Goal: Task Accomplishment & Management: Complete application form

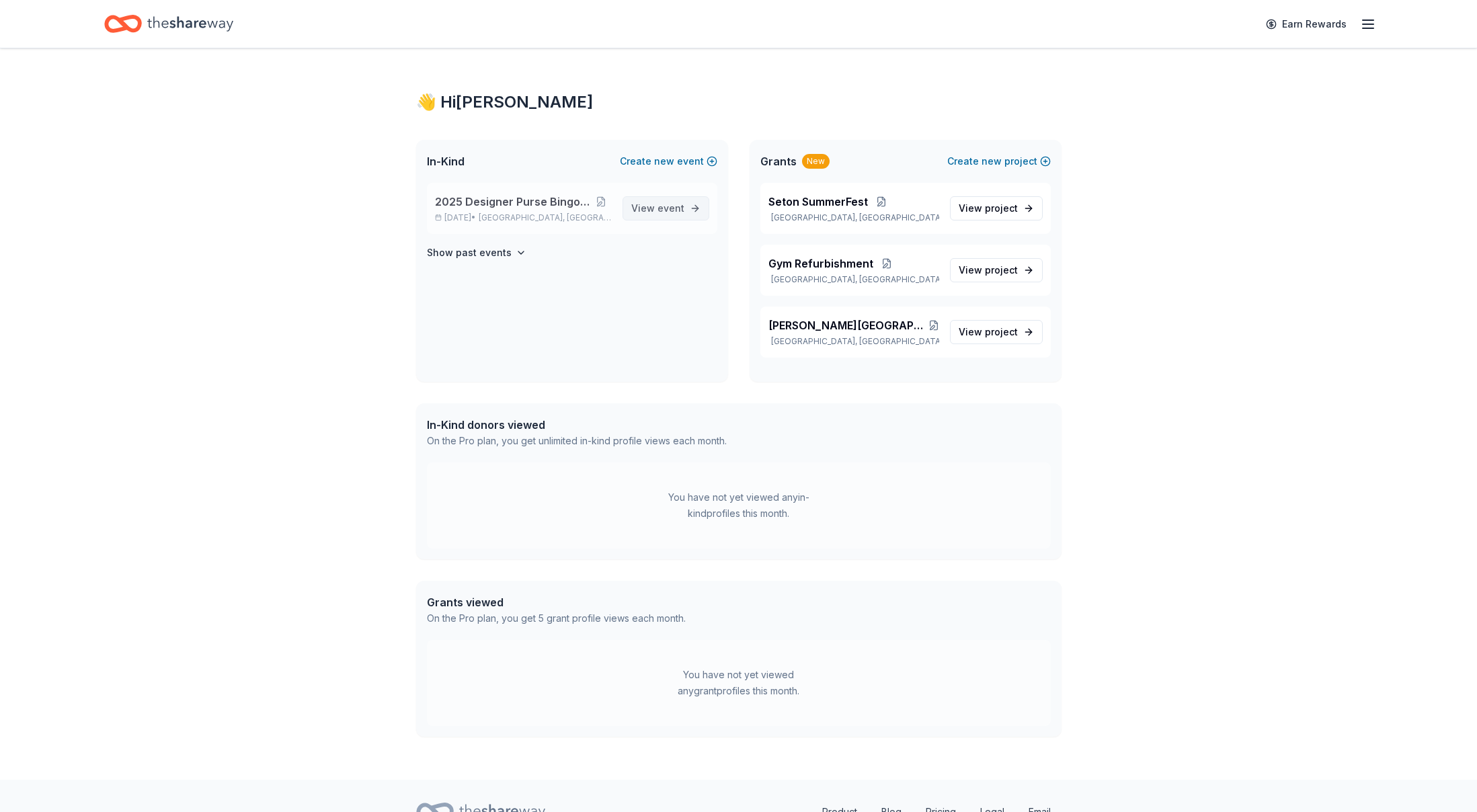
click at [654, 206] on span "View event" at bounding box center [658, 209] width 53 height 17
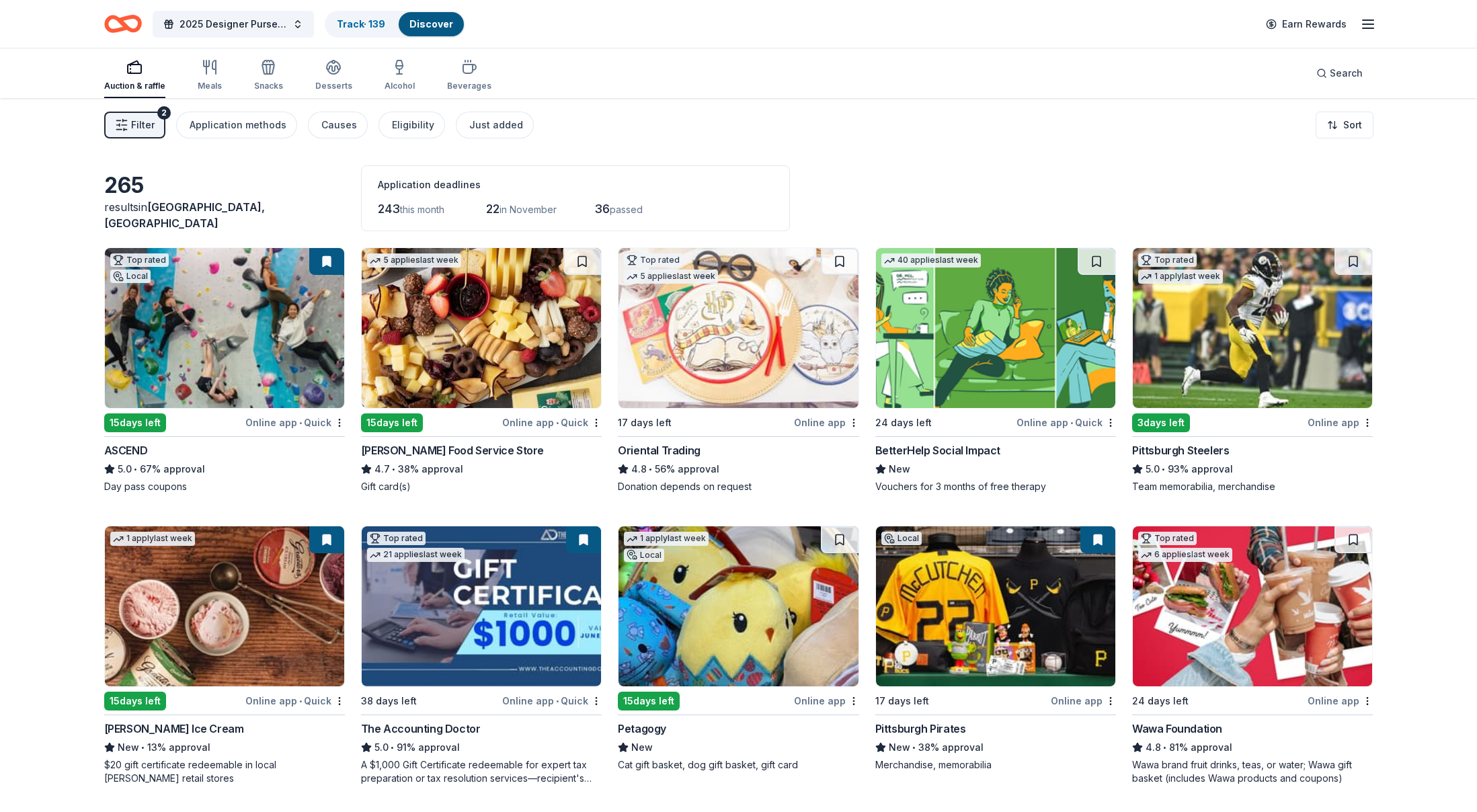
click at [919, 317] on img at bounding box center [996, 328] width 239 height 160
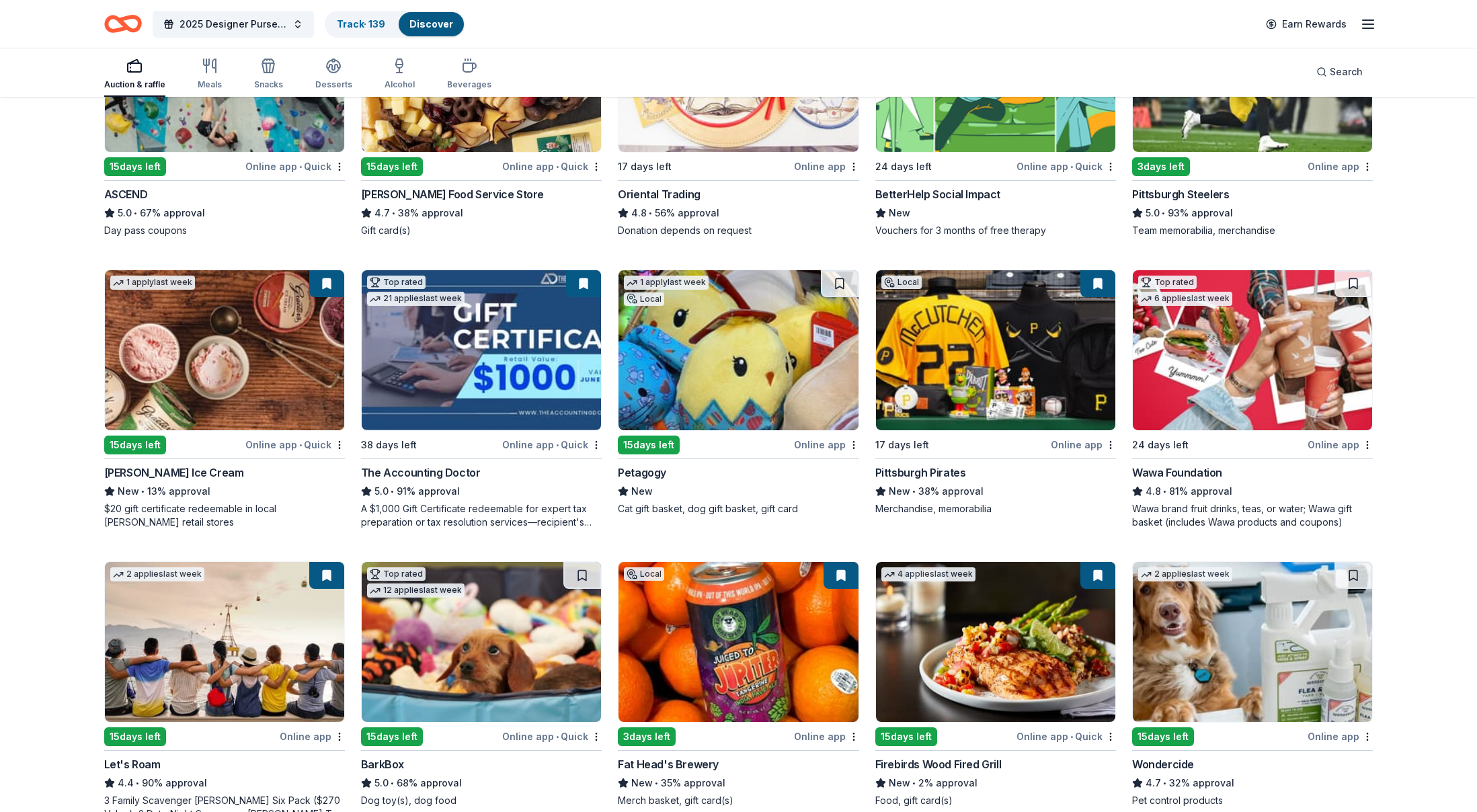
scroll to position [262, 0]
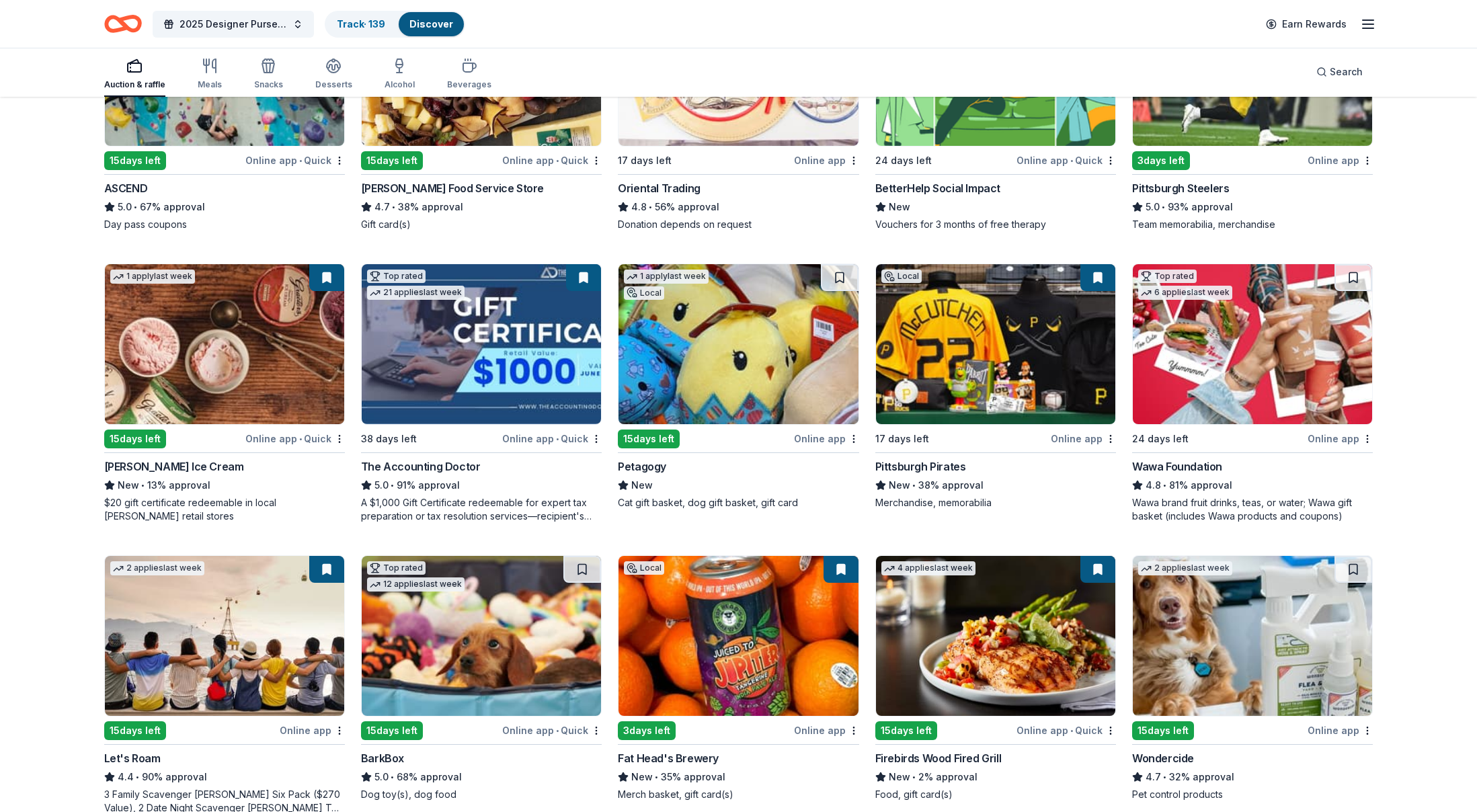
click at [229, 375] on img at bounding box center [225, 344] width 239 height 160
click at [761, 357] on img at bounding box center [738, 344] width 239 height 160
click at [1005, 325] on img at bounding box center [996, 344] width 239 height 160
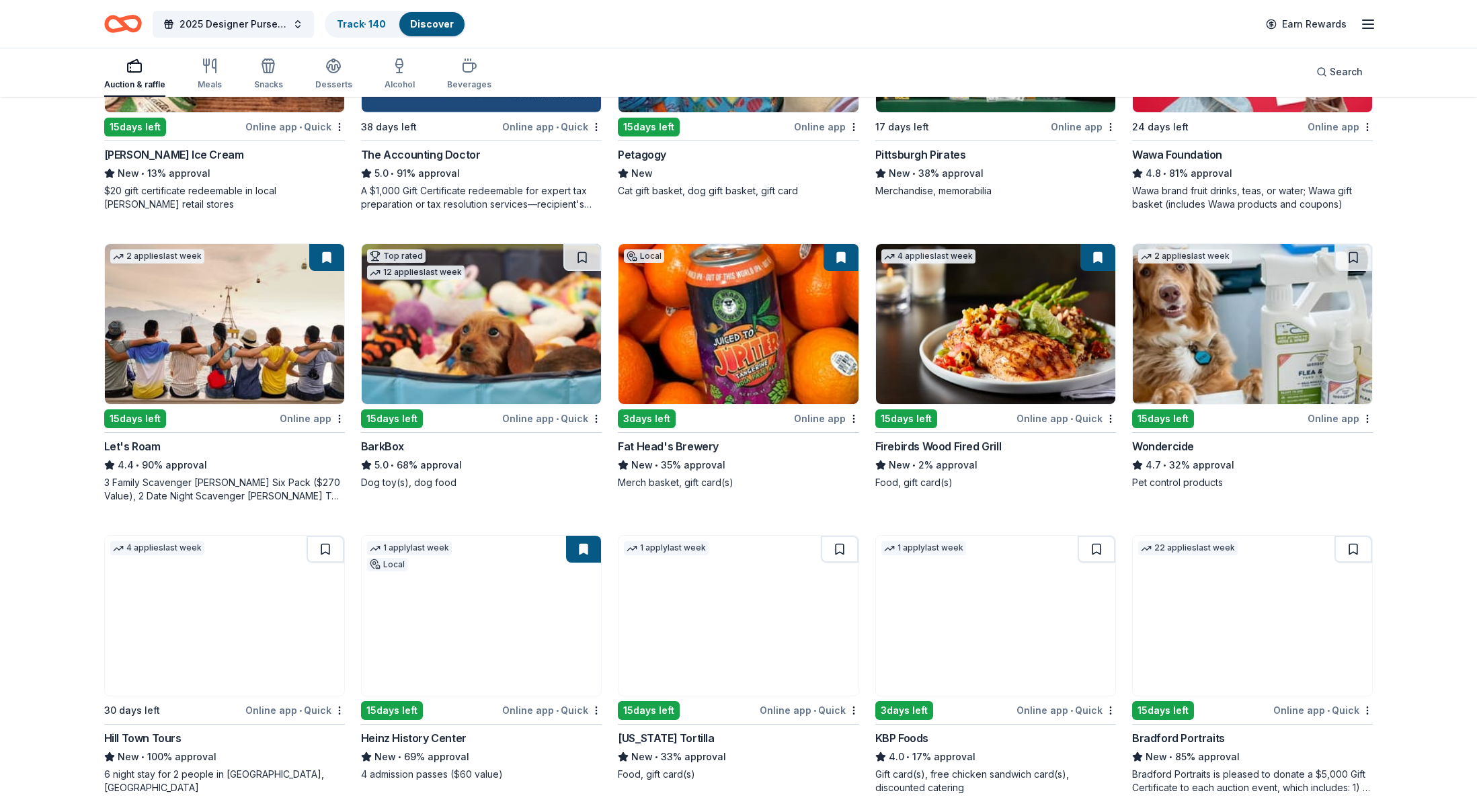
scroll to position [604, 0]
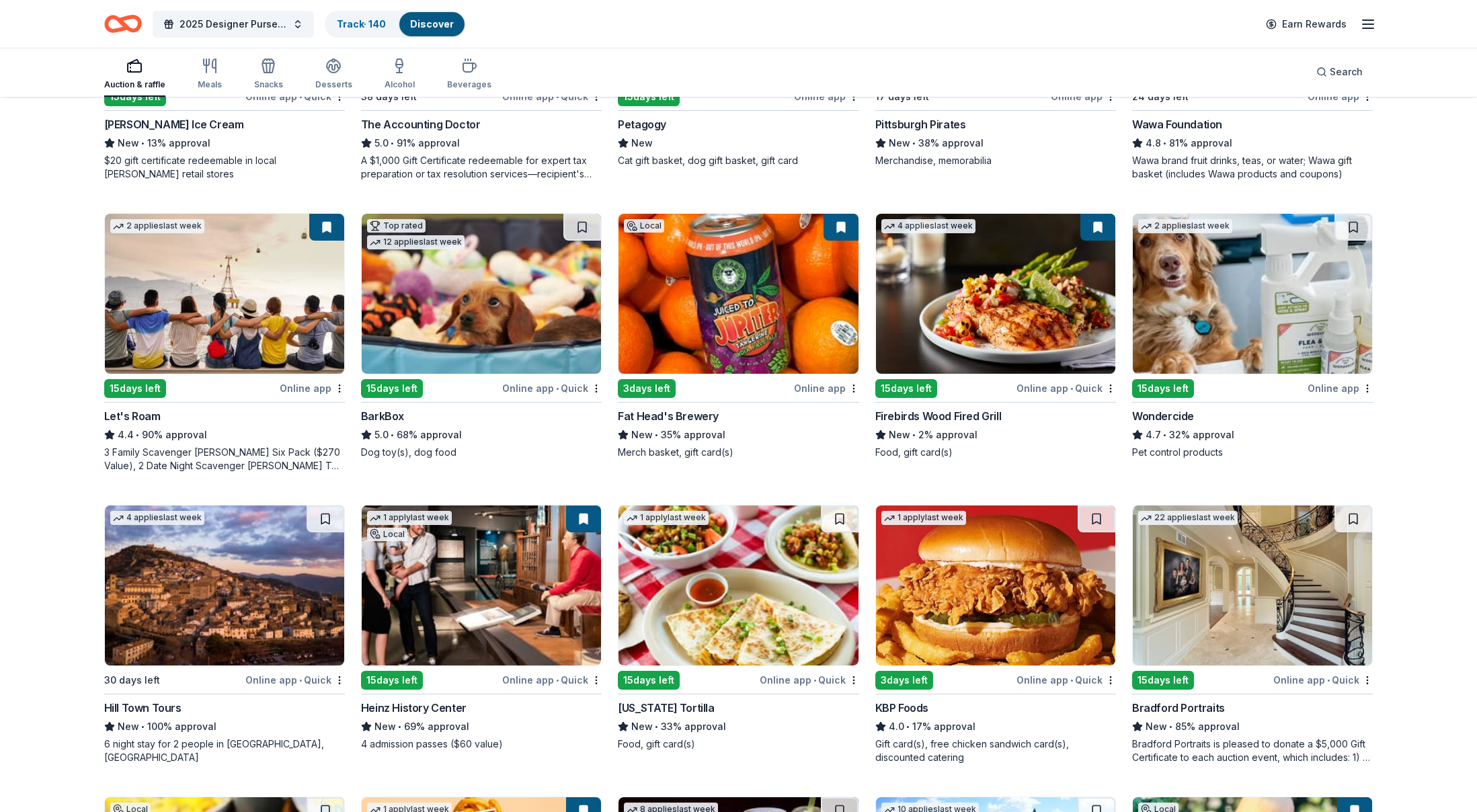
click at [476, 323] on img at bounding box center [481, 294] width 239 height 160
click at [764, 309] on img at bounding box center [738, 294] width 239 height 160
click at [1030, 320] on img at bounding box center [996, 294] width 239 height 160
click at [540, 606] on img at bounding box center [481, 585] width 239 height 160
click at [956, 602] on img at bounding box center [996, 585] width 239 height 160
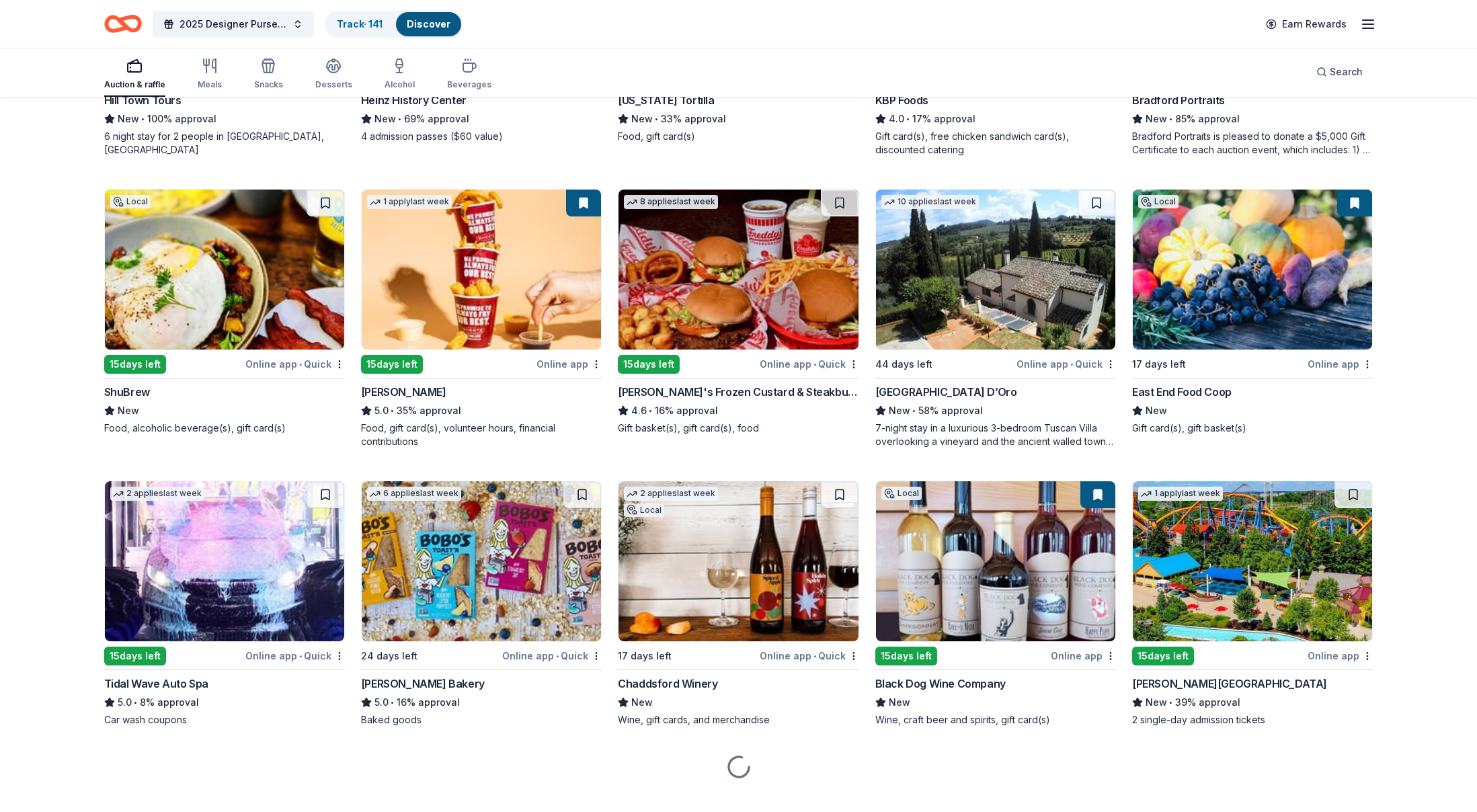
scroll to position [1234, 0]
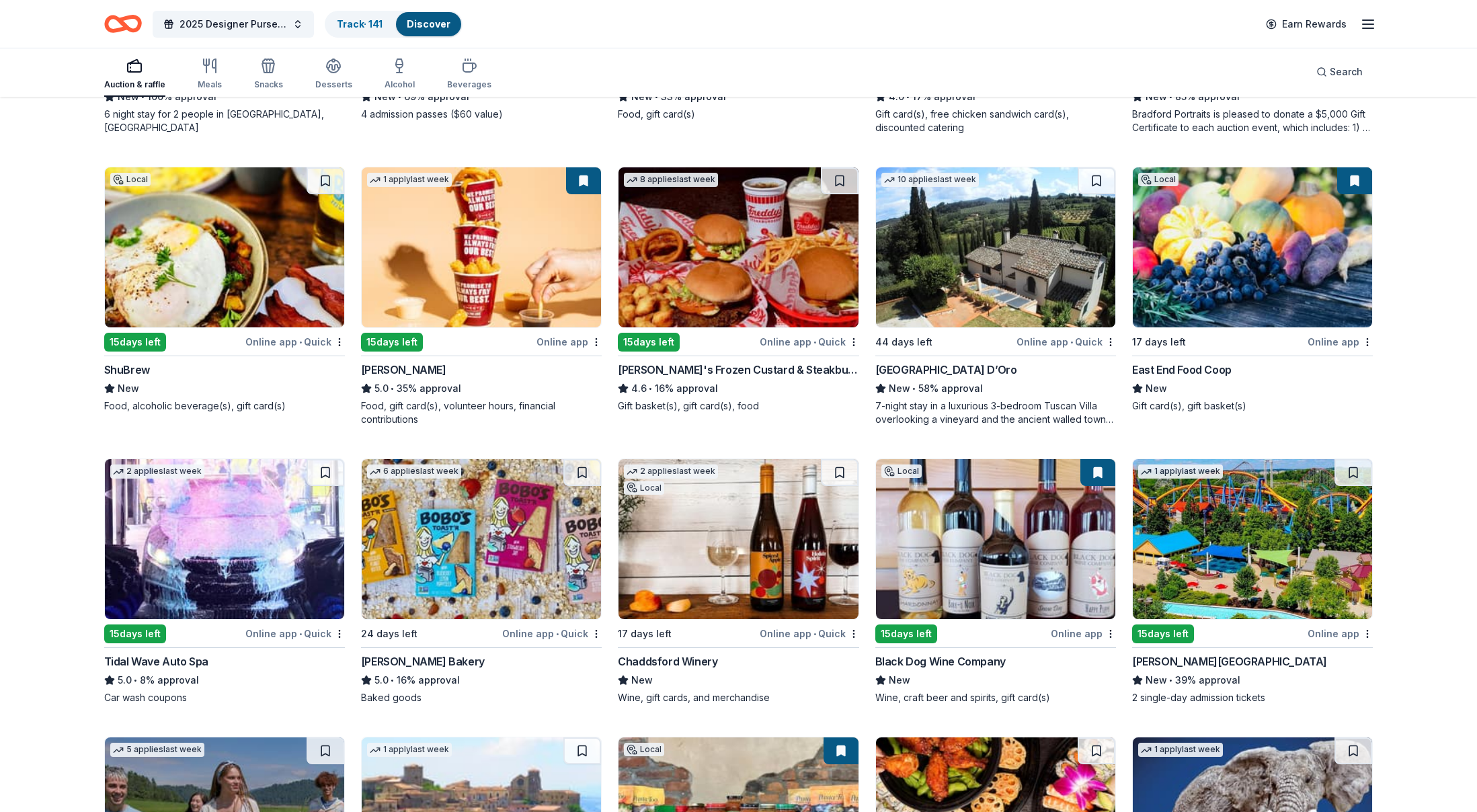
click at [421, 381] on div "5.0 • 35% approval" at bounding box center [481, 389] width 241 height 17
click at [491, 276] on img at bounding box center [481, 248] width 239 height 160
click at [984, 556] on img at bounding box center [996, 539] width 239 height 160
click at [724, 559] on img at bounding box center [738, 539] width 239 height 160
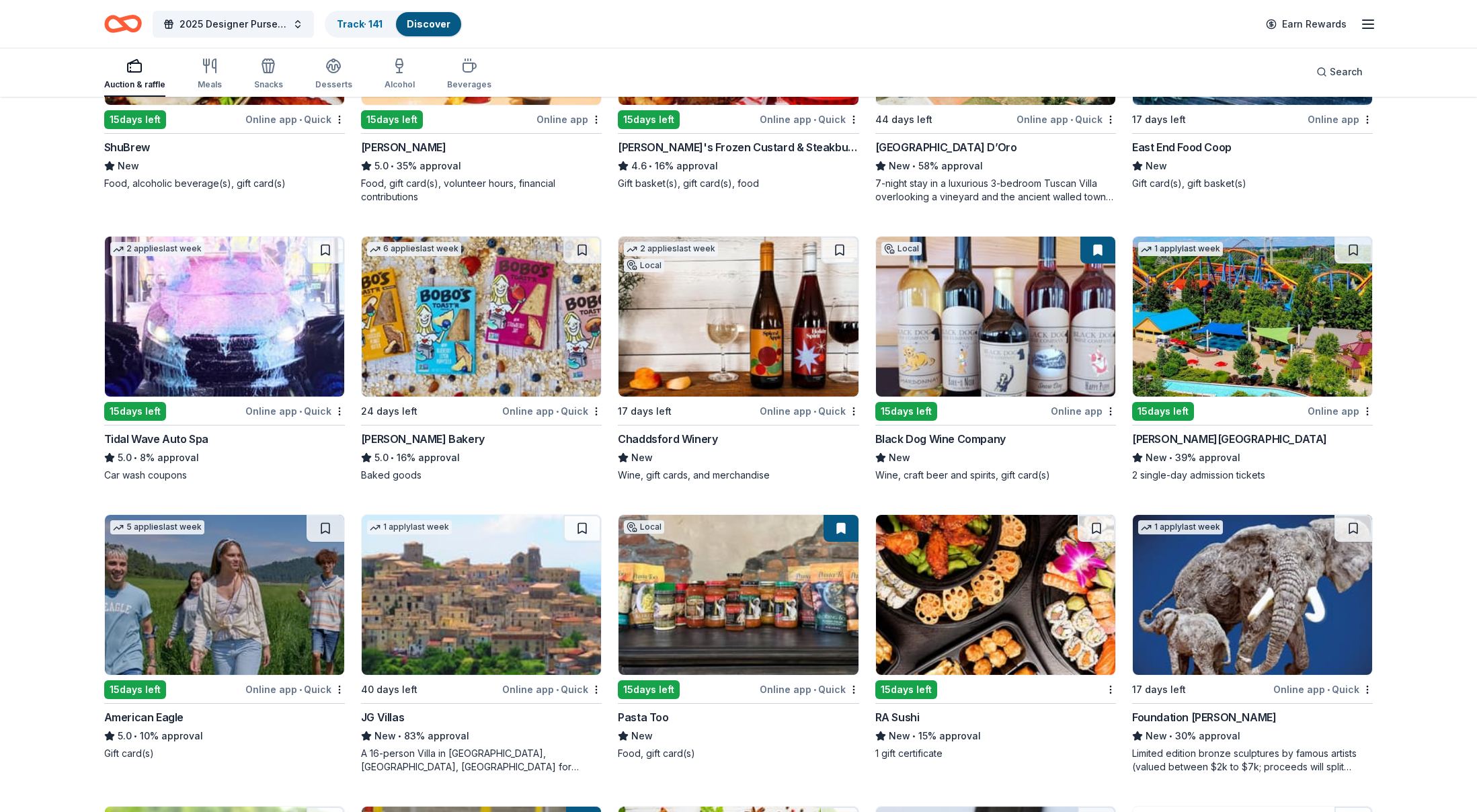
scroll to position [1627, 0]
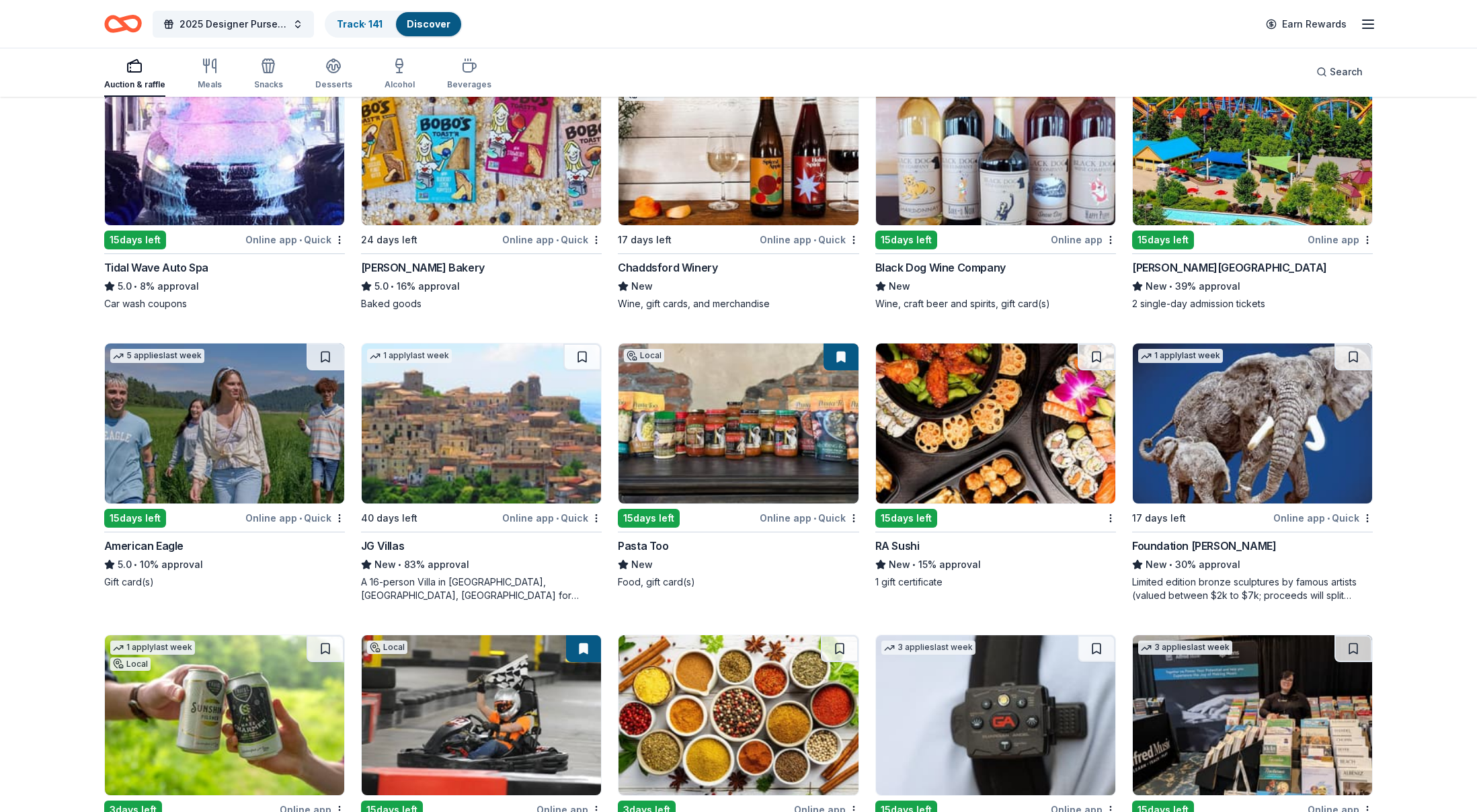
click at [787, 447] on img at bounding box center [738, 423] width 239 height 160
click at [1030, 452] on img at bounding box center [996, 423] width 239 height 160
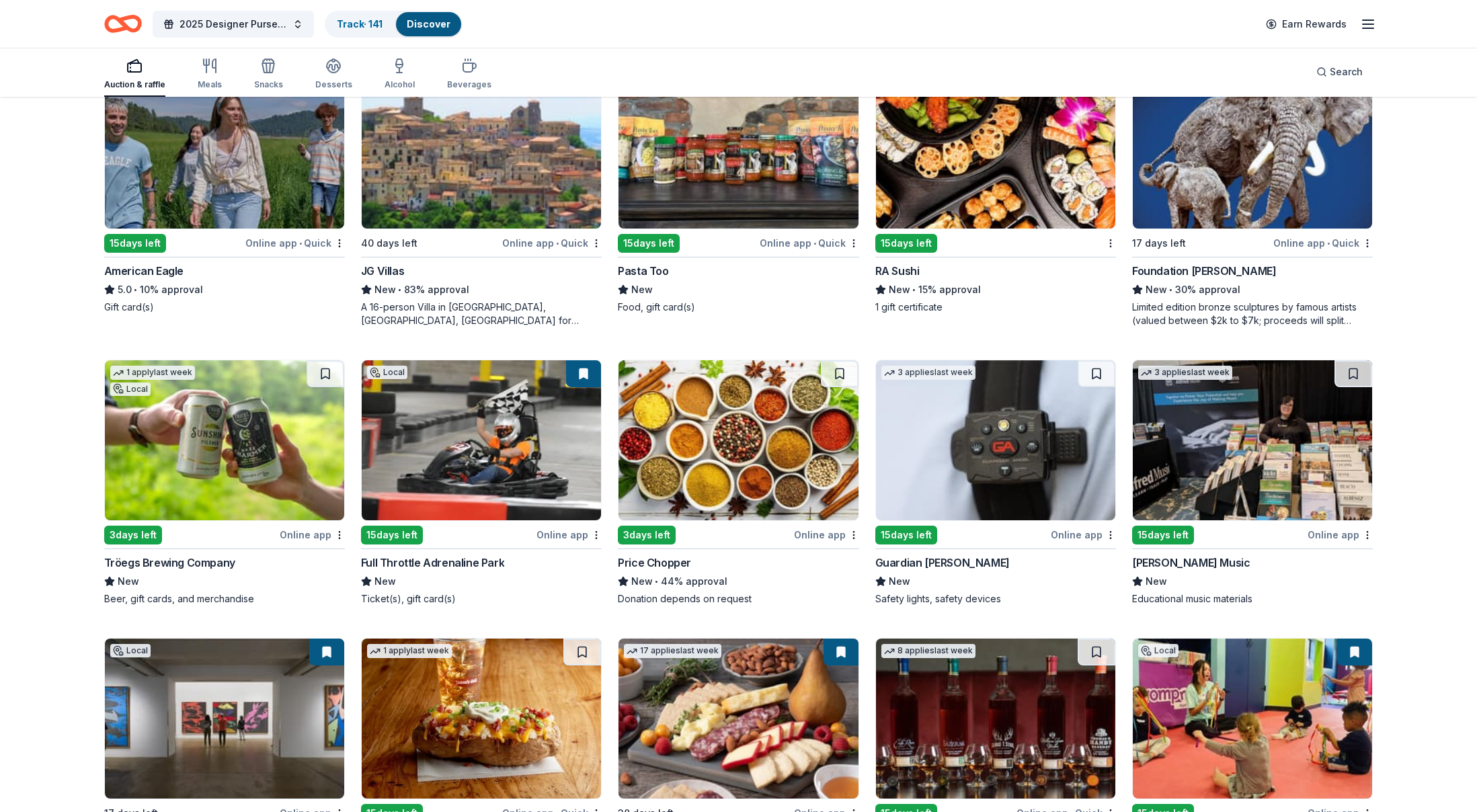
scroll to position [1953, 0]
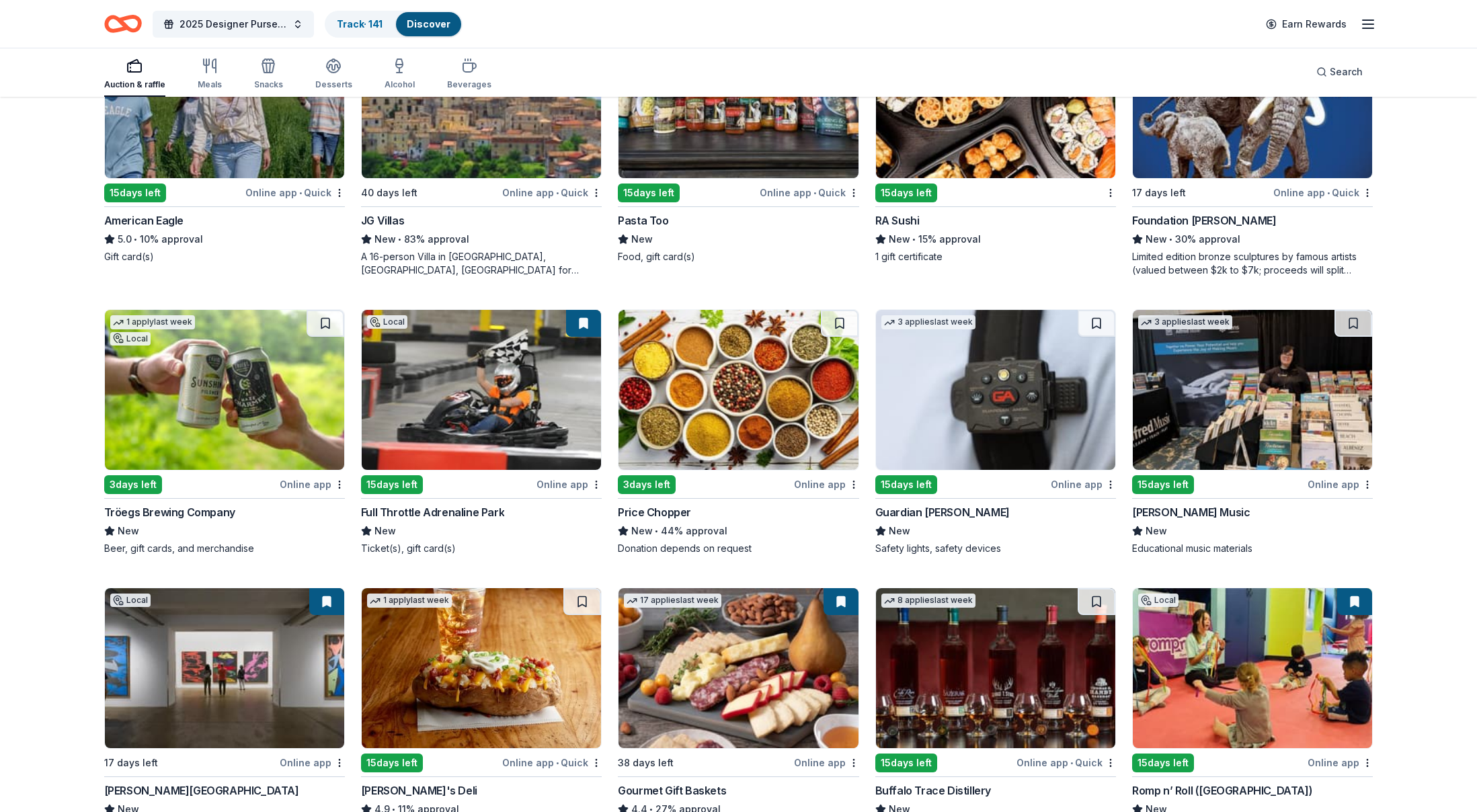
click at [499, 427] on img at bounding box center [481, 389] width 239 height 160
click at [1067, 439] on img at bounding box center [996, 389] width 239 height 160
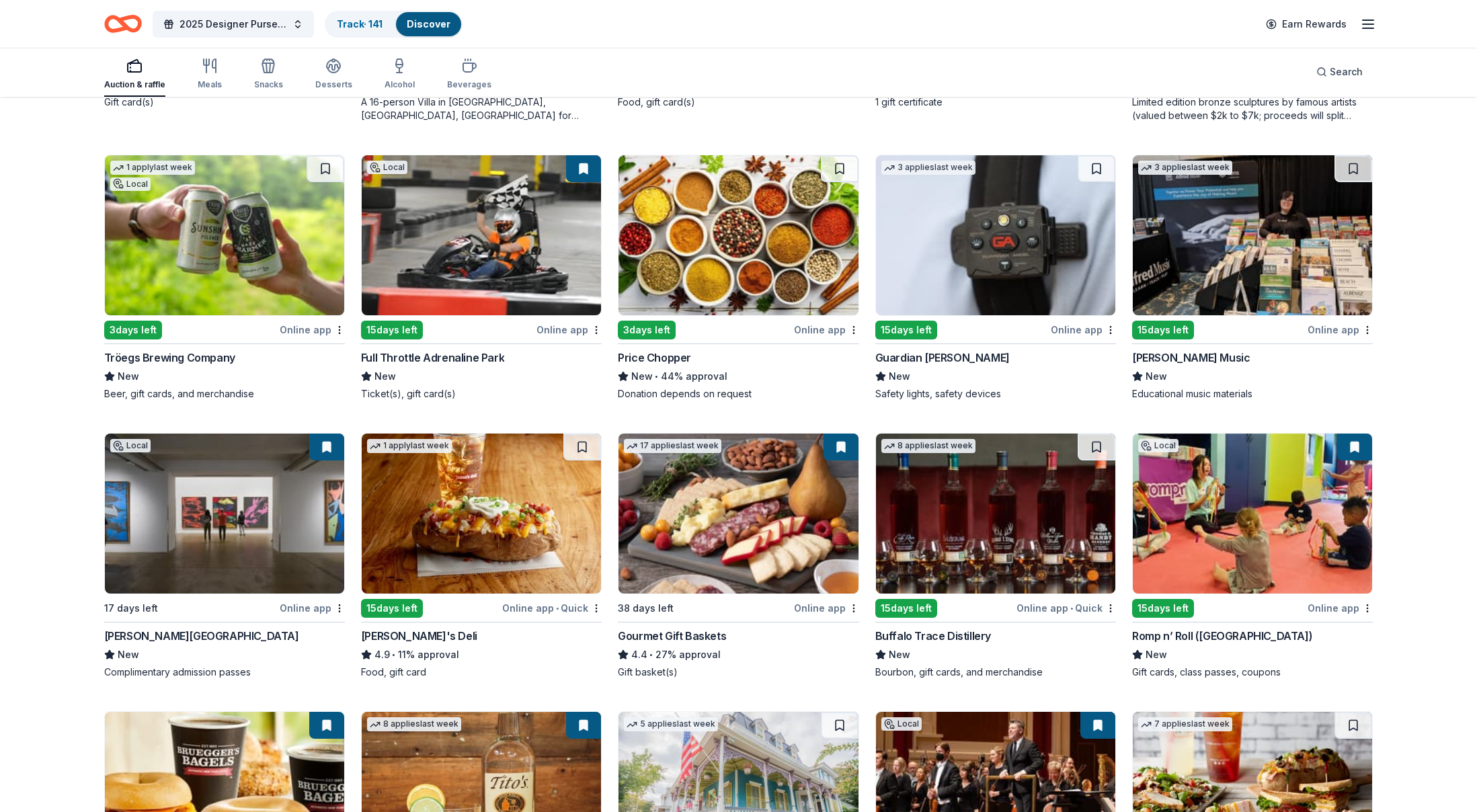
scroll to position [2126, 0]
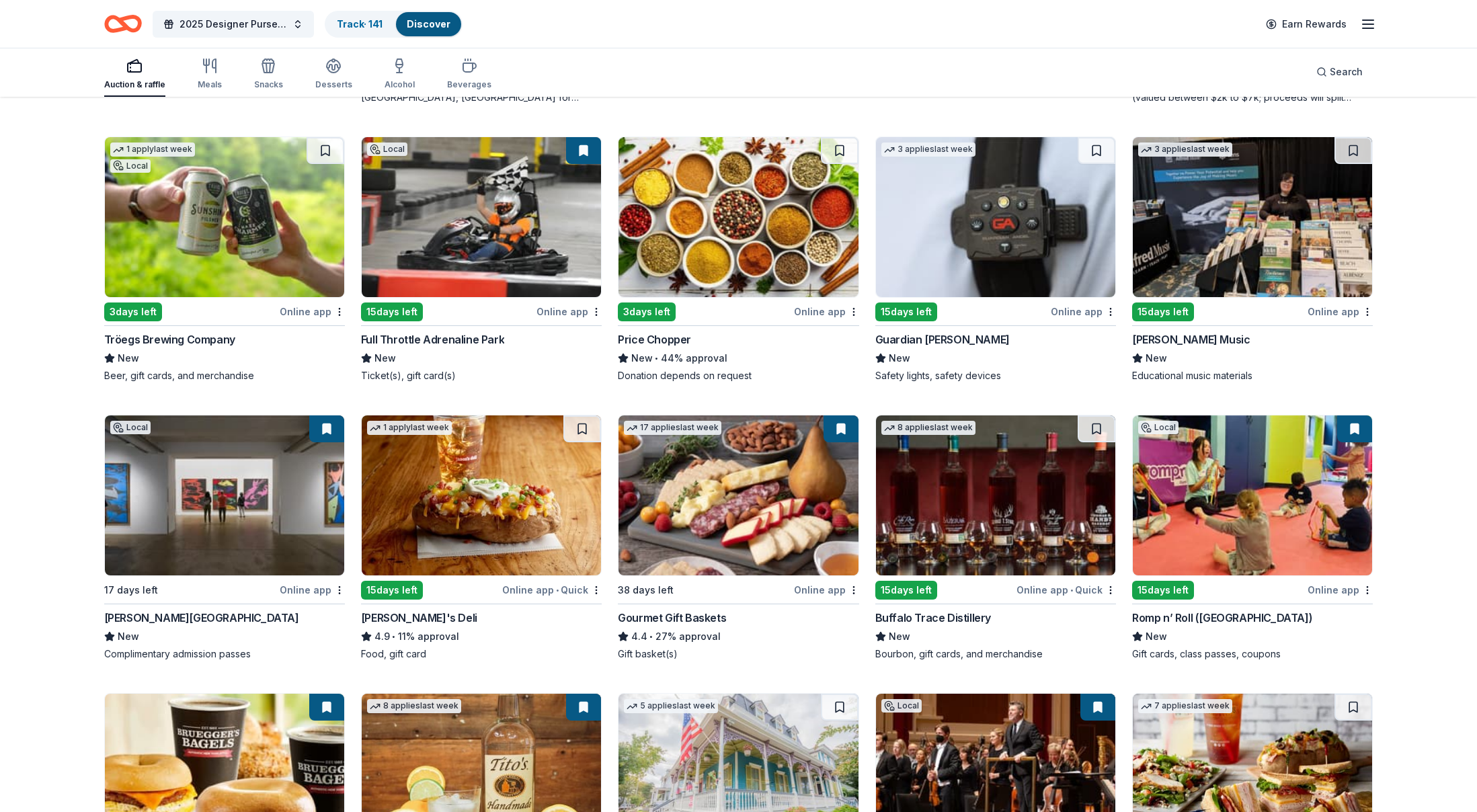
click at [294, 531] on img at bounding box center [225, 495] width 239 height 160
click at [452, 516] on img at bounding box center [481, 495] width 239 height 160
click at [744, 531] on img at bounding box center [738, 495] width 239 height 160
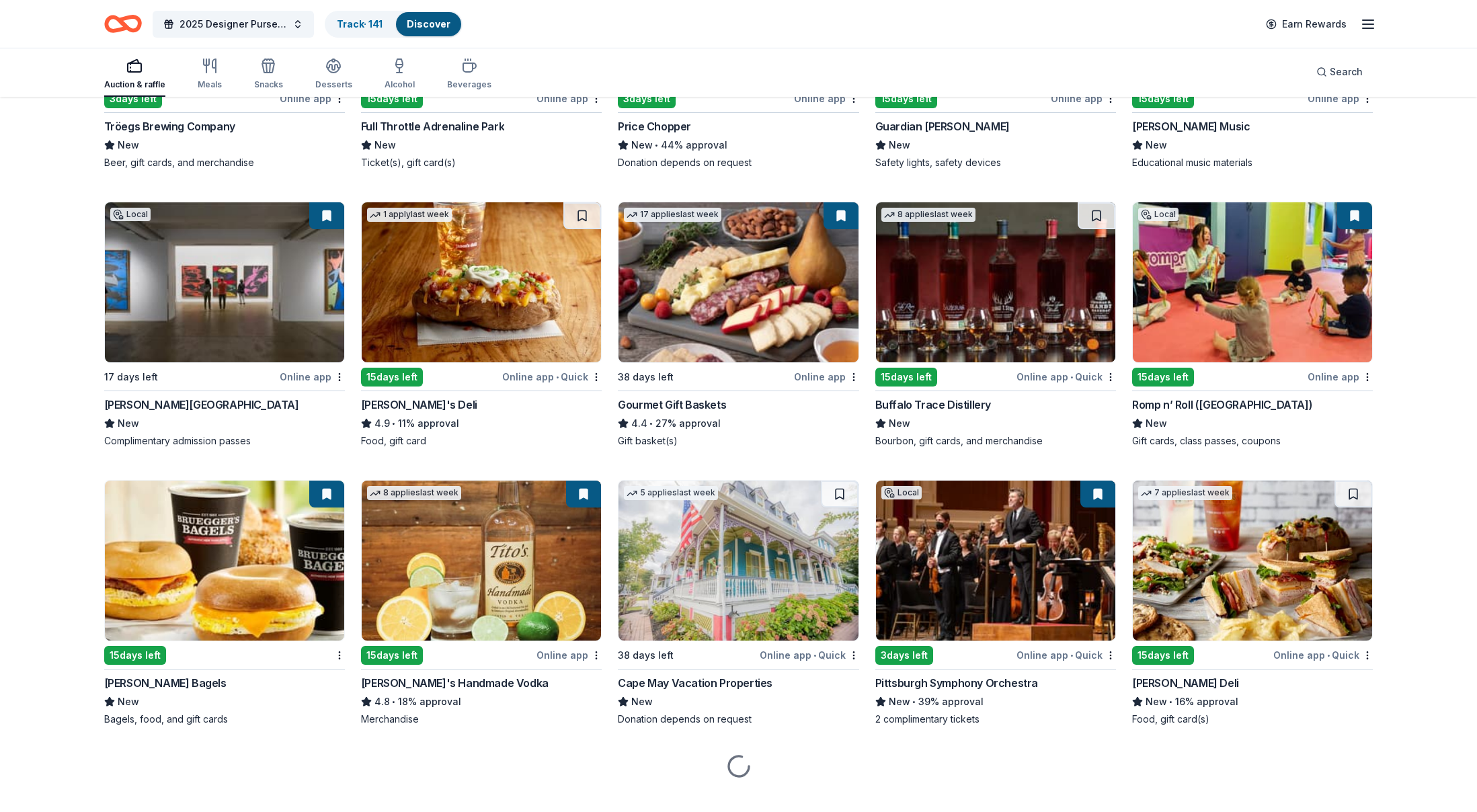
scroll to position [2360, 0]
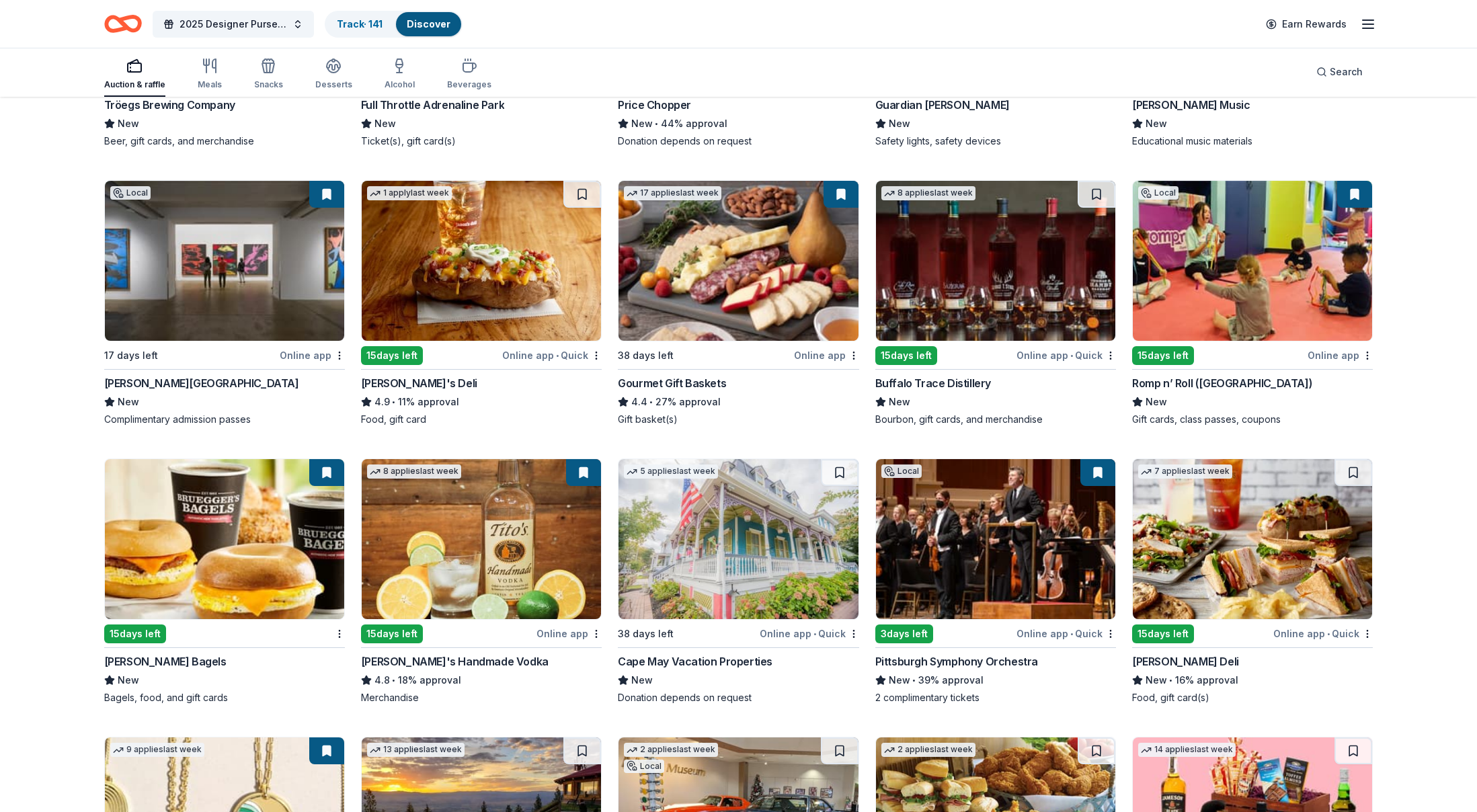
click at [255, 593] on img at bounding box center [225, 539] width 239 height 160
click at [1041, 592] on img at bounding box center [996, 539] width 239 height 160
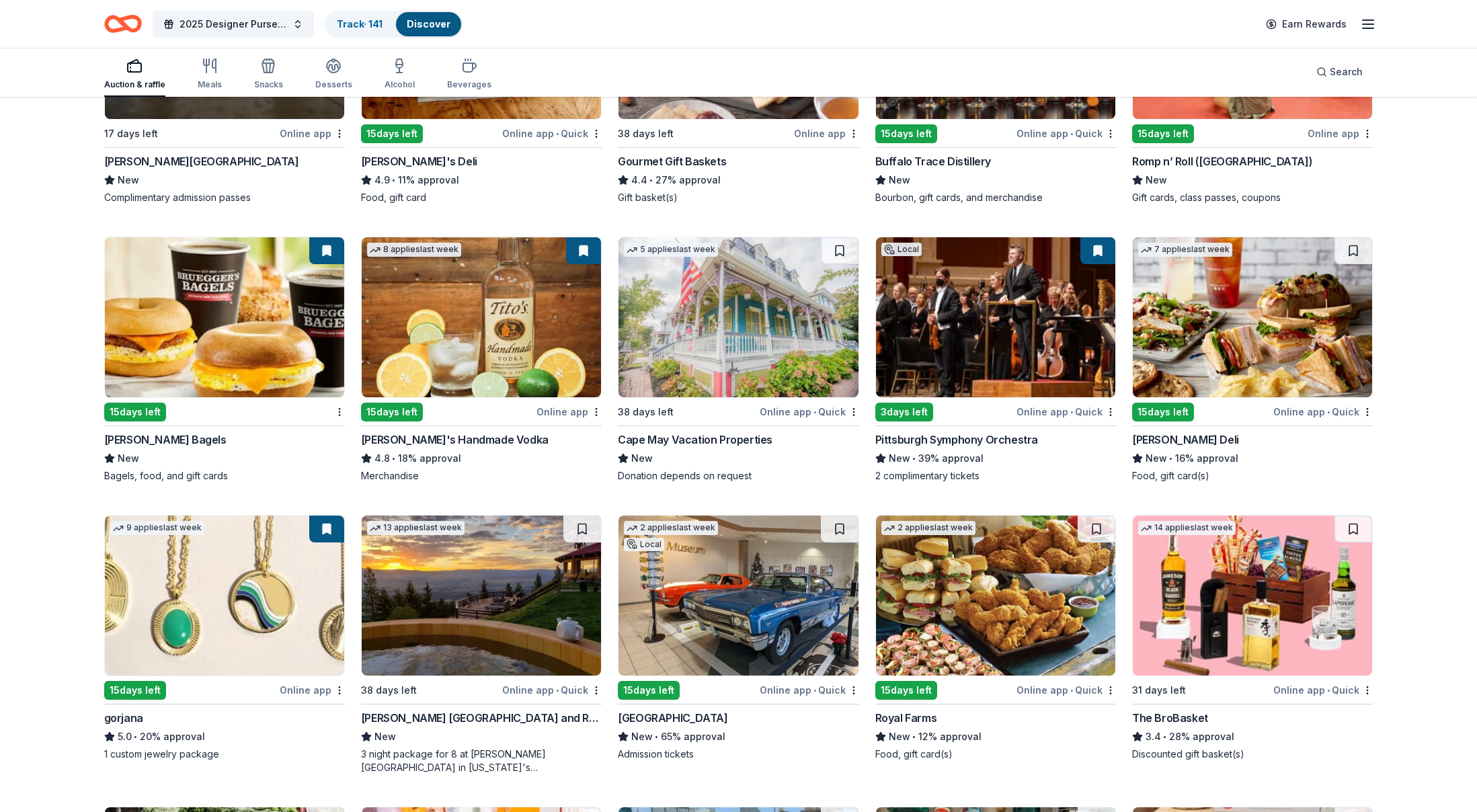
scroll to position [2583, 0]
click at [236, 632] on img at bounding box center [225, 595] width 239 height 160
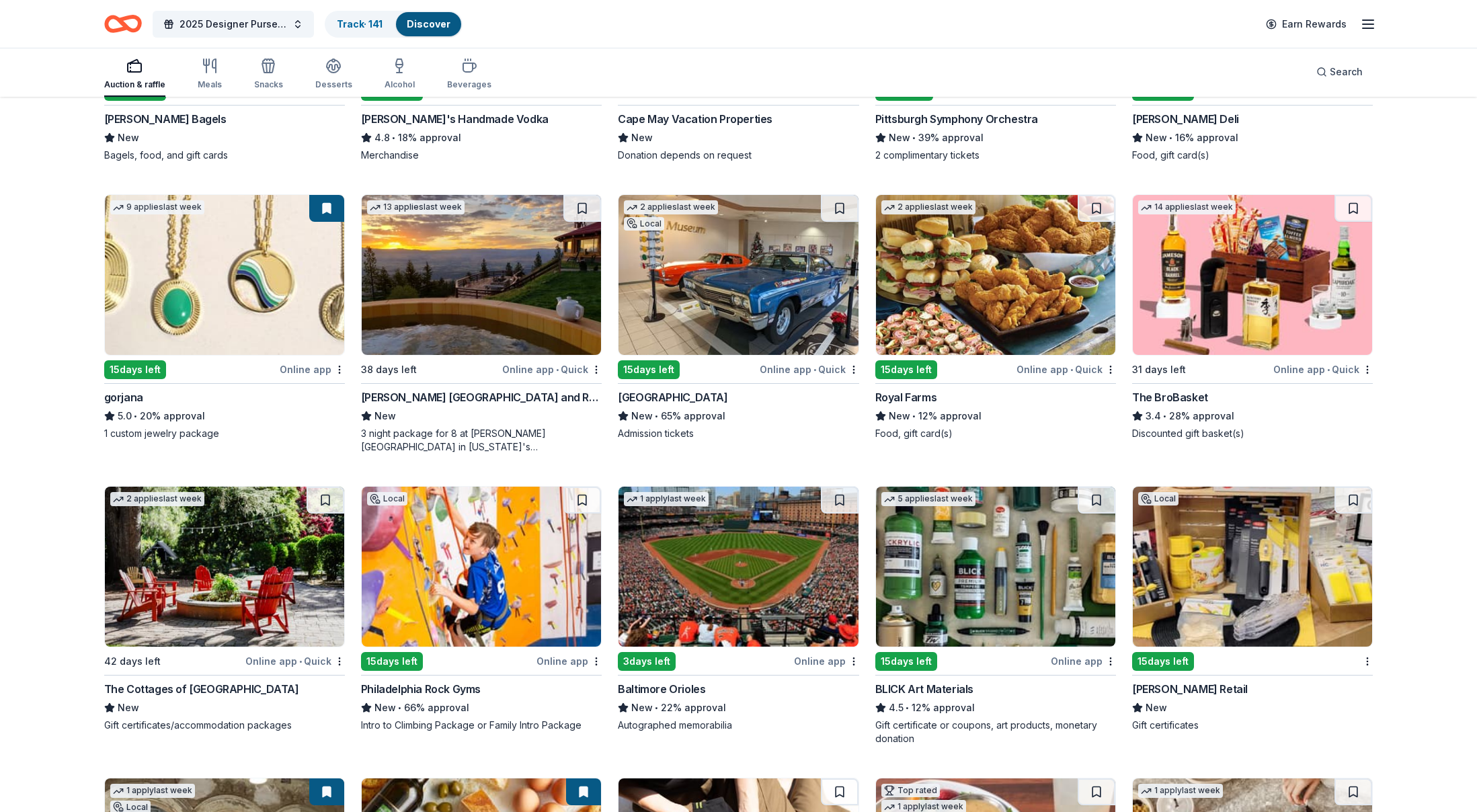
scroll to position [2903, 0]
click at [1272, 596] on img at bounding box center [1252, 566] width 239 height 160
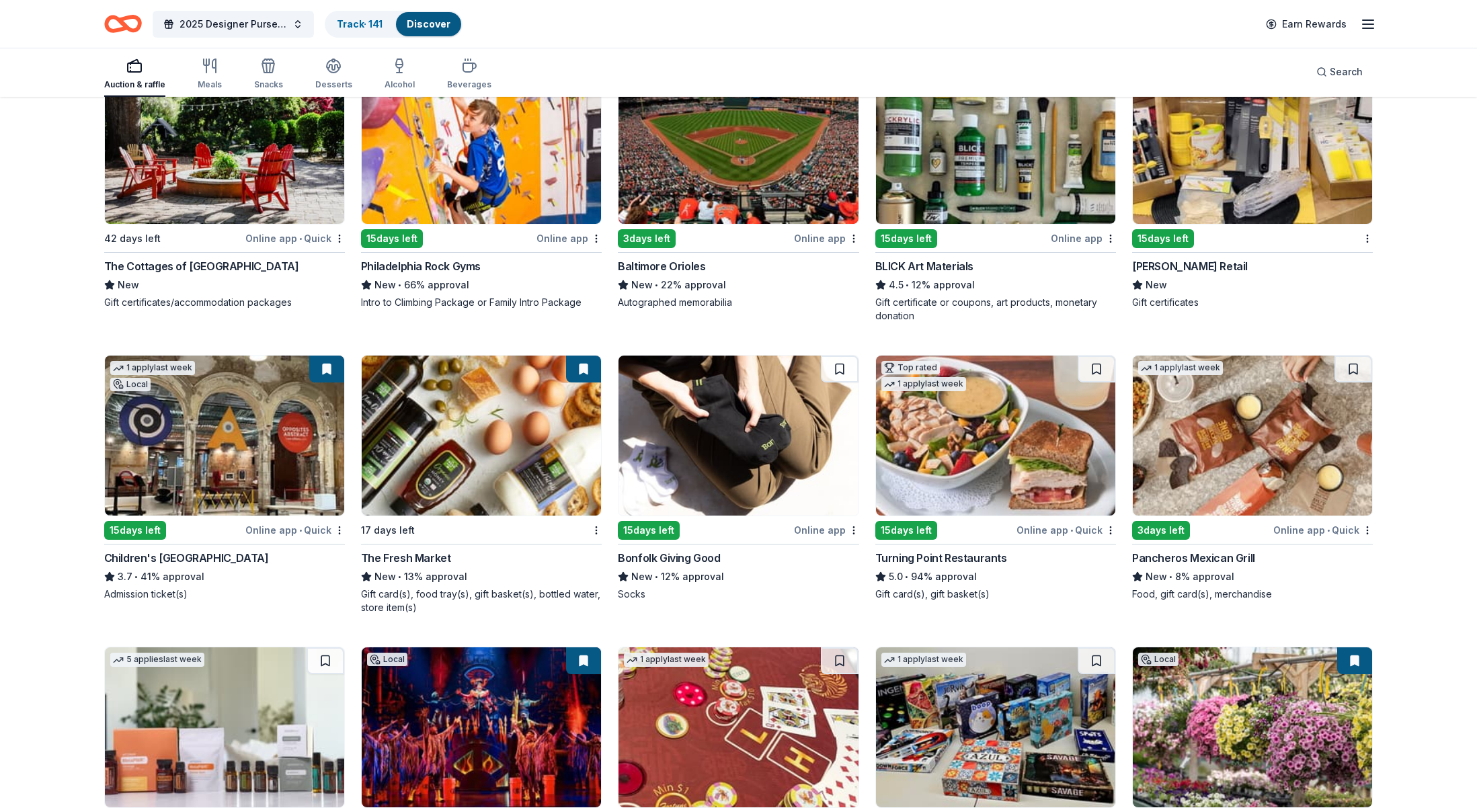
scroll to position [3330, 0]
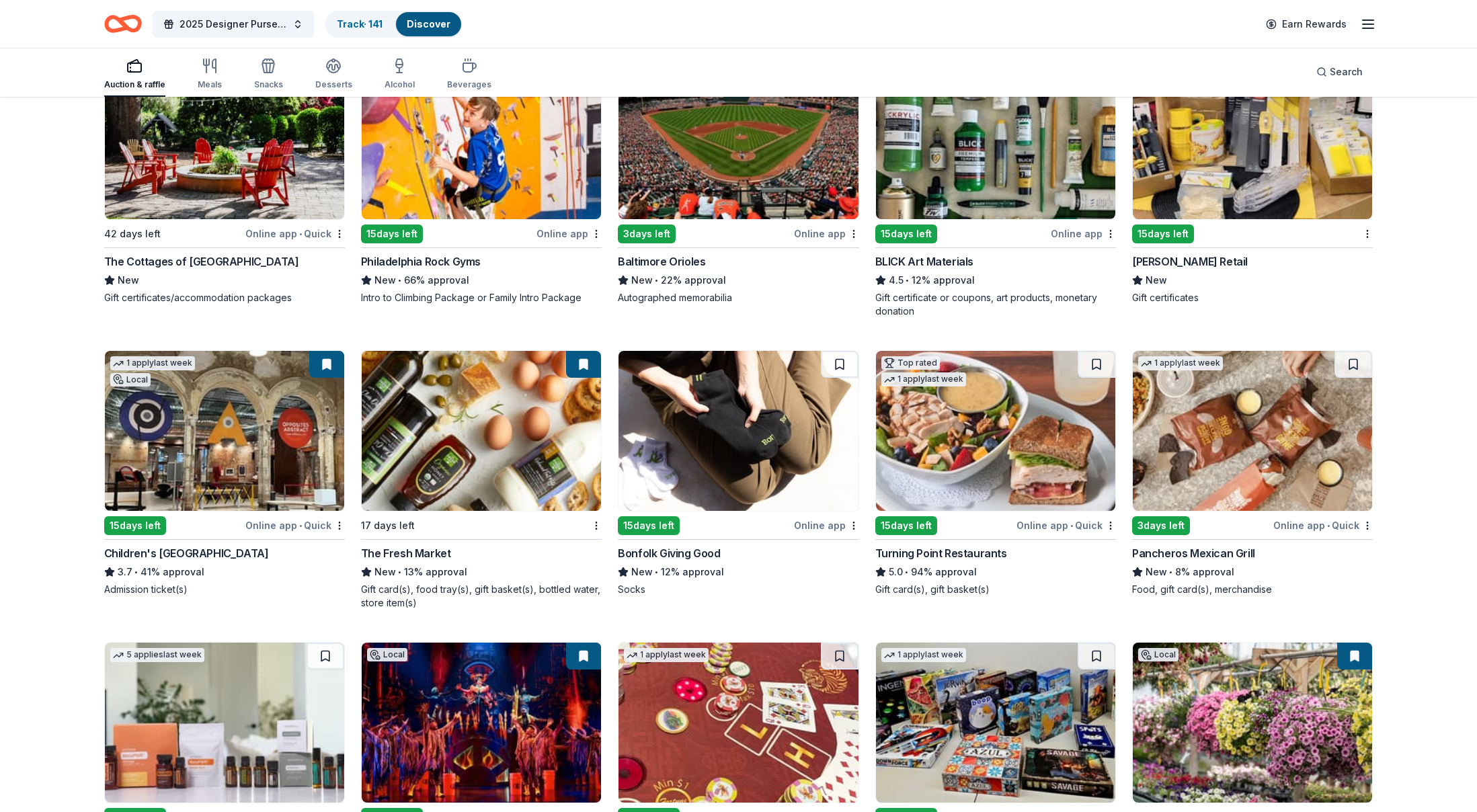
click at [428, 446] on img at bounding box center [481, 431] width 239 height 160
click at [1022, 446] on img at bounding box center [996, 431] width 239 height 160
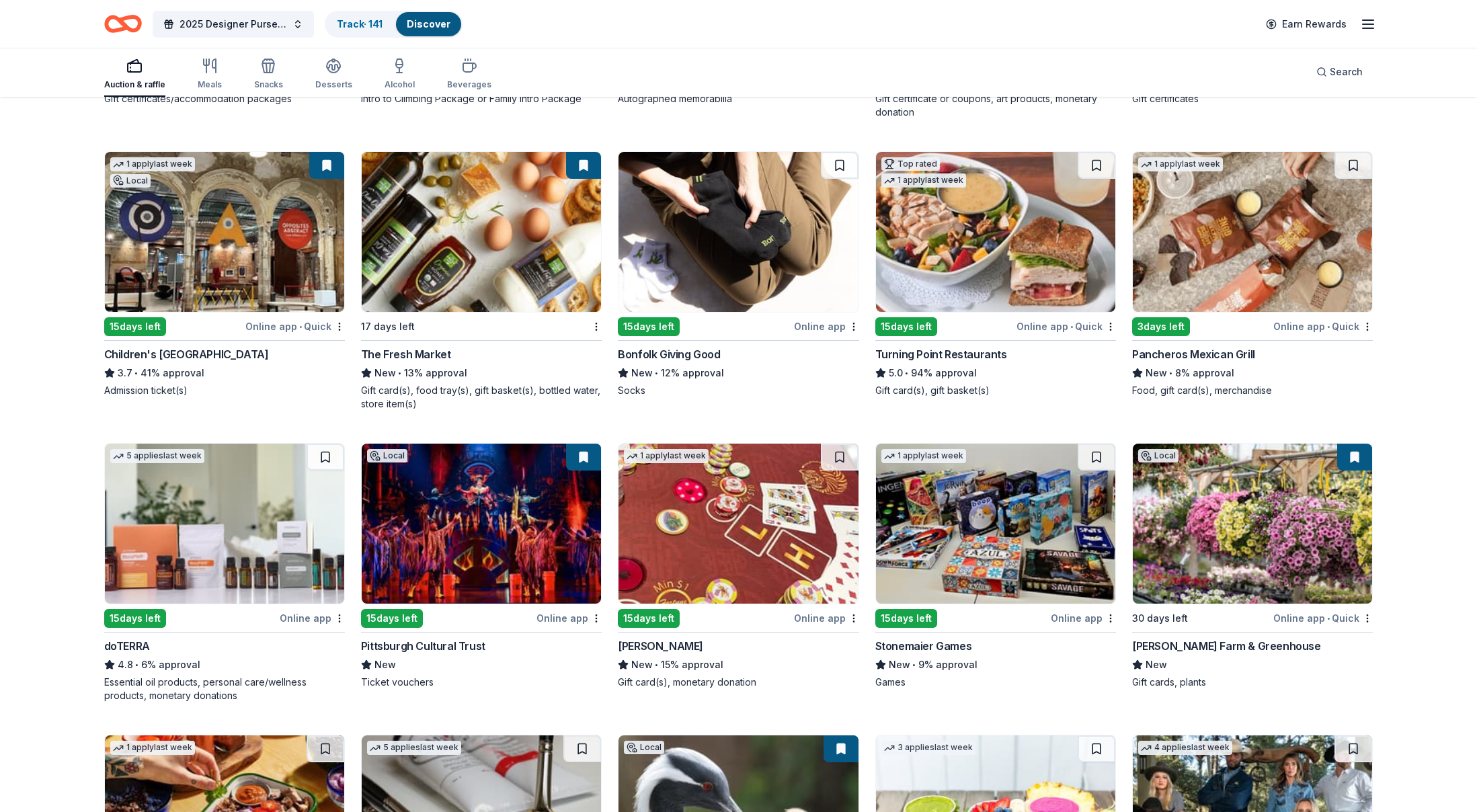
scroll to position [3529, 0]
click at [509, 537] on img at bounding box center [481, 523] width 239 height 160
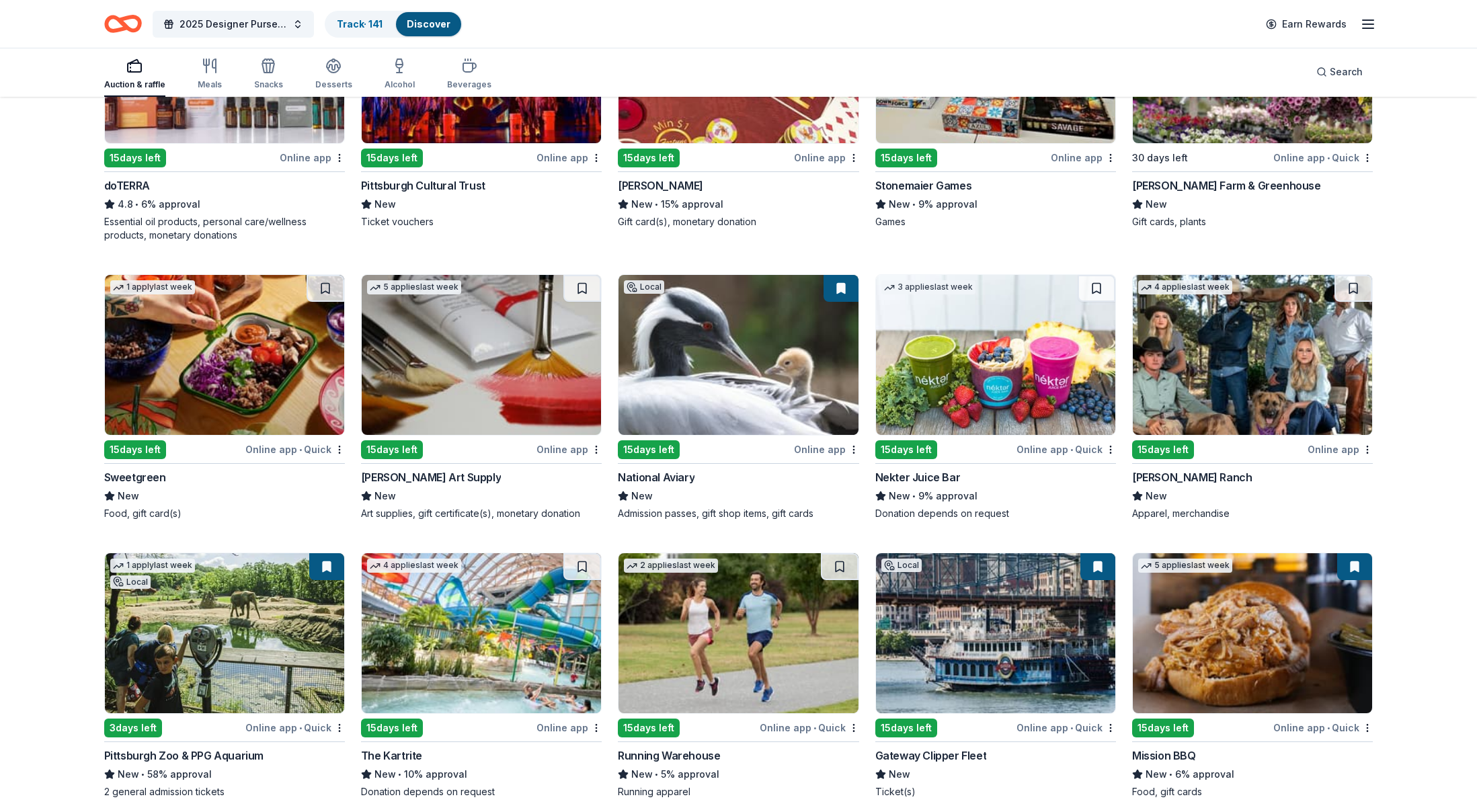
scroll to position [4083, 0]
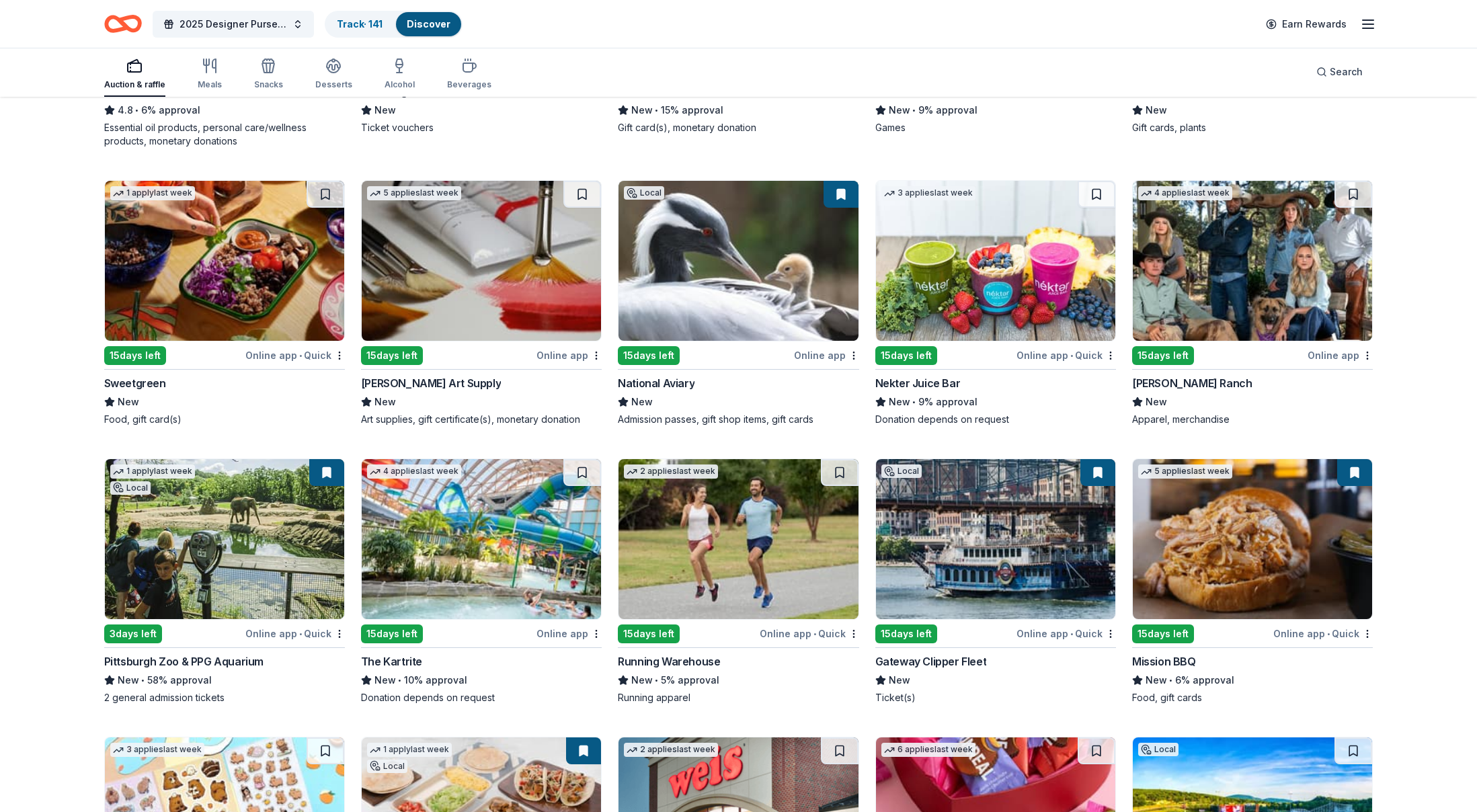
click at [965, 610] on img at bounding box center [996, 539] width 239 height 160
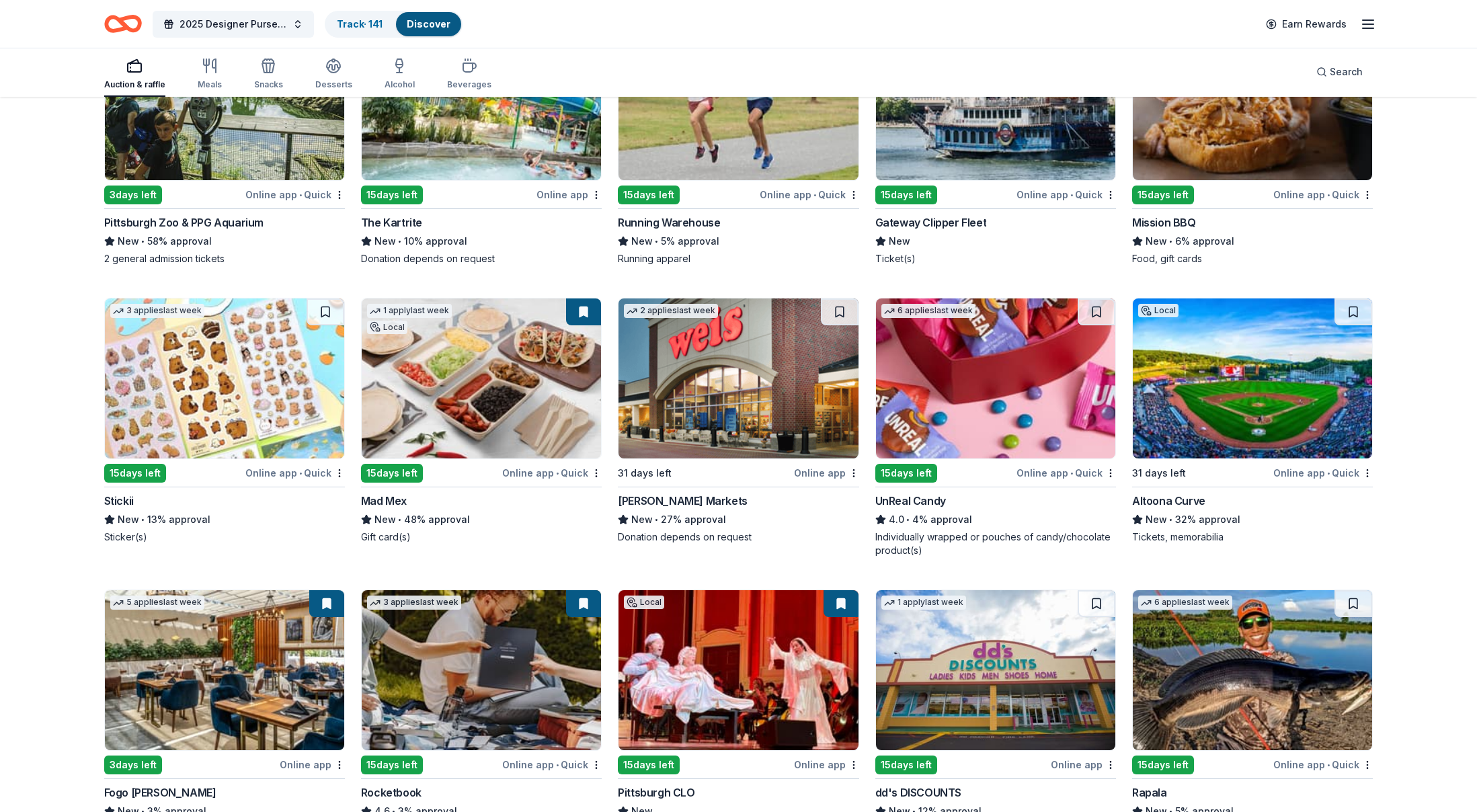
scroll to position [4523, 0]
click at [518, 371] on img at bounding box center [481, 378] width 239 height 160
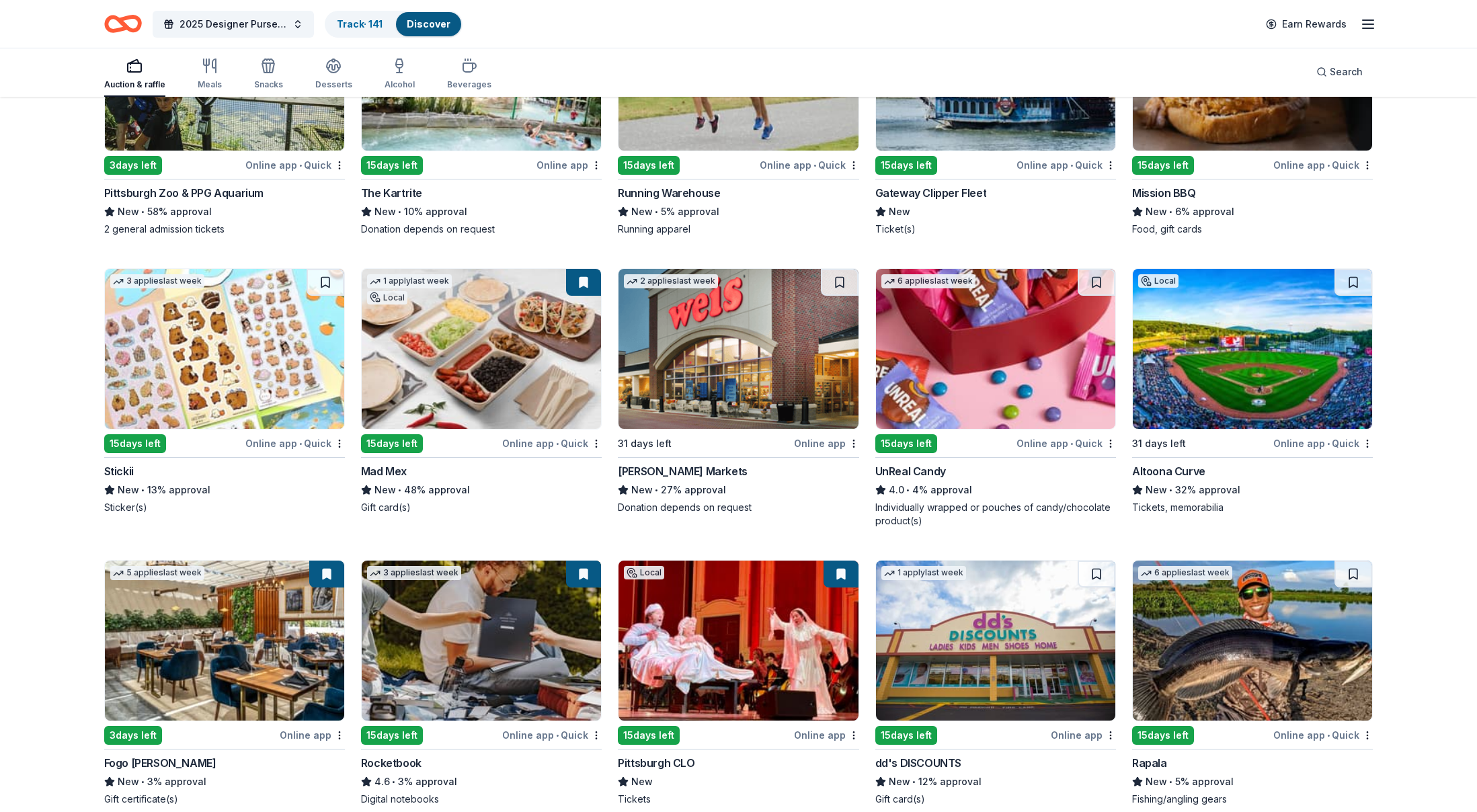
scroll to position [4653, 0]
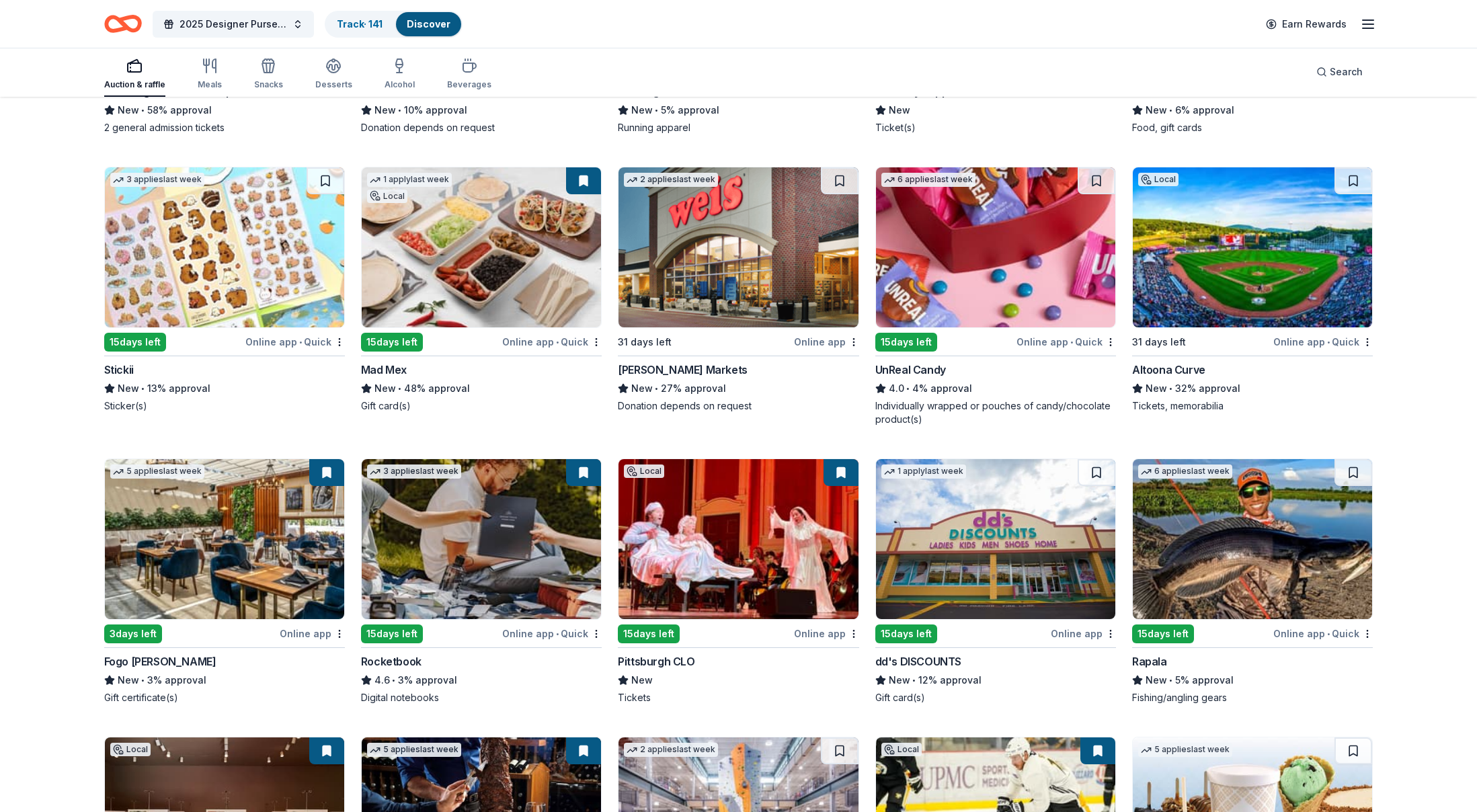
click at [220, 531] on img at bounding box center [225, 539] width 239 height 160
click at [504, 573] on img at bounding box center [481, 539] width 239 height 160
click at [759, 510] on img at bounding box center [738, 539] width 239 height 160
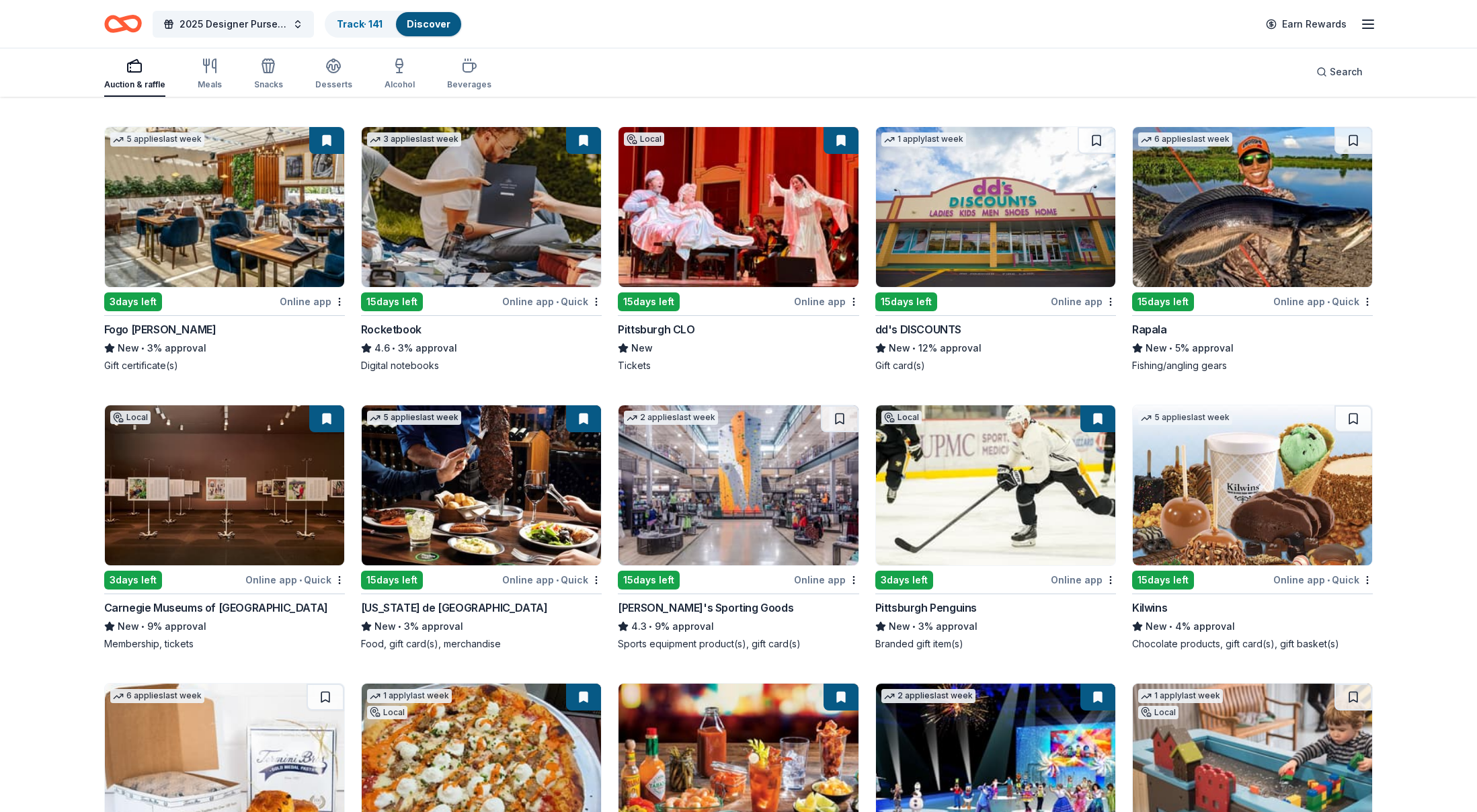
scroll to position [5017, 0]
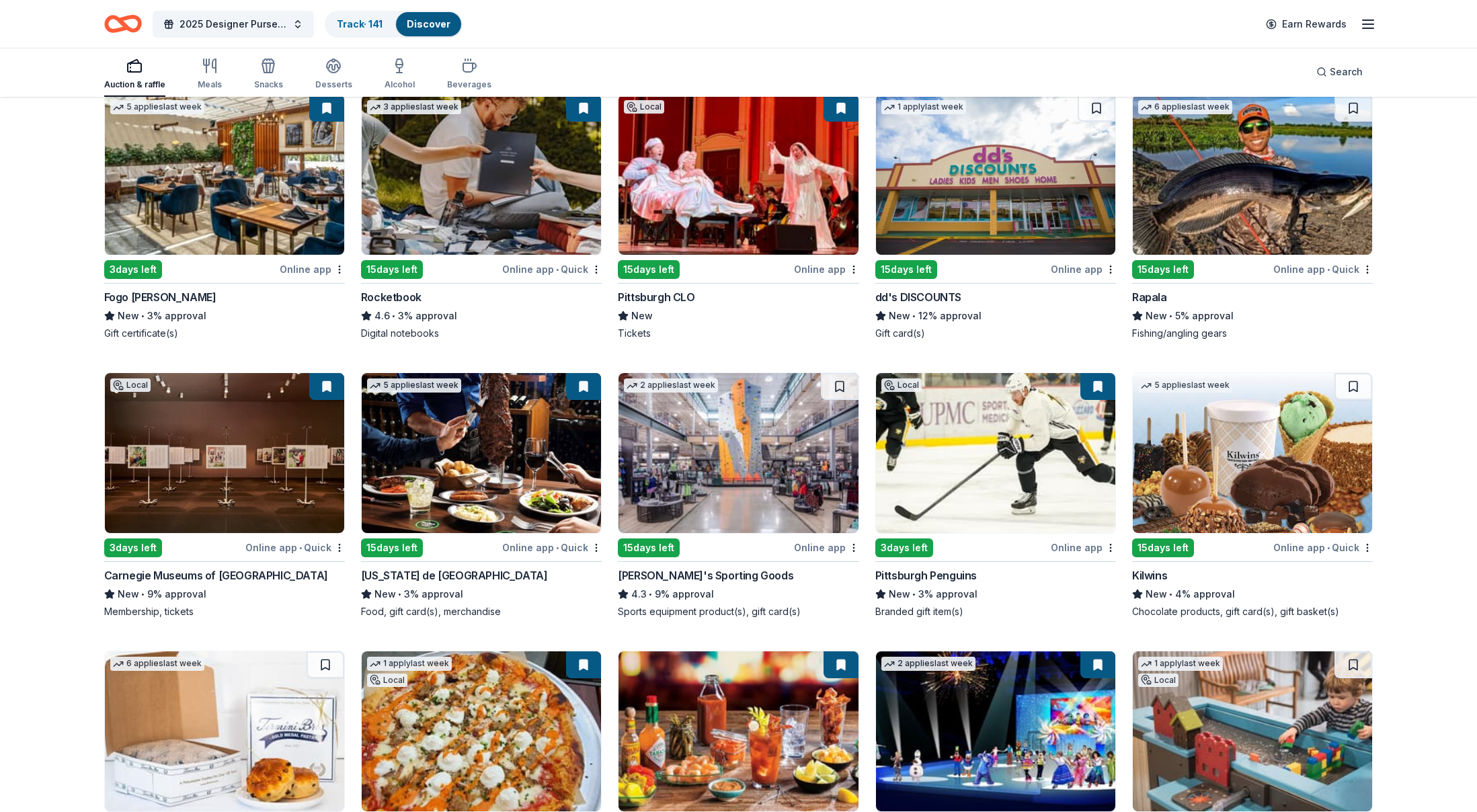
click at [480, 489] on img at bounding box center [481, 453] width 239 height 160
click at [995, 432] on img at bounding box center [996, 453] width 239 height 160
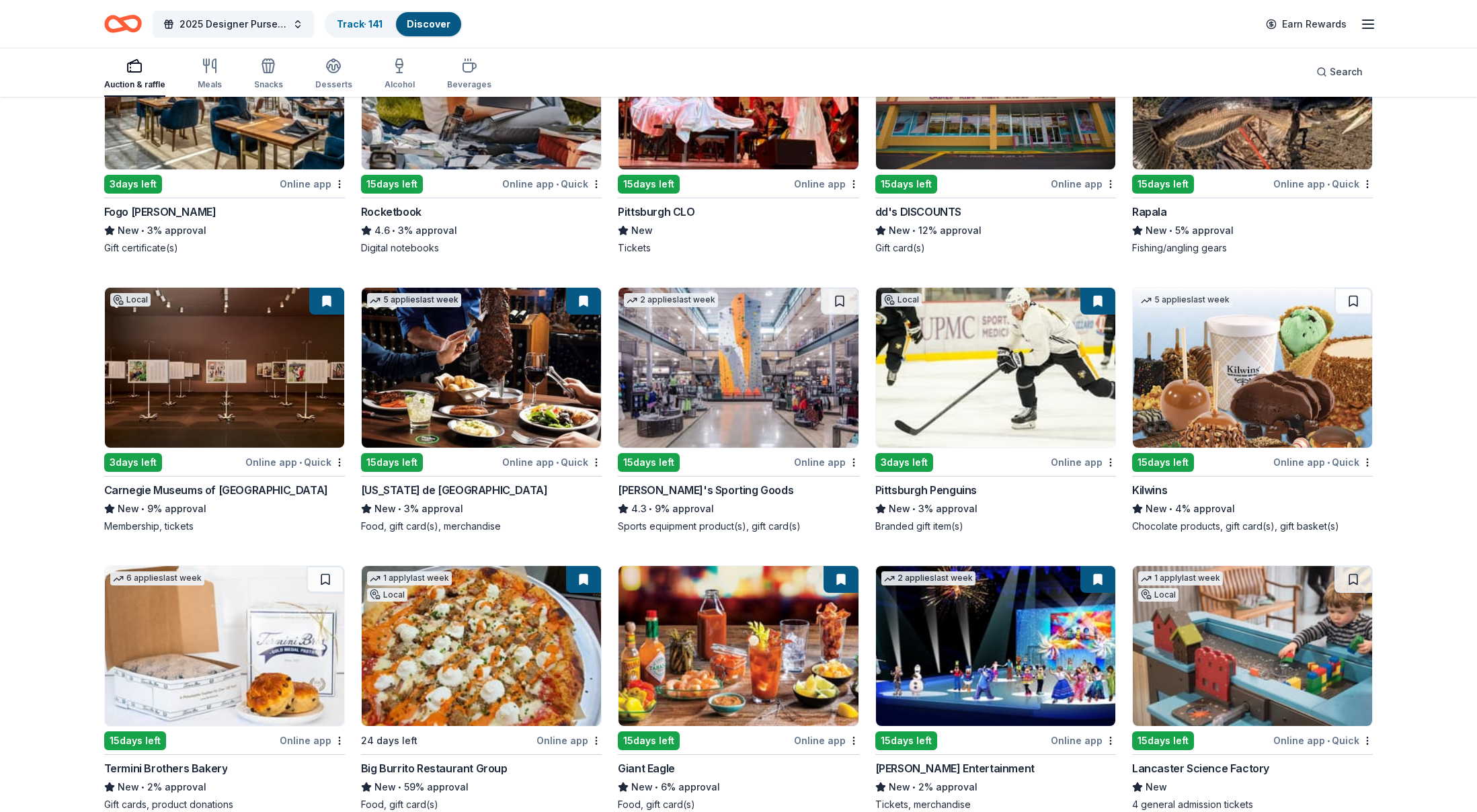
scroll to position [5200, 0]
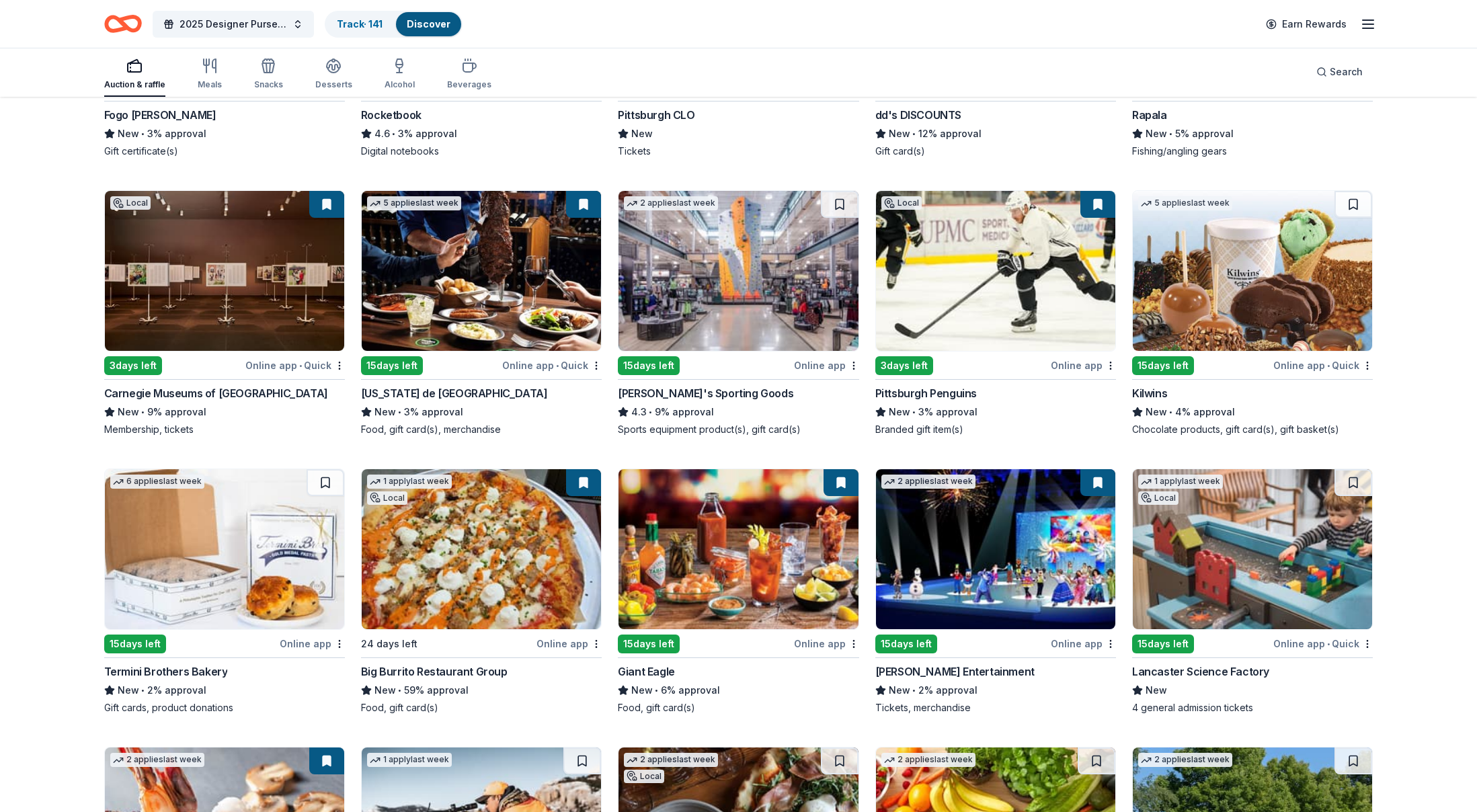
click at [947, 563] on img at bounding box center [996, 549] width 239 height 160
click at [564, 558] on img at bounding box center [481, 549] width 239 height 160
click at [831, 595] on img at bounding box center [738, 549] width 239 height 160
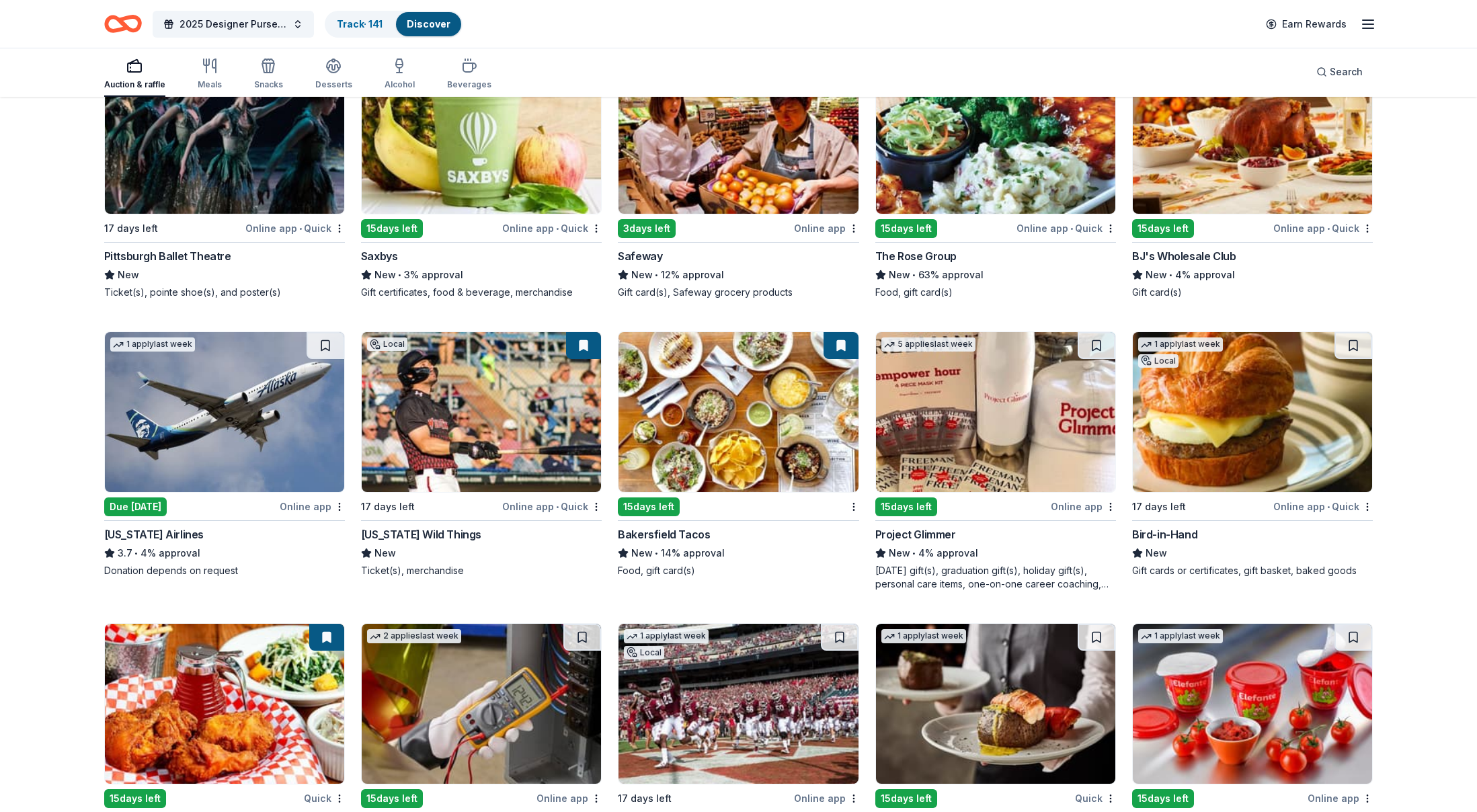
scroll to position [5985, 0]
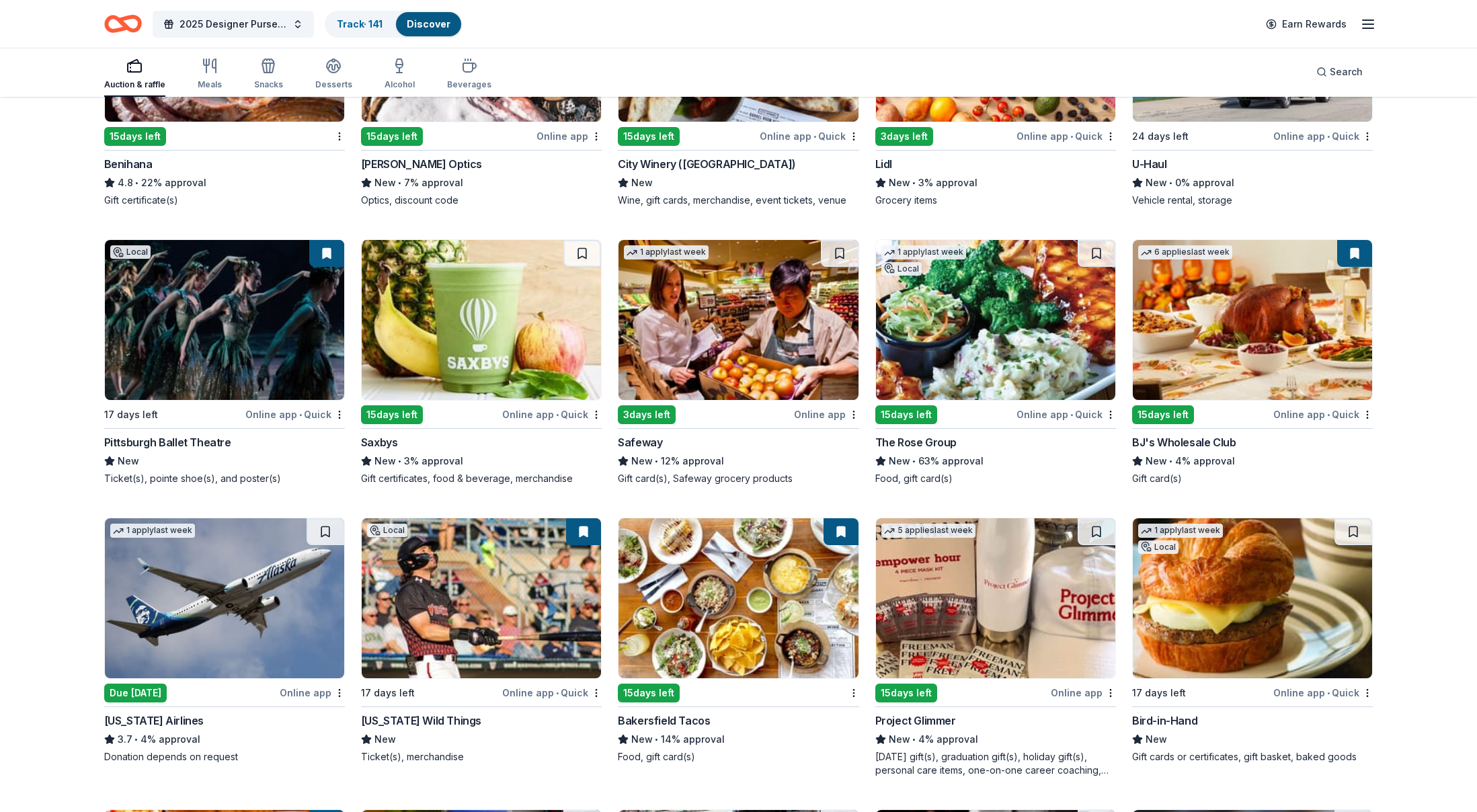
click at [275, 111] on img at bounding box center [225, 42] width 239 height 160
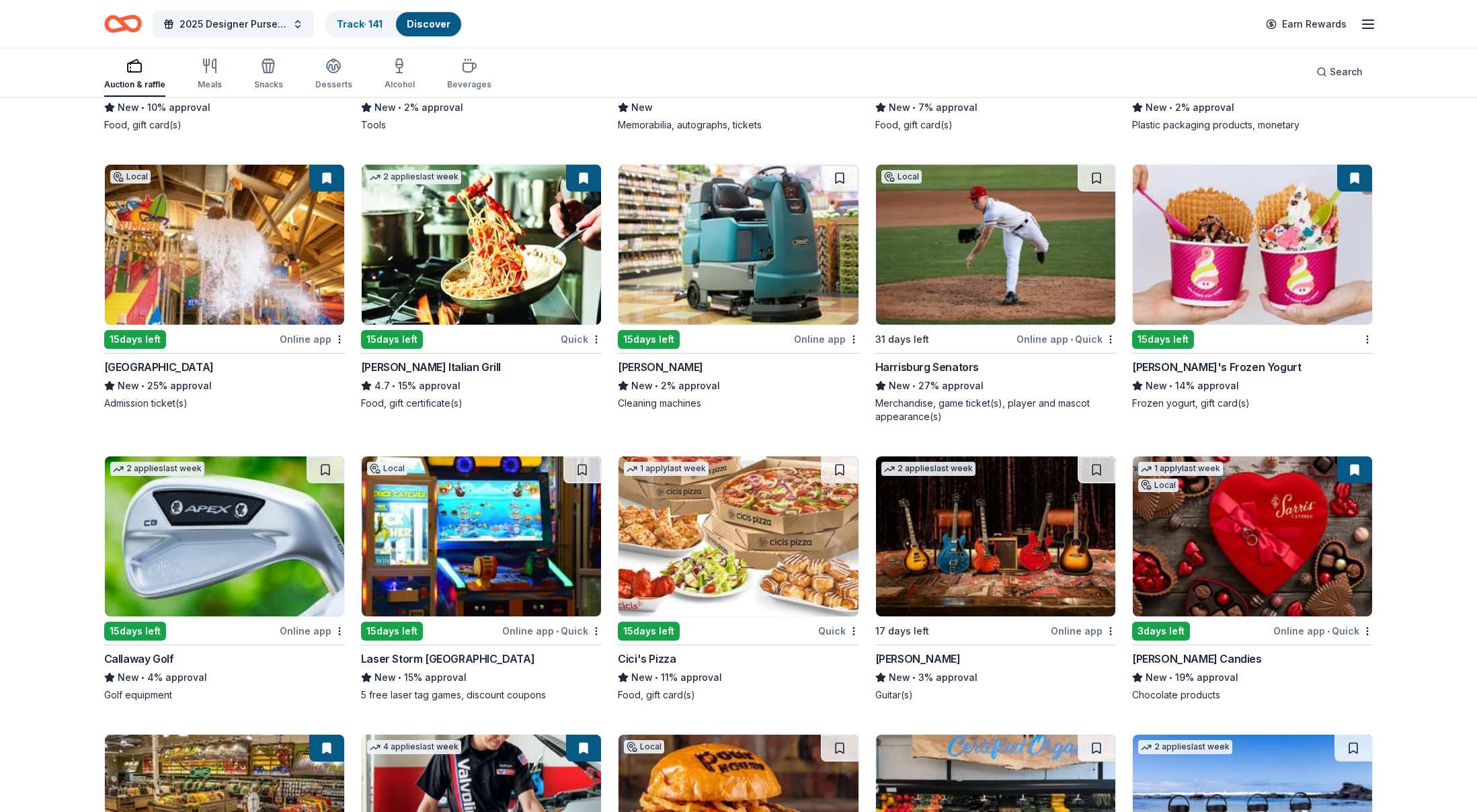
scroll to position [7023, 0]
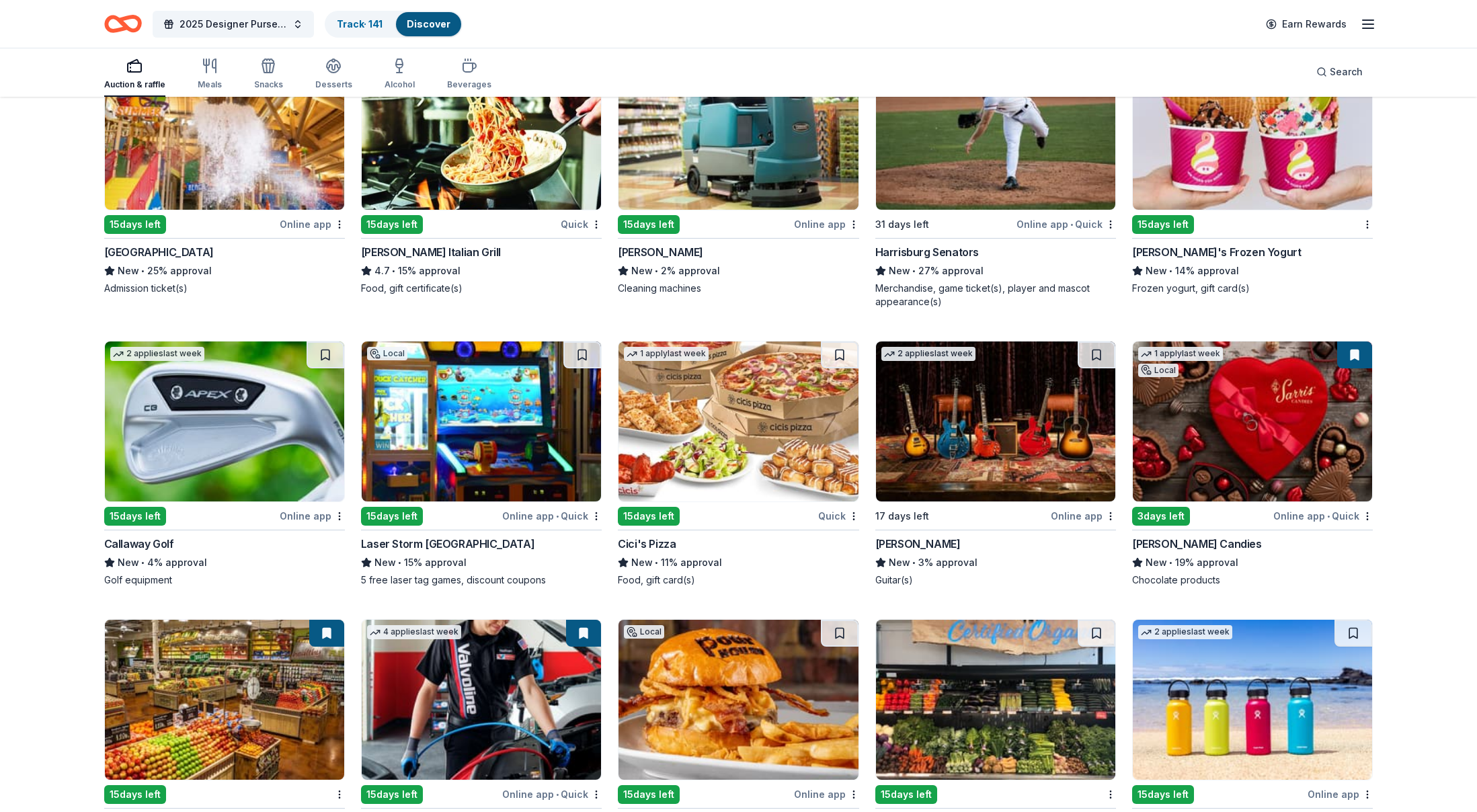
click at [1233, 461] on img at bounding box center [1252, 422] width 239 height 160
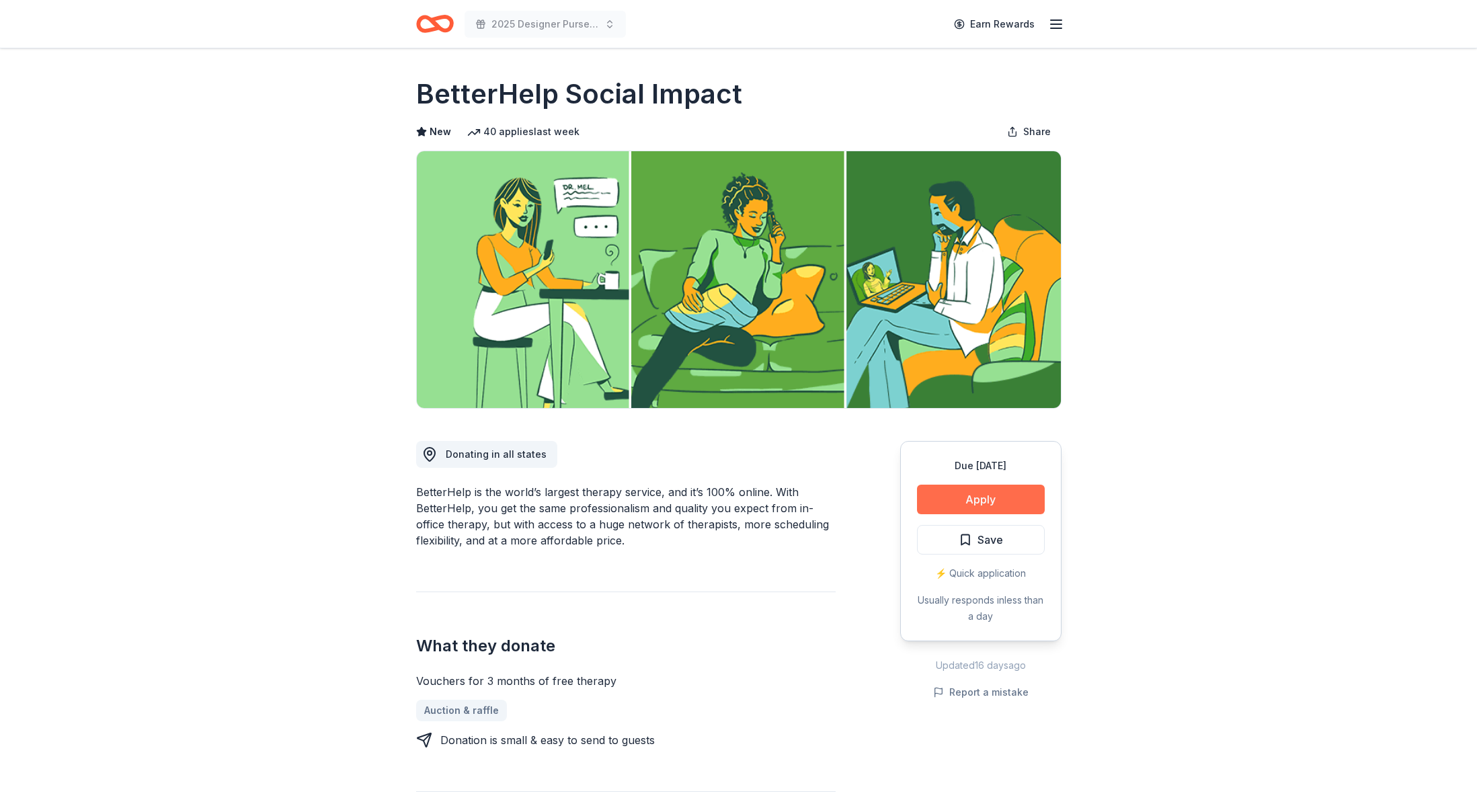
click at [957, 498] on button "Apply" at bounding box center [981, 499] width 128 height 30
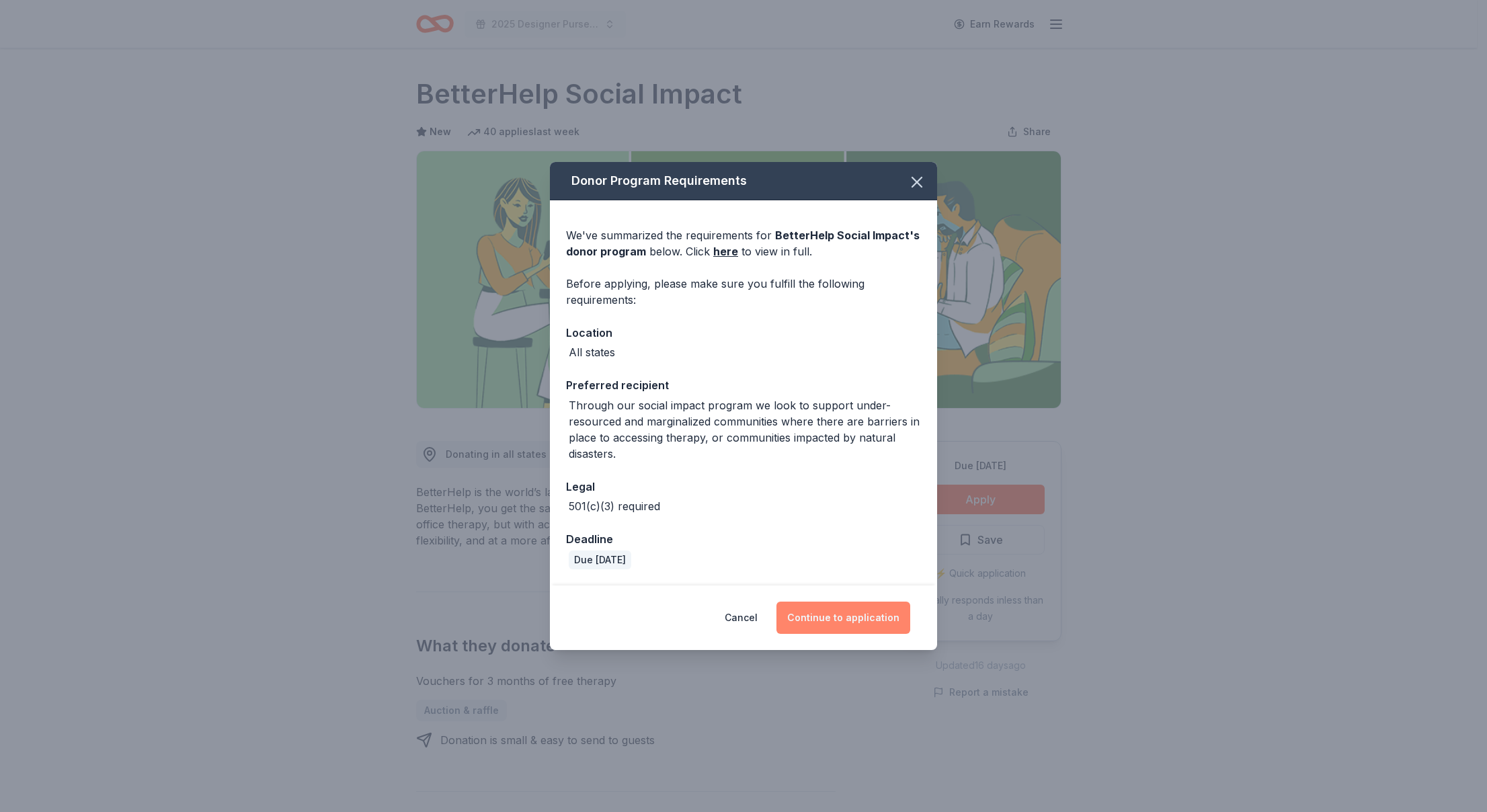
click at [888, 621] on button "Continue to application" at bounding box center [844, 617] width 134 height 32
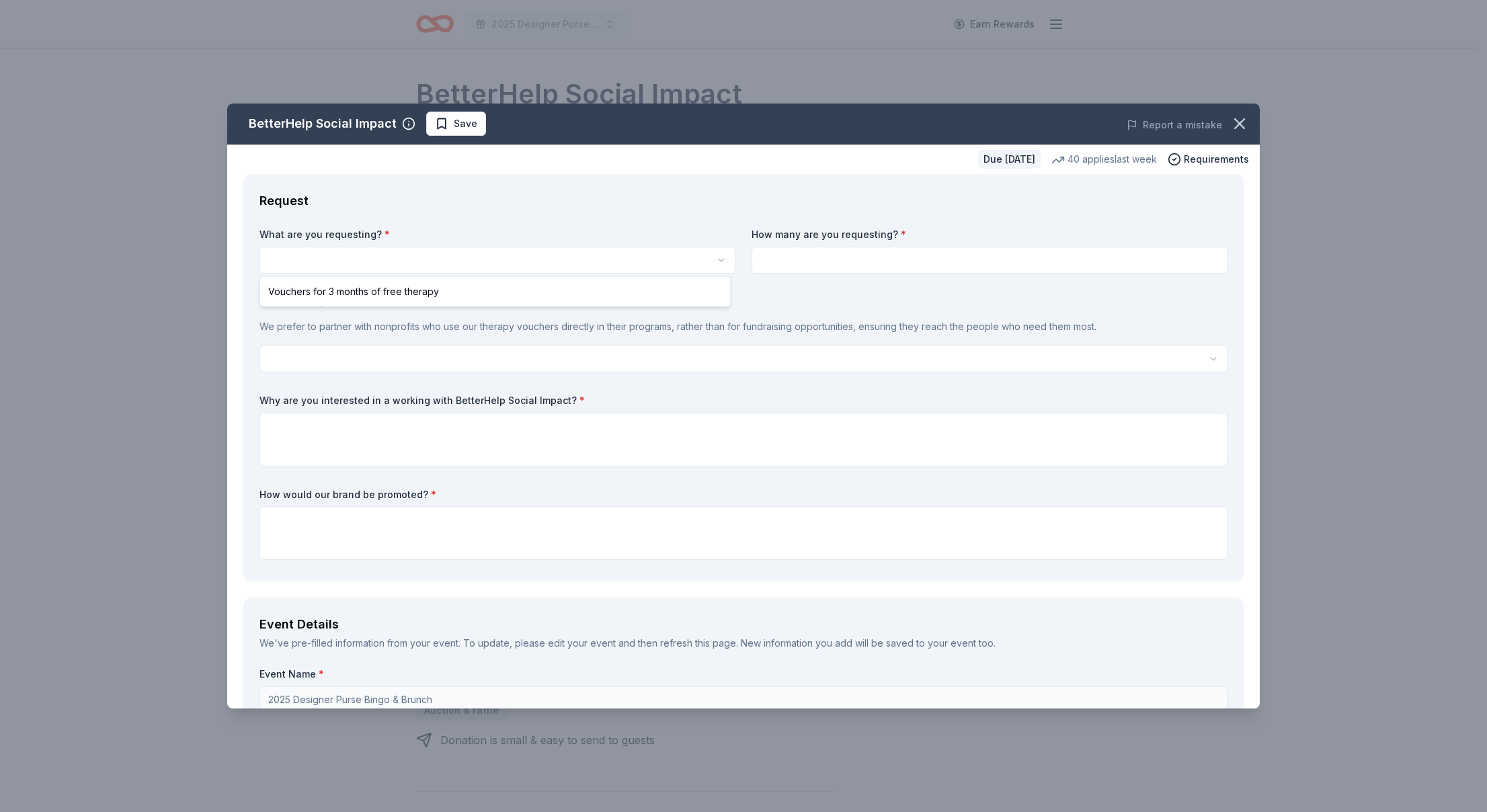
click at [347, 264] on html "2025 Designer Purse Bingo & Brunch Earn Rewards Due [DATE] Share BetterHelp Soc…" at bounding box center [743, 406] width 1487 height 812
select select "Vouchers for 3 months of free therapy"
click at [781, 271] on input at bounding box center [989, 260] width 476 height 27
type input "2"
click at [408, 375] on div "What are you requesting? * Vouchers for 3 months of free therapy Vouchers for 3…" at bounding box center [743, 396] width 968 height 338
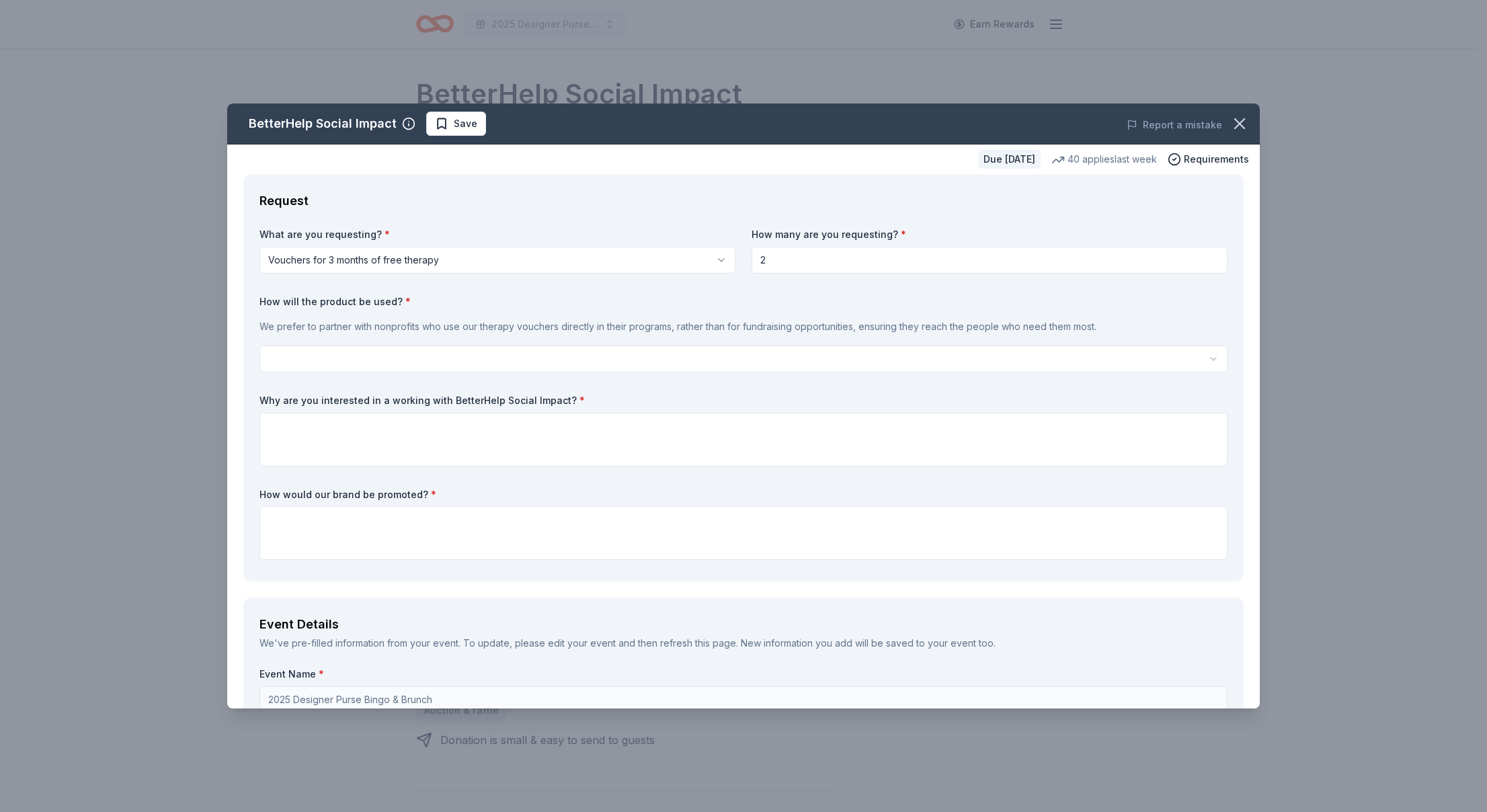
click at [374, 363] on html "2025 Designer Purse Bingo & Brunch Earn Rewards Due in 24 days Share BetterHelp…" at bounding box center [743, 406] width 1487 height 812
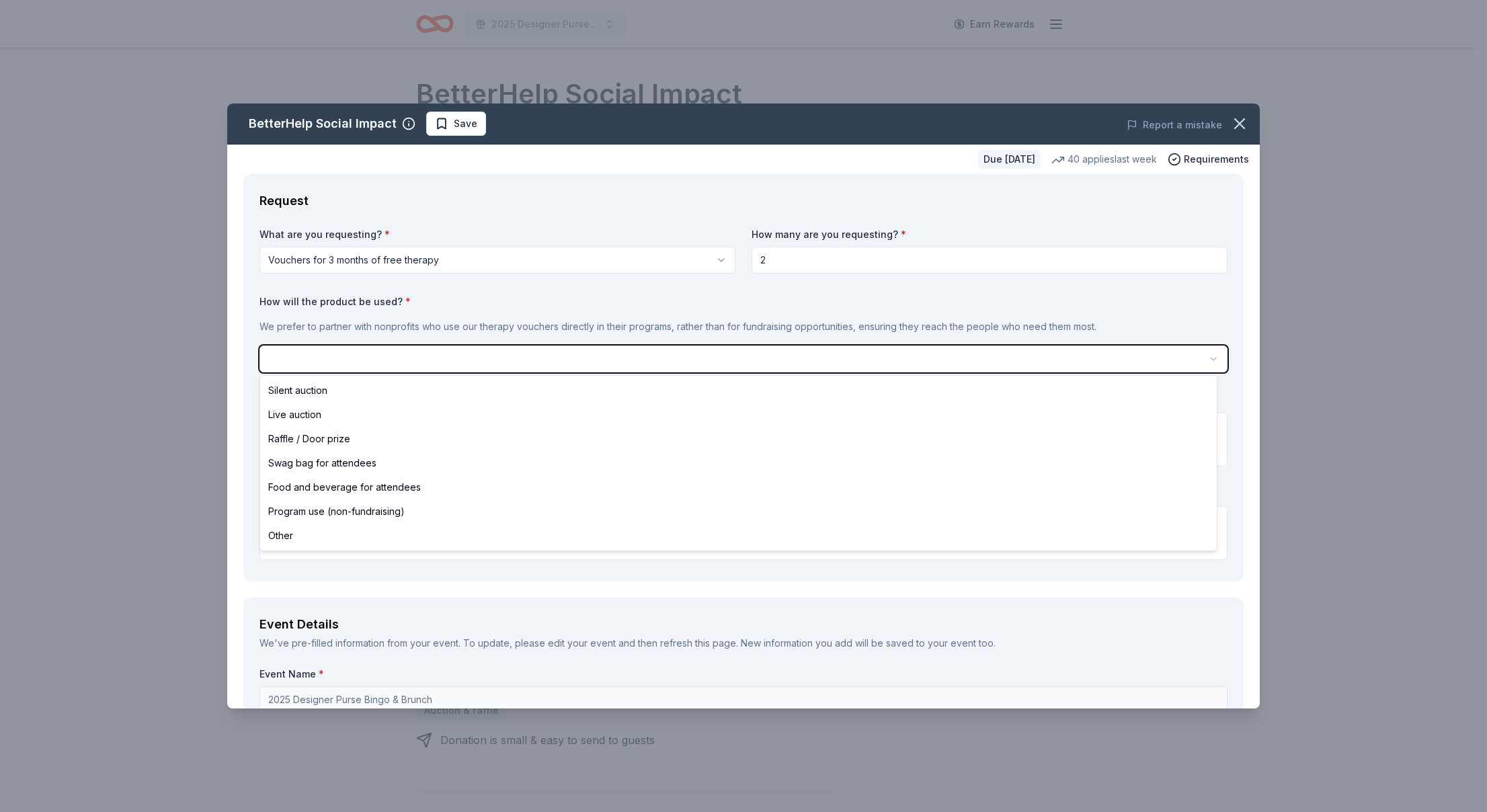
click at [406, 325] on html "2025 Designer Purse Bingo & Brunch Earn Rewards Due in 24 days Share BetterHelp…" at bounding box center [743, 406] width 1487 height 812
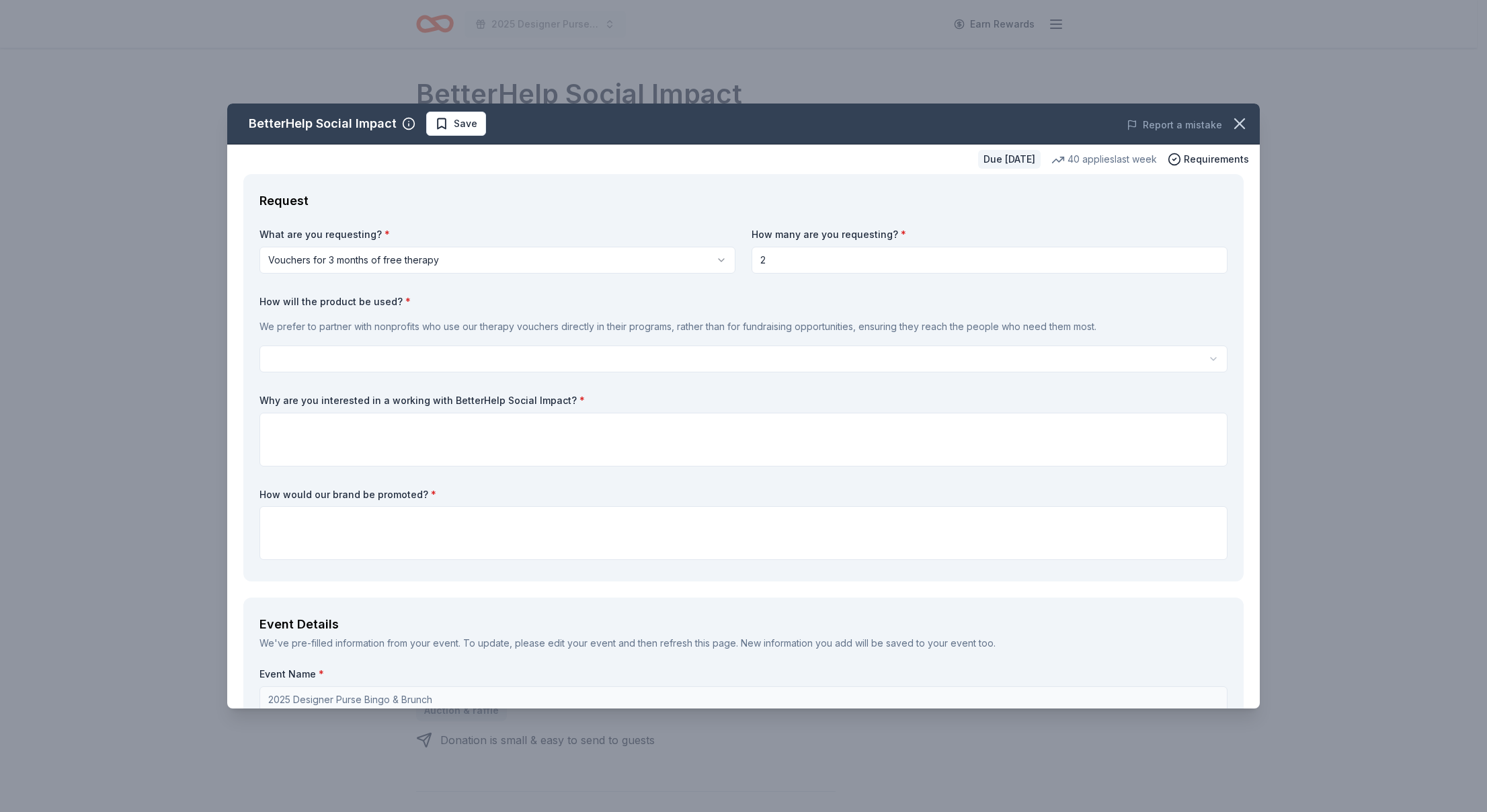
drag, startPoint x: 839, startPoint y: 248, endPoint x: 822, endPoint y: 258, distance: 19.7
click at [822, 258] on input "2" at bounding box center [989, 260] width 476 height 27
click at [1225, 120] on button "button" at bounding box center [1240, 124] width 30 height 30
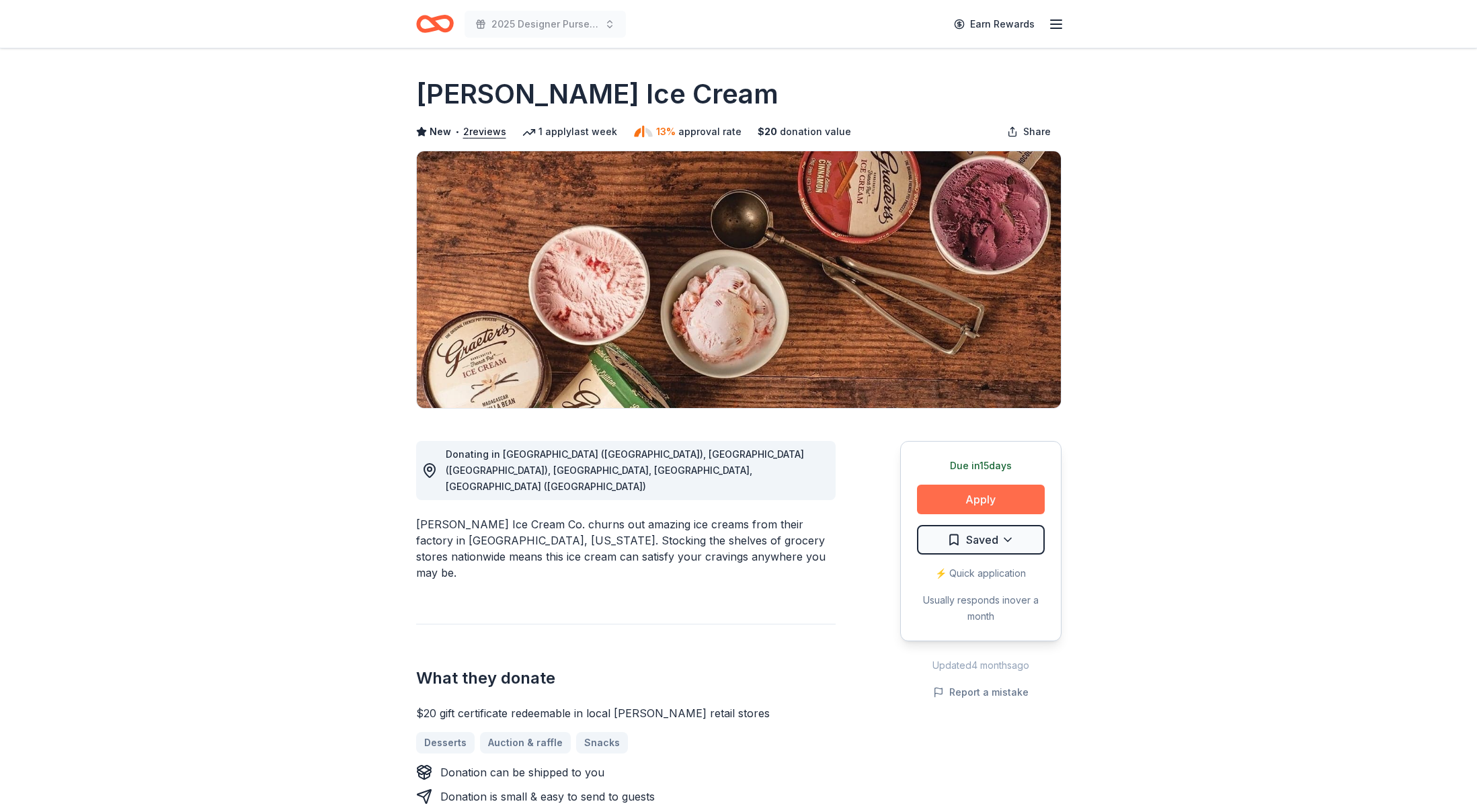
click at [934, 496] on button "Apply" at bounding box center [981, 499] width 128 height 30
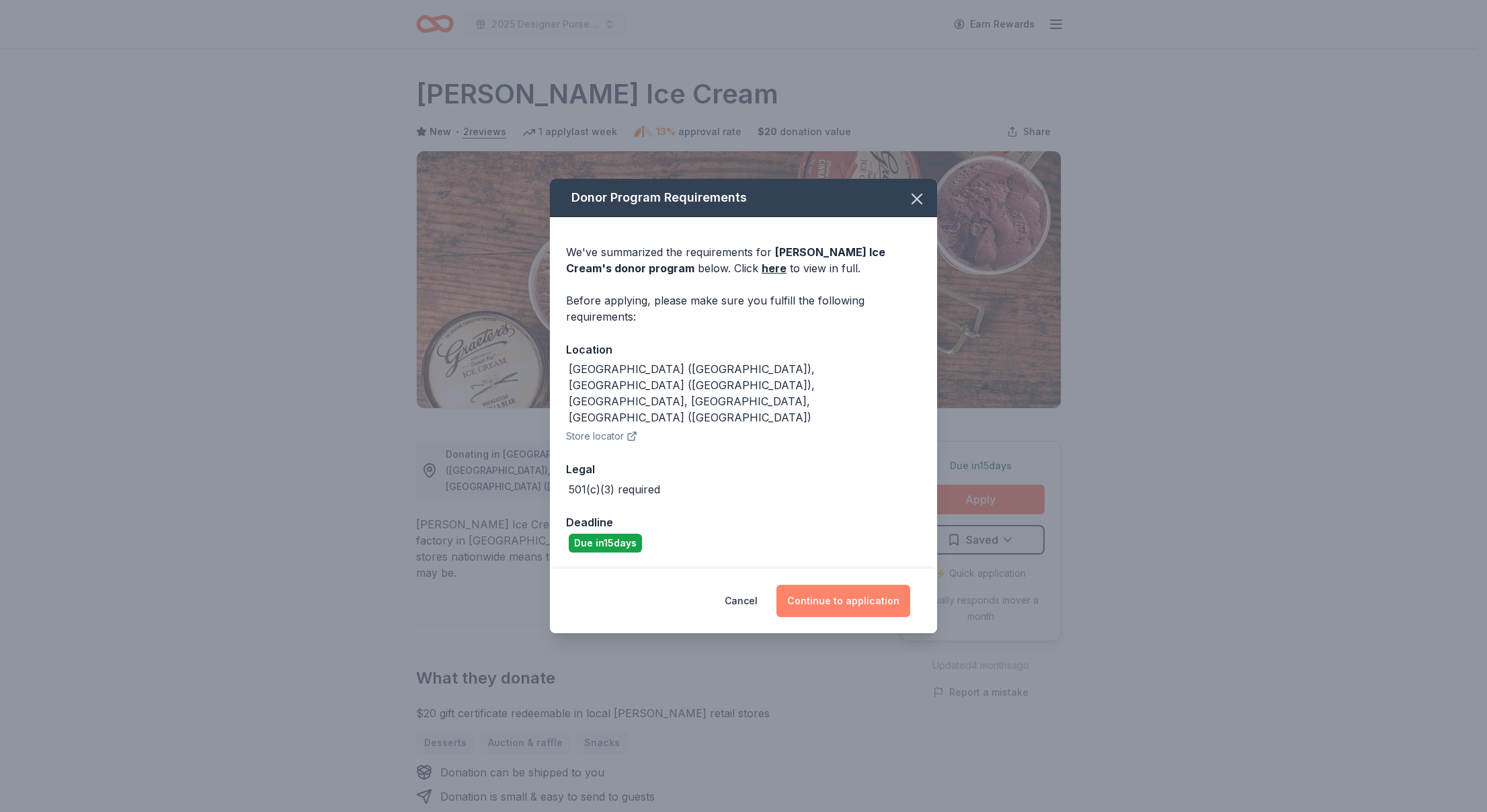
click at [856, 585] on button "Continue to application" at bounding box center [844, 601] width 134 height 32
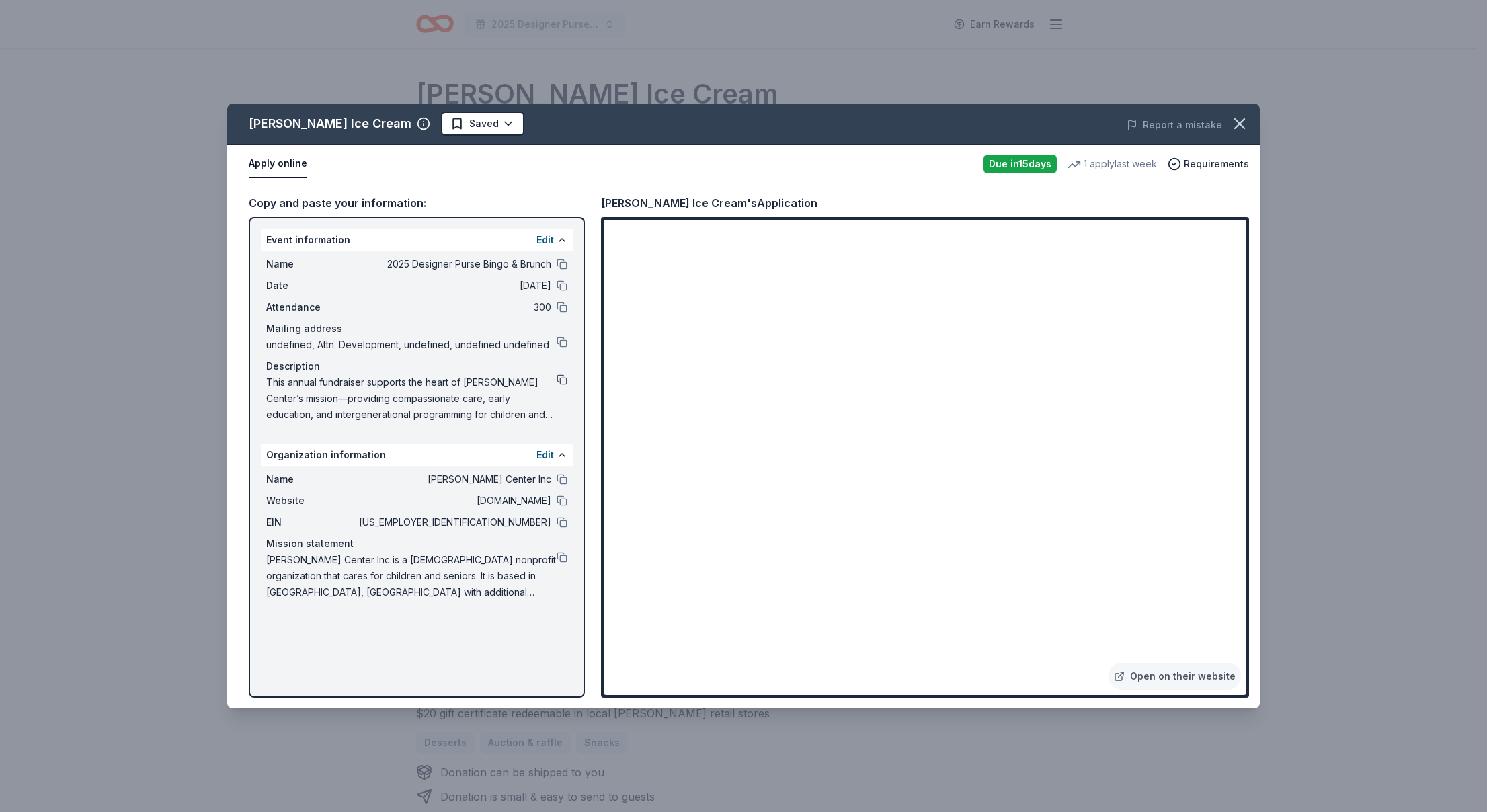
click at [566, 380] on button at bounding box center [561, 380] width 11 height 11
click at [471, 121] on html "2025 Designer Purse Bingo & Brunch Earn Rewards Due in 15 days Share Graeter's …" at bounding box center [743, 406] width 1487 height 812
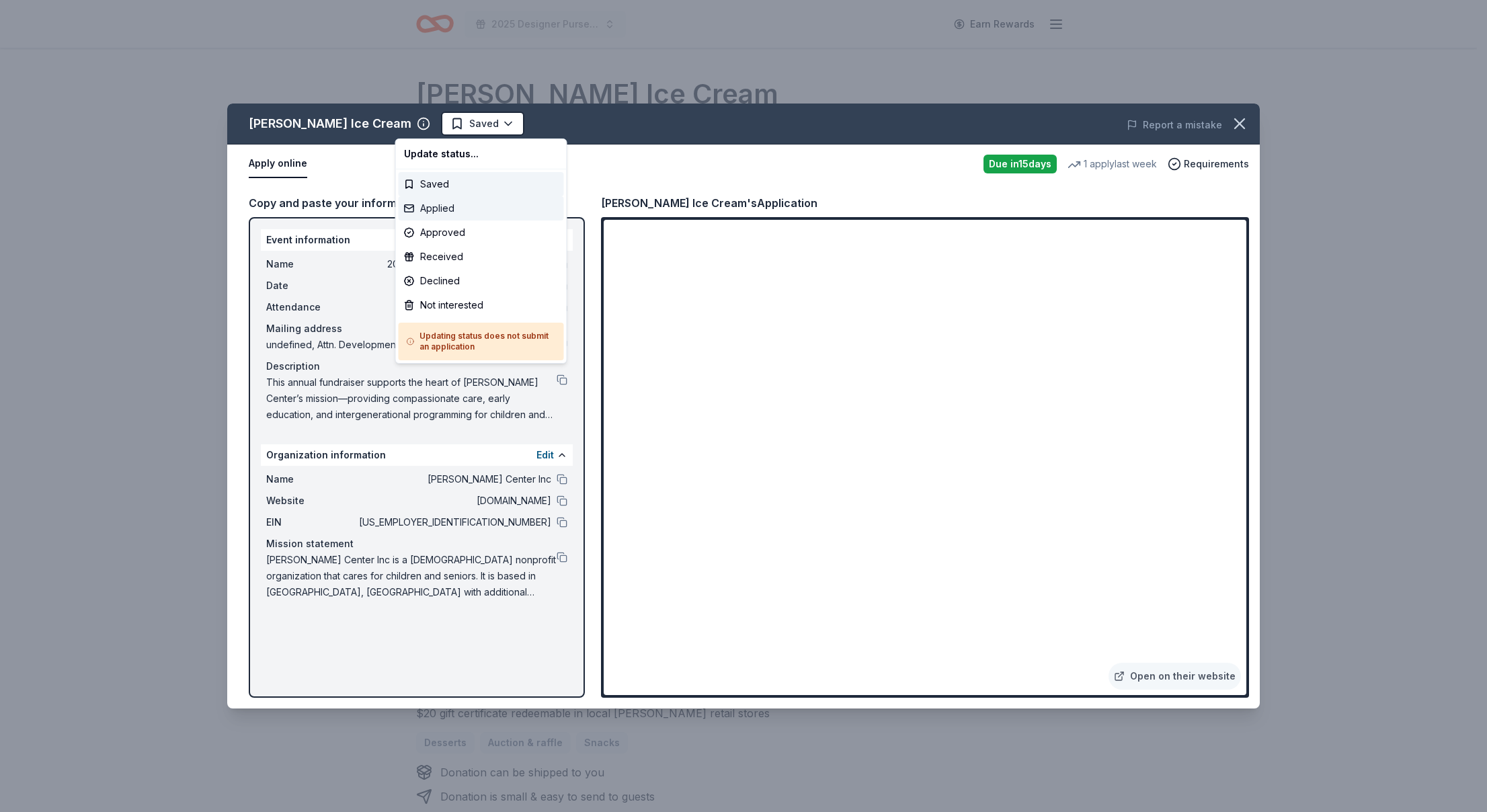
click at [499, 198] on div "Applied" at bounding box center [481, 208] width 165 height 24
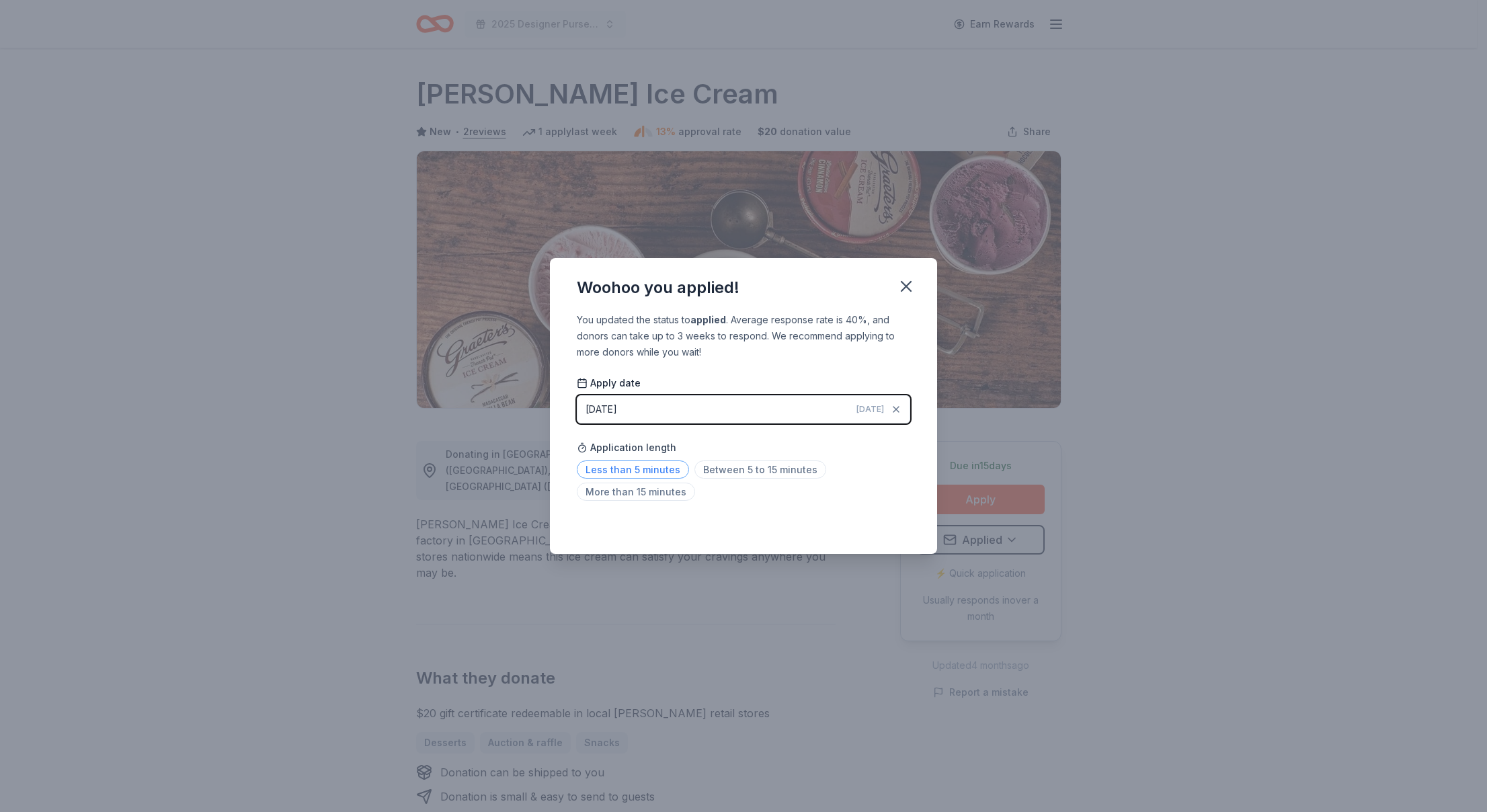
click at [627, 473] on span "Less than 5 minutes" at bounding box center [633, 470] width 112 height 18
click at [905, 284] on icon "button" at bounding box center [906, 286] width 19 height 19
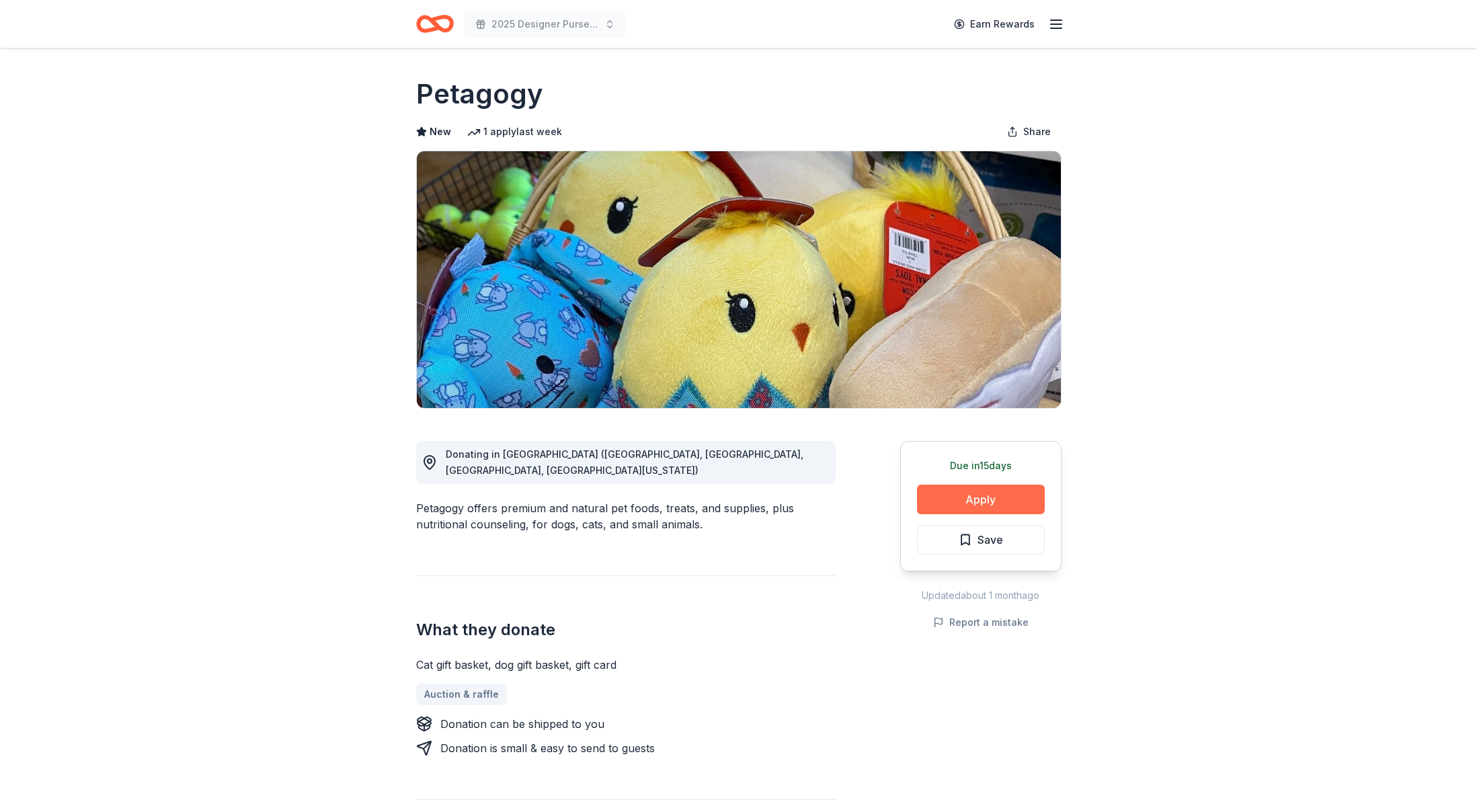
click at [1024, 497] on button "Apply" at bounding box center [981, 499] width 128 height 30
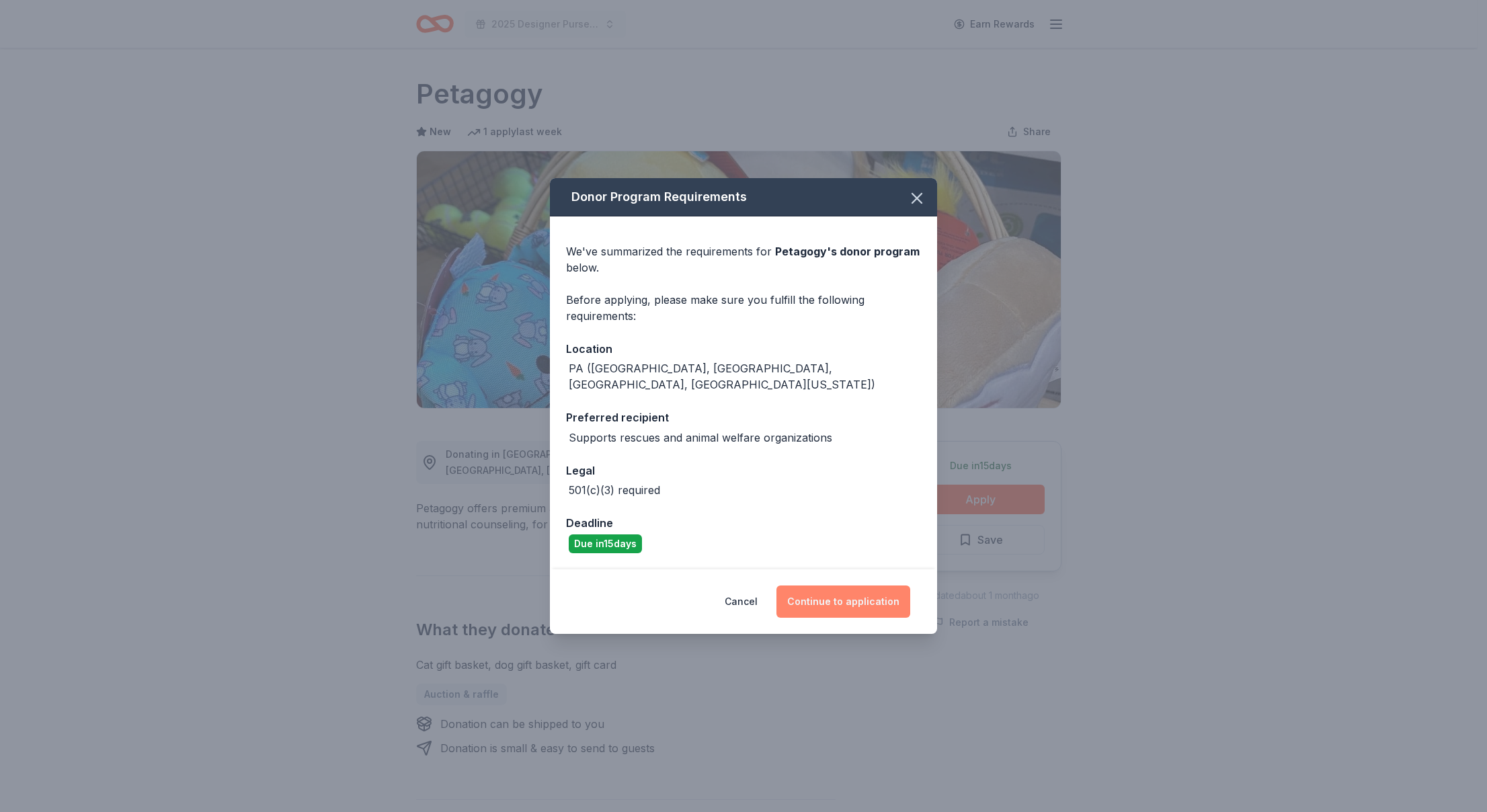
click at [861, 587] on button "Continue to application" at bounding box center [844, 601] width 134 height 32
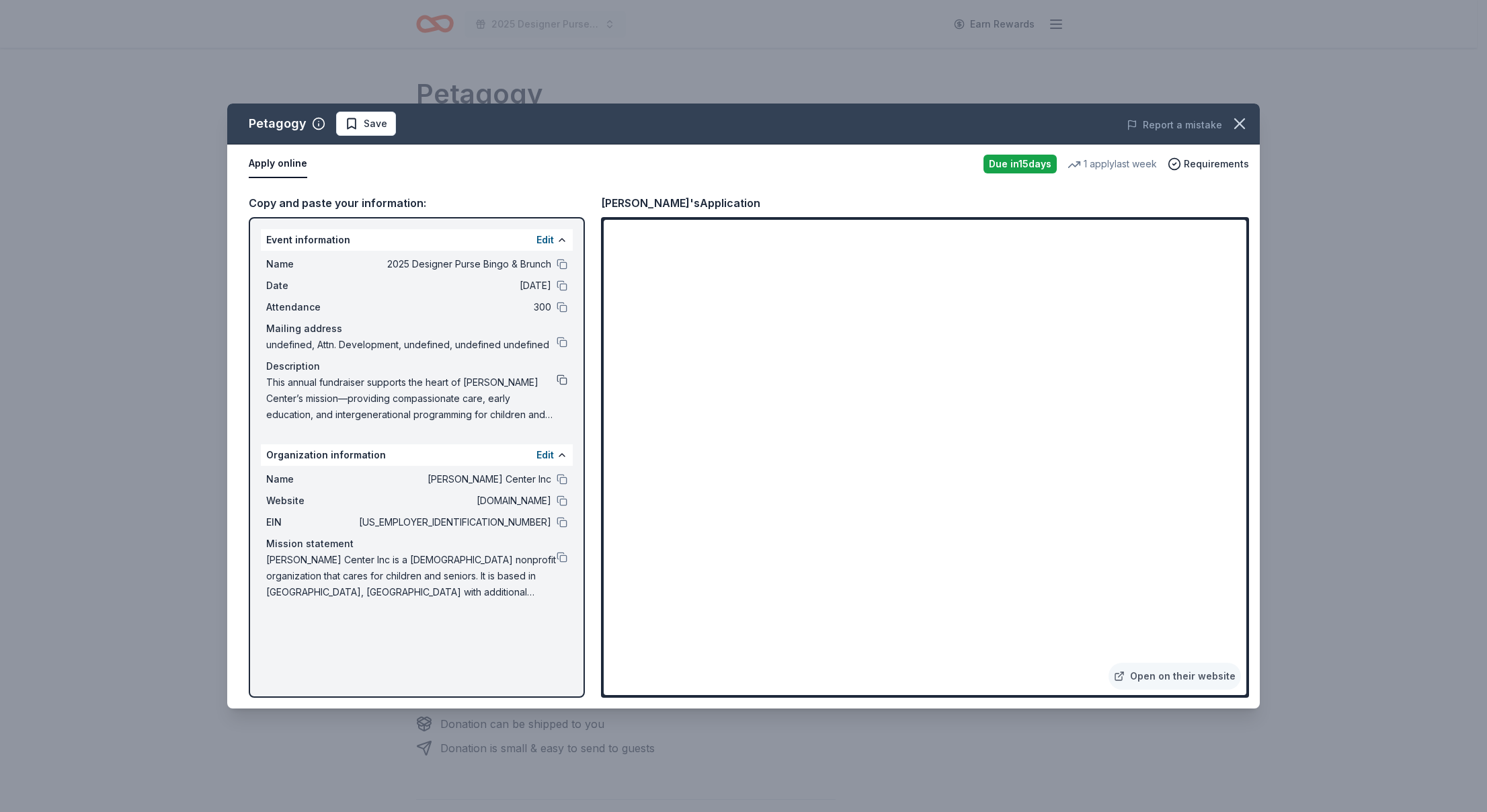
click at [560, 380] on button at bounding box center [561, 380] width 11 height 11
click at [376, 132] on button "Save" at bounding box center [366, 123] width 59 height 24
click at [402, 124] on html "2025 Designer Purse Bingo & Brunch Earn Rewards Due in 15 days Share Petagogy N…" at bounding box center [743, 406] width 1487 height 812
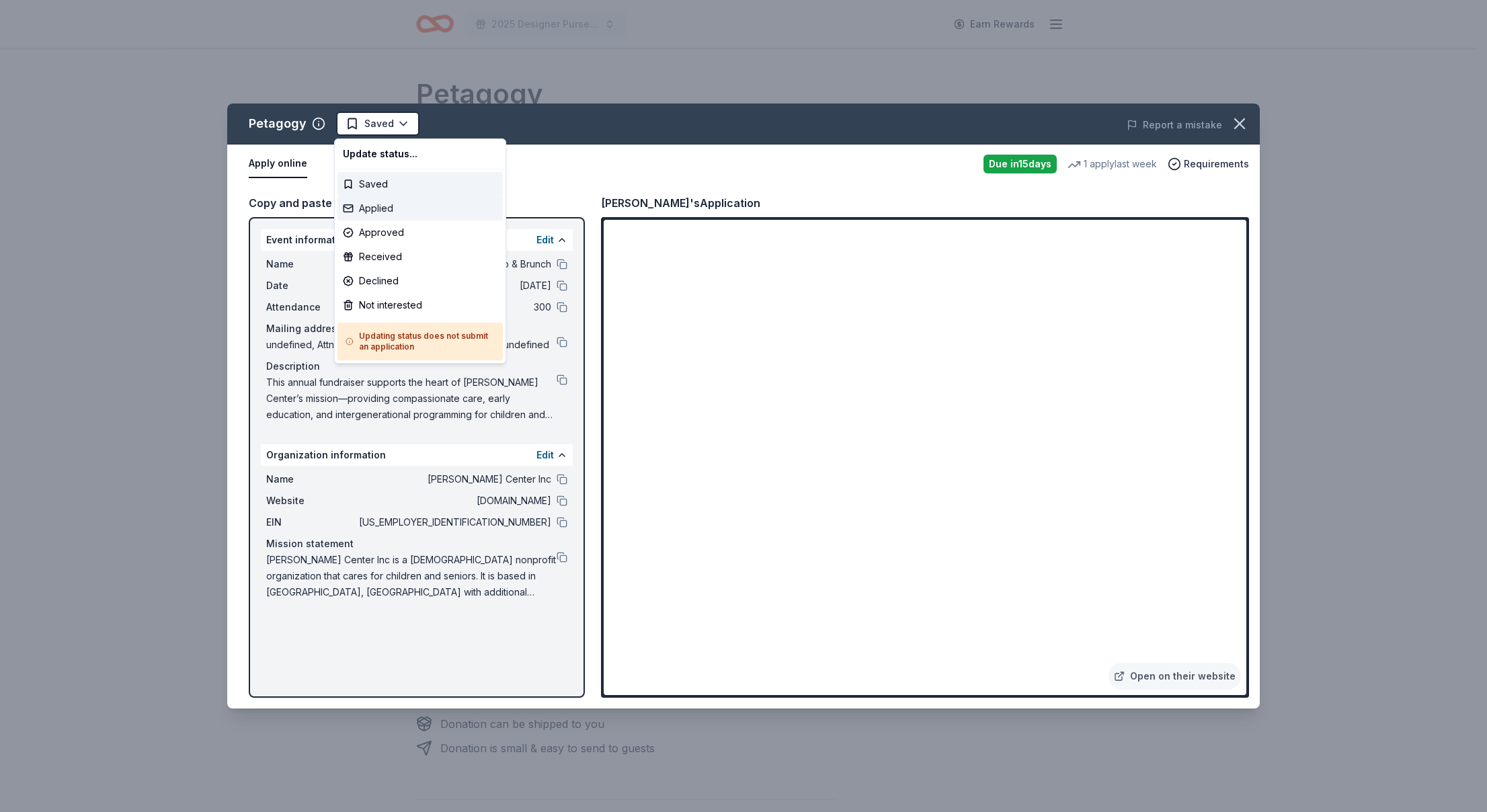
click at [414, 210] on div "Applied" at bounding box center [420, 208] width 165 height 24
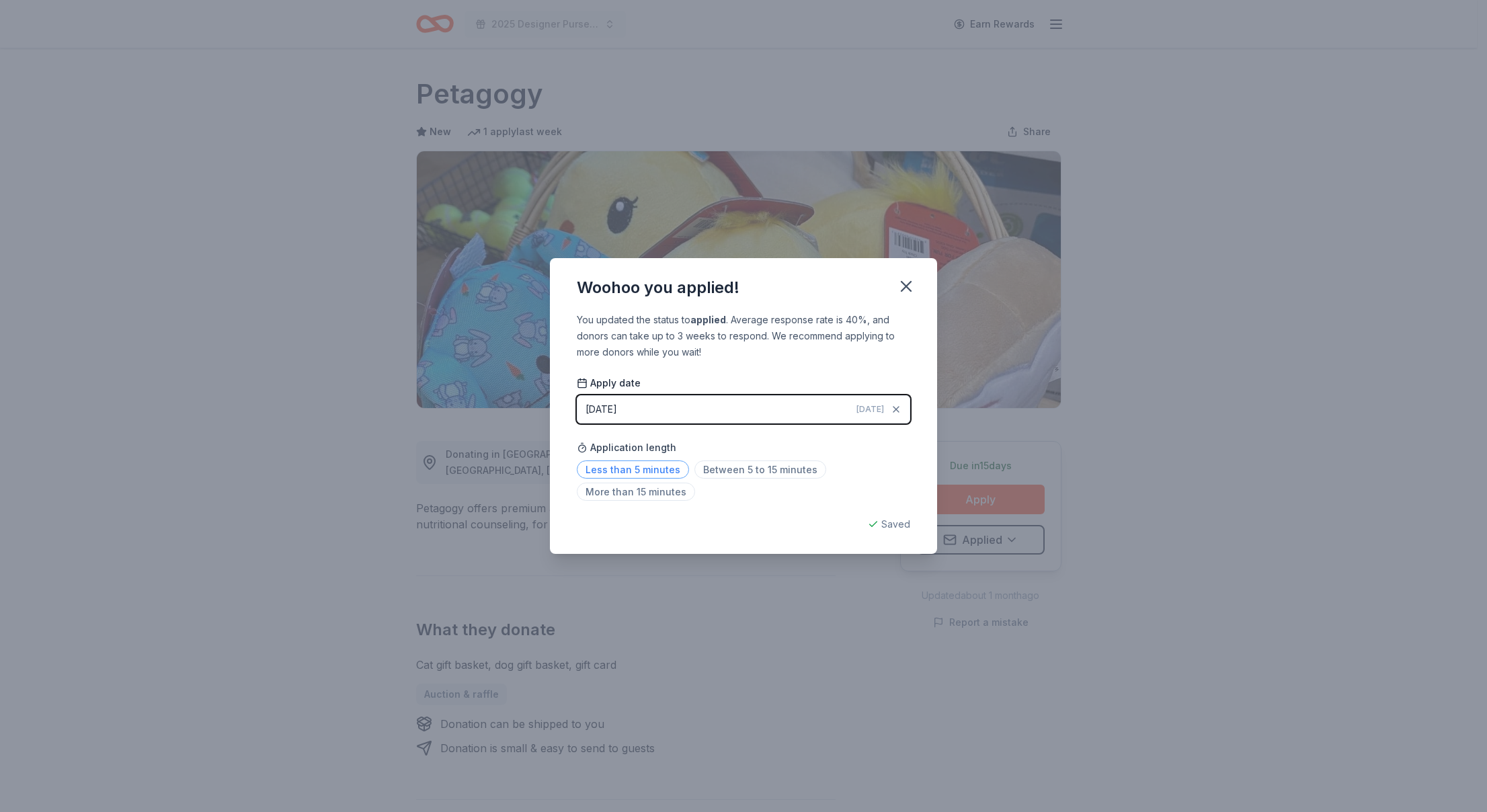
click at [608, 469] on span "Less than 5 minutes" at bounding box center [633, 470] width 112 height 18
click at [908, 284] on icon "button" at bounding box center [906, 286] width 9 height 9
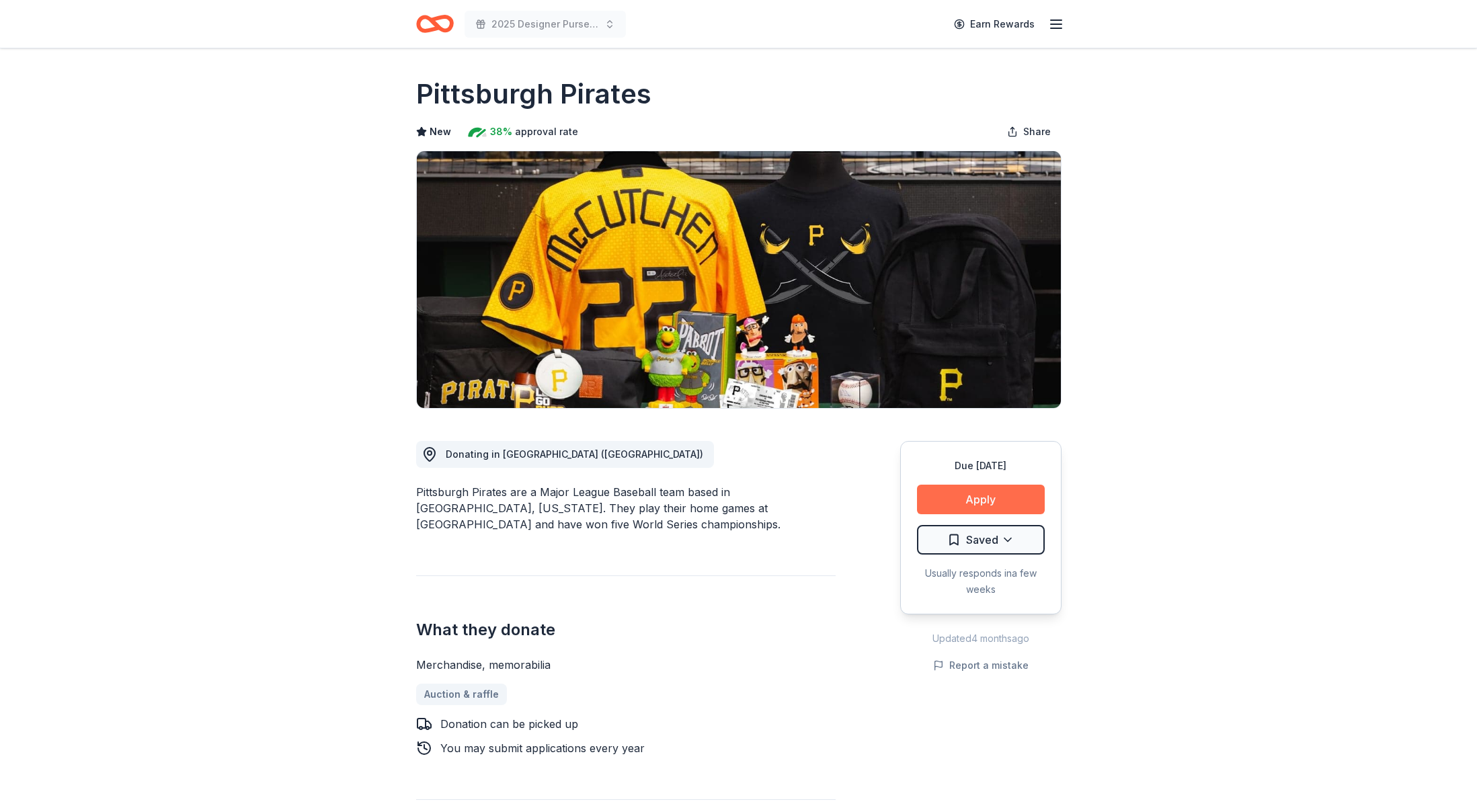
click at [1034, 498] on button "Apply" at bounding box center [981, 499] width 128 height 30
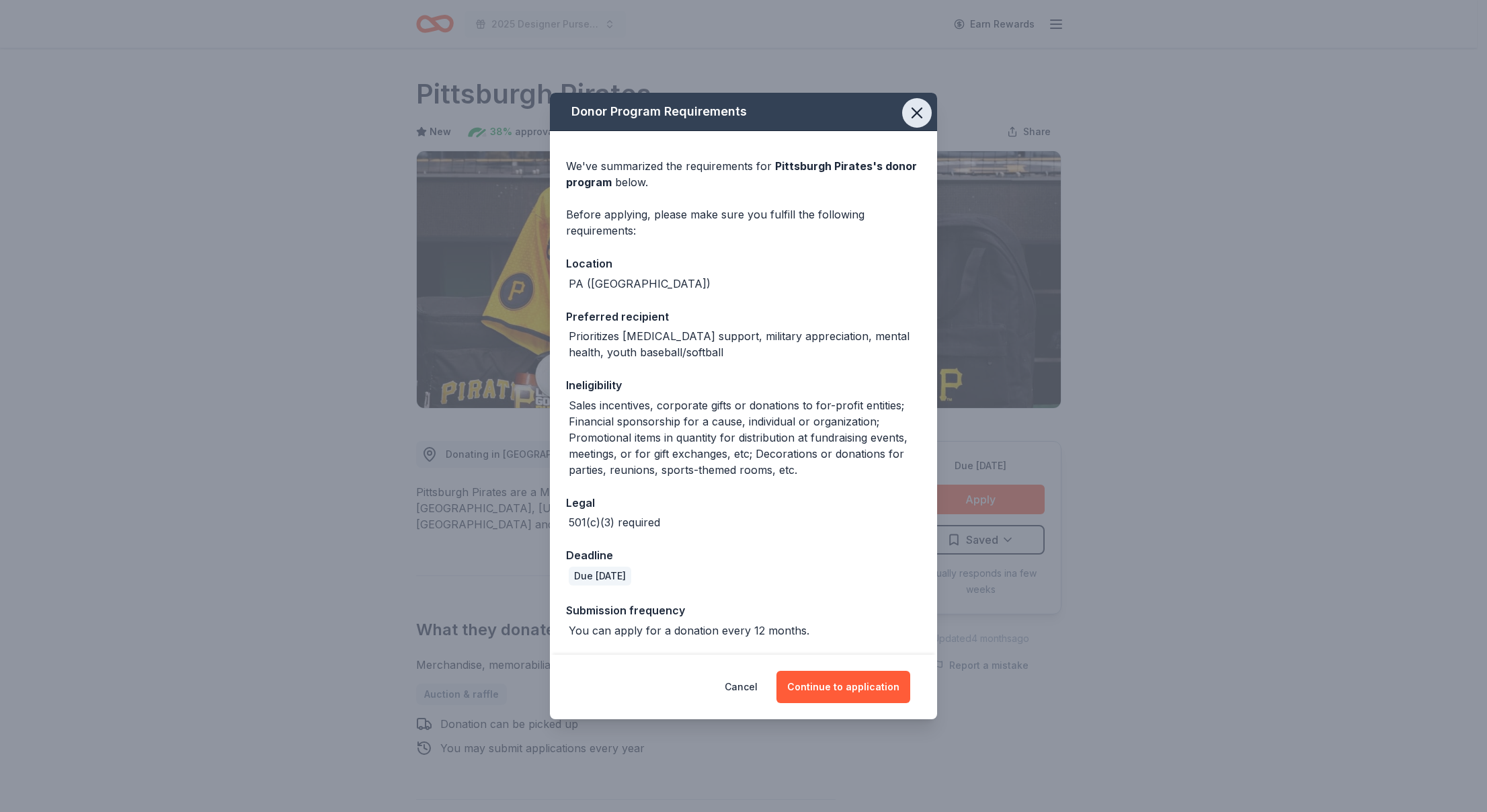
click at [910, 113] on icon "button" at bounding box center [916, 112] width 19 height 19
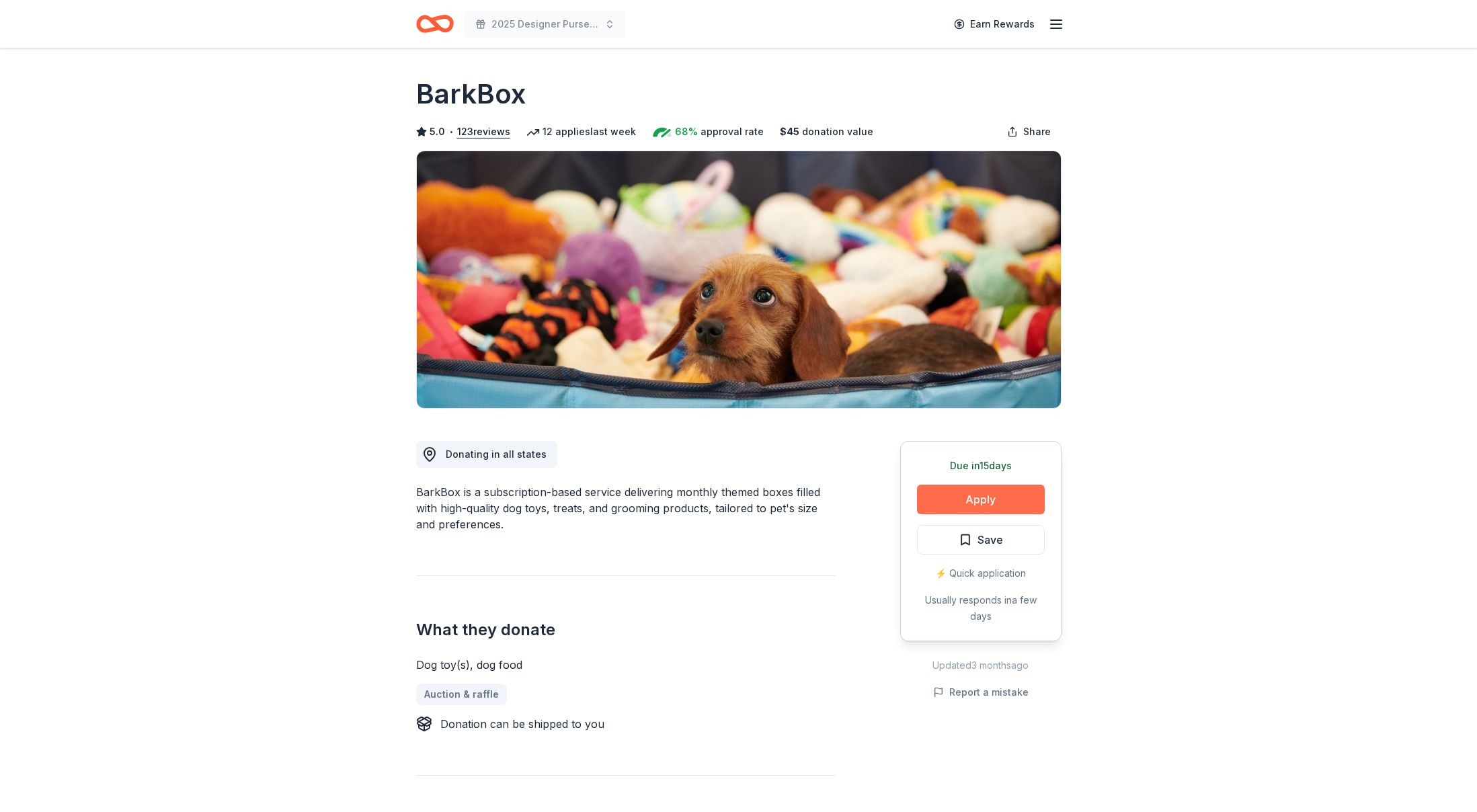
click at [958, 499] on button "Apply" at bounding box center [981, 499] width 128 height 30
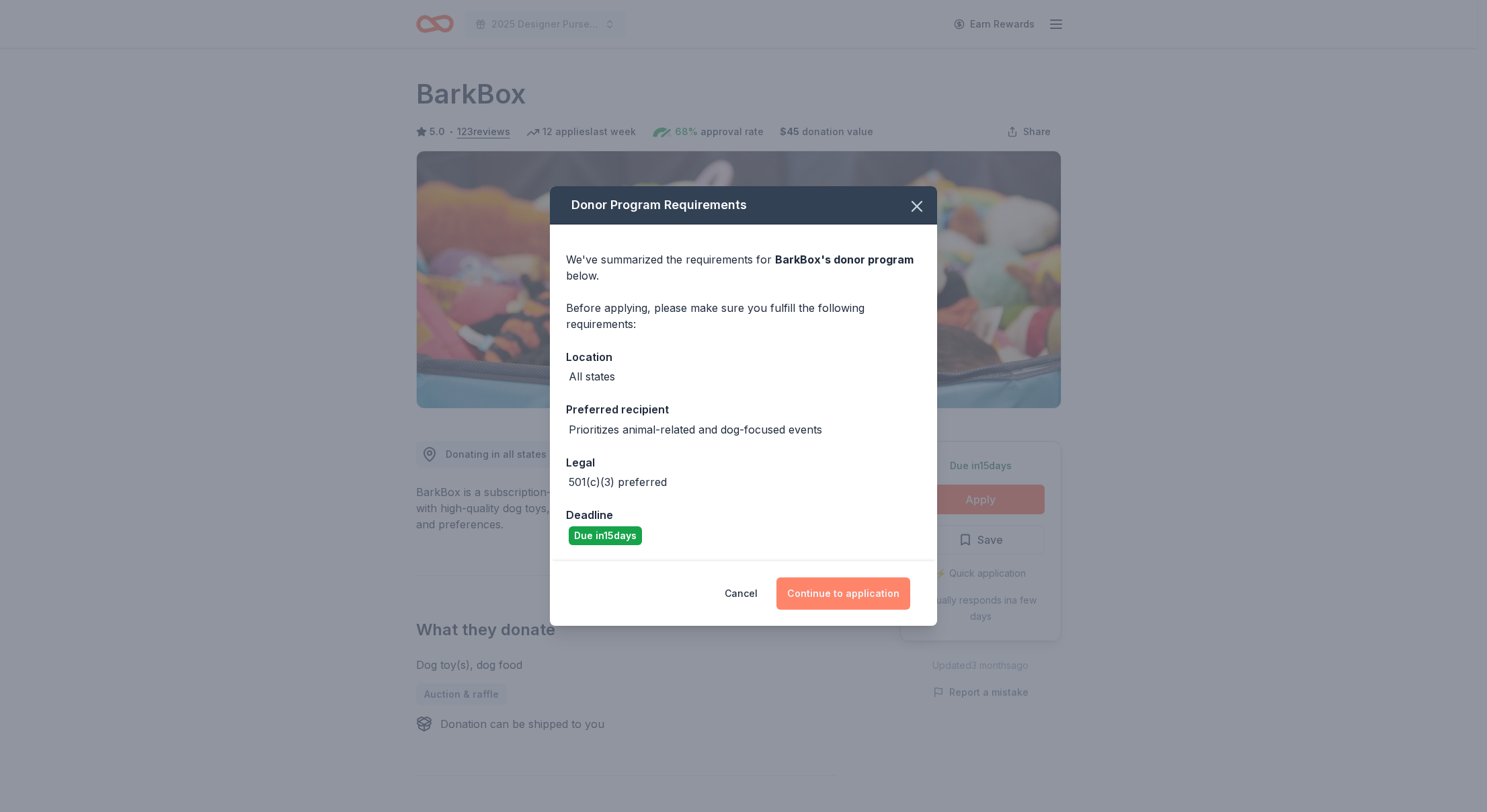
click at [816, 592] on button "Continue to application" at bounding box center [844, 593] width 134 height 32
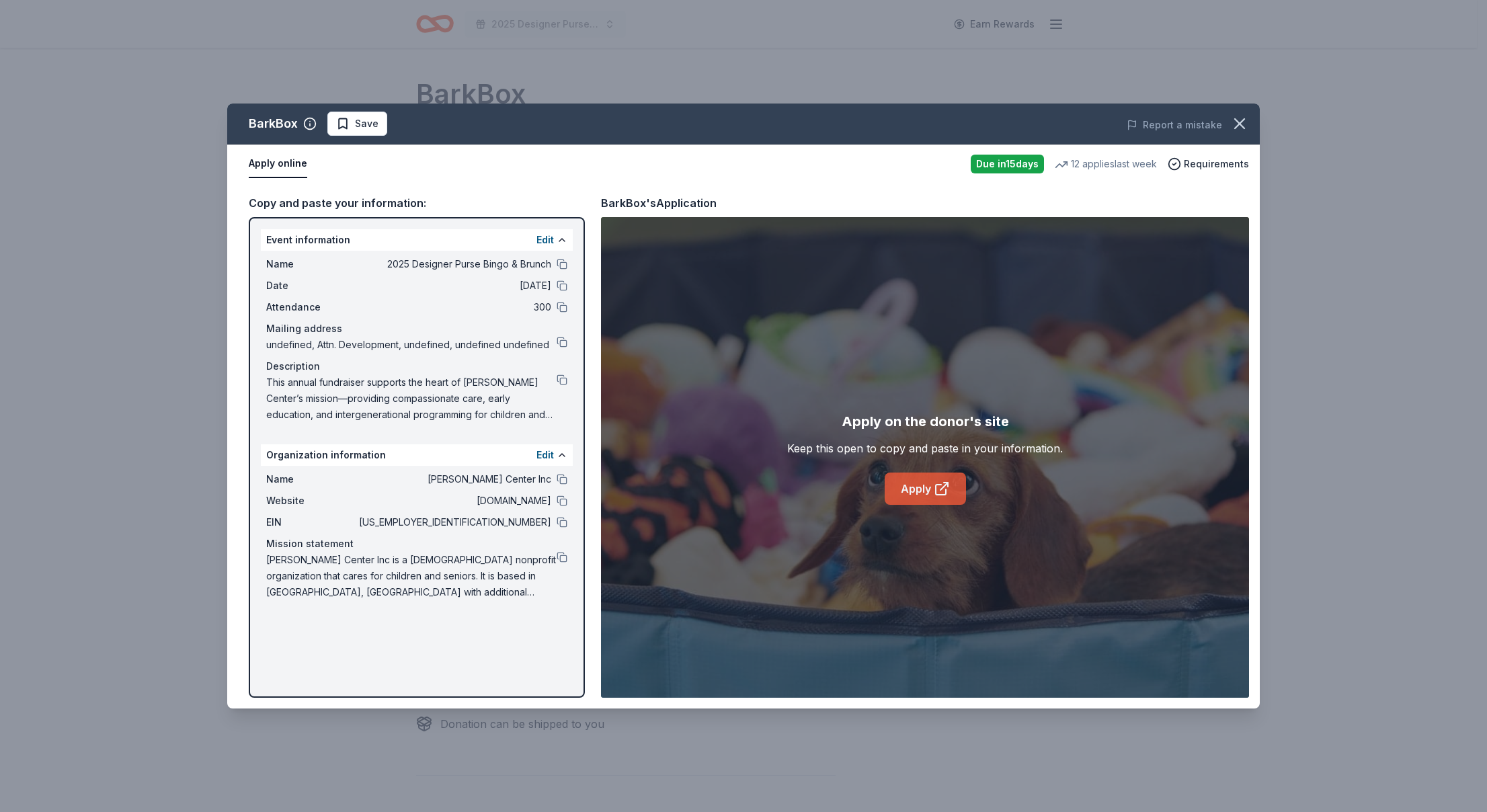
click at [926, 487] on link "Apply" at bounding box center [926, 489] width 82 height 32
click at [1249, 122] on button "button" at bounding box center [1240, 124] width 30 height 30
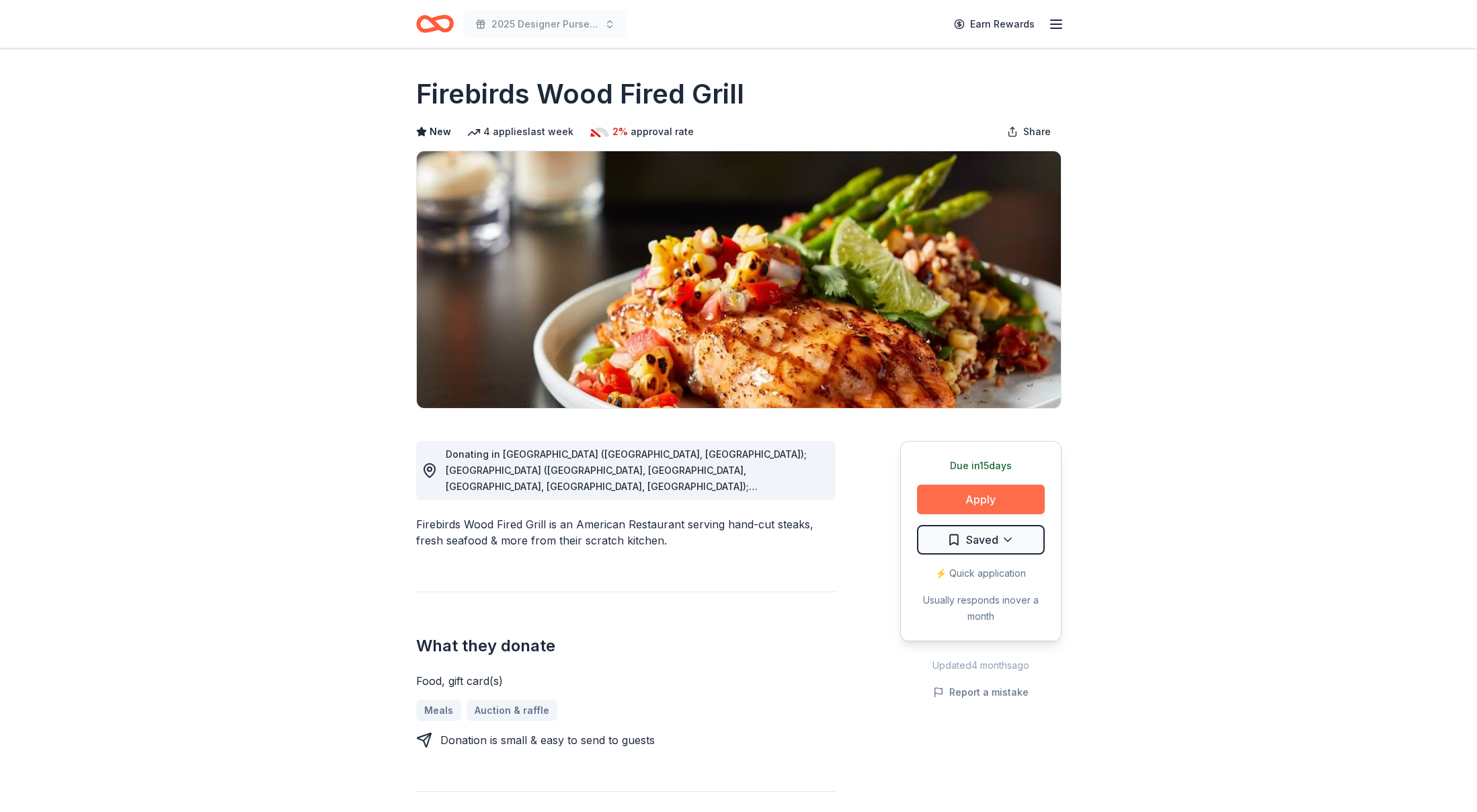
click at [1012, 494] on button "Apply" at bounding box center [981, 499] width 128 height 30
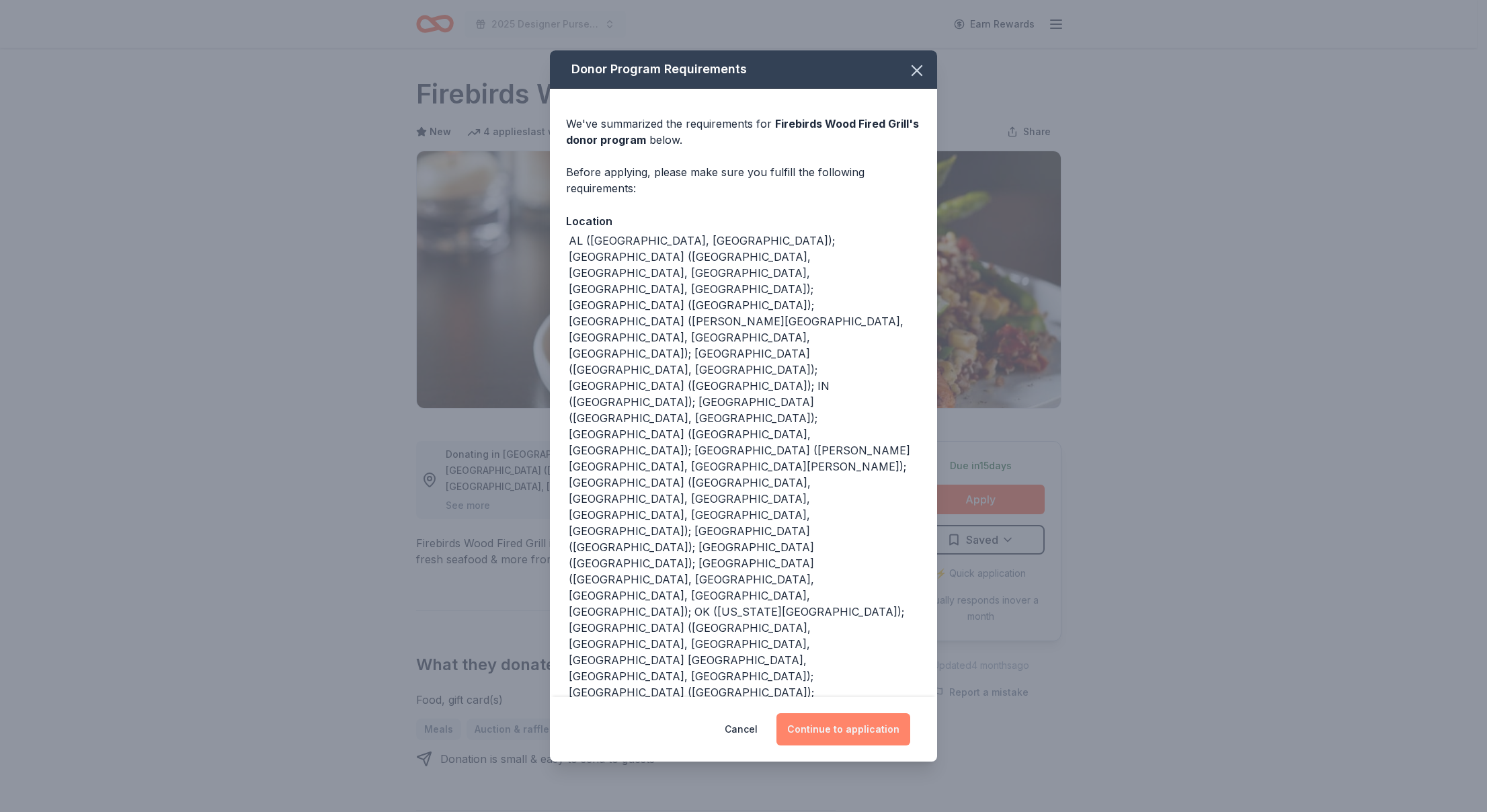
click at [858, 713] on button "Continue to application" at bounding box center [844, 729] width 134 height 32
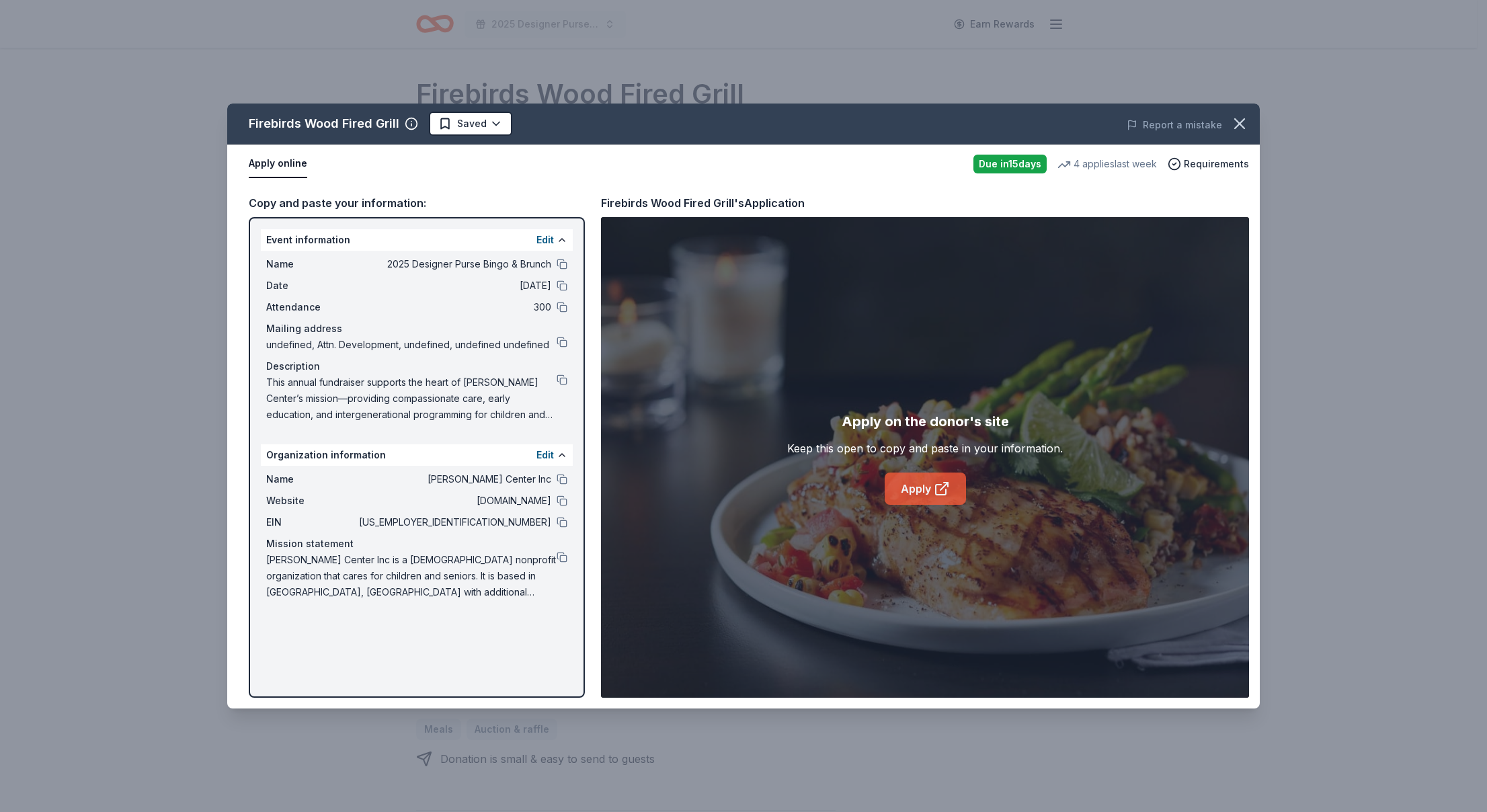
click at [917, 488] on link "Apply" at bounding box center [926, 489] width 82 height 32
click at [564, 380] on button at bounding box center [561, 380] width 11 height 11
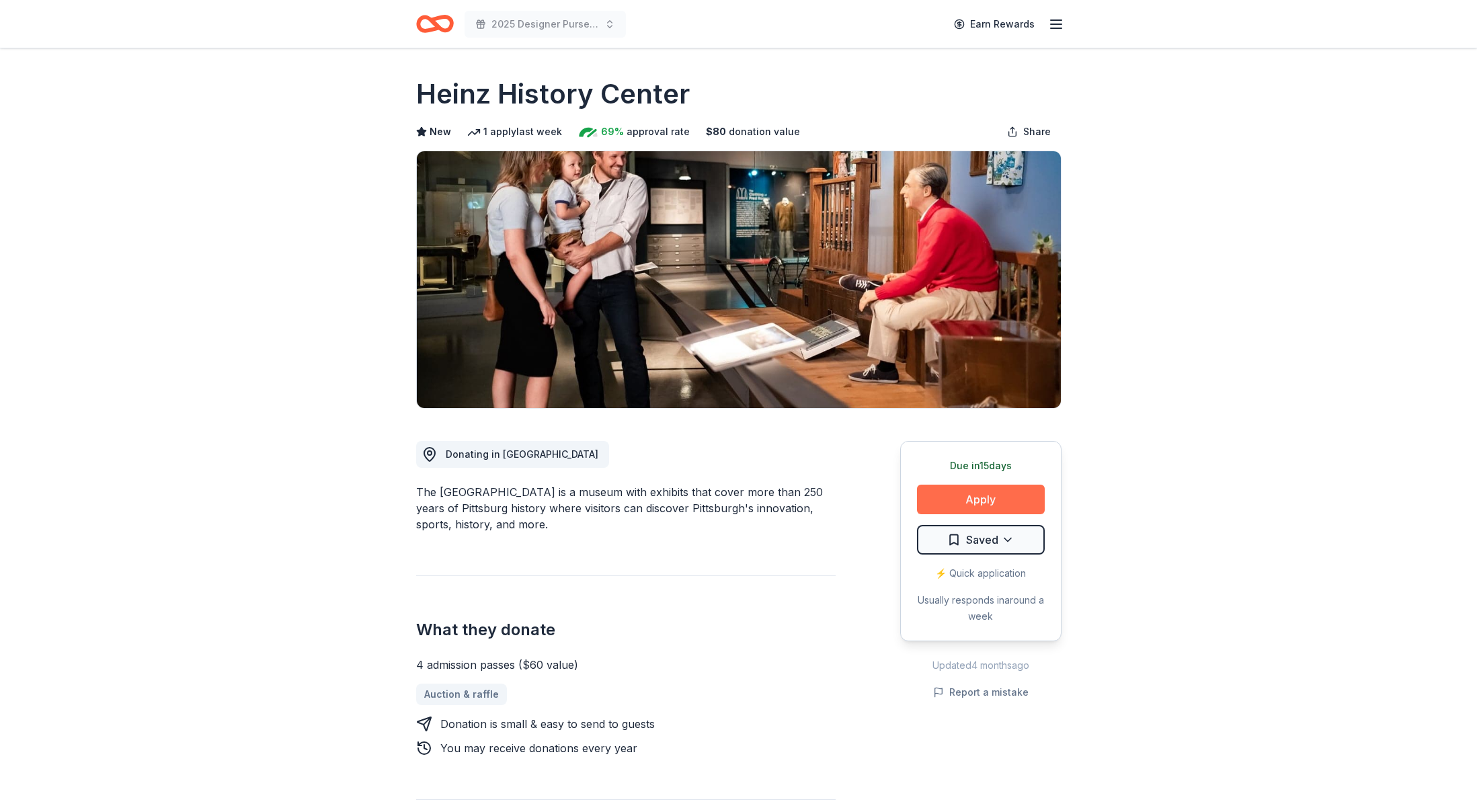
click at [982, 503] on button "Apply" at bounding box center [981, 499] width 128 height 30
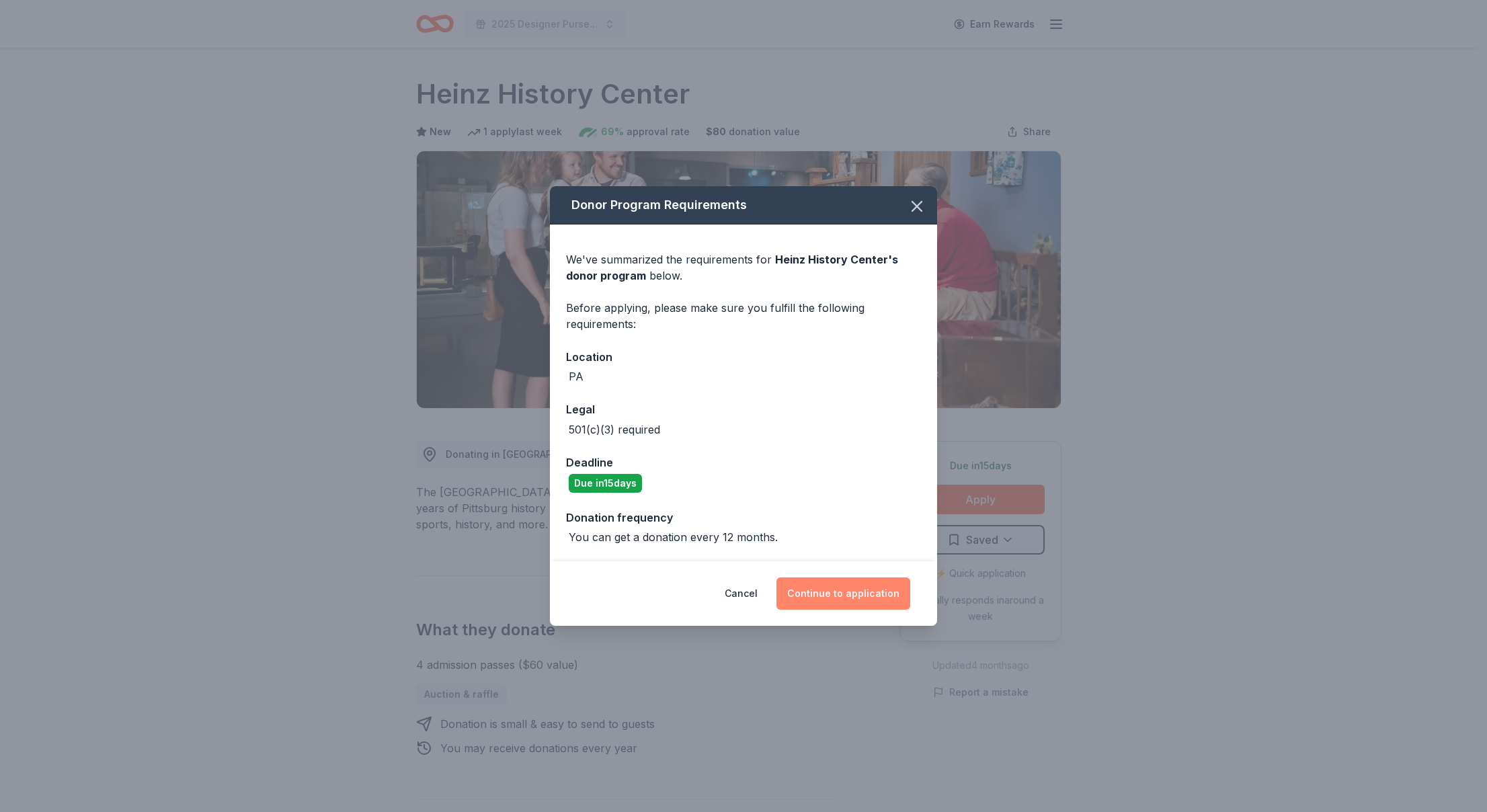
click at [831, 585] on button "Continue to application" at bounding box center [844, 593] width 134 height 32
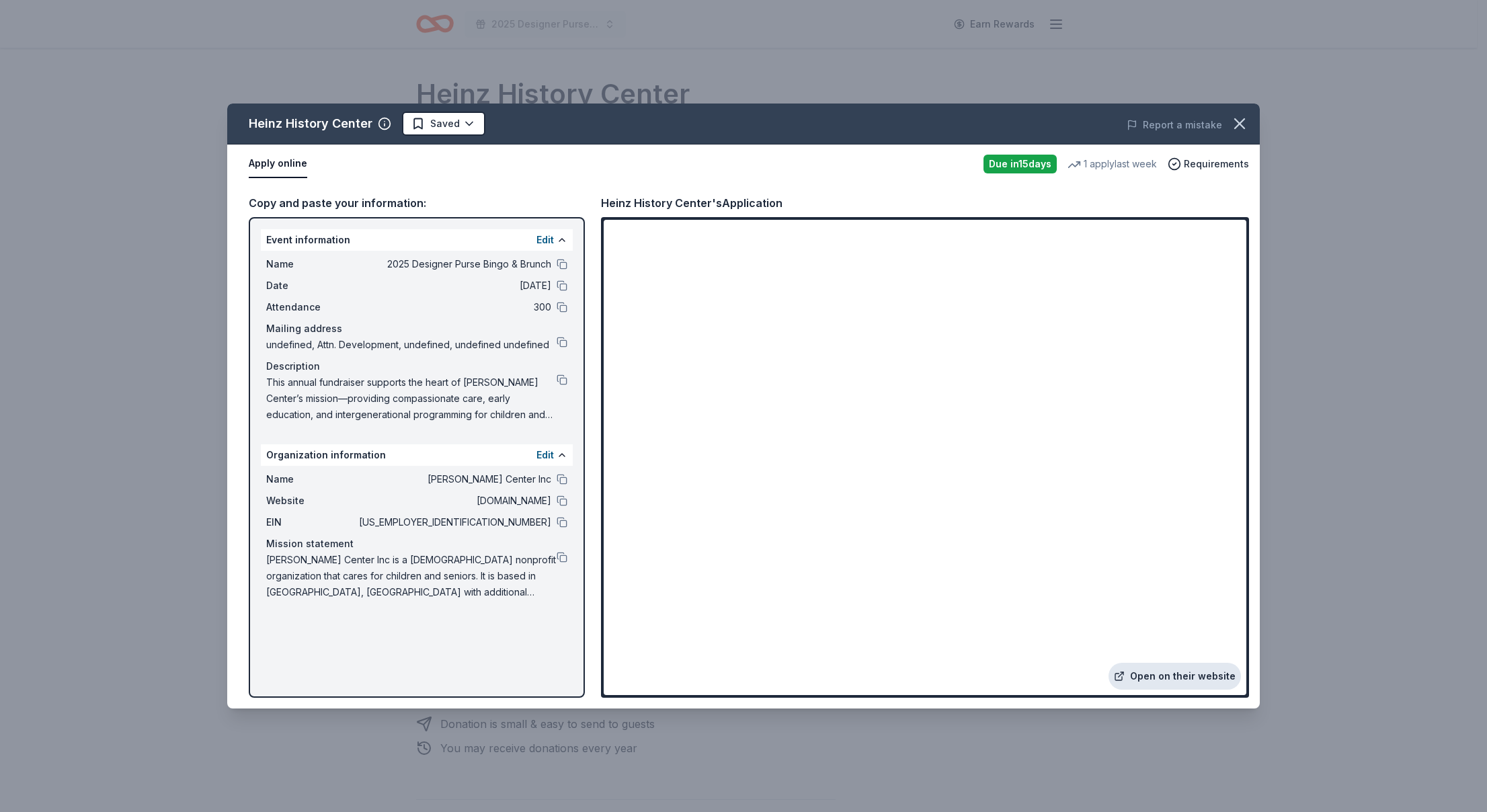
click at [1190, 682] on link "Open on their website" at bounding box center [1175, 676] width 132 height 27
click at [470, 125] on html "2025 Designer Purse Bingo & Brunch Earn Rewards Due in 15 days Share Heinz Hist…" at bounding box center [743, 406] width 1487 height 812
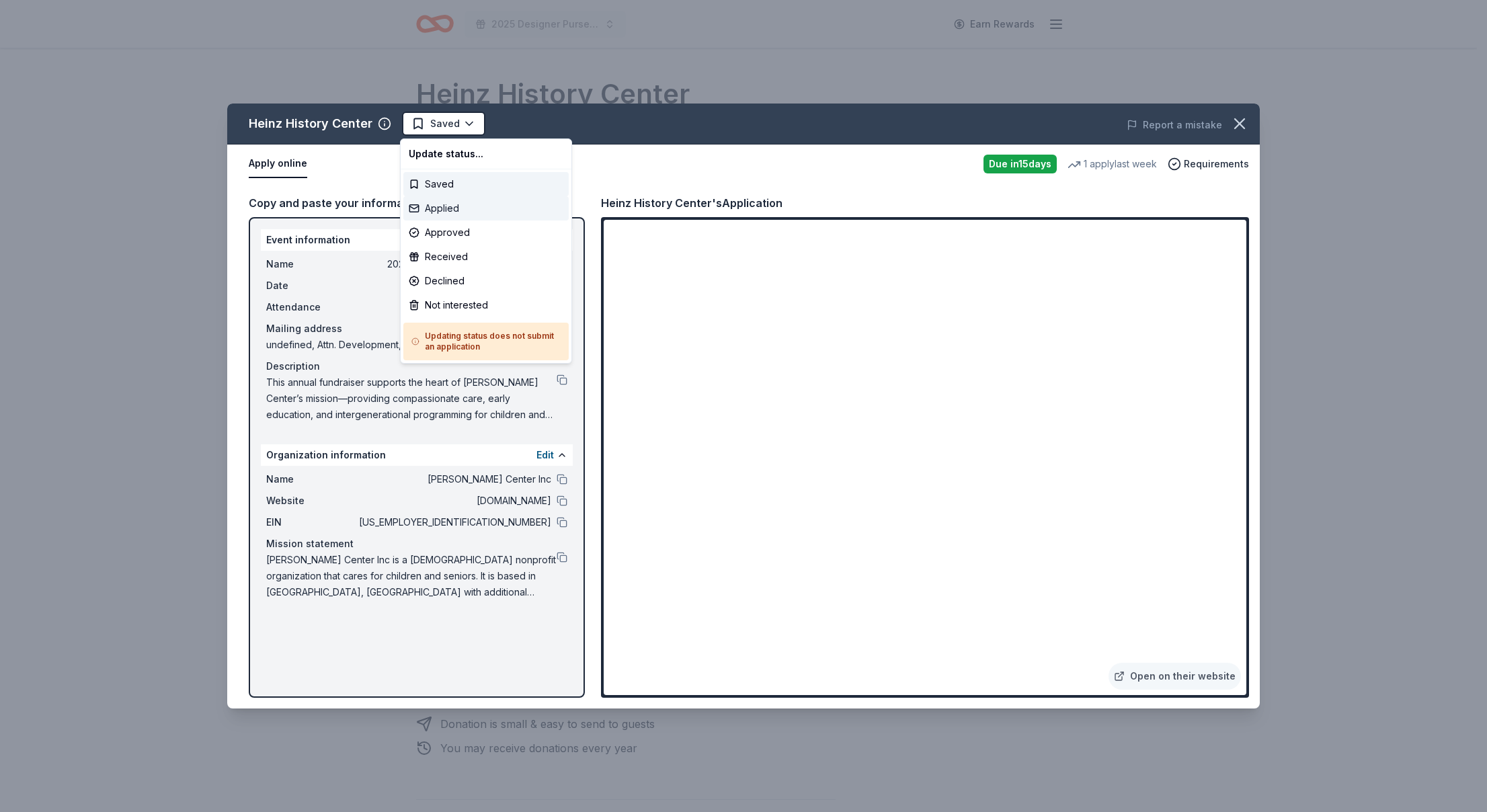
click at [476, 210] on div "Applied" at bounding box center [486, 208] width 165 height 24
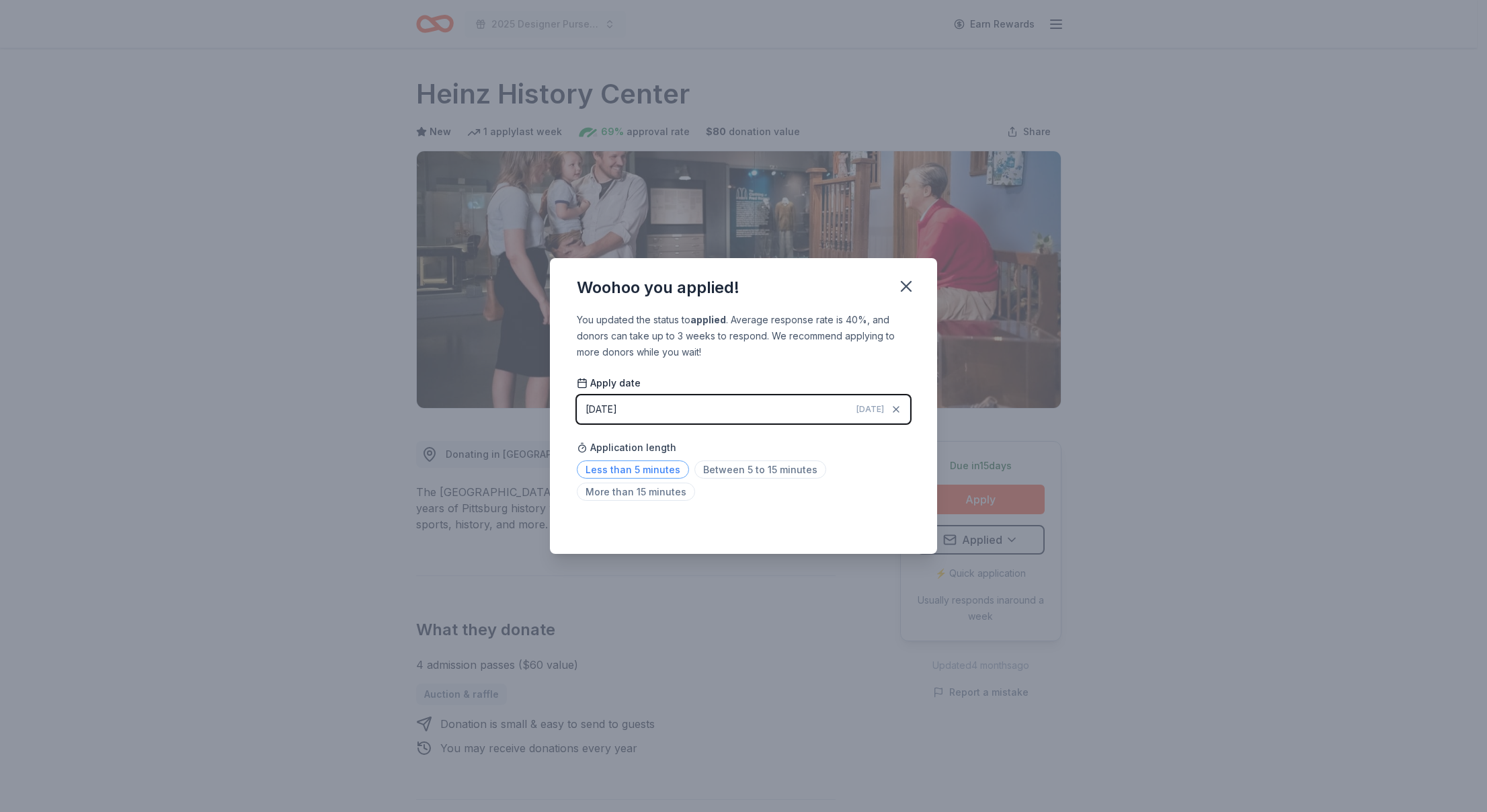
click at [666, 474] on span "Less than 5 minutes" at bounding box center [633, 470] width 112 height 18
click at [912, 281] on icon "button" at bounding box center [906, 286] width 19 height 19
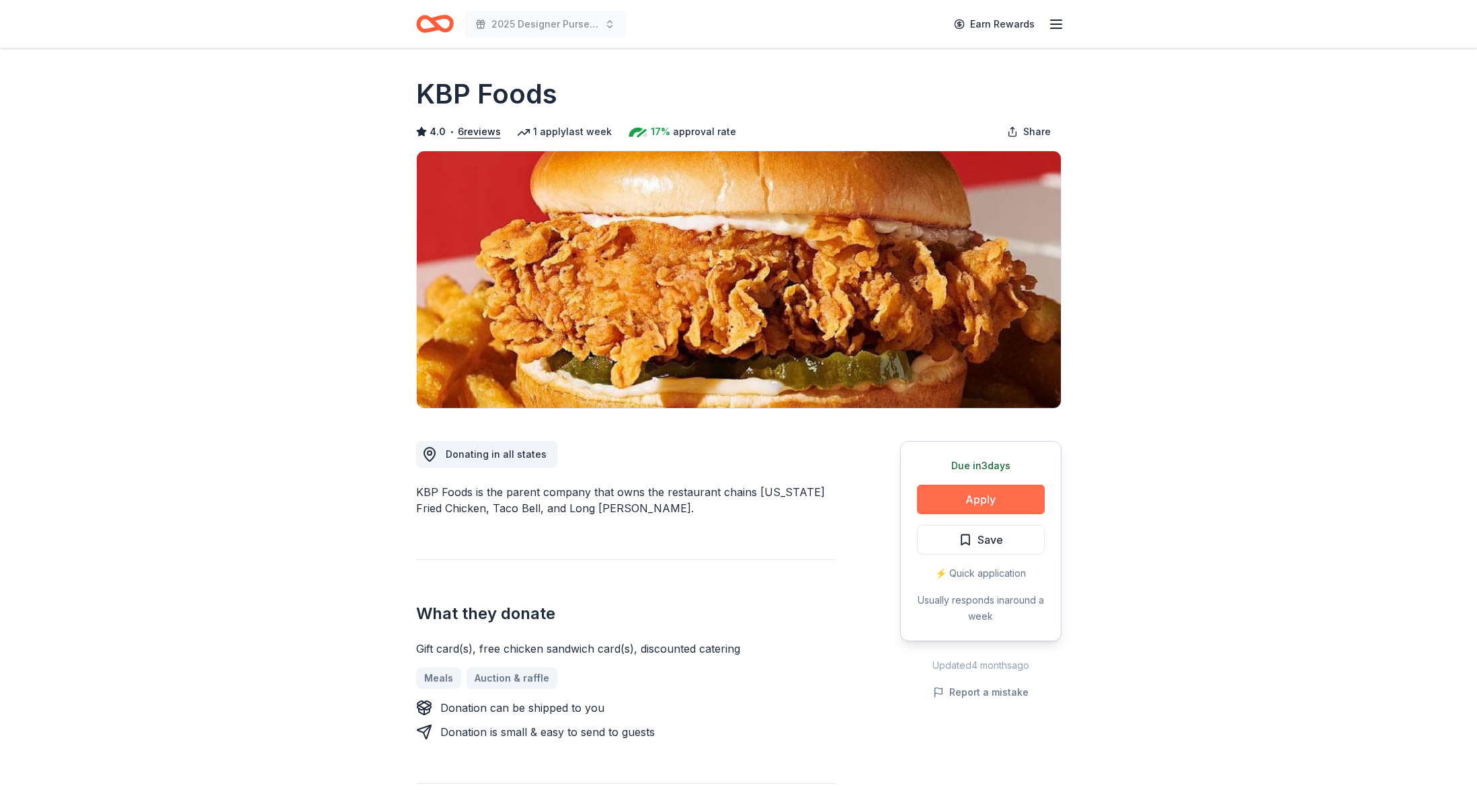
click at [975, 489] on button "Apply" at bounding box center [981, 499] width 128 height 30
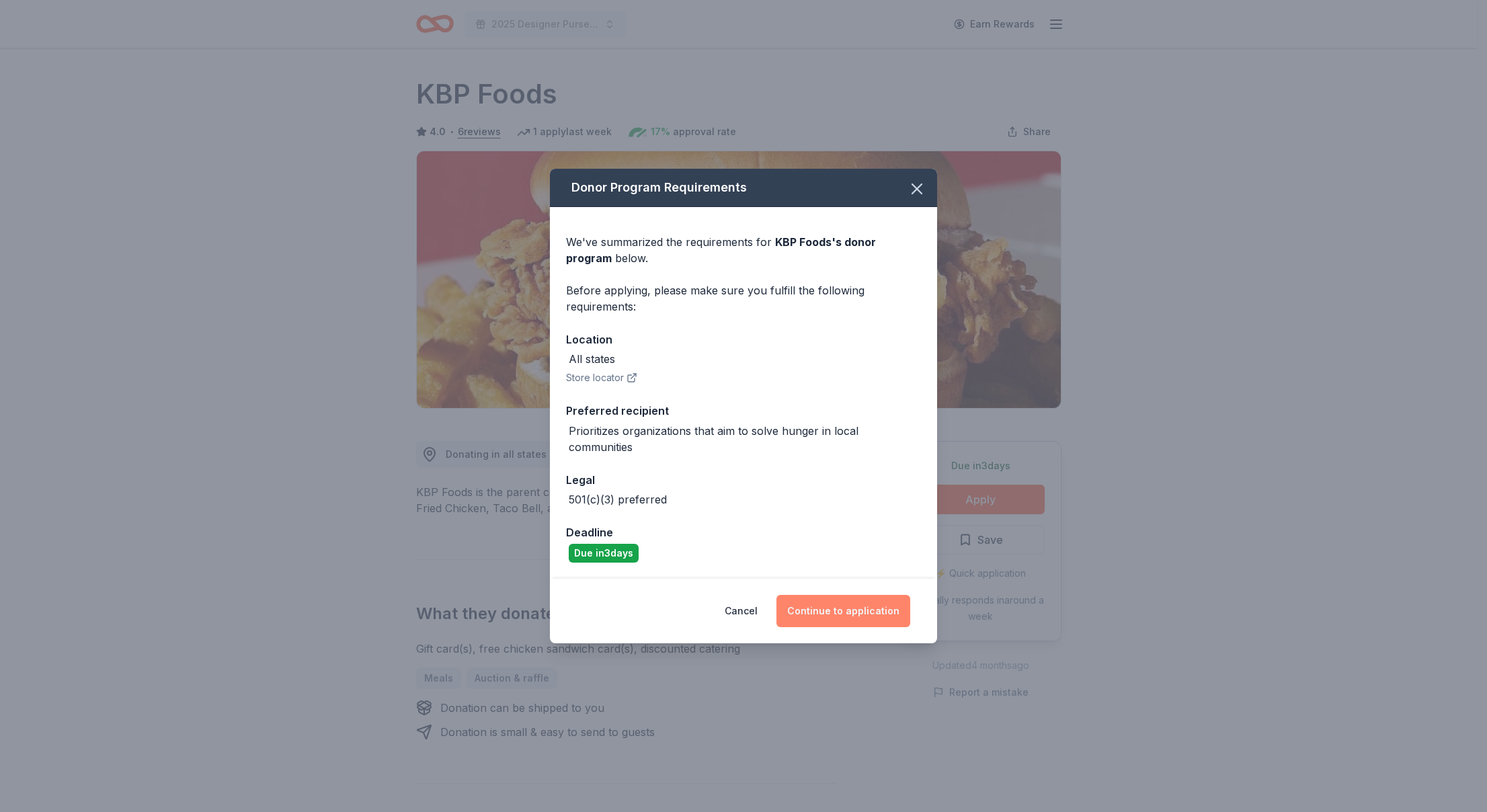
click at [857, 618] on button "Continue to application" at bounding box center [844, 611] width 134 height 32
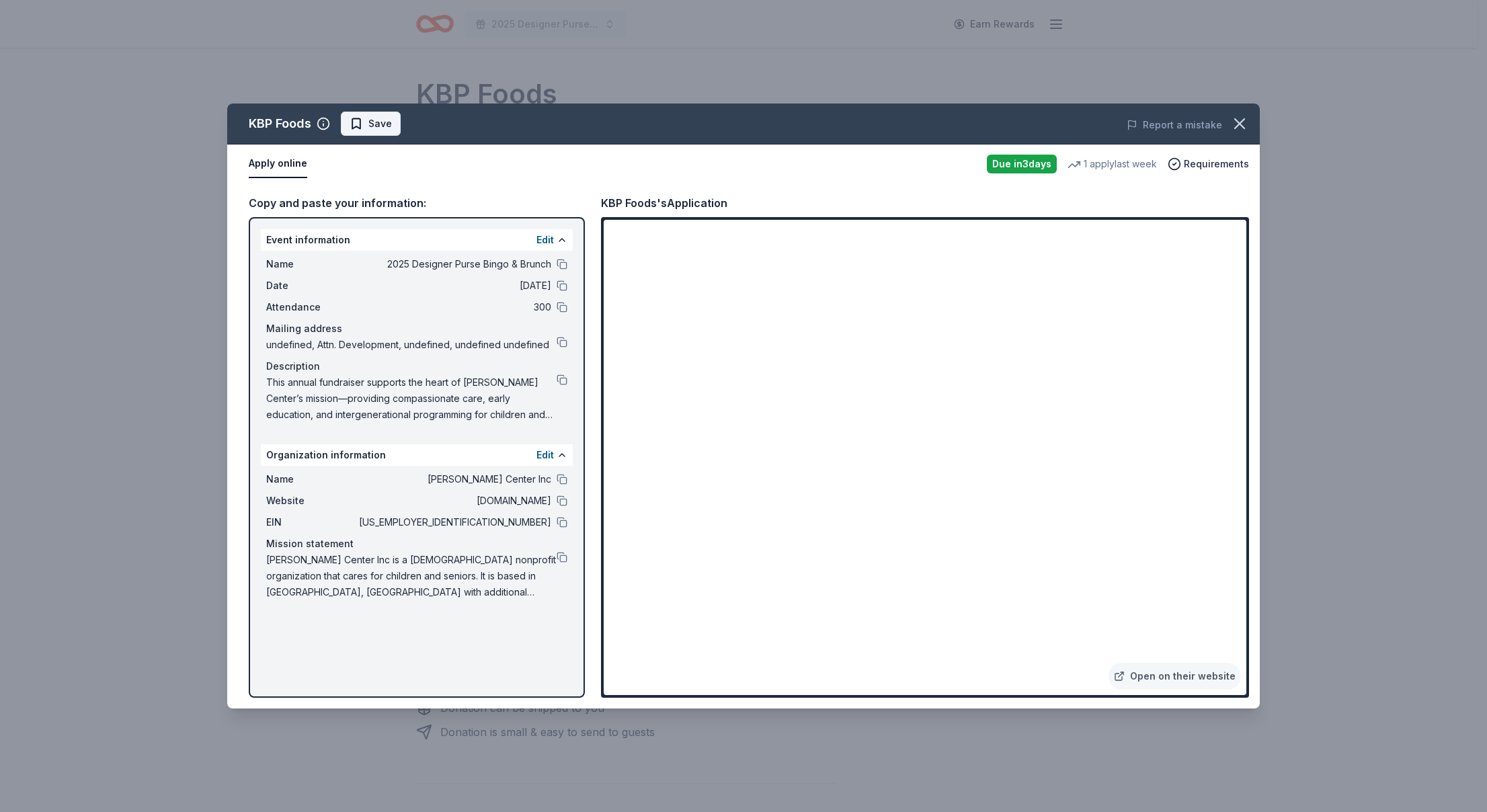
click at [393, 125] on button "Save" at bounding box center [371, 123] width 59 height 24
click at [413, 132] on html "2025 Designer Purse Bingo & Brunch Earn Rewards Due in 3 days Share KBP Foods 4…" at bounding box center [743, 406] width 1487 height 812
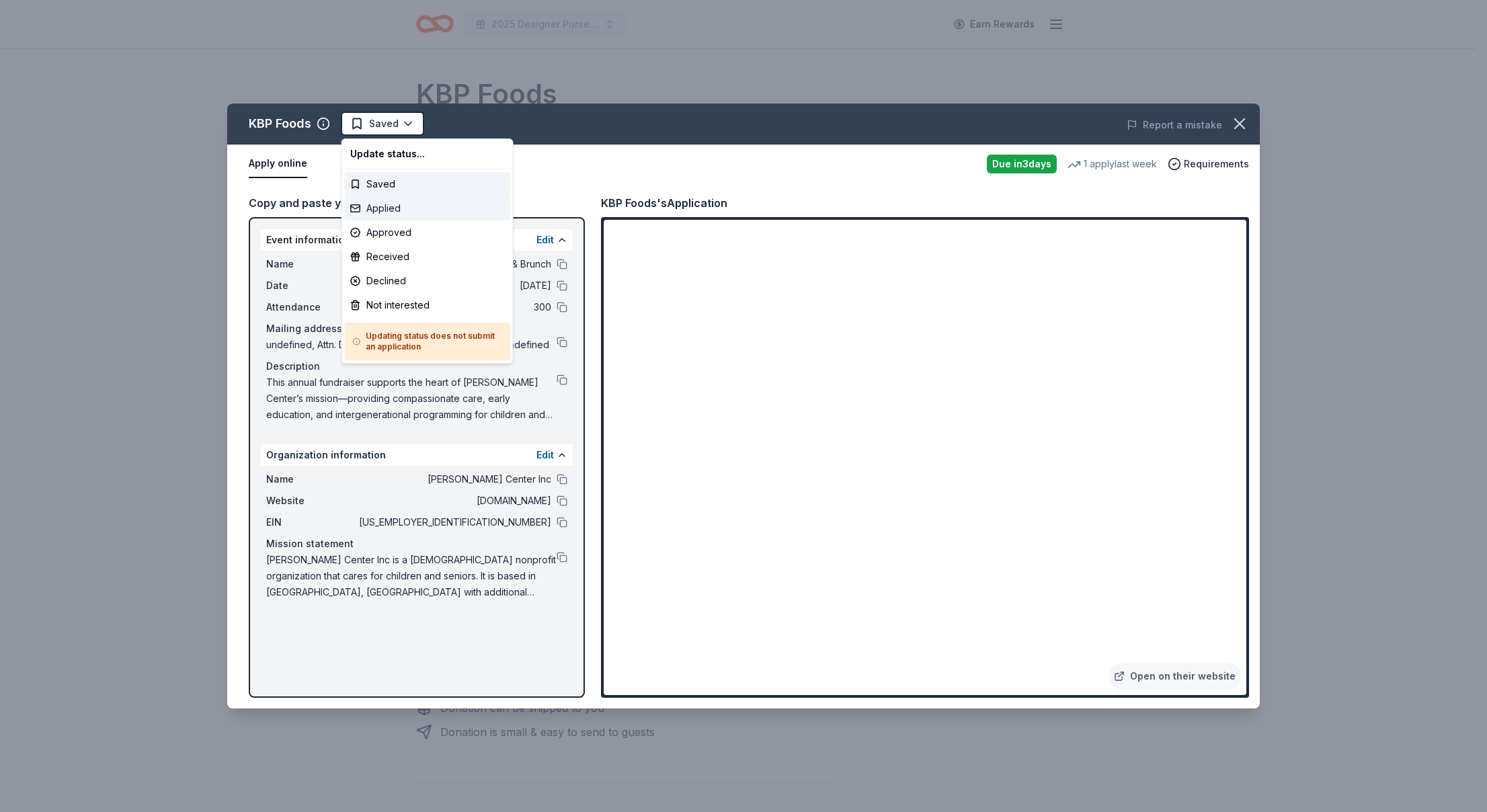
click at [381, 215] on div "Applied" at bounding box center [428, 208] width 165 height 24
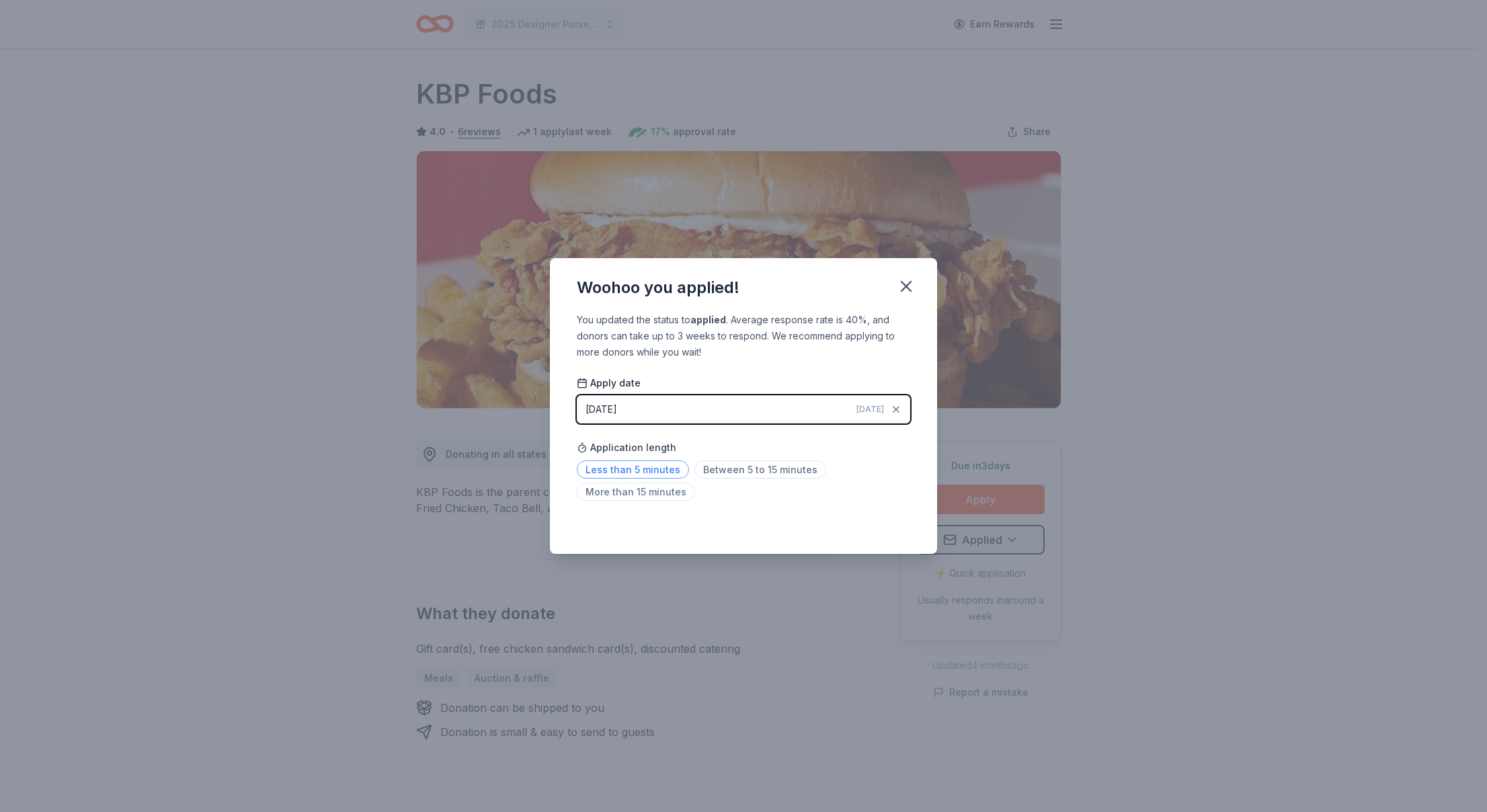
click at [618, 468] on span "Less than 5 minutes" at bounding box center [633, 470] width 112 height 18
click at [902, 285] on icon "button" at bounding box center [906, 286] width 19 height 19
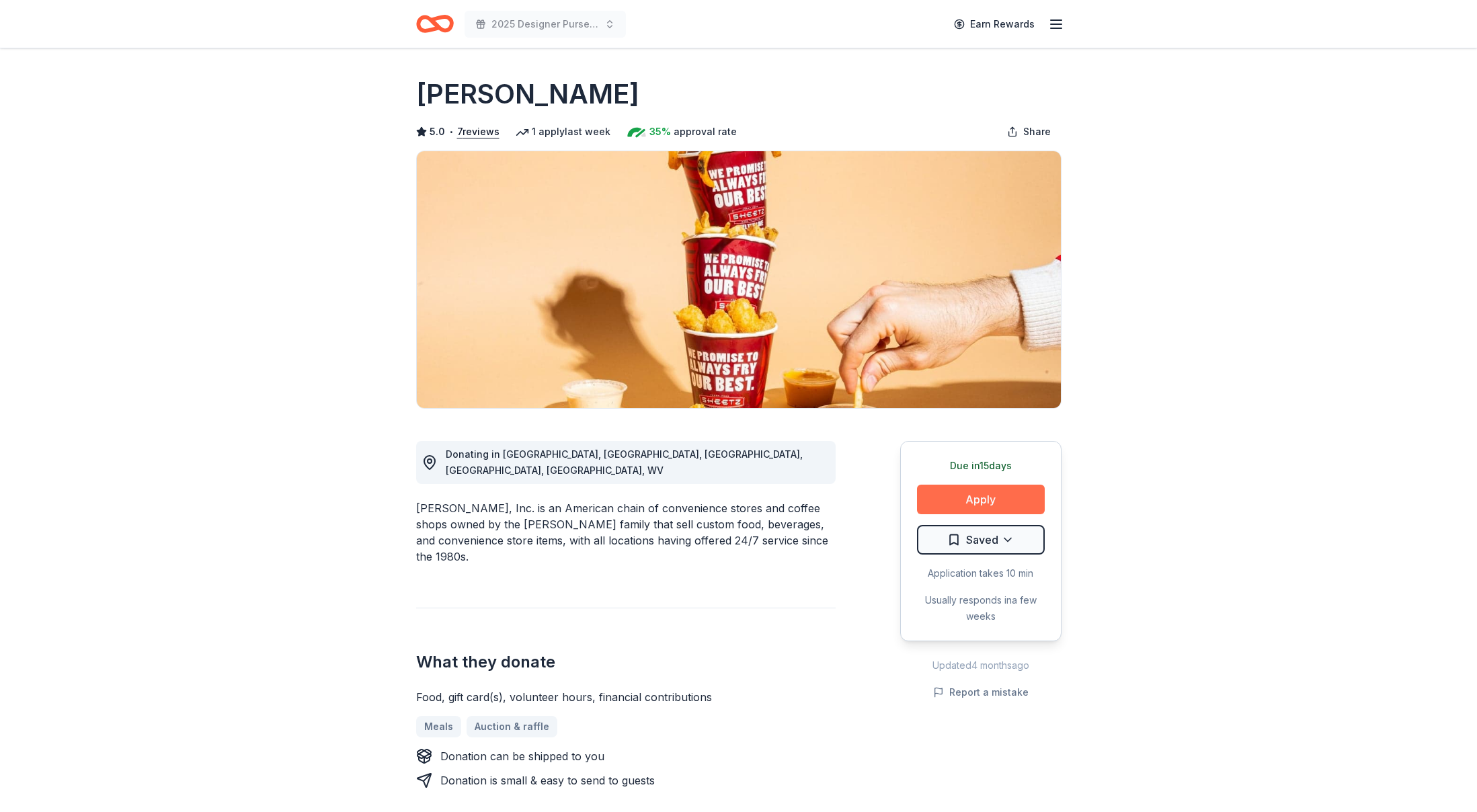
click at [946, 498] on button "Apply" at bounding box center [981, 499] width 128 height 30
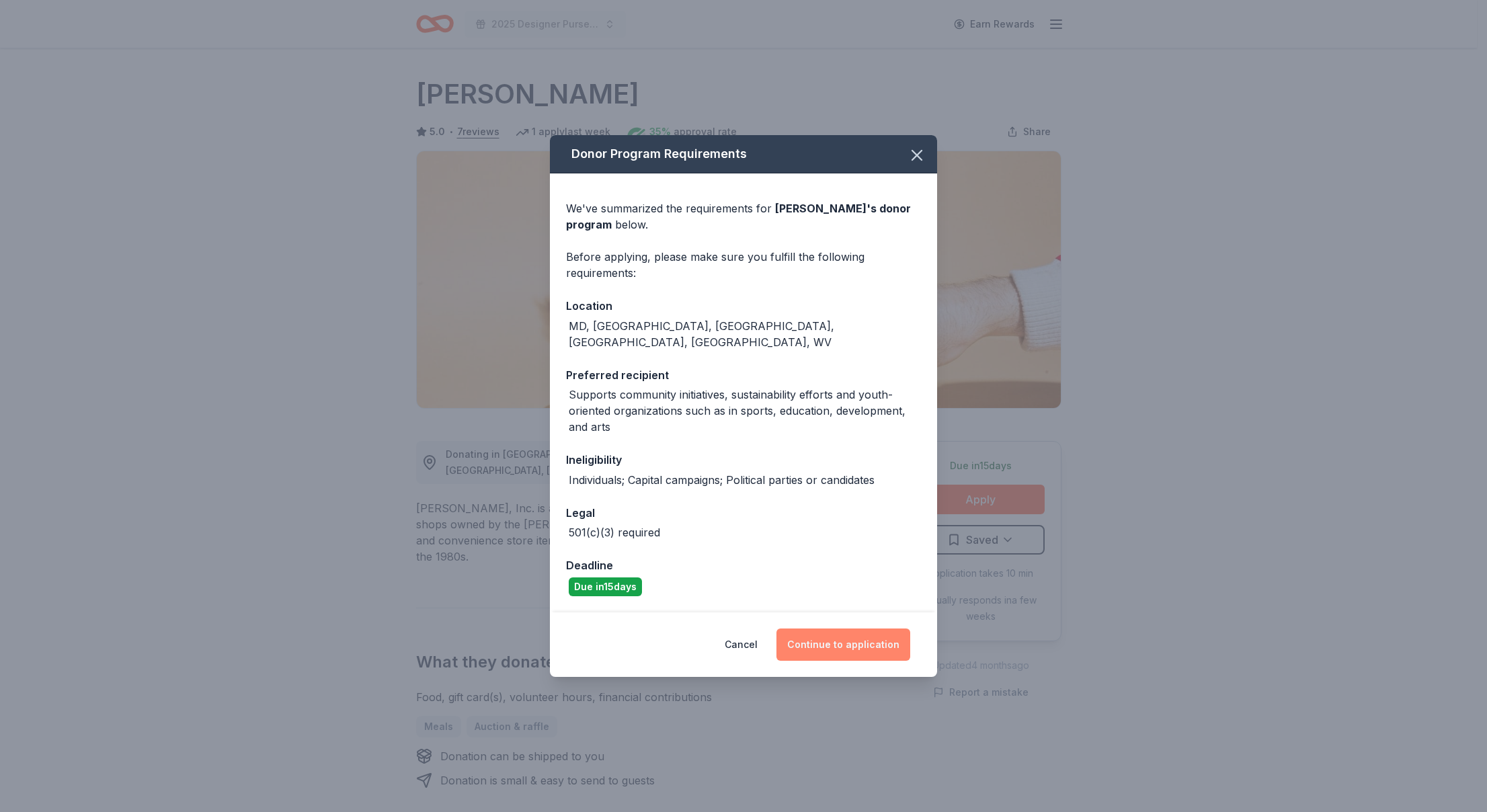
click at [861, 636] on button "Continue to application" at bounding box center [844, 644] width 134 height 32
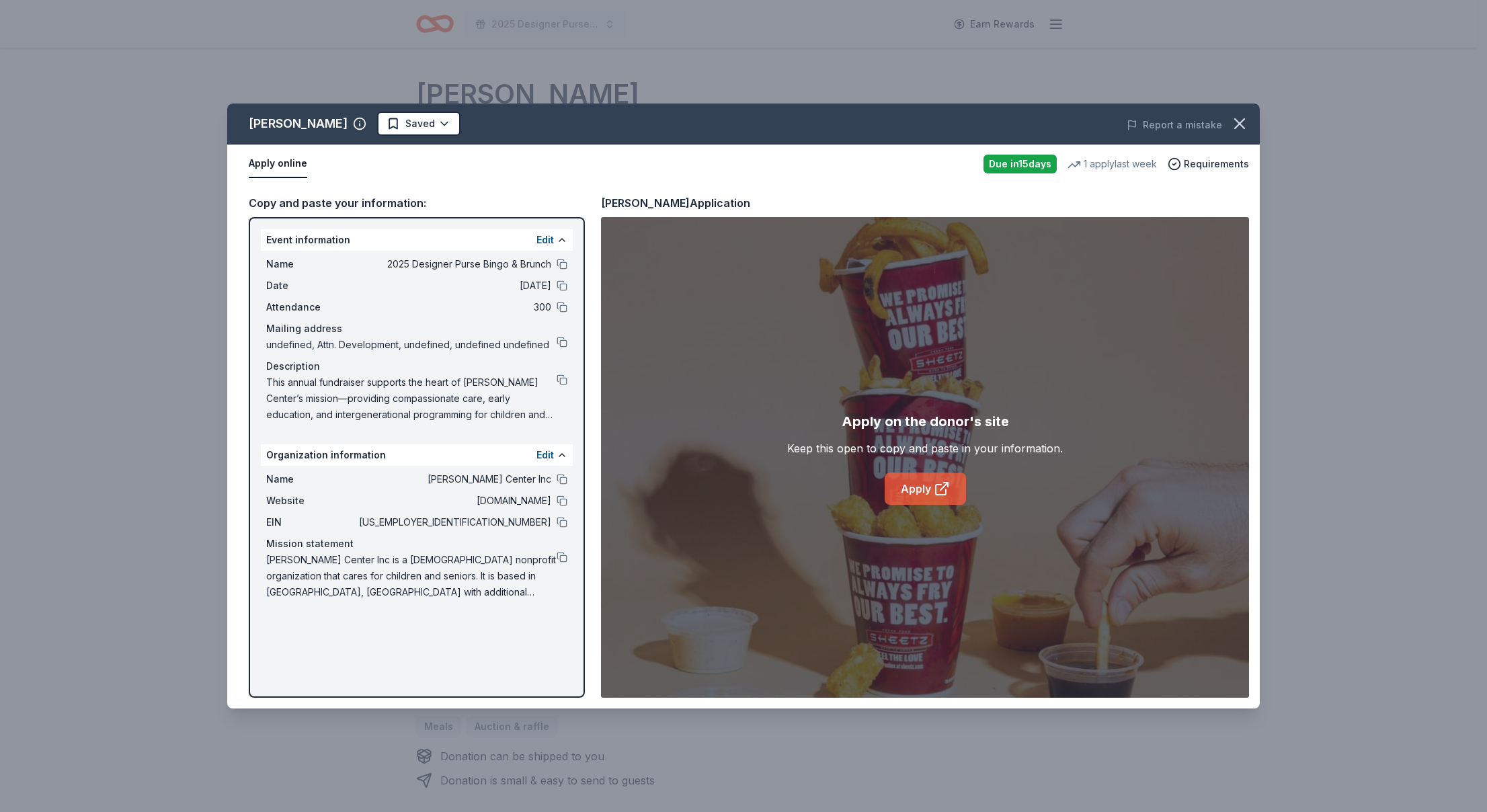
click at [933, 490] on link "Apply" at bounding box center [926, 489] width 82 height 32
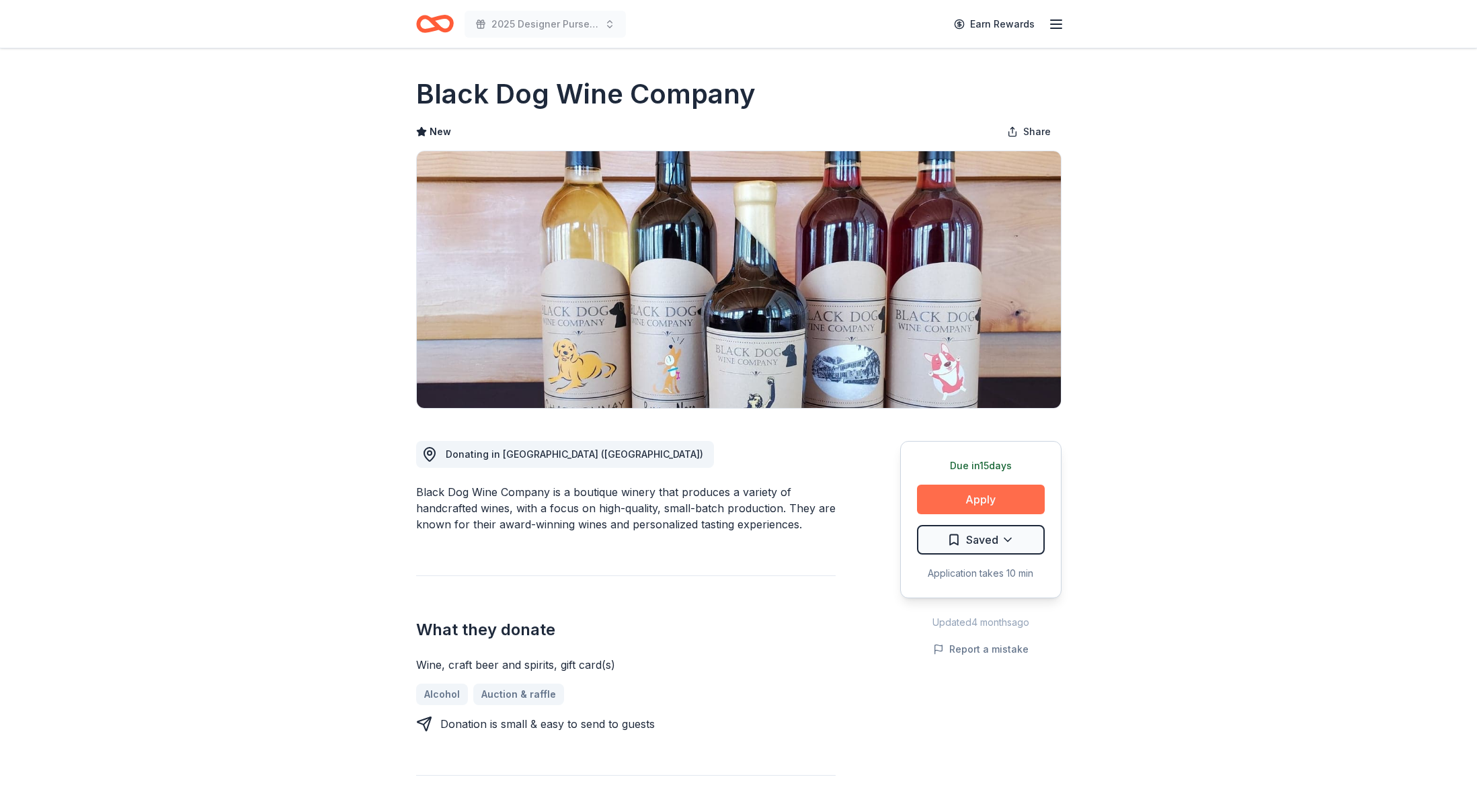
click at [974, 505] on button "Apply" at bounding box center [981, 499] width 128 height 30
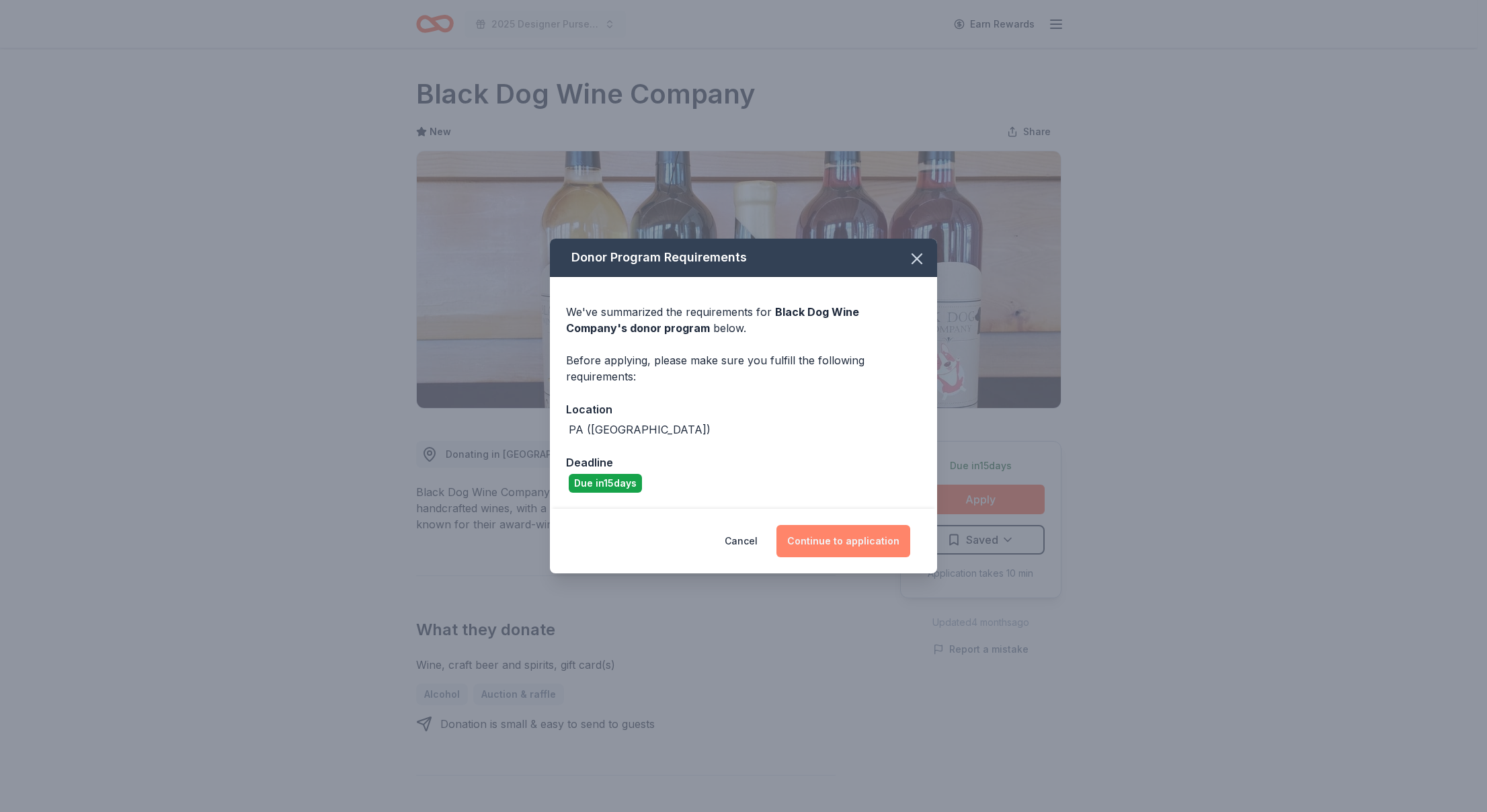
click at [855, 536] on button "Continue to application" at bounding box center [844, 541] width 134 height 32
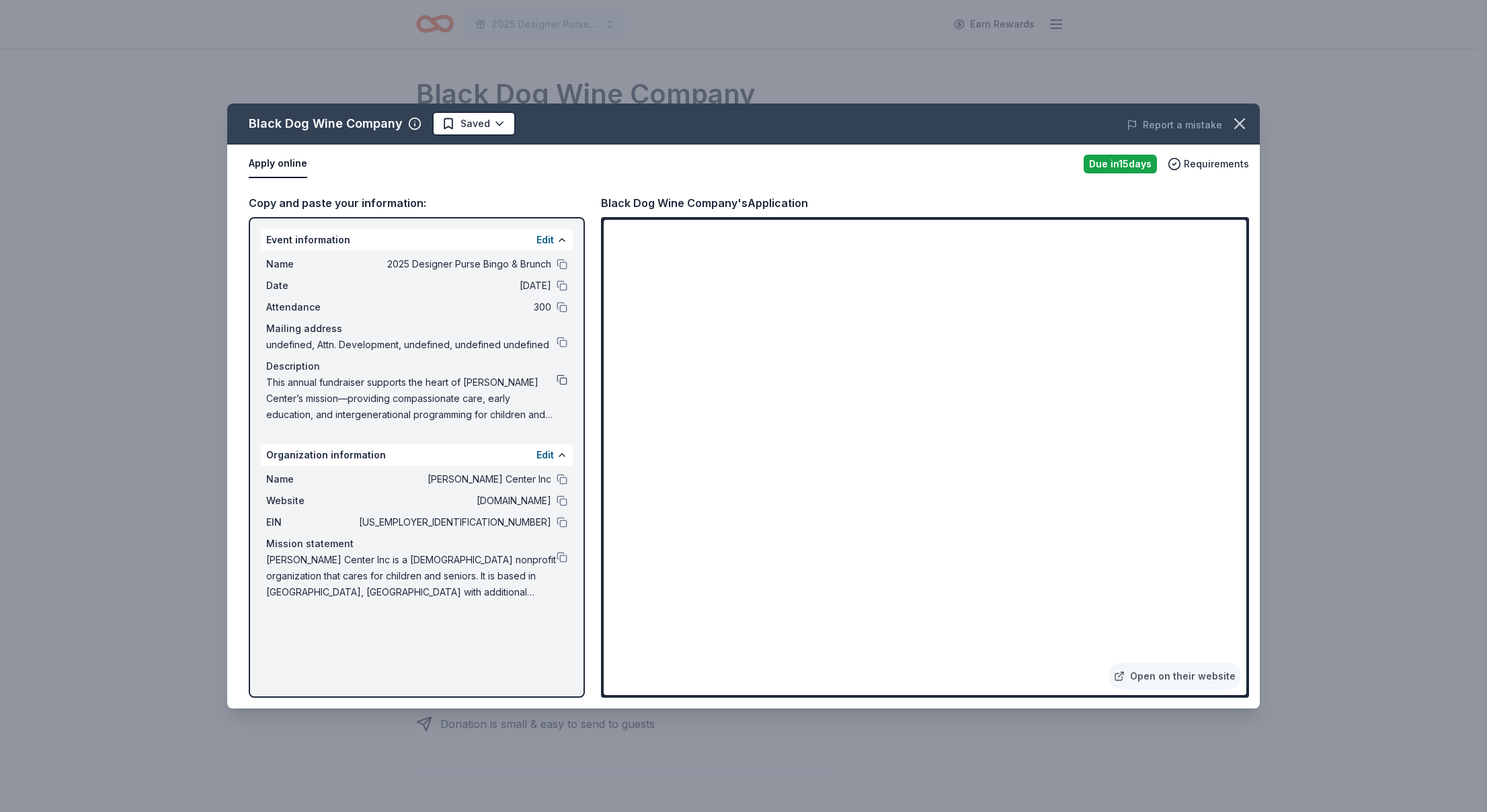
click at [561, 380] on button at bounding box center [561, 380] width 11 height 11
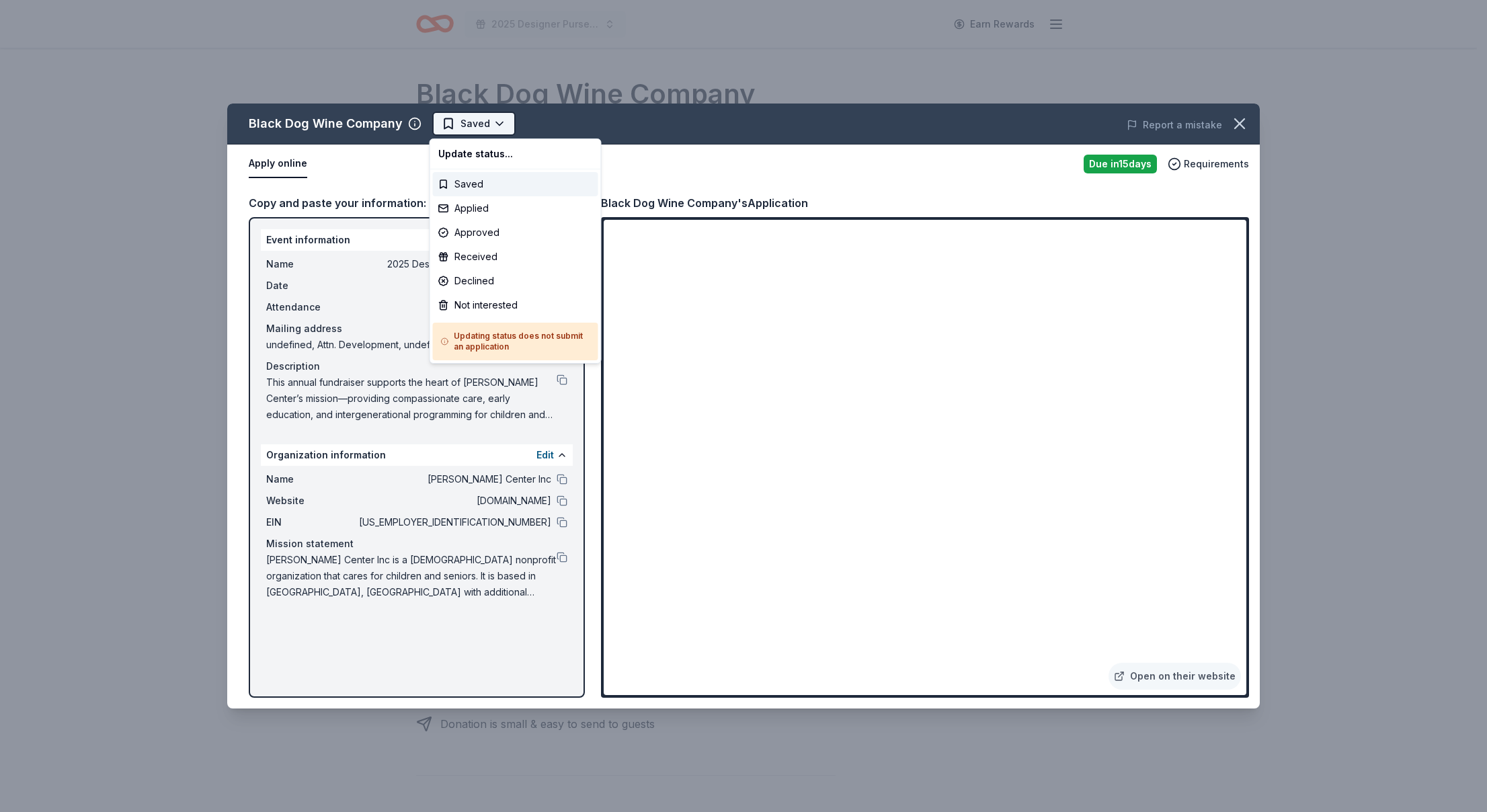
click at [491, 120] on html "2025 Designer Purse Bingo & Brunch Earn Rewards Due [DATE] Share Black Dog Wine…" at bounding box center [743, 406] width 1487 height 812
click at [477, 219] on div "Applied" at bounding box center [515, 208] width 165 height 24
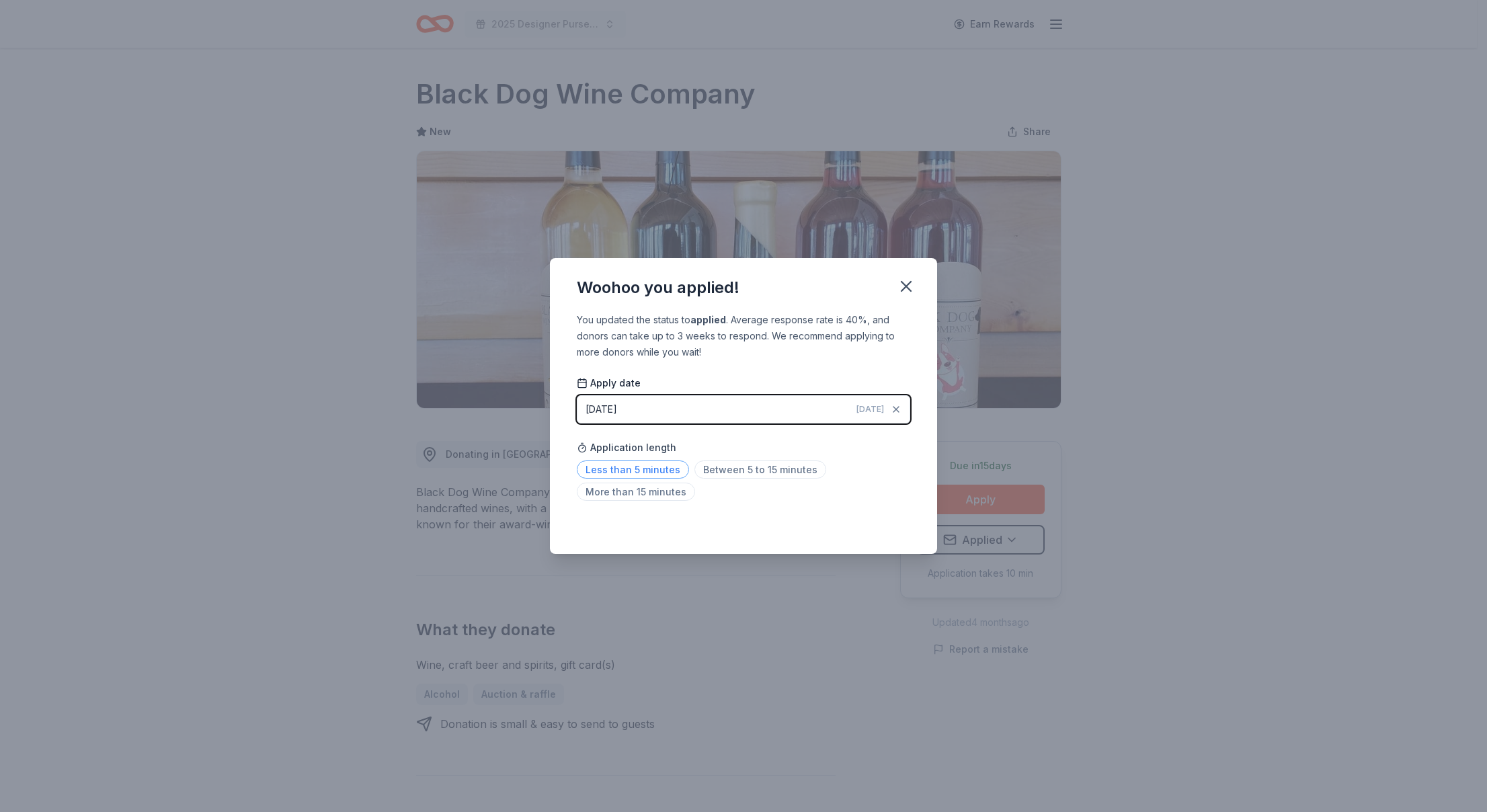
click at [631, 462] on span "Less than 5 minutes" at bounding box center [633, 470] width 112 height 18
click at [905, 279] on icon "button" at bounding box center [906, 286] width 19 height 19
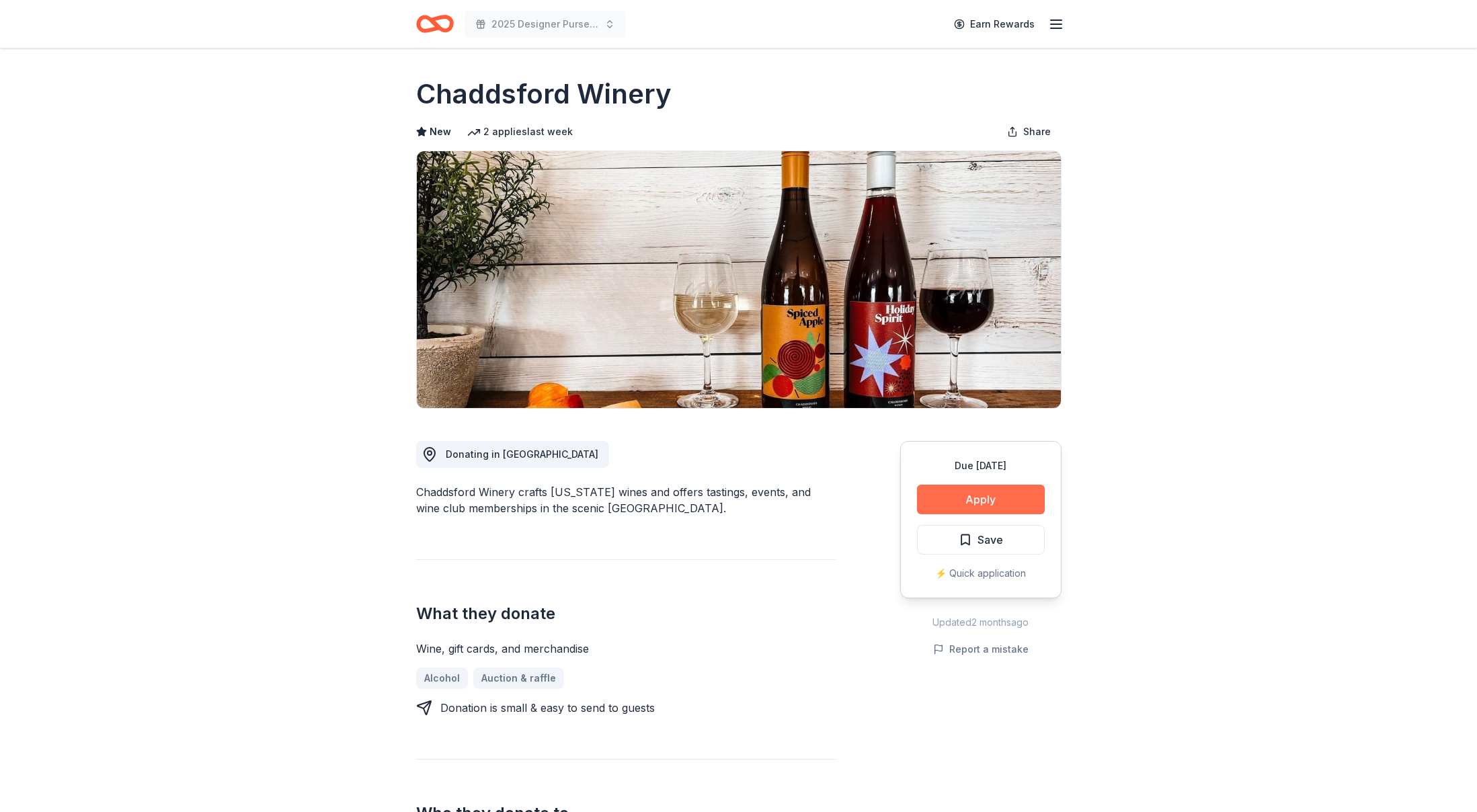
click at [989, 494] on button "Apply" at bounding box center [981, 499] width 128 height 30
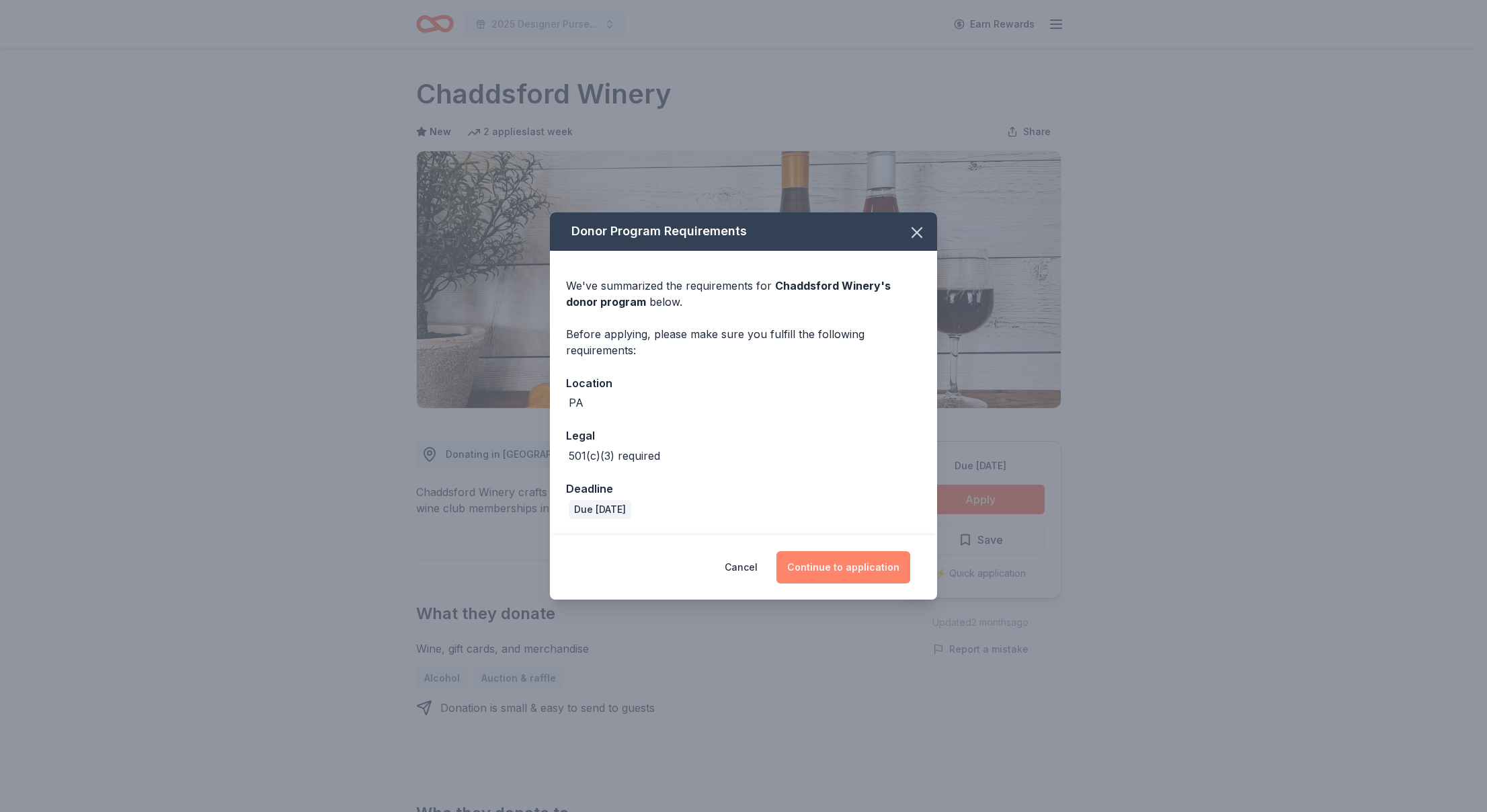
click at [849, 568] on button "Continue to application" at bounding box center [844, 567] width 134 height 32
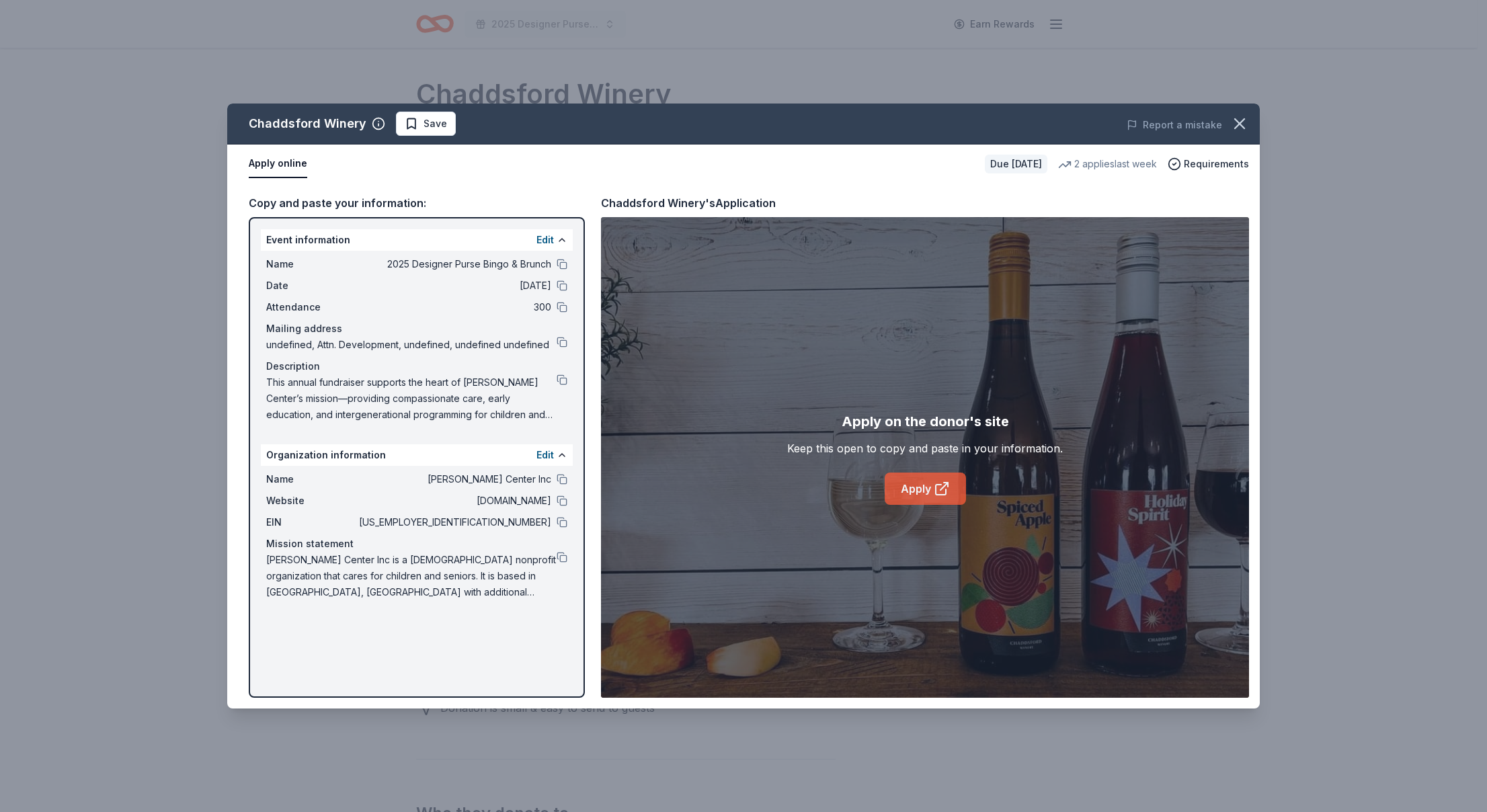
click at [933, 489] on link "Apply" at bounding box center [926, 489] width 82 height 32
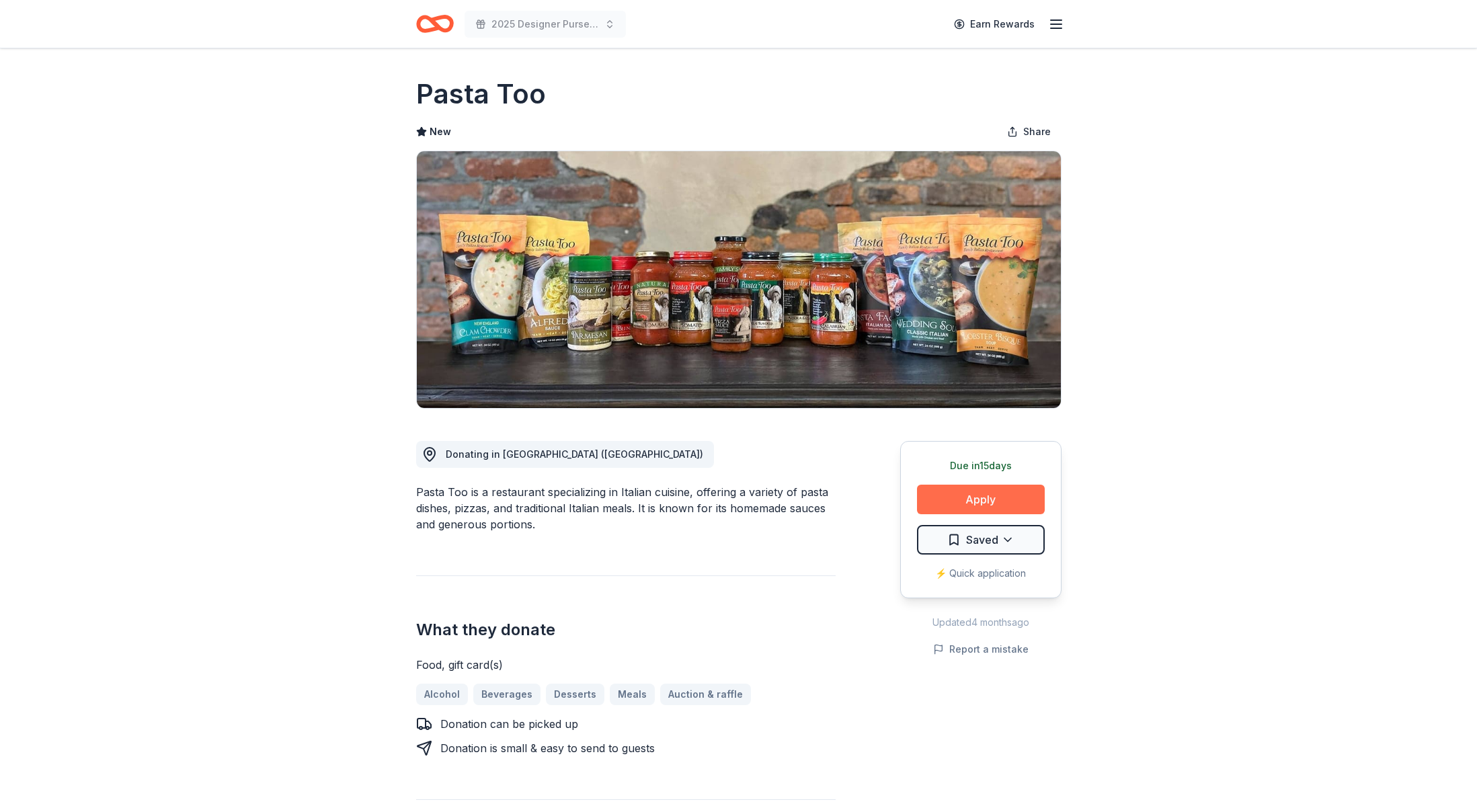
click at [984, 495] on button "Apply" at bounding box center [981, 499] width 128 height 30
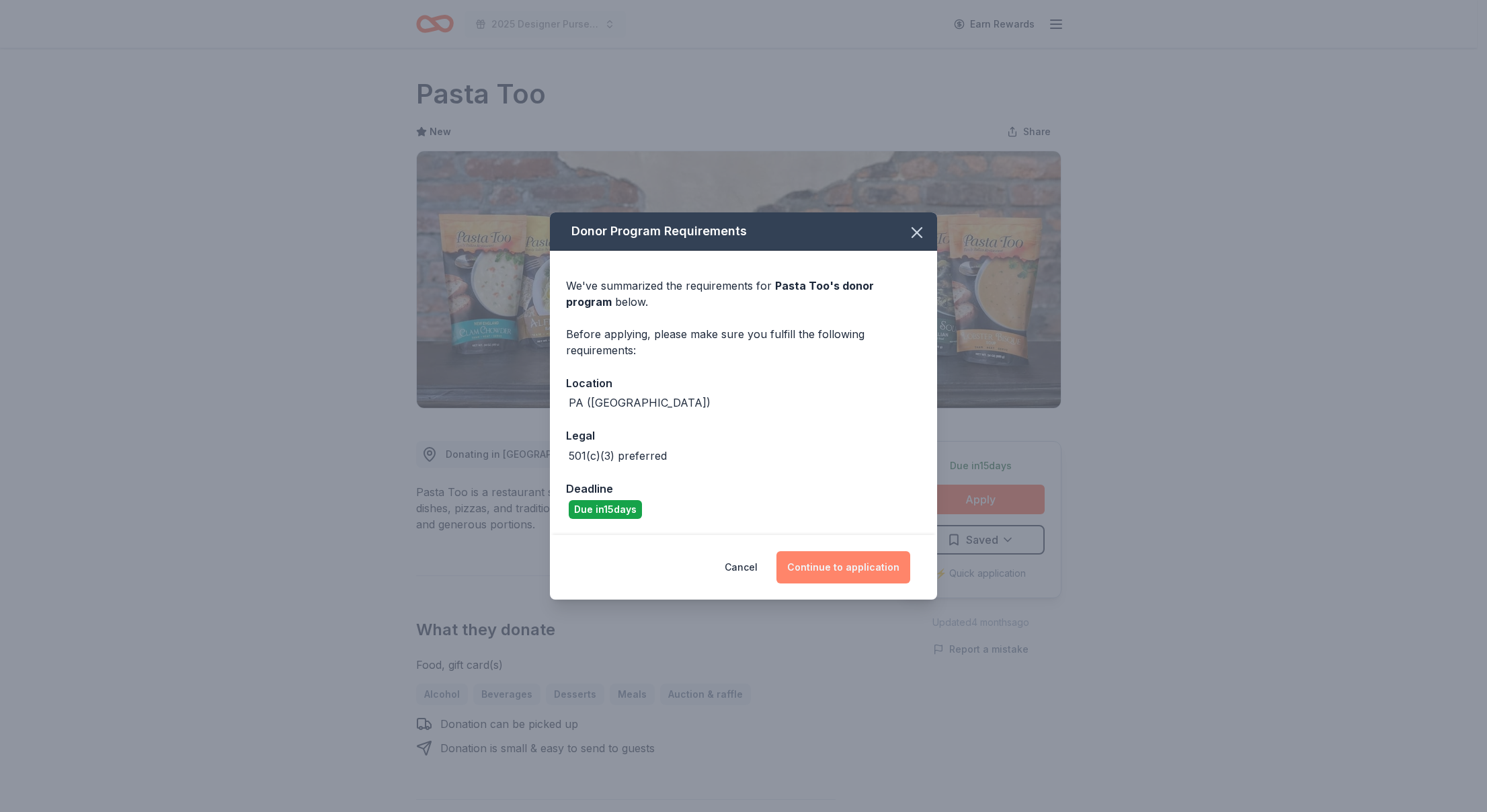
click at [822, 567] on button "Continue to application" at bounding box center [844, 567] width 134 height 32
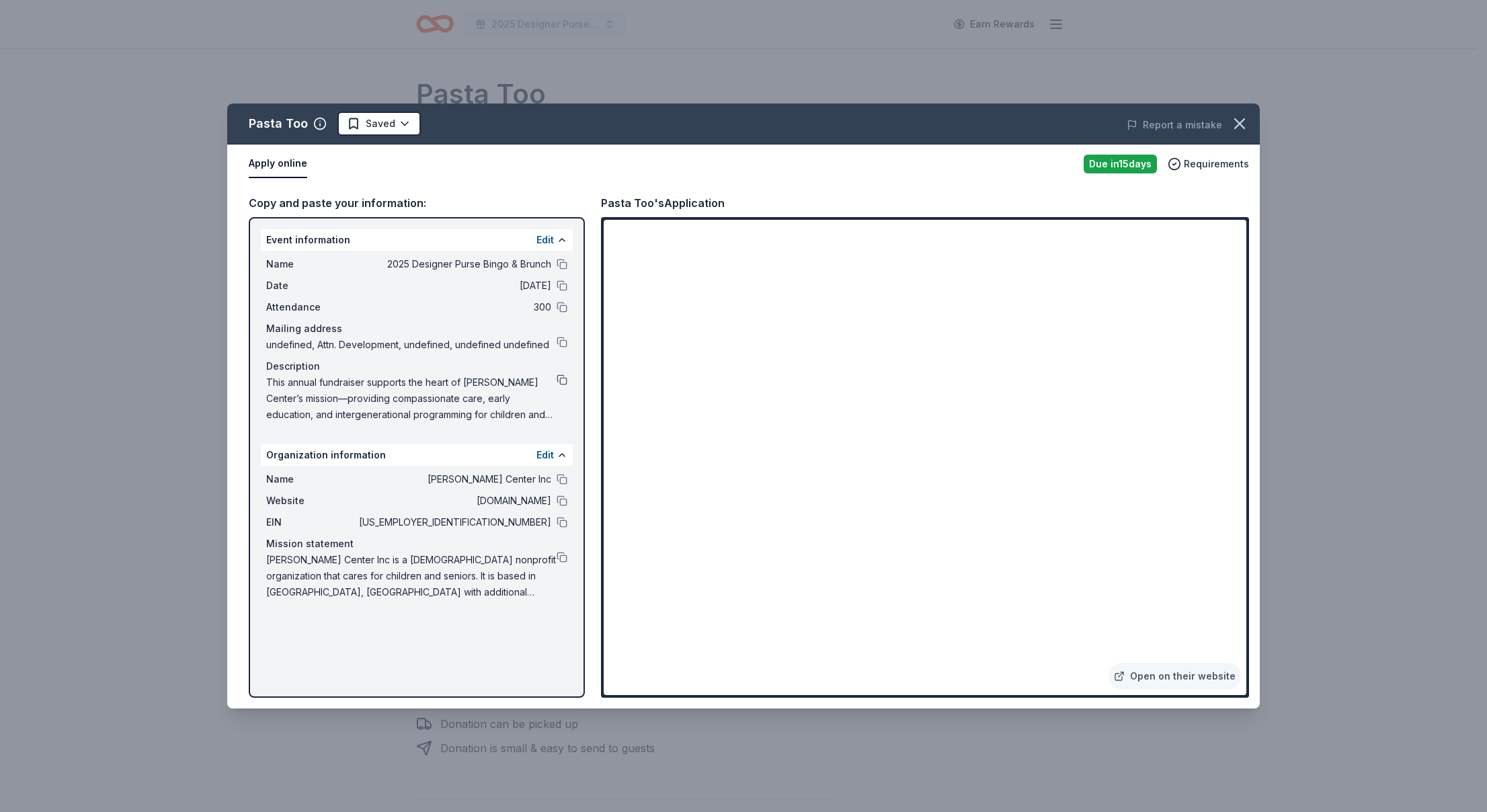
click at [560, 377] on button at bounding box center [561, 380] width 11 height 11
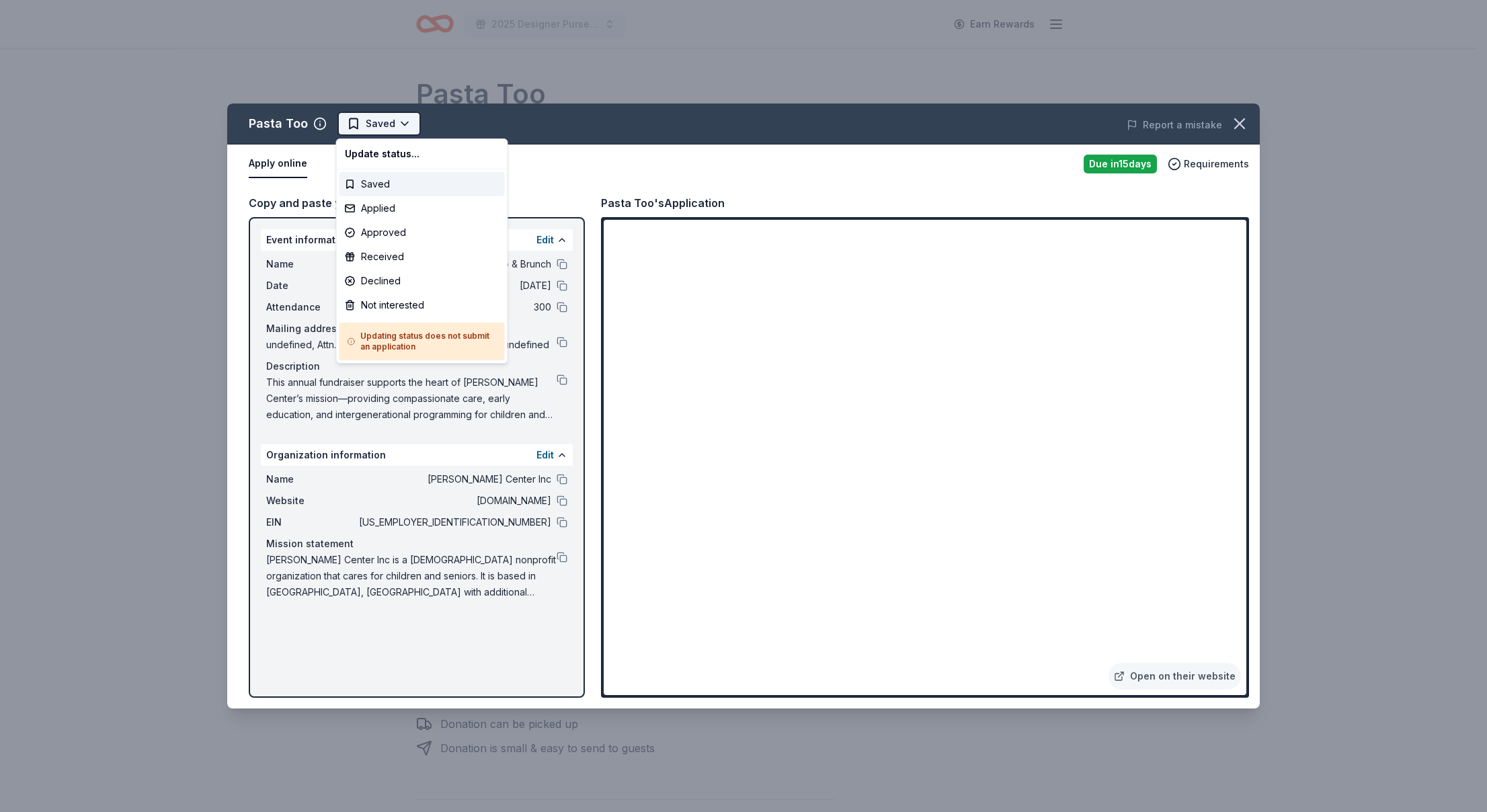
click at [393, 118] on html "2025 Designer Purse Bingo & Brunch Earn Rewards Due [DATE] Share Pasta Too New …" at bounding box center [743, 406] width 1487 height 812
click at [386, 212] on div "Applied" at bounding box center [422, 208] width 165 height 24
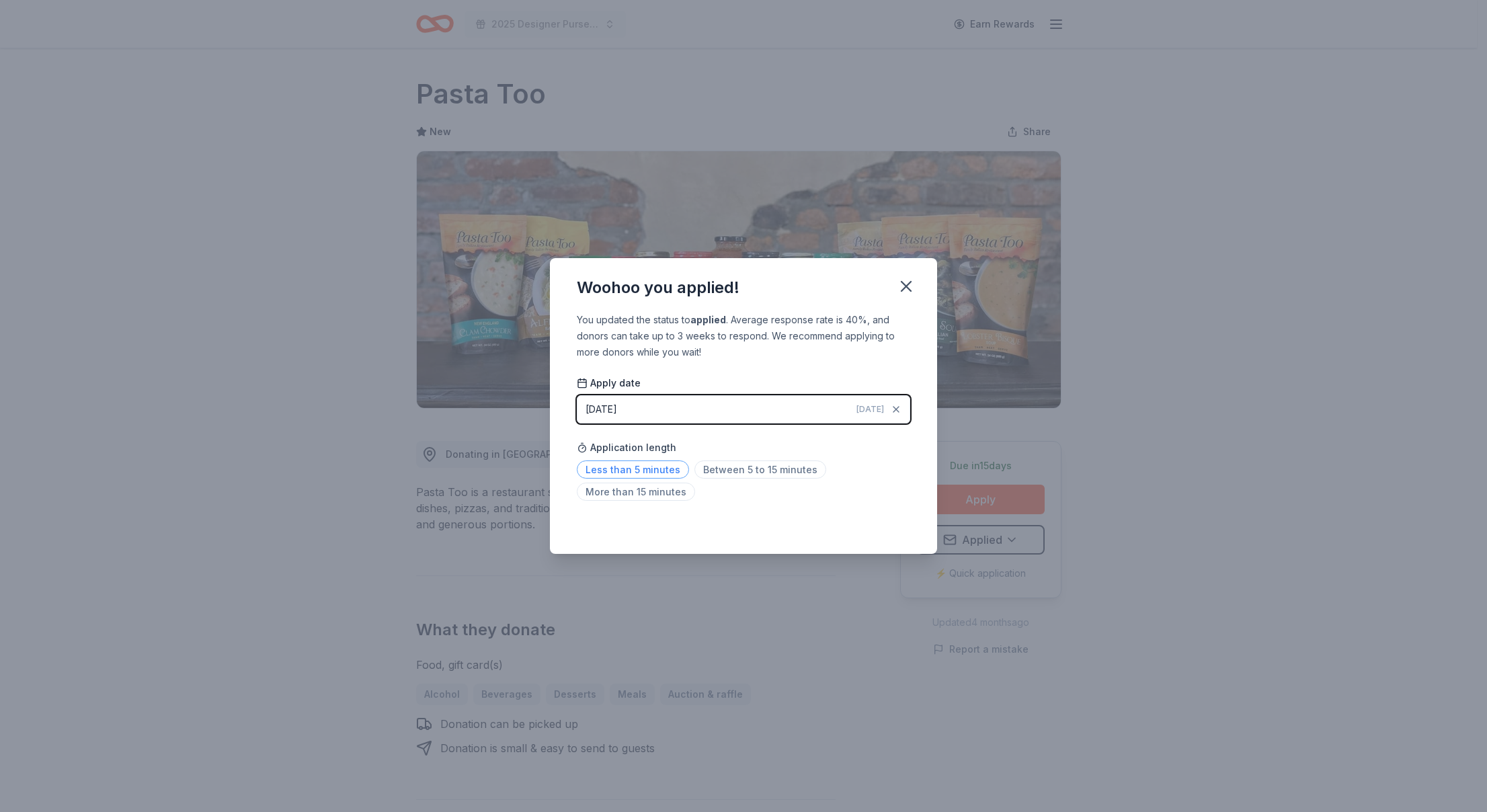
click at [640, 476] on span "Less than 5 minutes" at bounding box center [633, 470] width 112 height 18
click at [912, 281] on icon "button" at bounding box center [906, 286] width 19 height 19
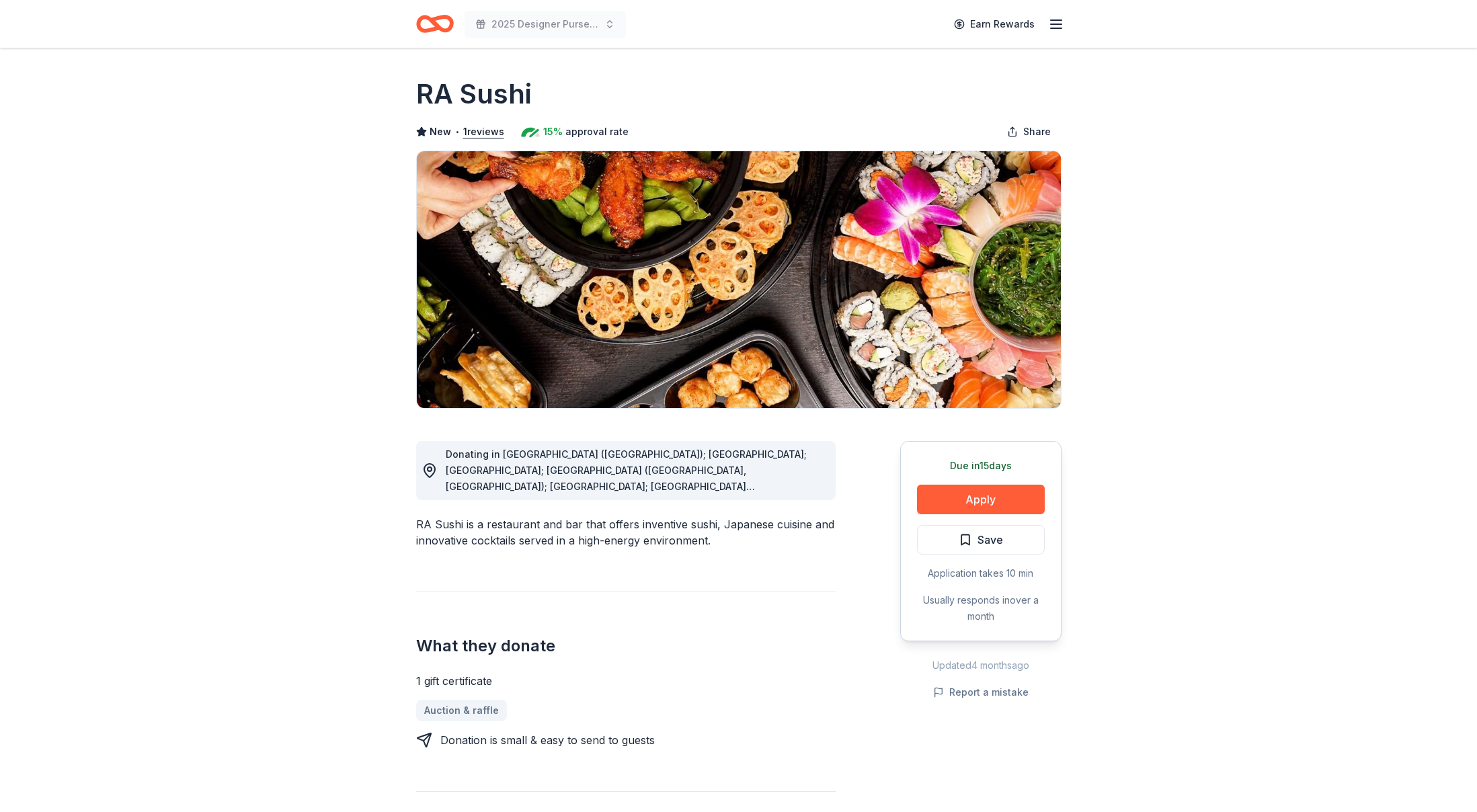
click at [792, 487] on div "Donating in AK (Anchorage); AZ; CA; CO (Broomfield, Denver); FL; GA (Alpharetta…" at bounding box center [635, 470] width 379 height 49
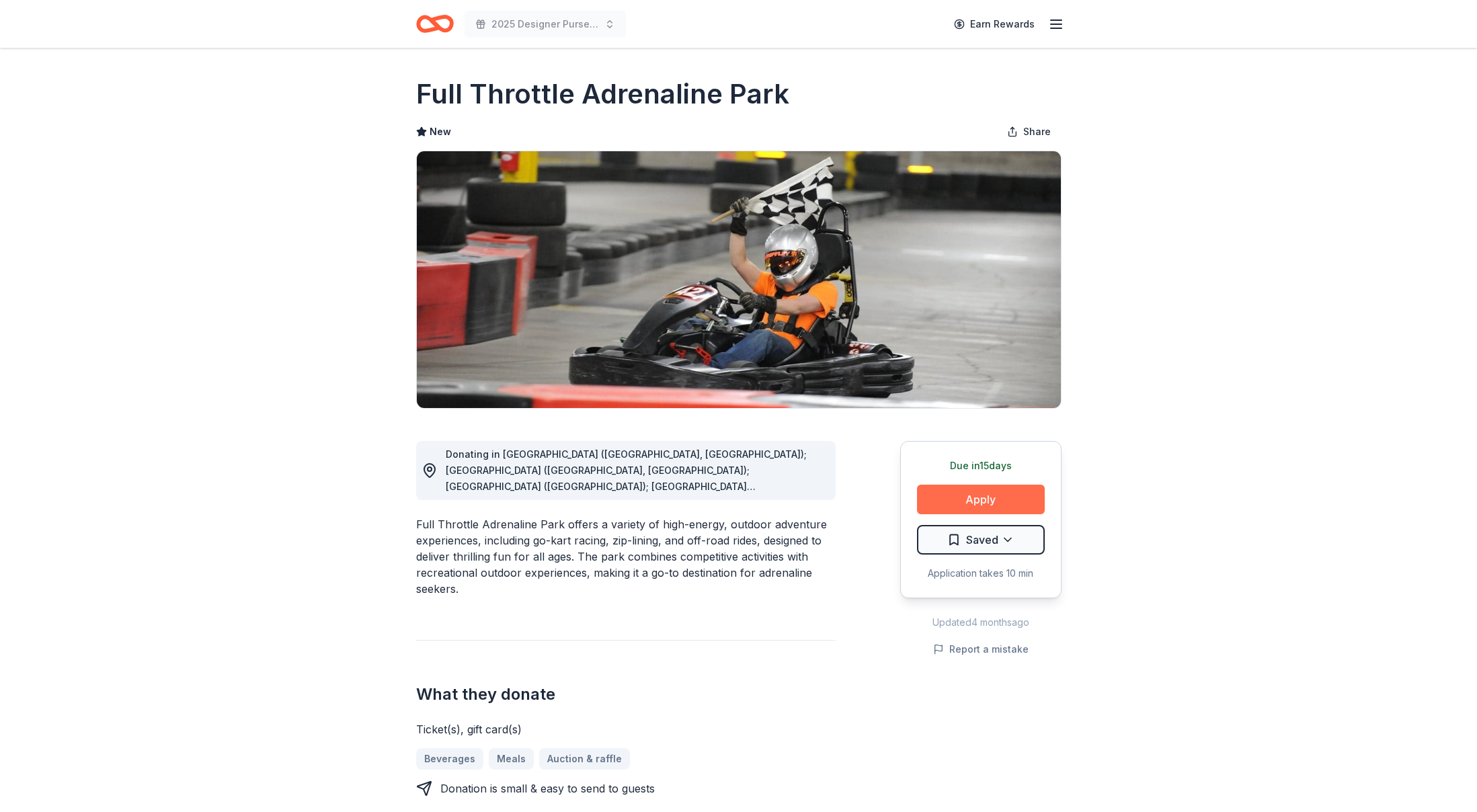
click at [949, 509] on button "Apply" at bounding box center [981, 499] width 128 height 30
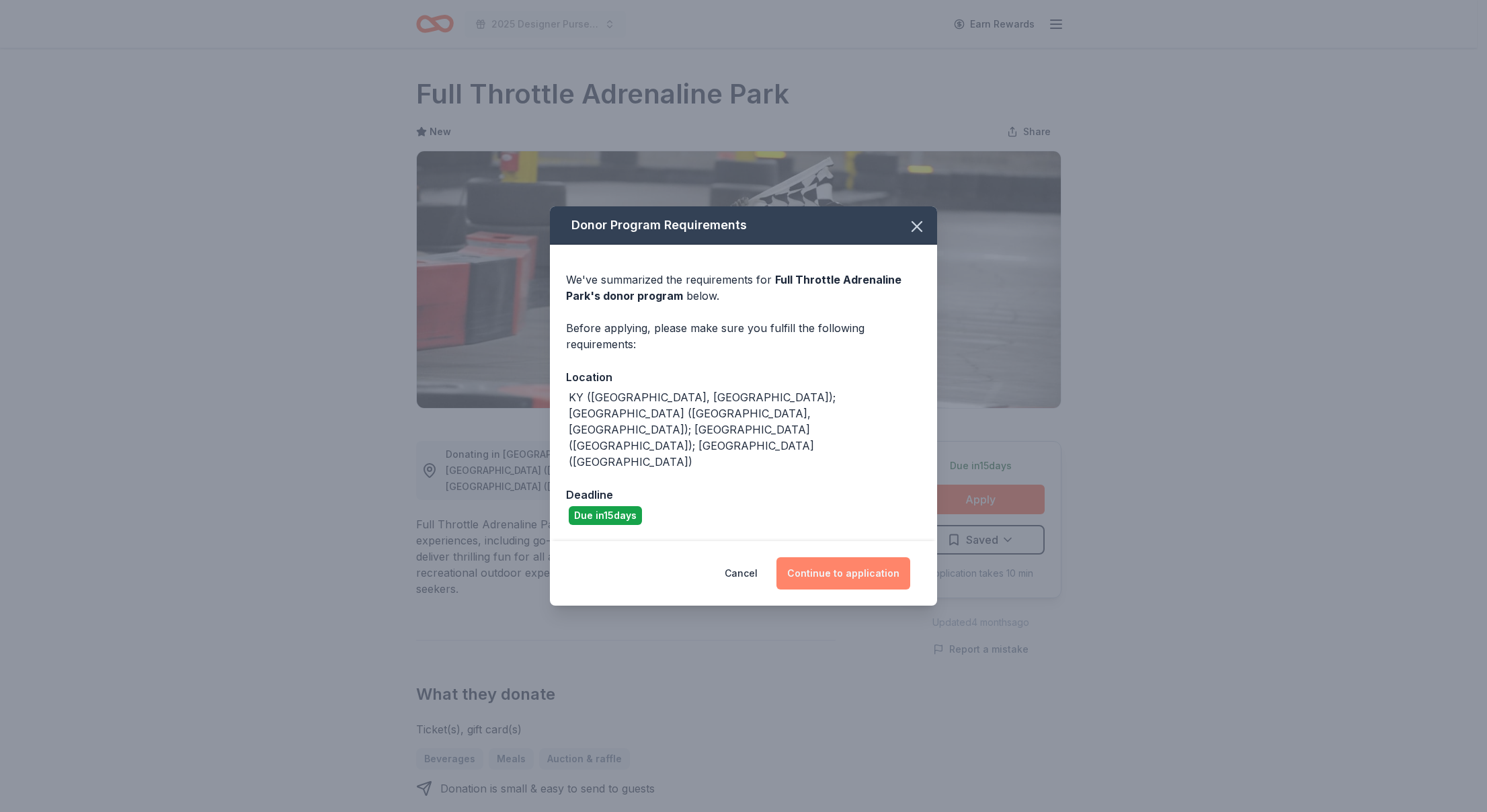
click at [835, 557] on button "Continue to application" at bounding box center [844, 573] width 134 height 32
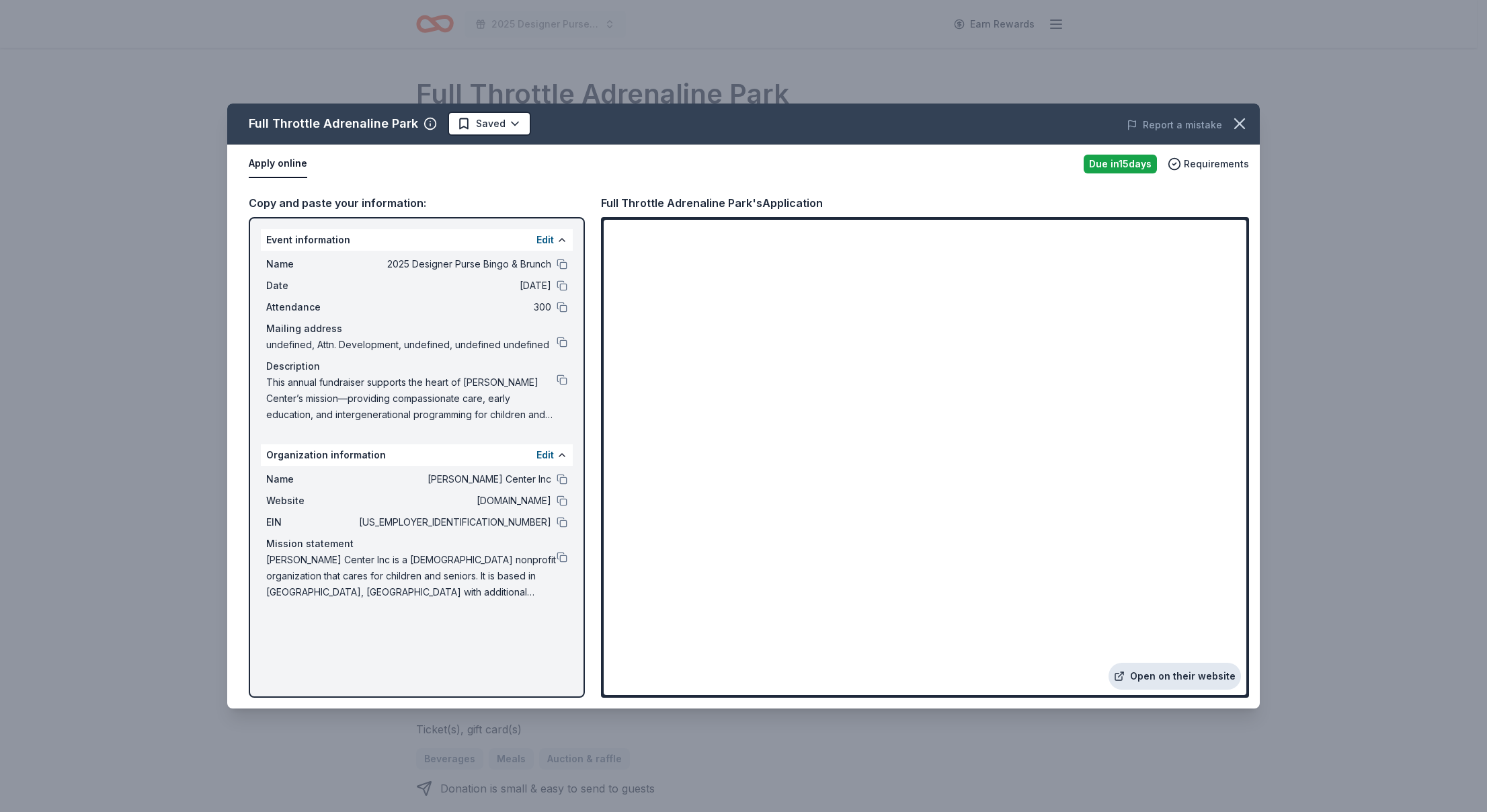
click at [1219, 682] on link "Open on their website" at bounding box center [1175, 676] width 132 height 27
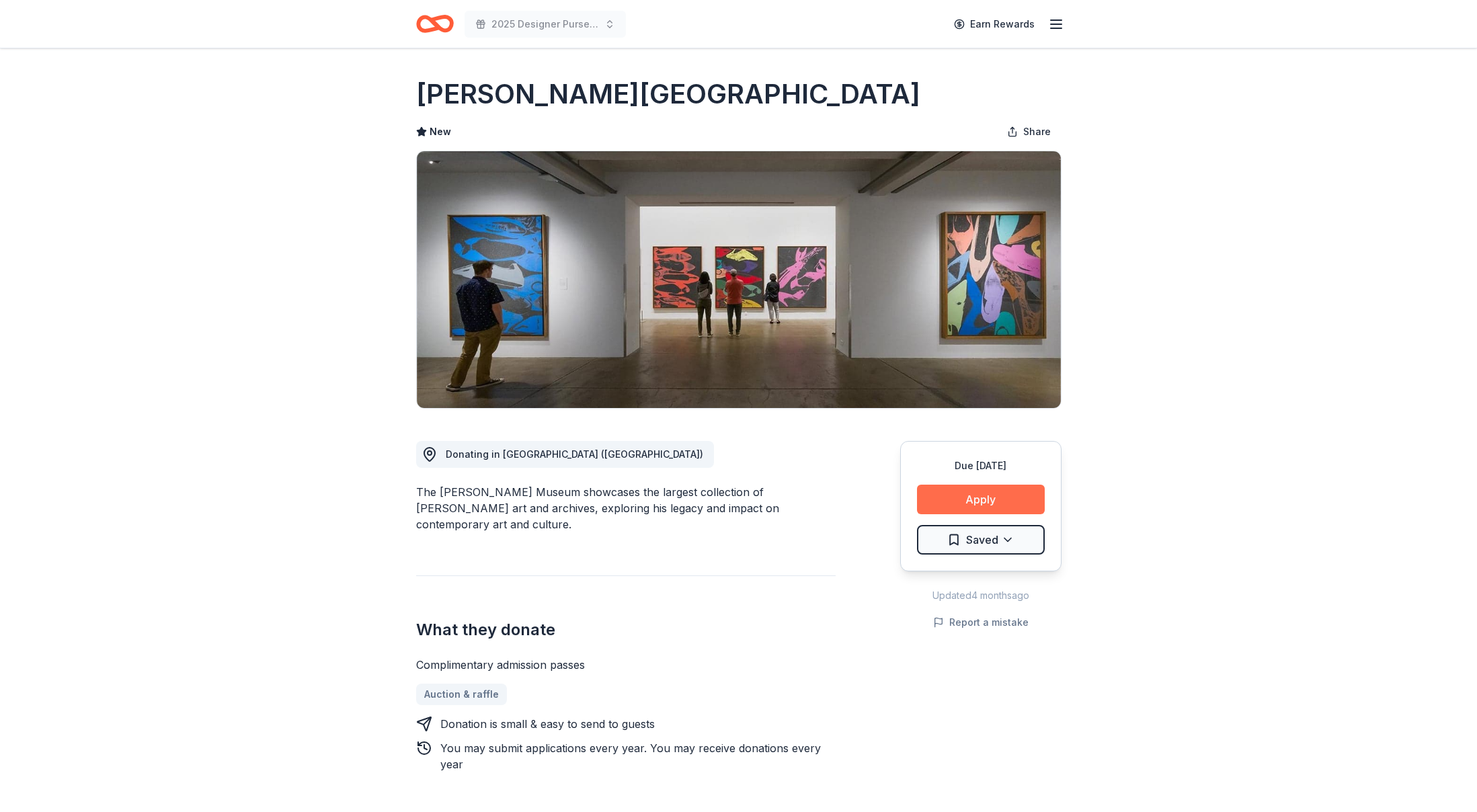
click at [987, 495] on button "Apply" at bounding box center [981, 499] width 128 height 30
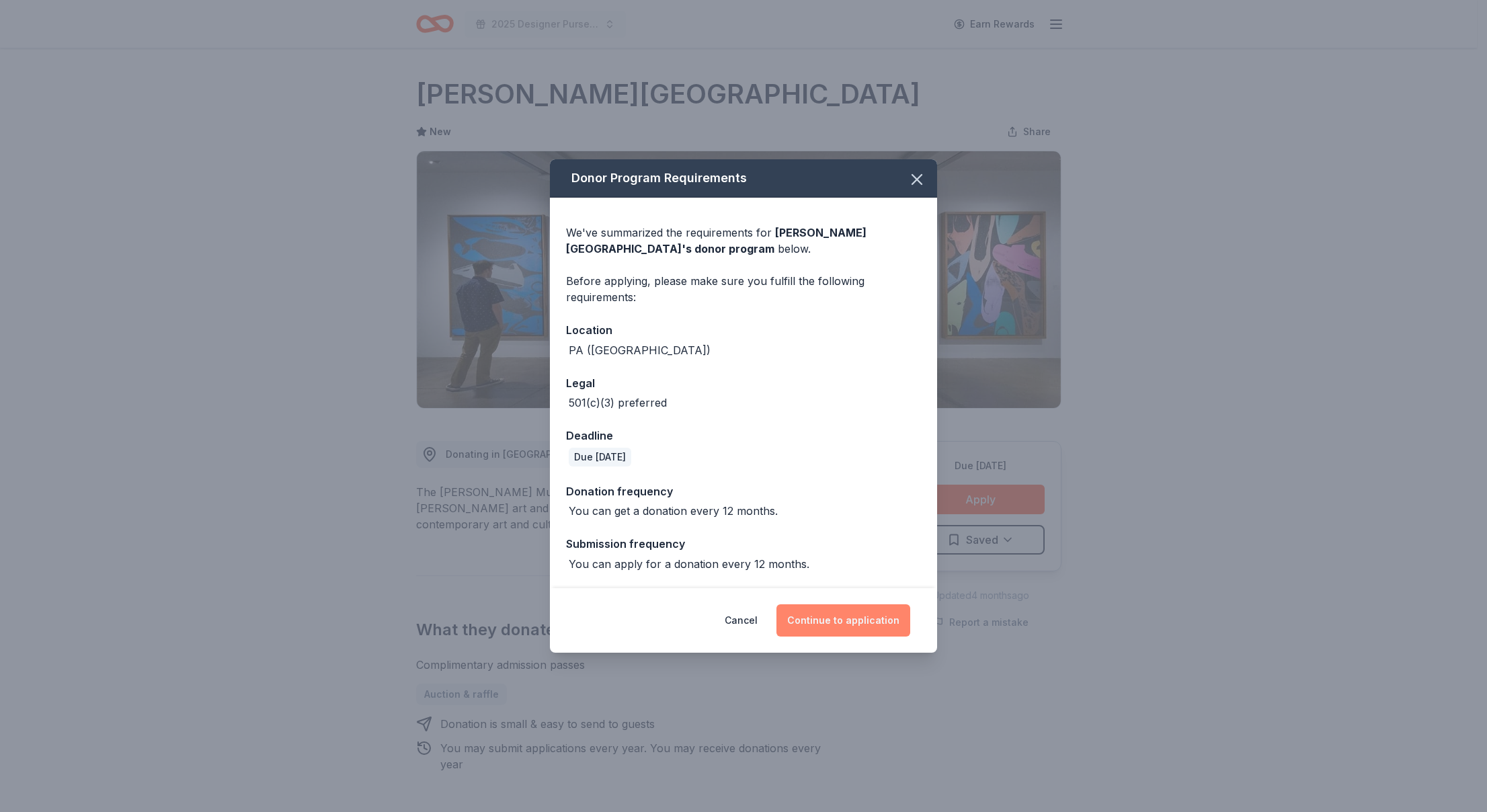
click at [865, 626] on button "Continue to application" at bounding box center [844, 620] width 134 height 32
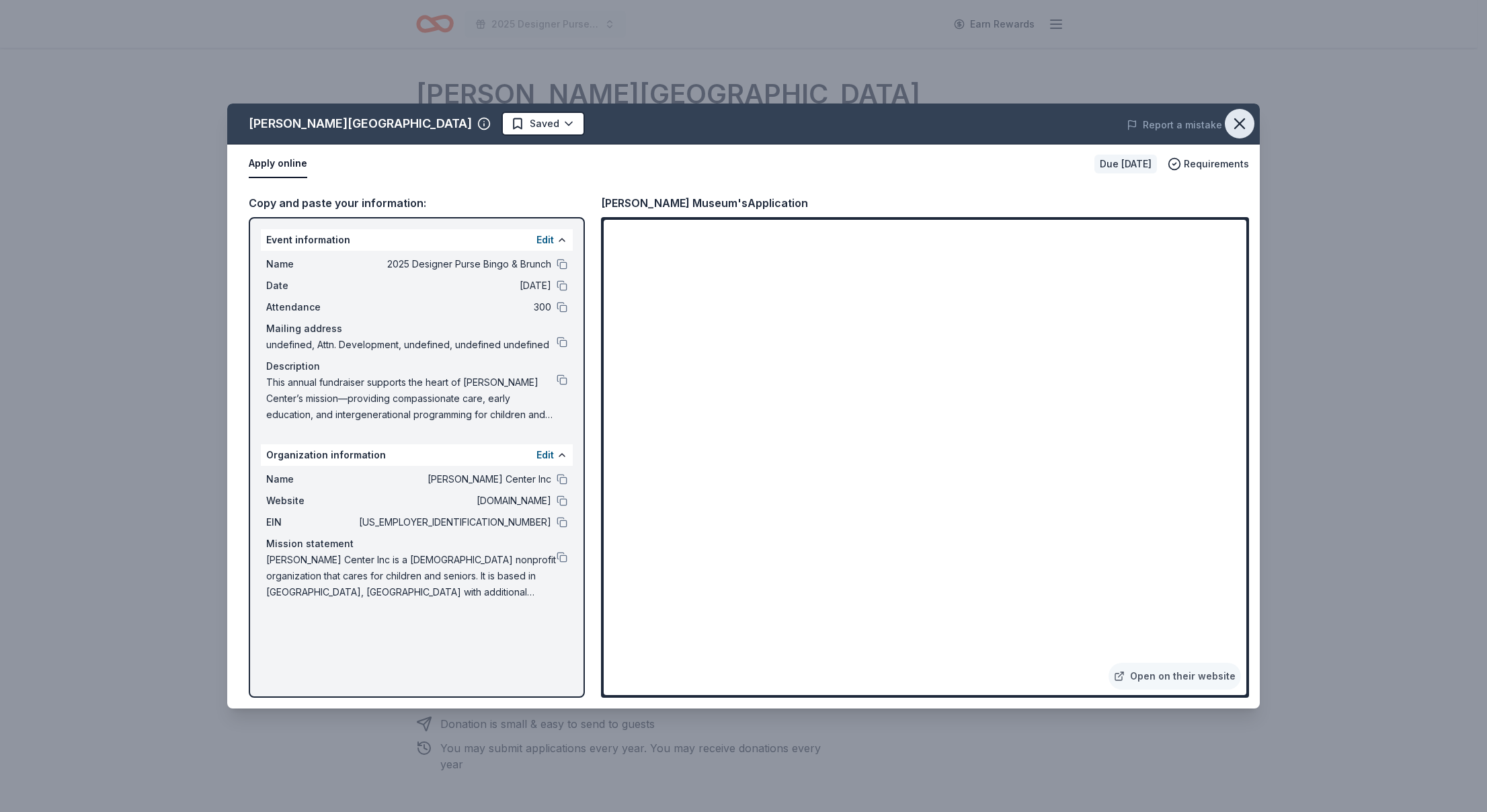
click at [1242, 122] on icon "button" at bounding box center [1239, 123] width 19 height 19
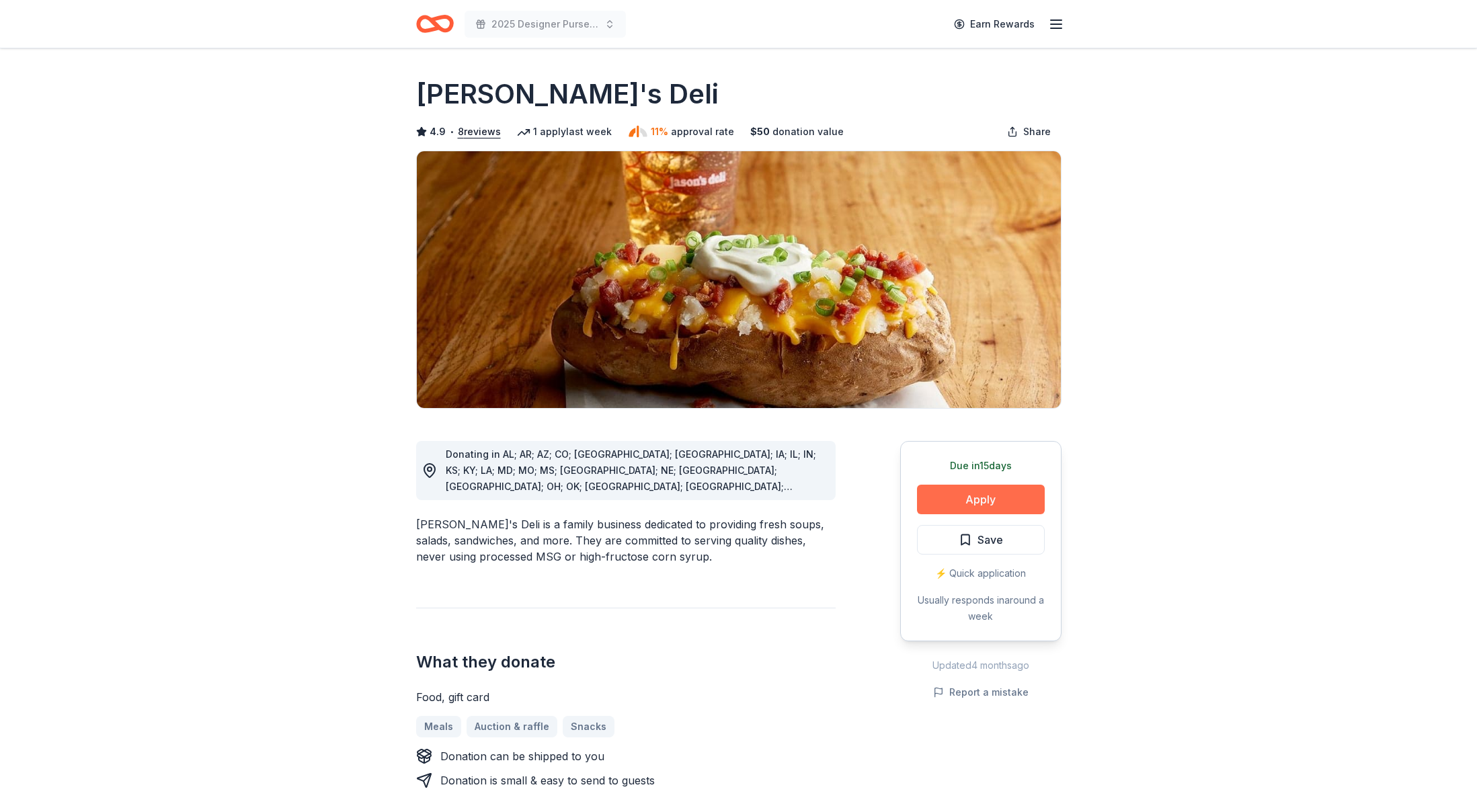
click at [953, 500] on button "Apply" at bounding box center [981, 499] width 128 height 30
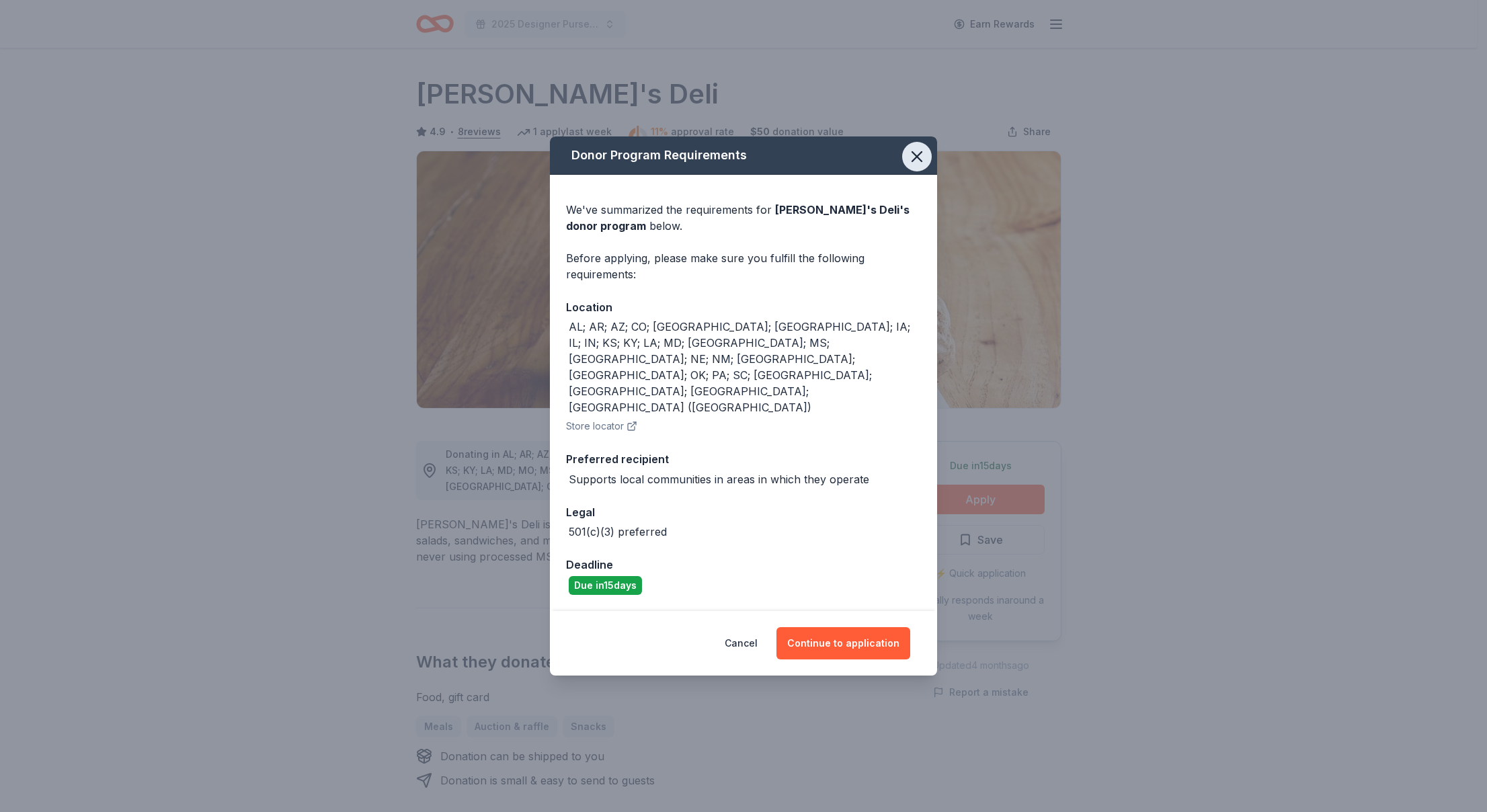
click at [916, 166] on icon "button" at bounding box center [916, 156] width 19 height 19
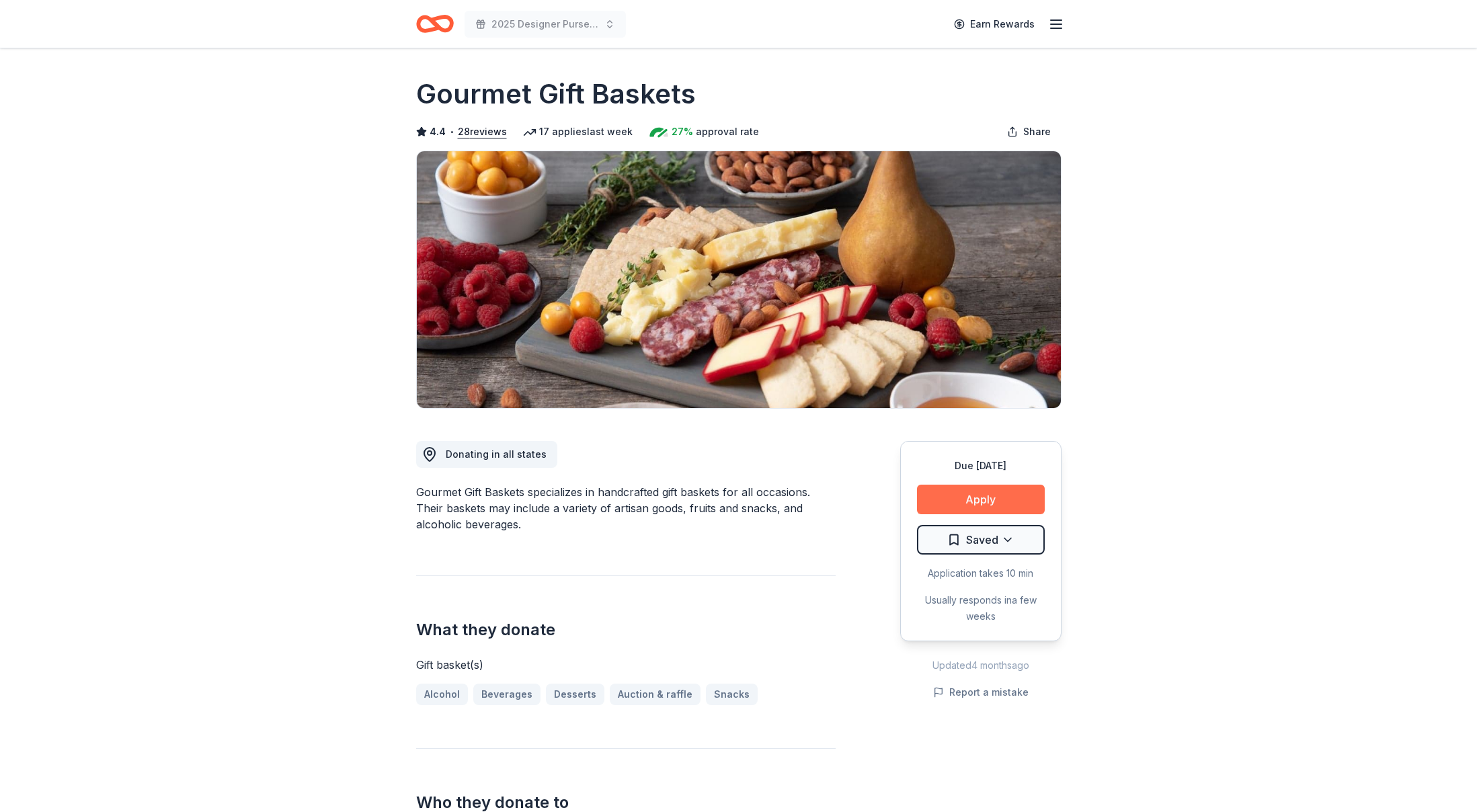
click at [967, 494] on button "Apply" at bounding box center [981, 499] width 128 height 30
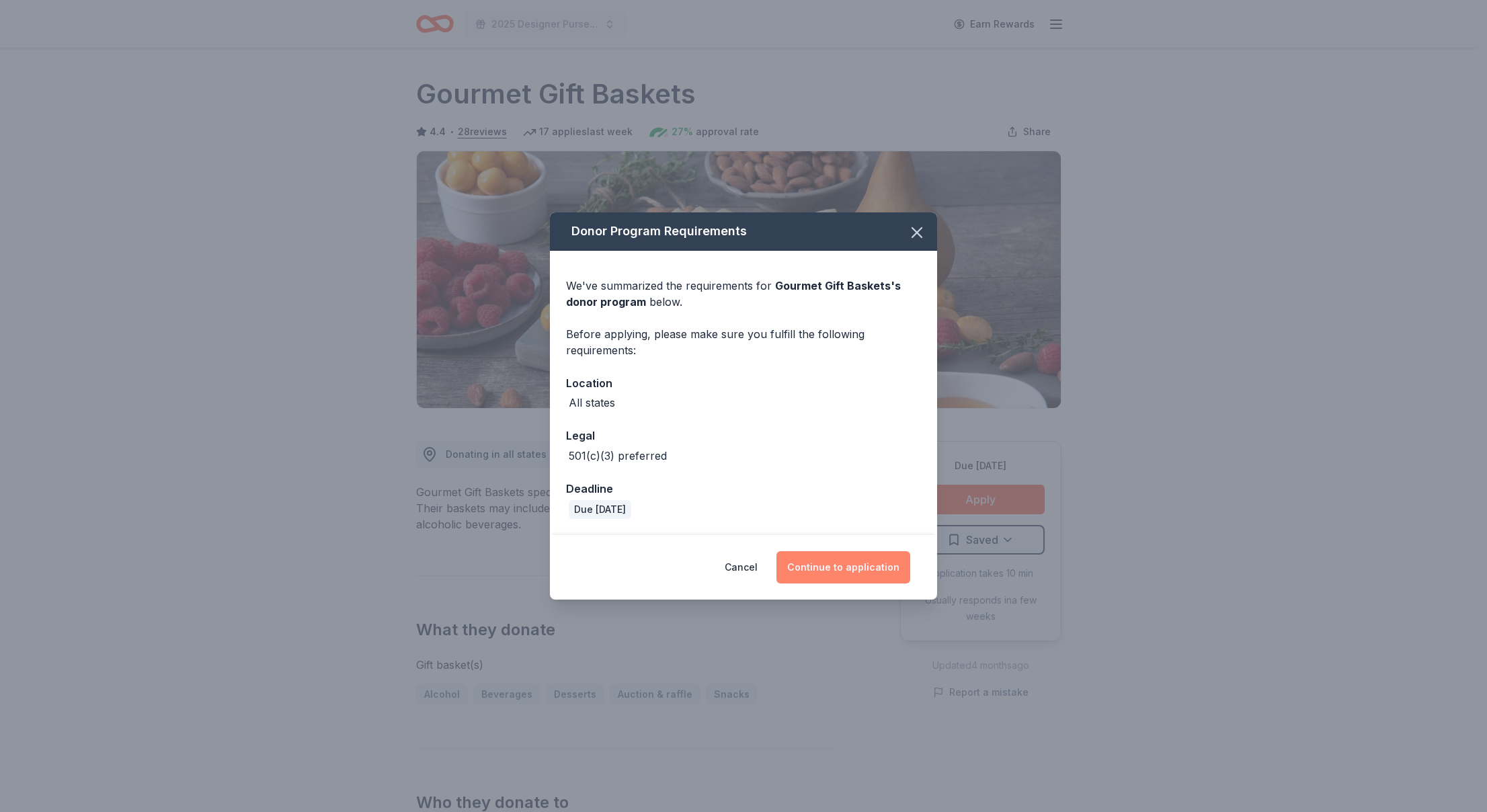
click at [852, 556] on button "Continue to application" at bounding box center [844, 567] width 134 height 32
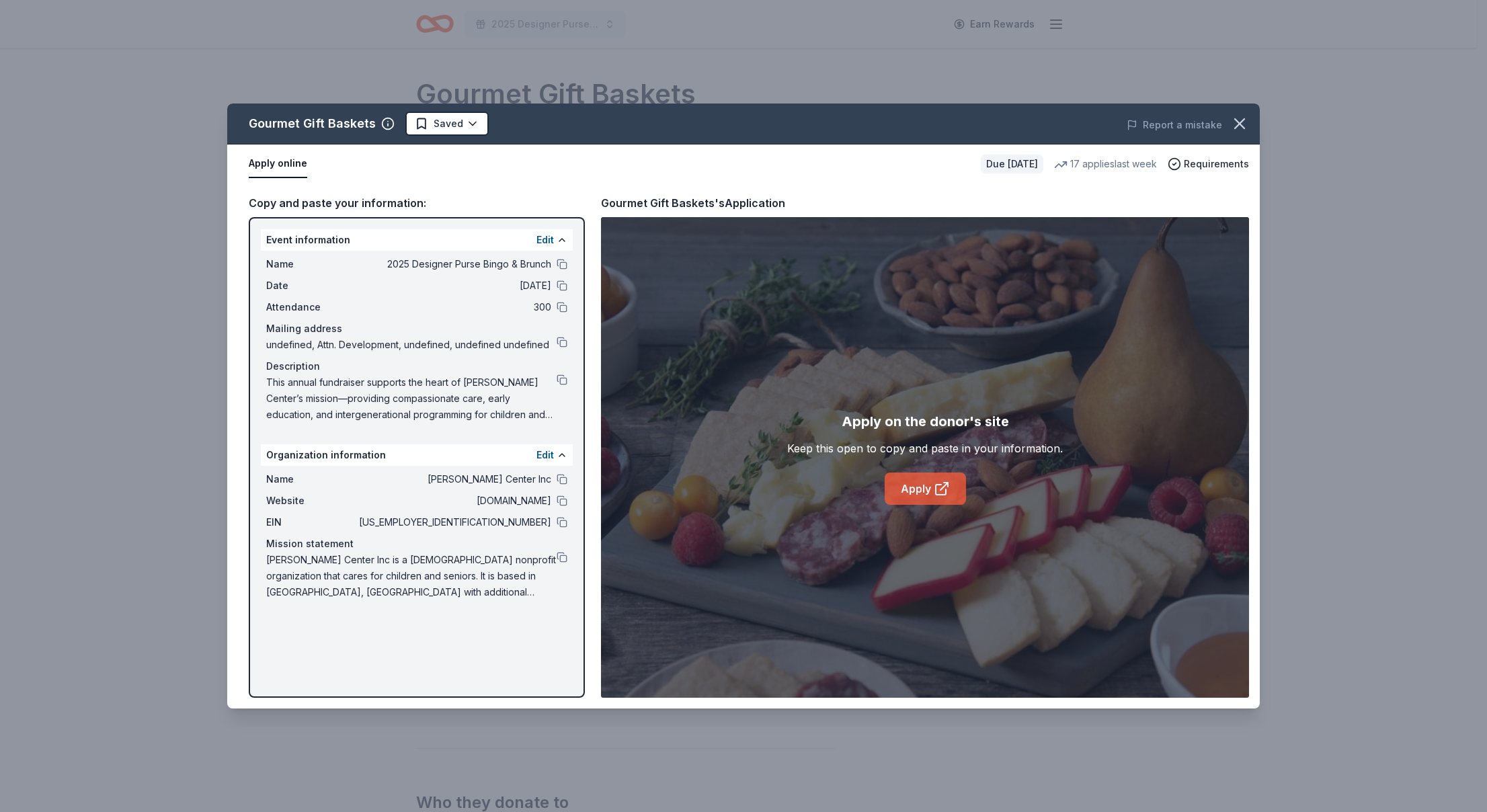
click at [926, 484] on link "Apply" at bounding box center [926, 489] width 82 height 32
click at [1235, 126] on icon "button" at bounding box center [1239, 123] width 19 height 19
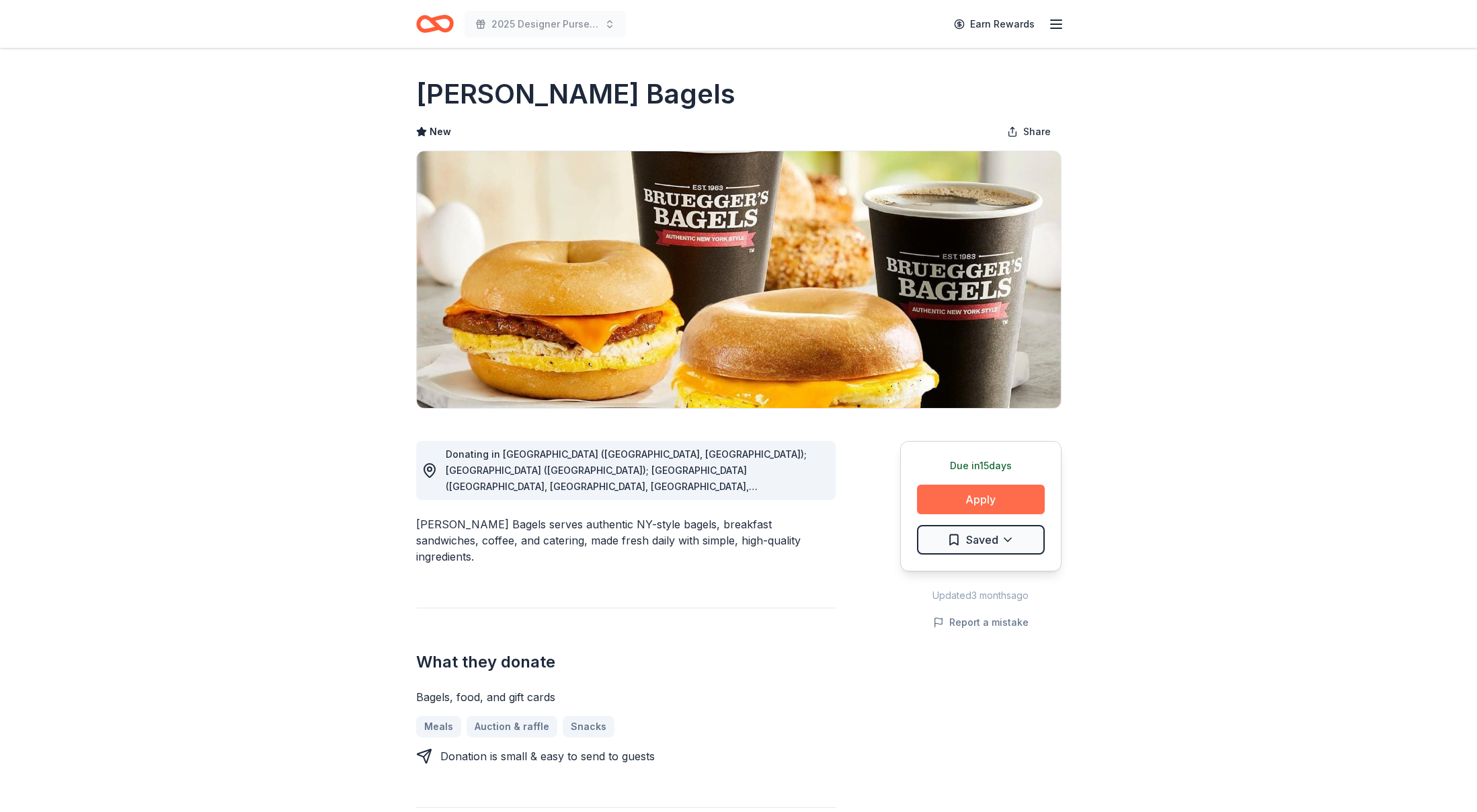
click at [940, 493] on button "Apply" at bounding box center [981, 499] width 128 height 30
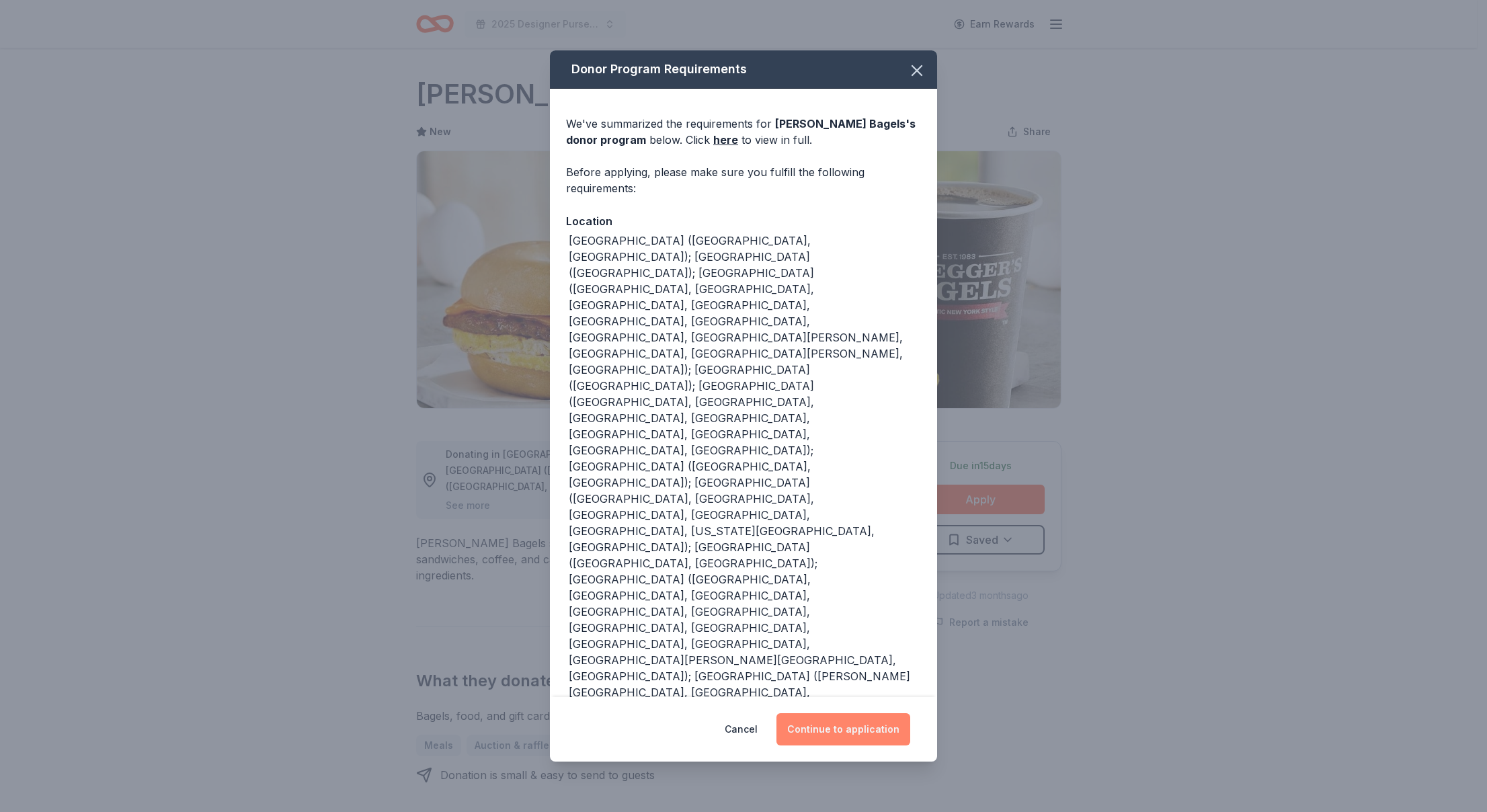
click at [869, 713] on button "Continue to application" at bounding box center [844, 729] width 134 height 32
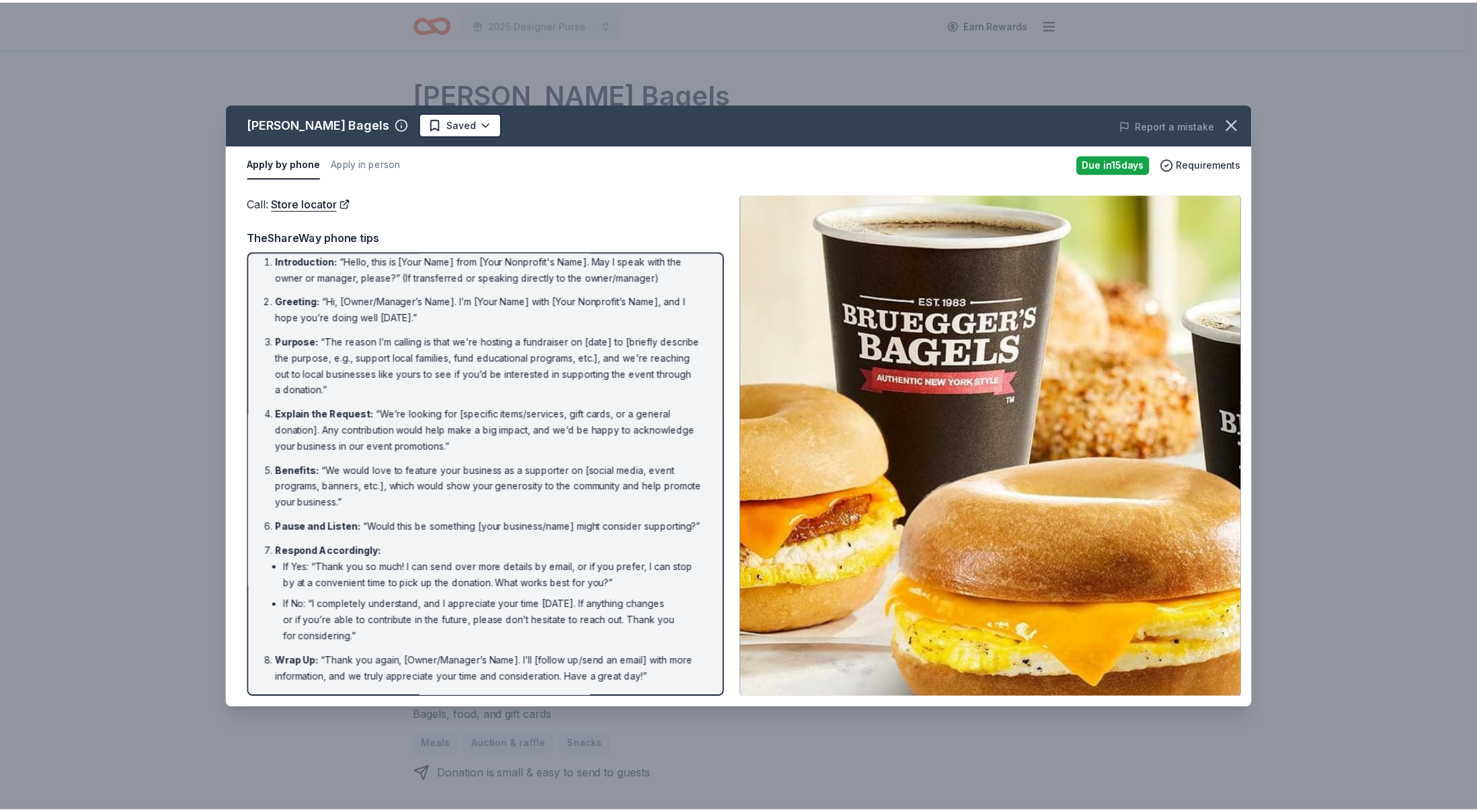
scroll to position [27, 0]
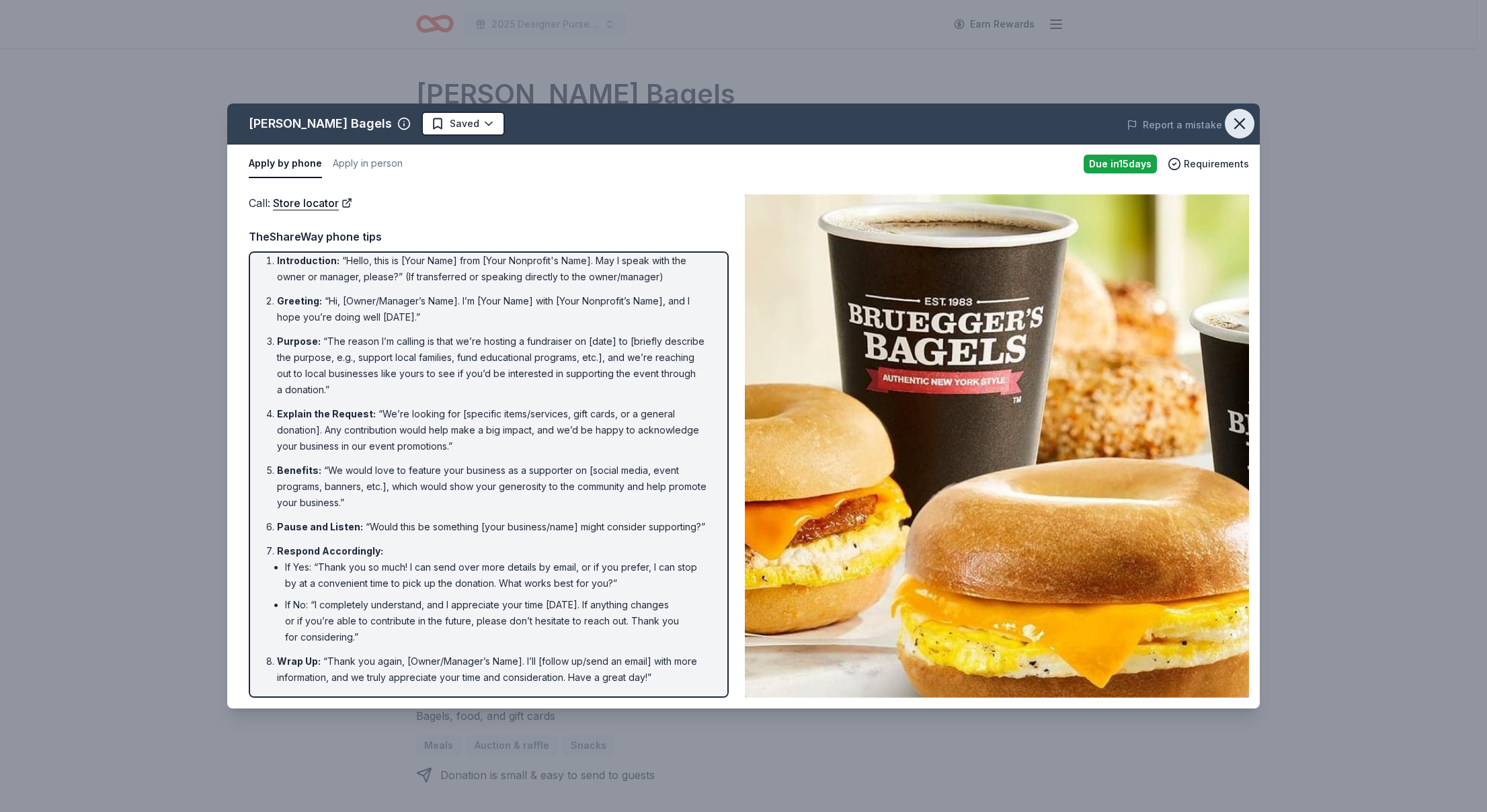
click at [1251, 128] on button "button" at bounding box center [1240, 124] width 30 height 30
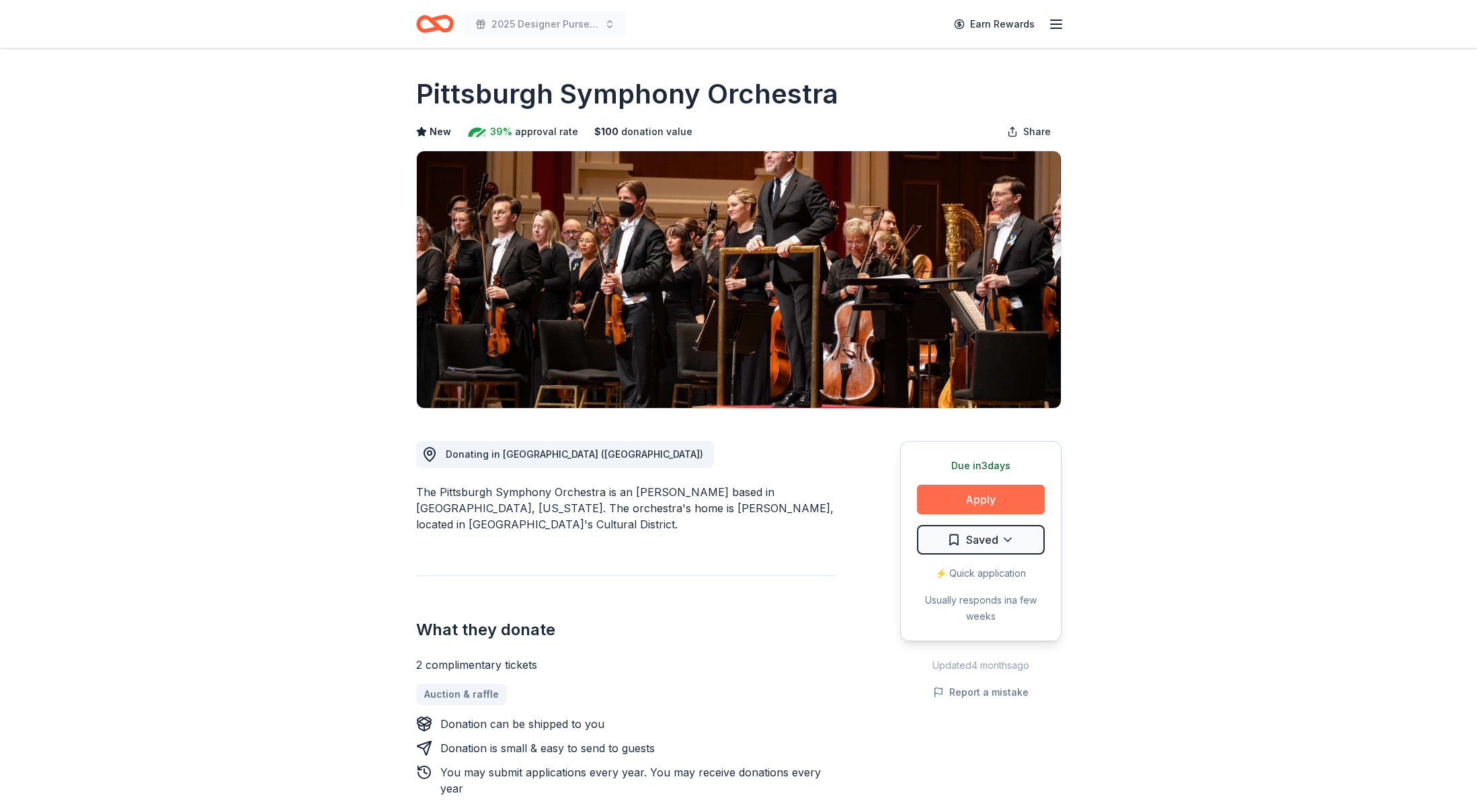
click at [992, 494] on button "Apply" at bounding box center [981, 499] width 128 height 30
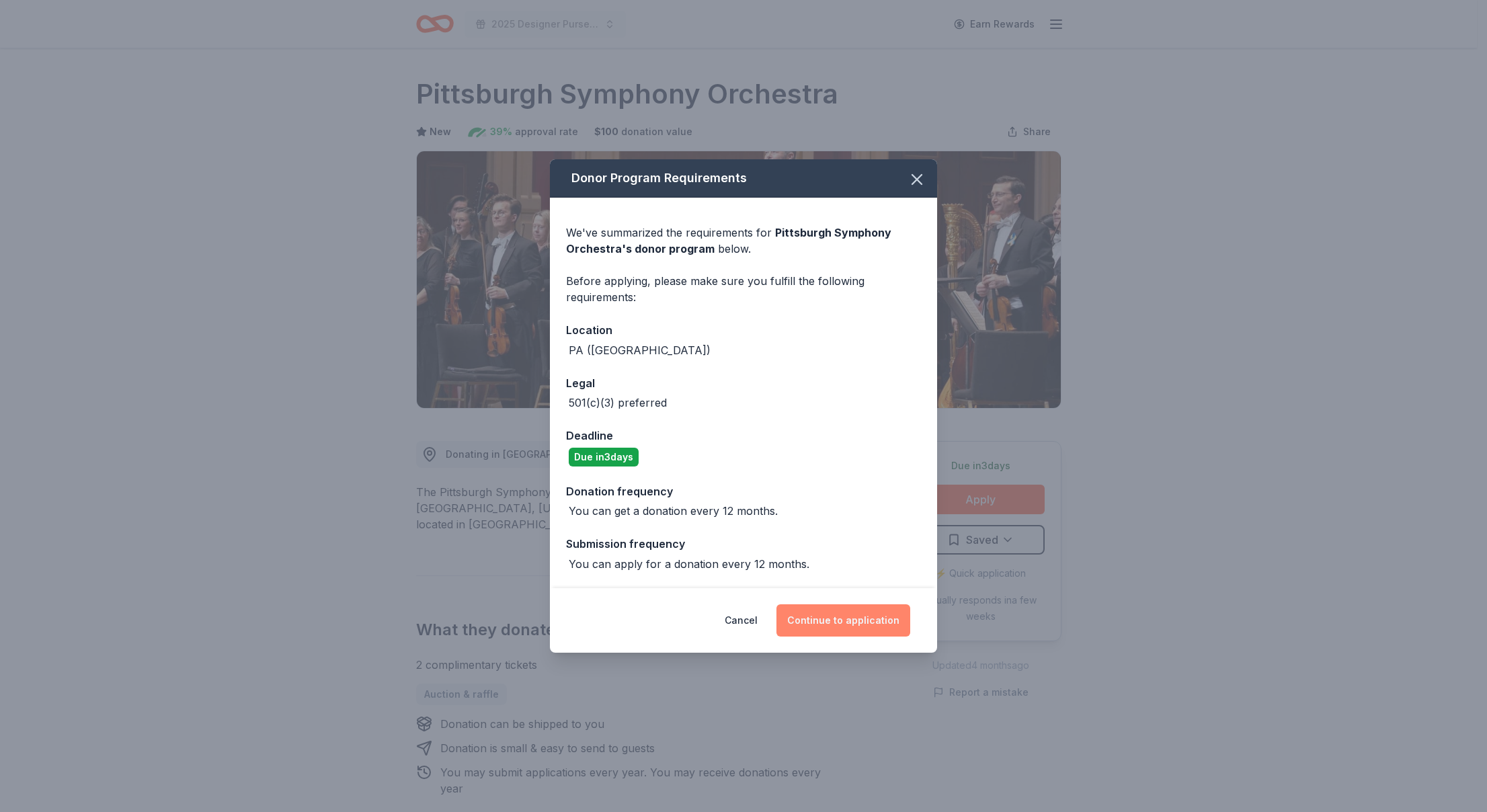
click at [827, 614] on button "Continue to application" at bounding box center [844, 620] width 134 height 32
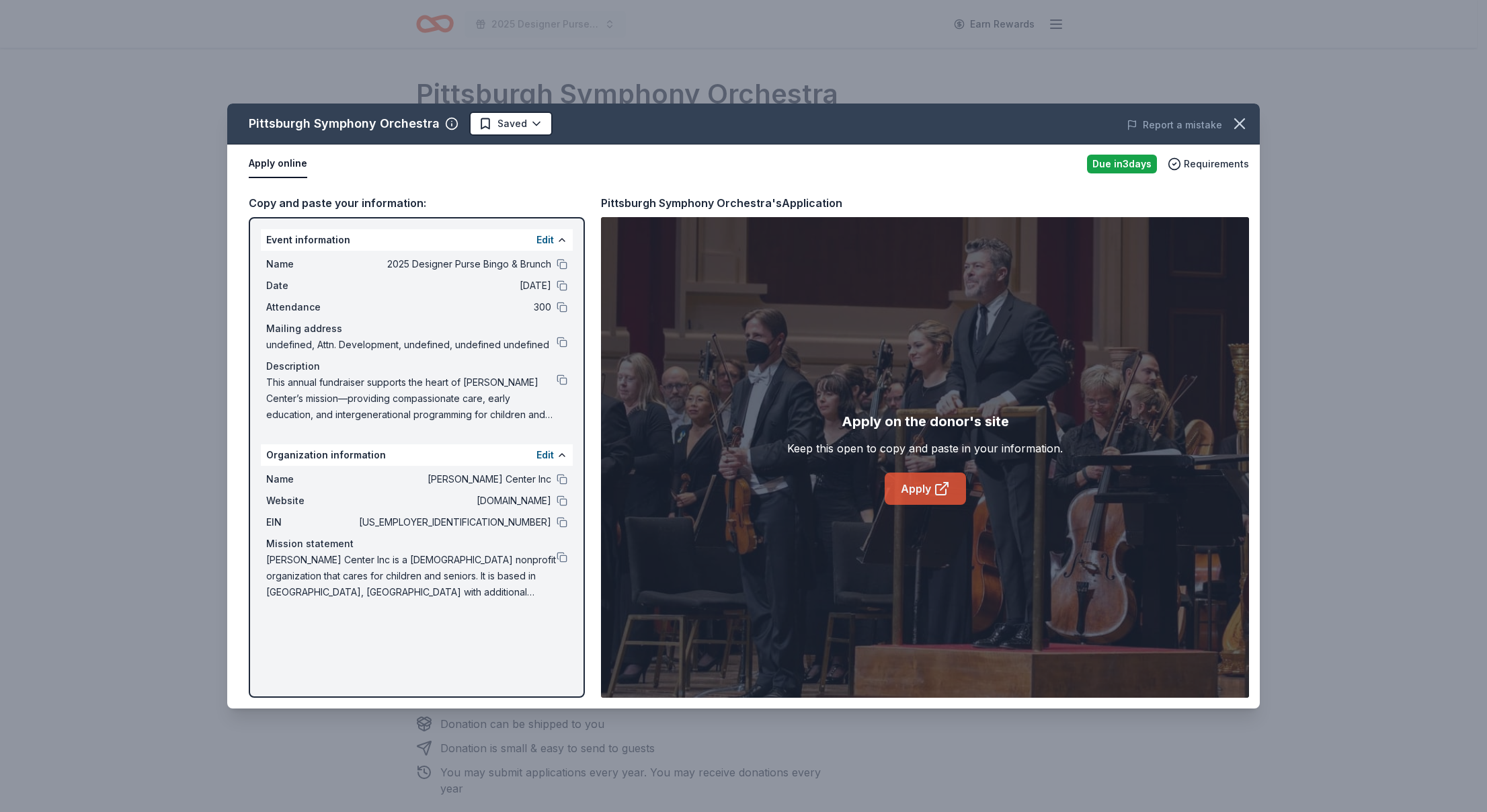
click at [930, 487] on link "Apply" at bounding box center [926, 489] width 82 height 32
click at [561, 380] on button at bounding box center [561, 380] width 11 height 11
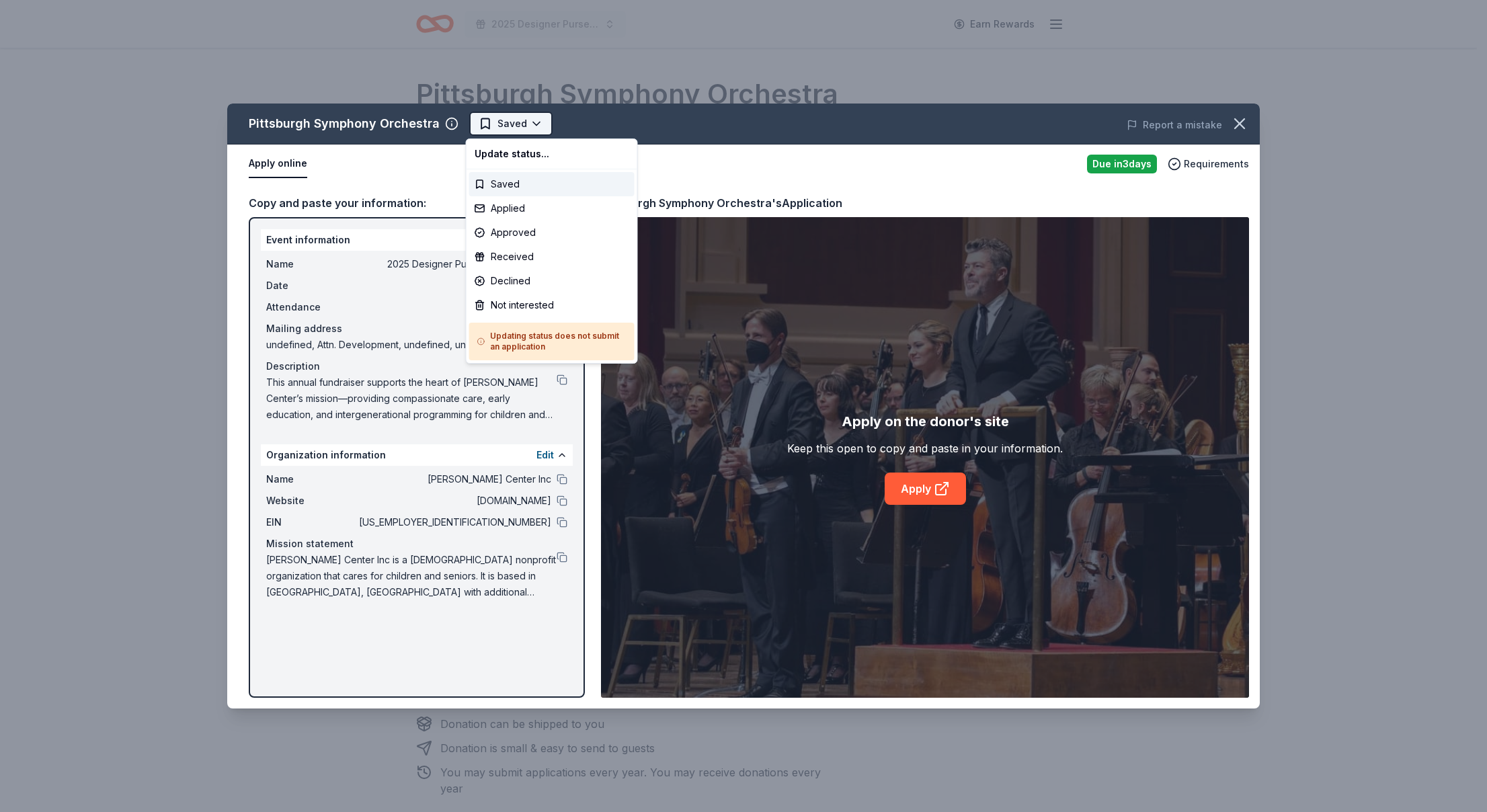
click at [498, 121] on html "2025 Designer Purse Bingo & Brunch Earn Rewards Due in 3 days Share Pittsburgh …" at bounding box center [743, 406] width 1487 height 812
click at [545, 205] on div "Applied" at bounding box center [552, 208] width 165 height 24
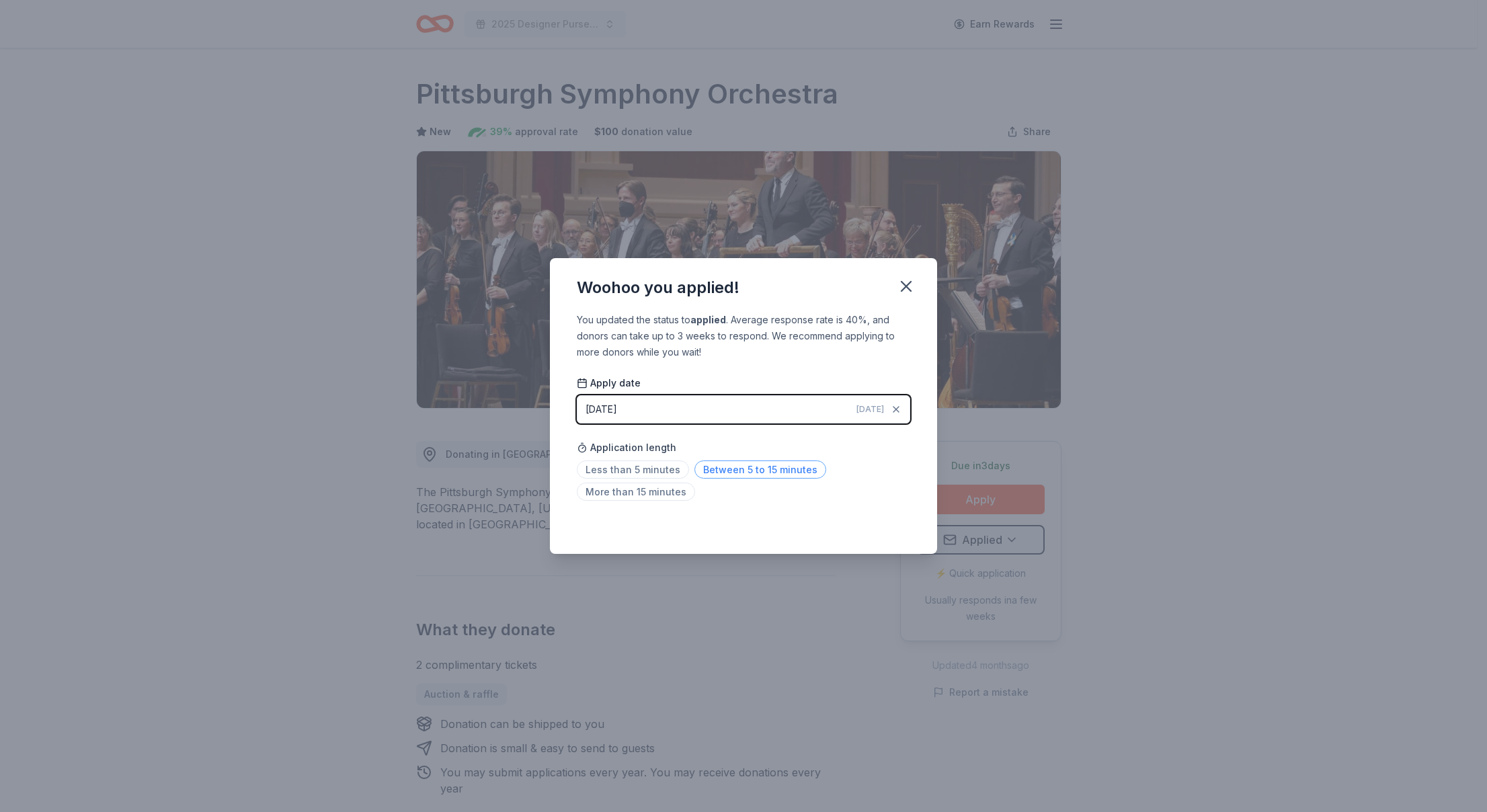
click at [713, 470] on span "Between 5 to 15 minutes" at bounding box center [760, 470] width 132 height 18
drag, startPoint x: 909, startPoint y: 290, endPoint x: 980, endPoint y: 248, distance: 82.5
click at [909, 289] on icon "button" at bounding box center [906, 286] width 9 height 9
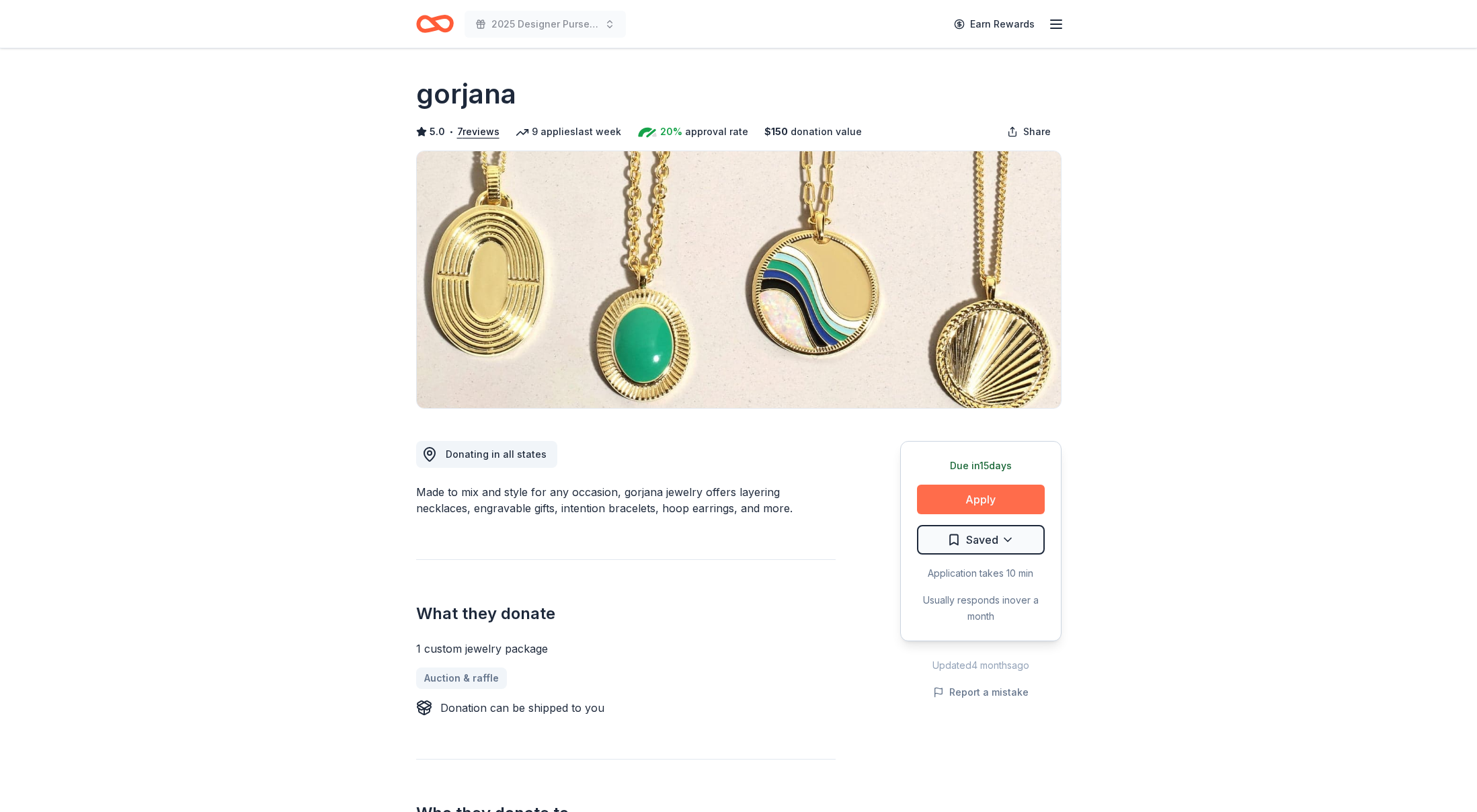
click at [985, 493] on button "Apply" at bounding box center [981, 499] width 128 height 30
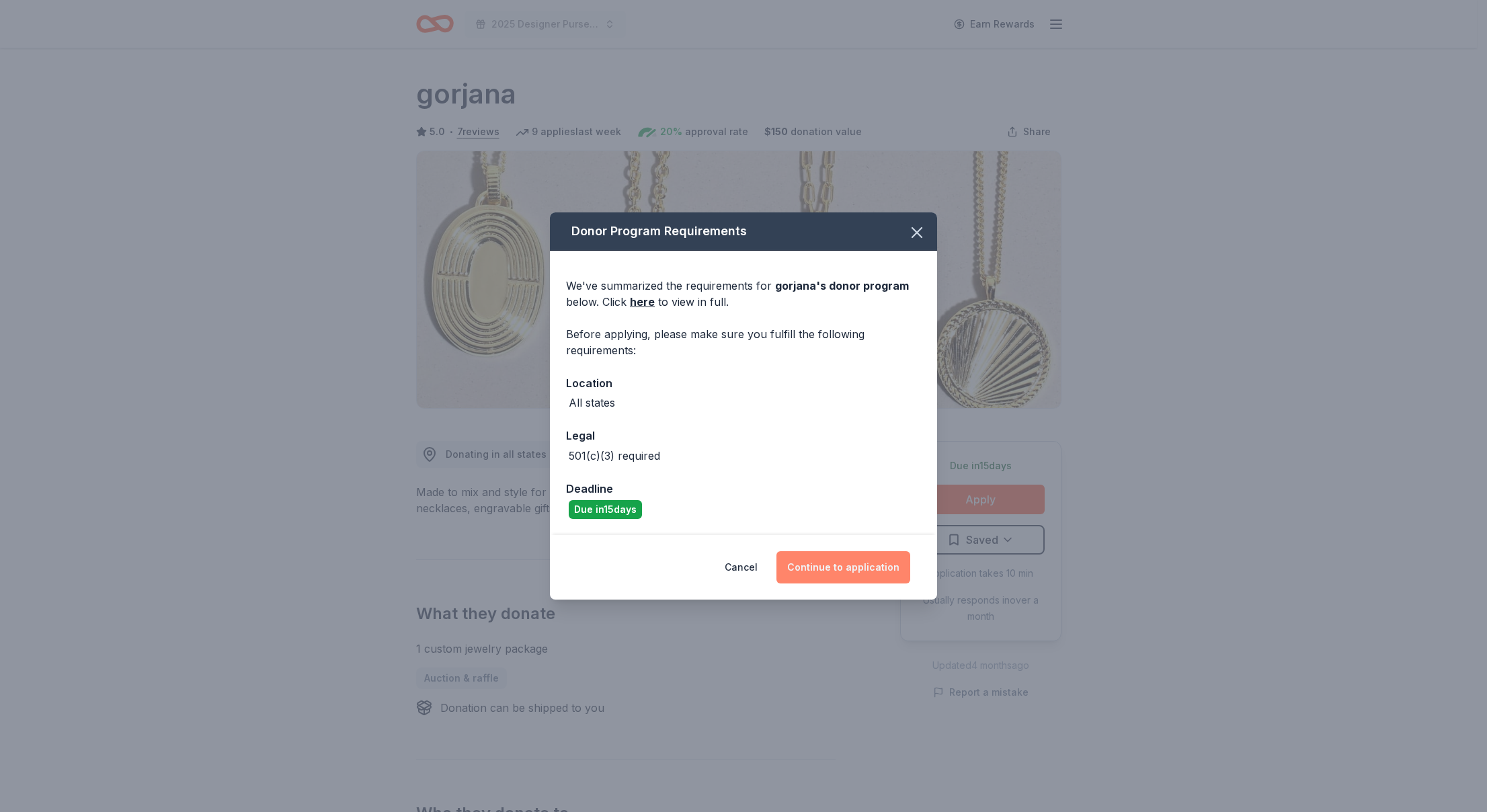
click at [856, 568] on button "Continue to application" at bounding box center [844, 567] width 134 height 32
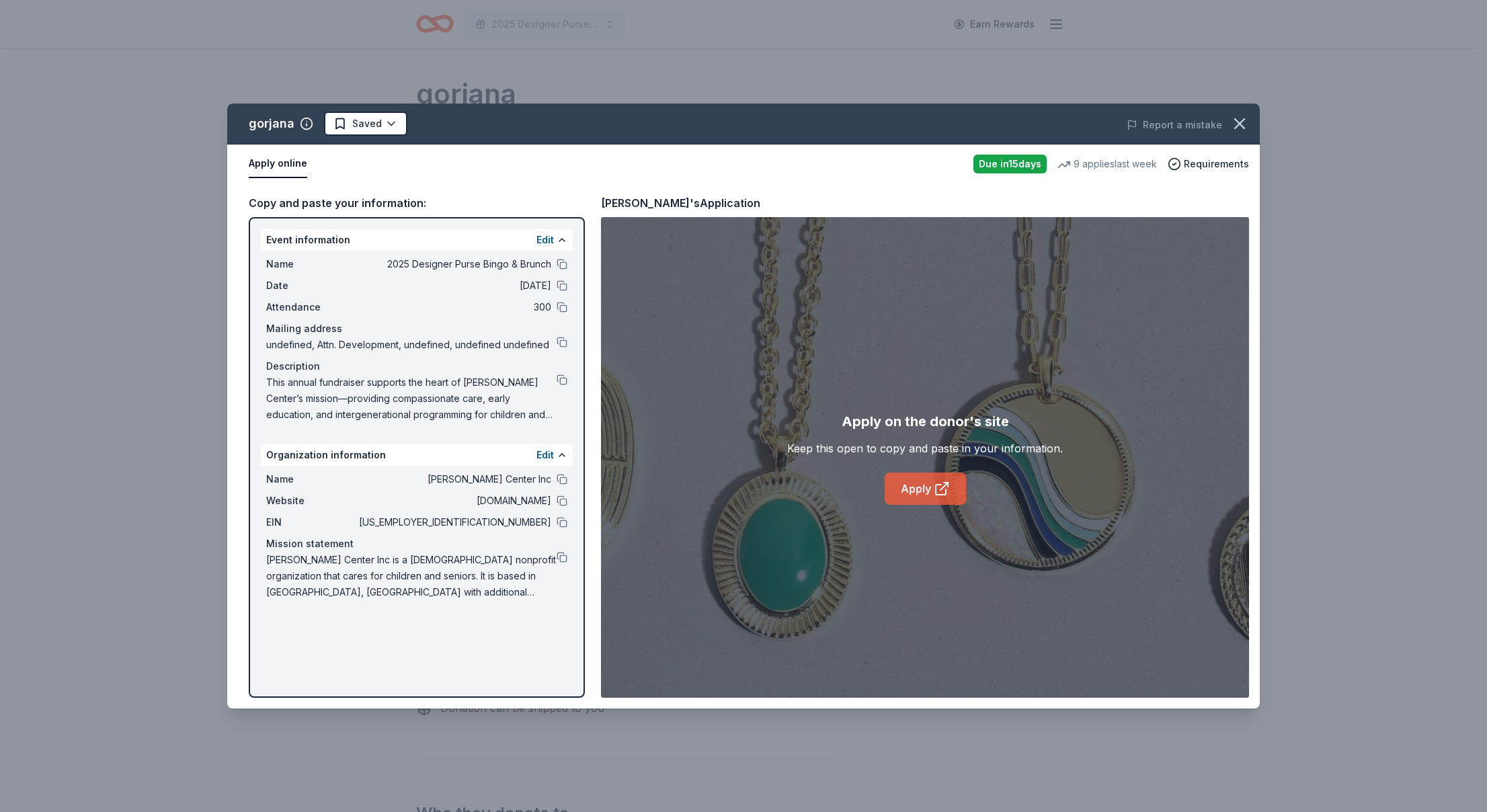
click at [928, 486] on link "Apply" at bounding box center [926, 489] width 82 height 32
click at [1243, 121] on icon "button" at bounding box center [1239, 123] width 19 height 19
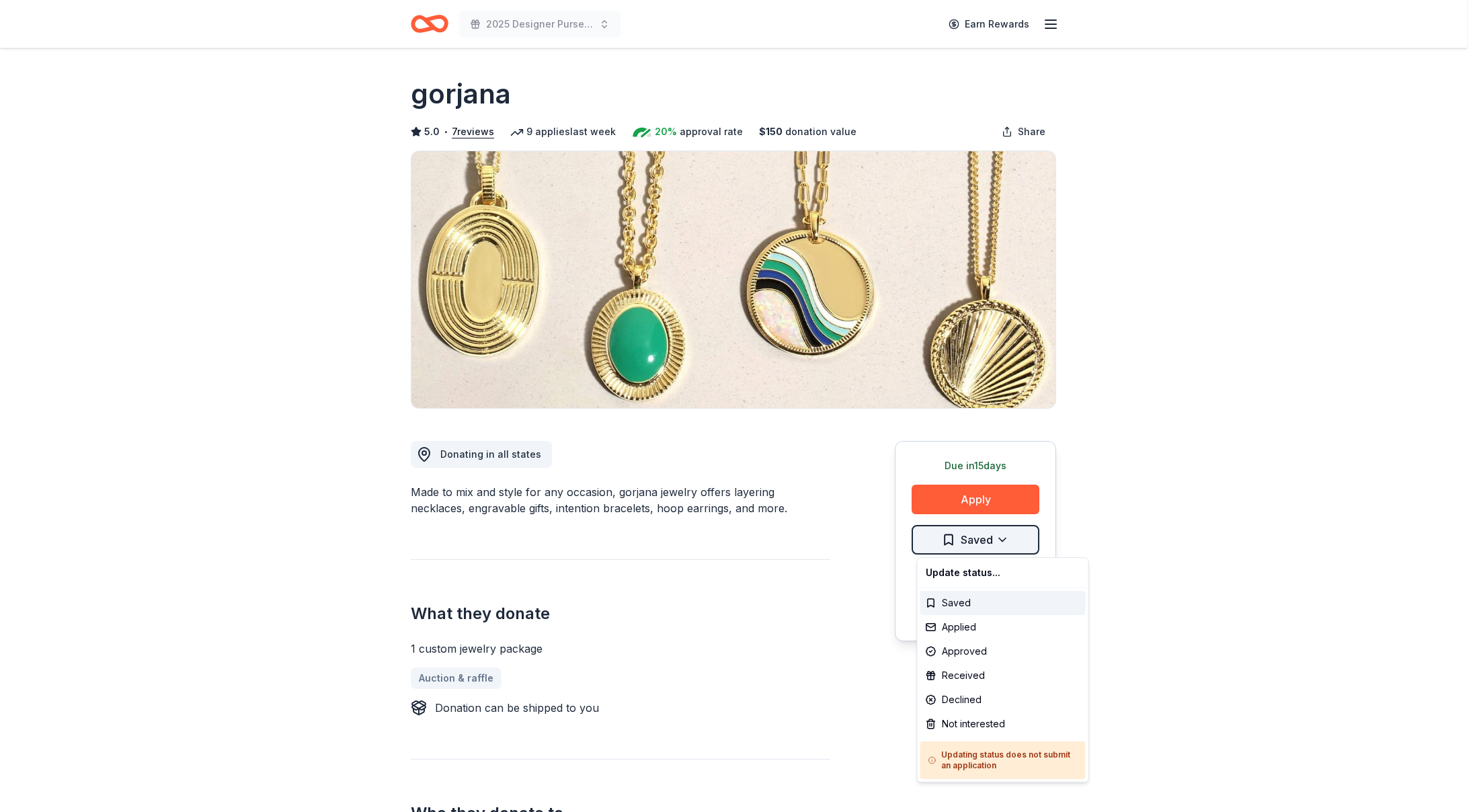
click at [1001, 536] on html "2025 Designer Purse Bingo & Brunch Earn Rewards Due [DATE] Share gorjana 5.0 • …" at bounding box center [738, 406] width 1477 height 812
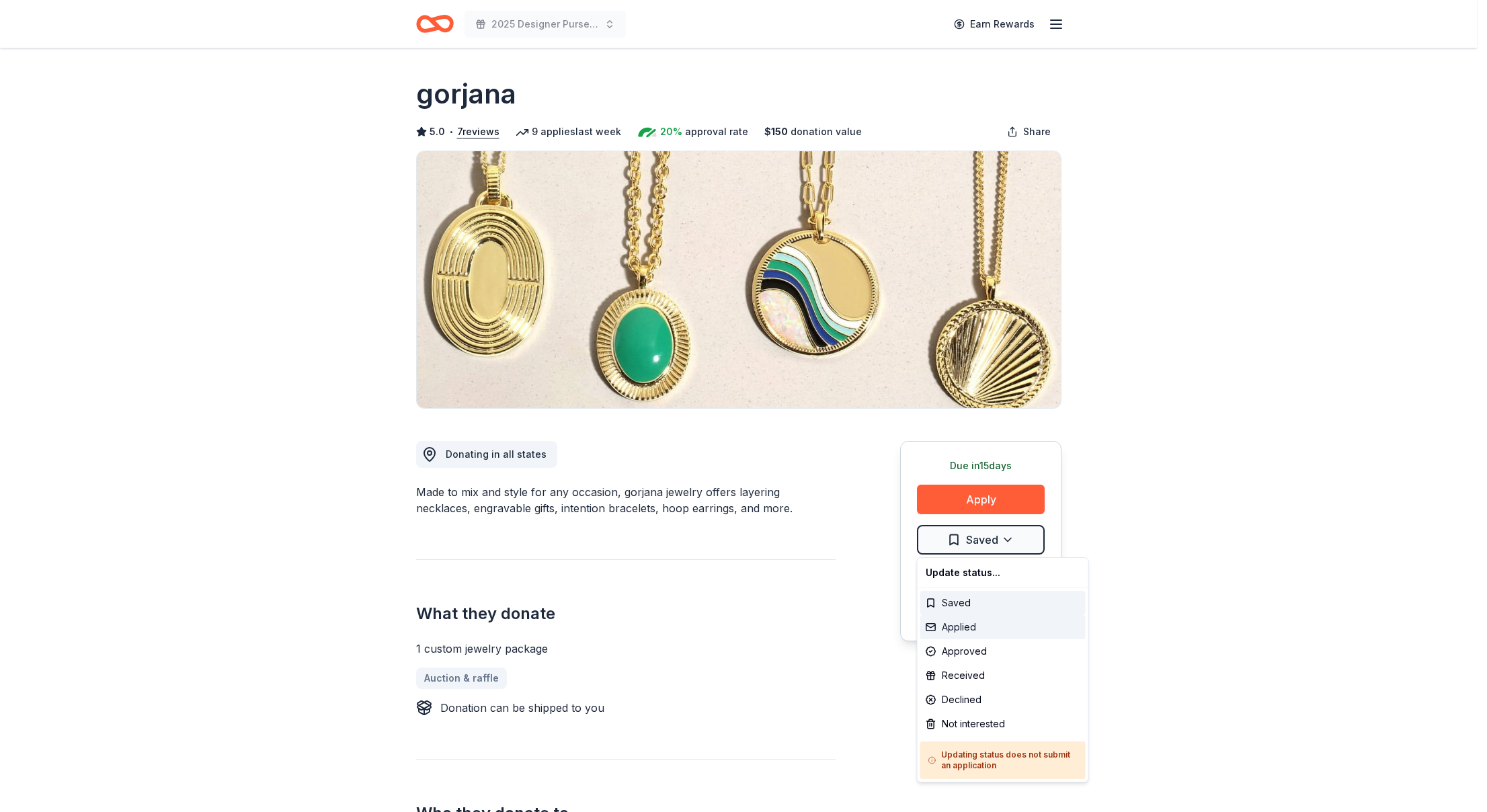
click at [1011, 628] on div "Applied" at bounding box center [1003, 626] width 165 height 24
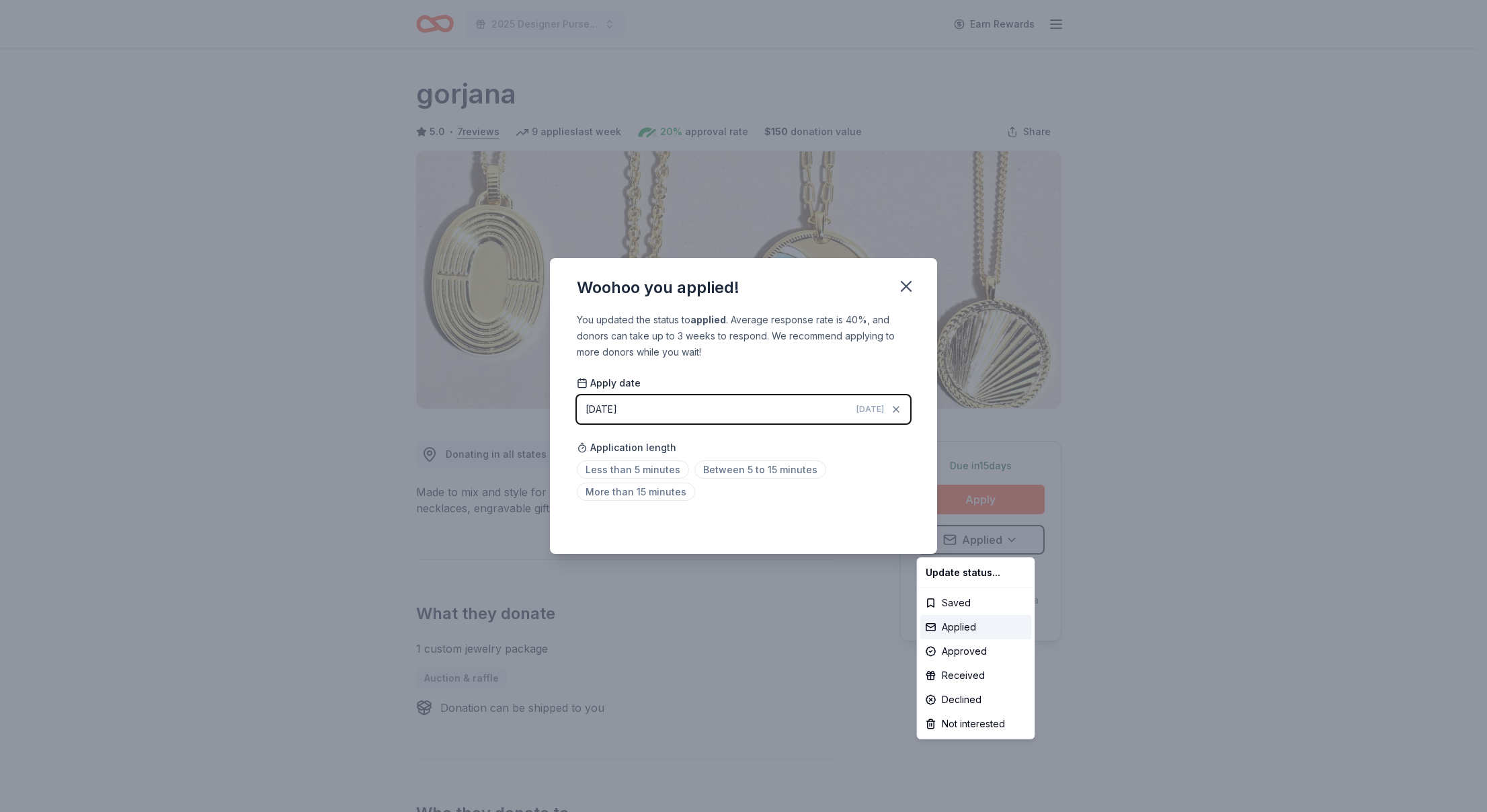
click at [729, 466] on html "2025 Designer Purse Bingo & Brunch Earn Rewards Due [DATE] Share gorjana 5.0 • …" at bounding box center [743, 406] width 1487 height 812
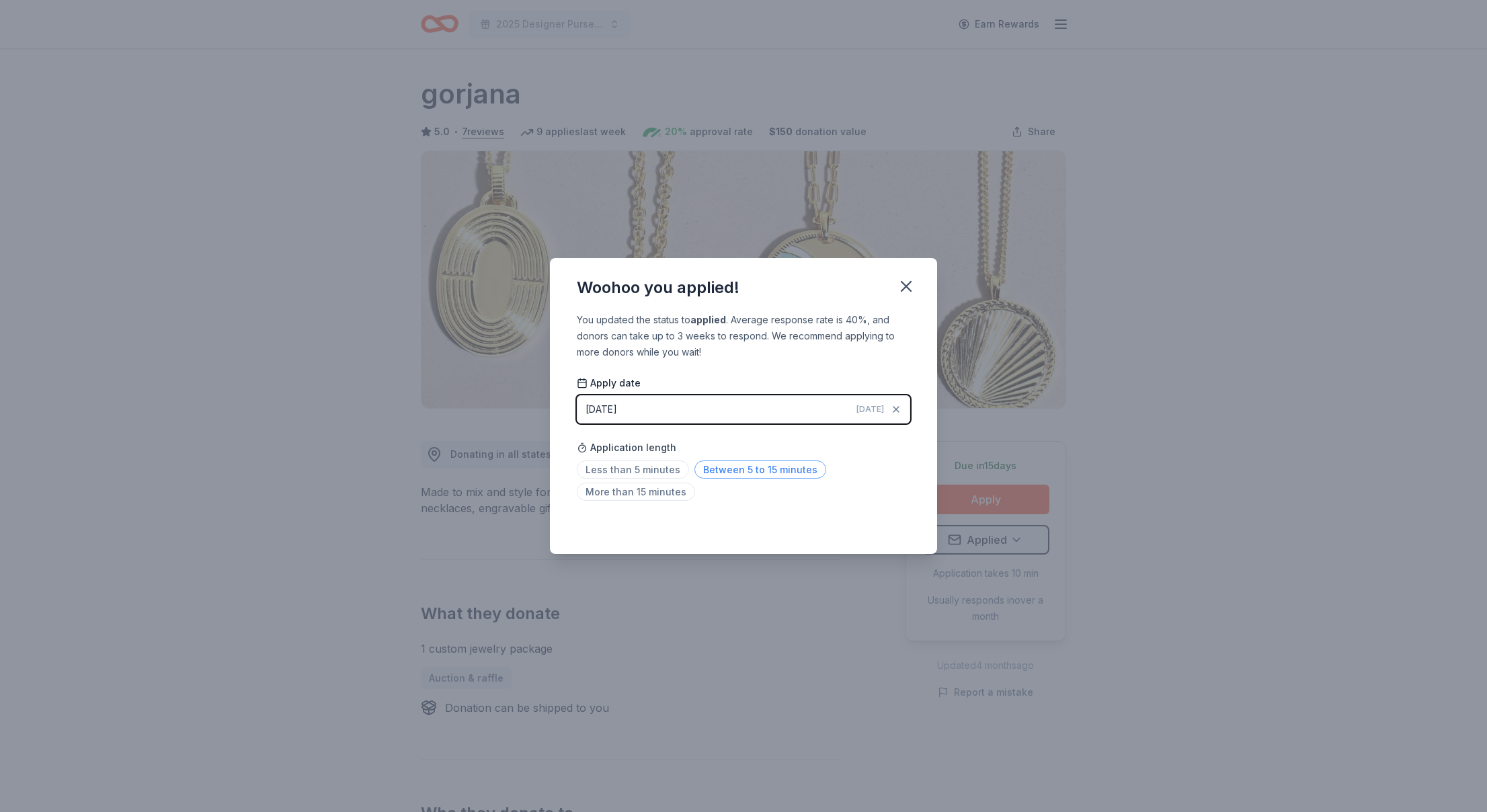
click at [763, 468] on span "Between 5 to 15 minutes" at bounding box center [760, 470] width 132 height 18
click at [902, 278] on icon "button" at bounding box center [906, 286] width 19 height 19
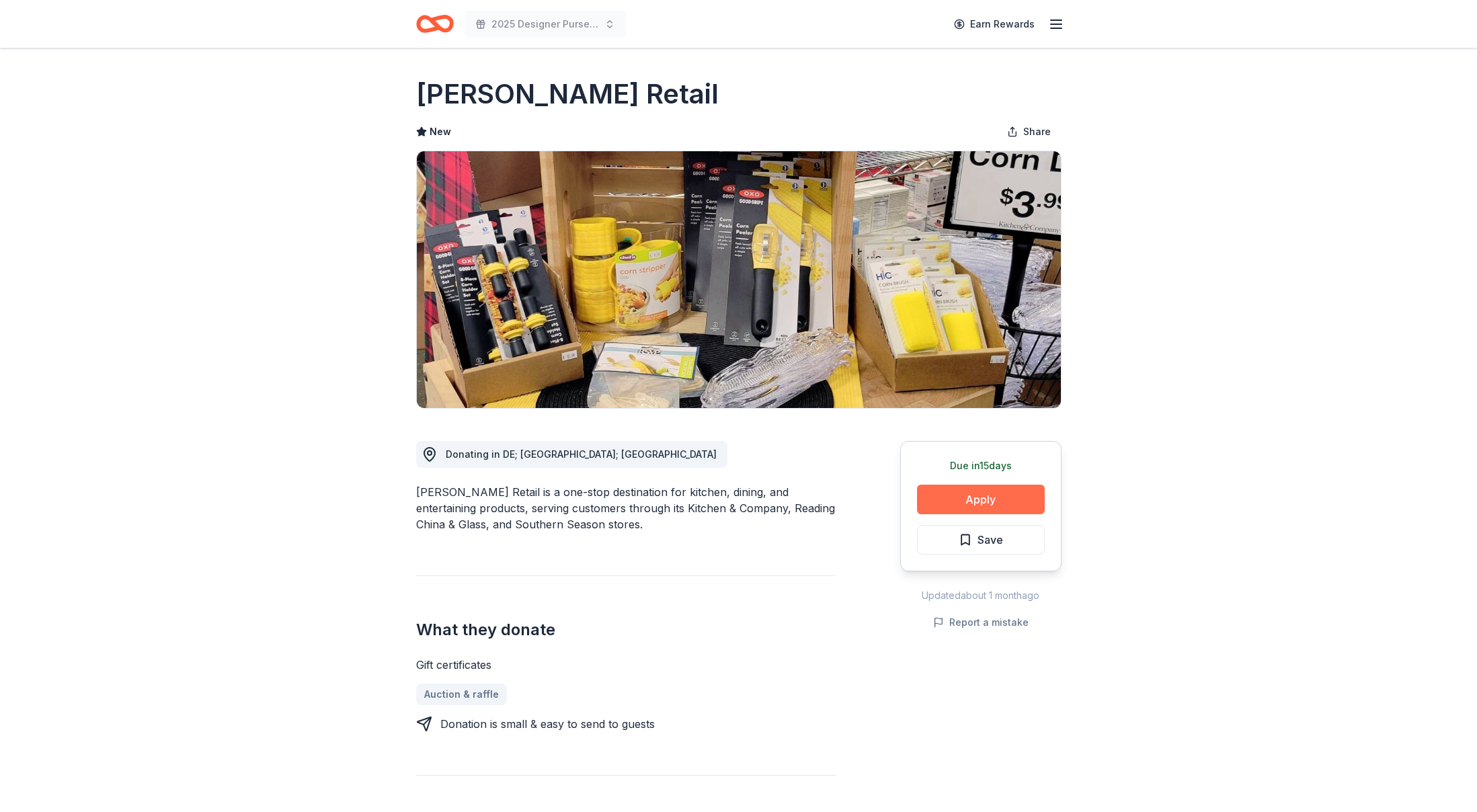
click at [972, 499] on button "Apply" at bounding box center [981, 499] width 128 height 30
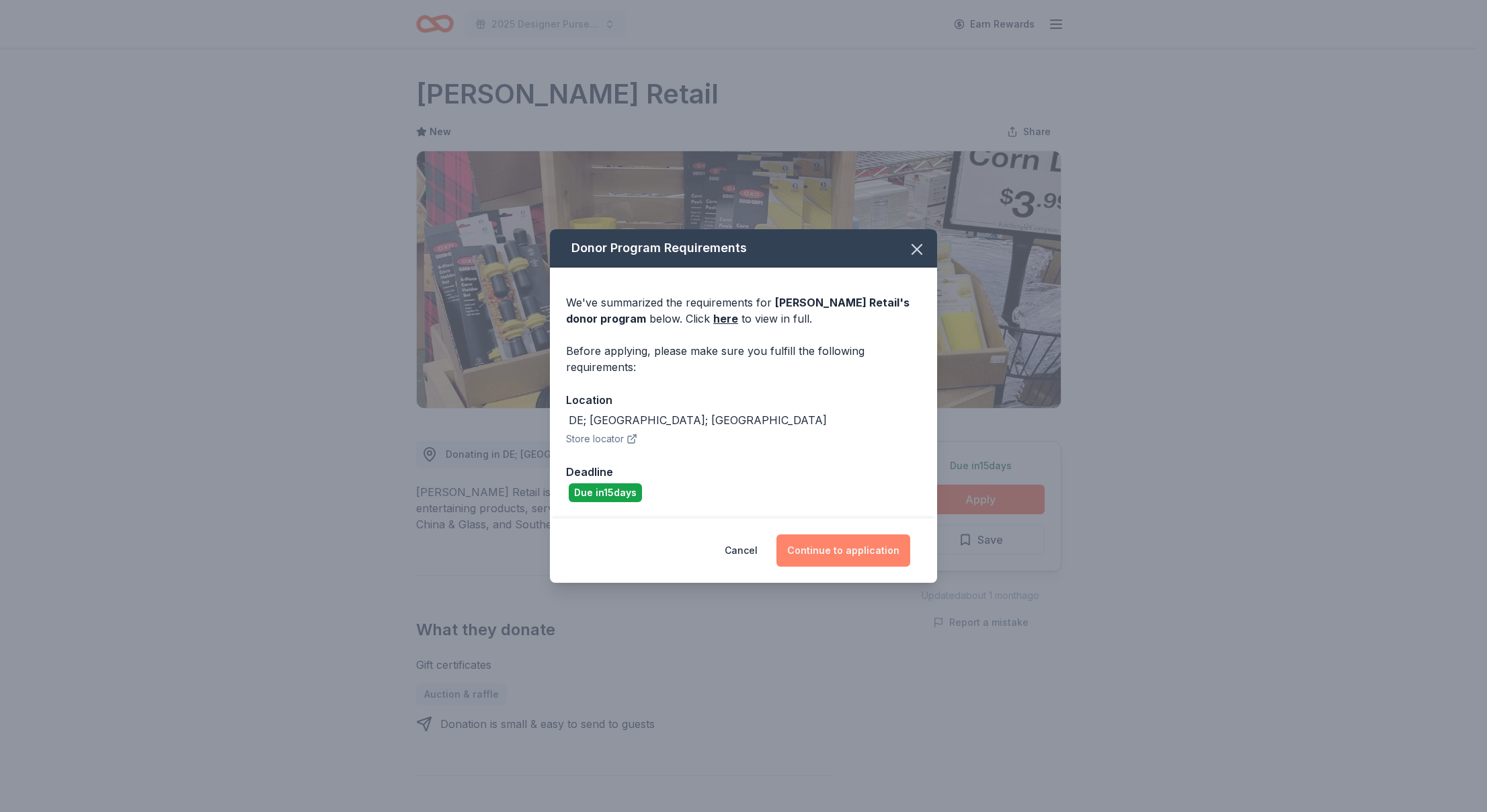
click at [853, 547] on button "Continue to application" at bounding box center [844, 550] width 134 height 32
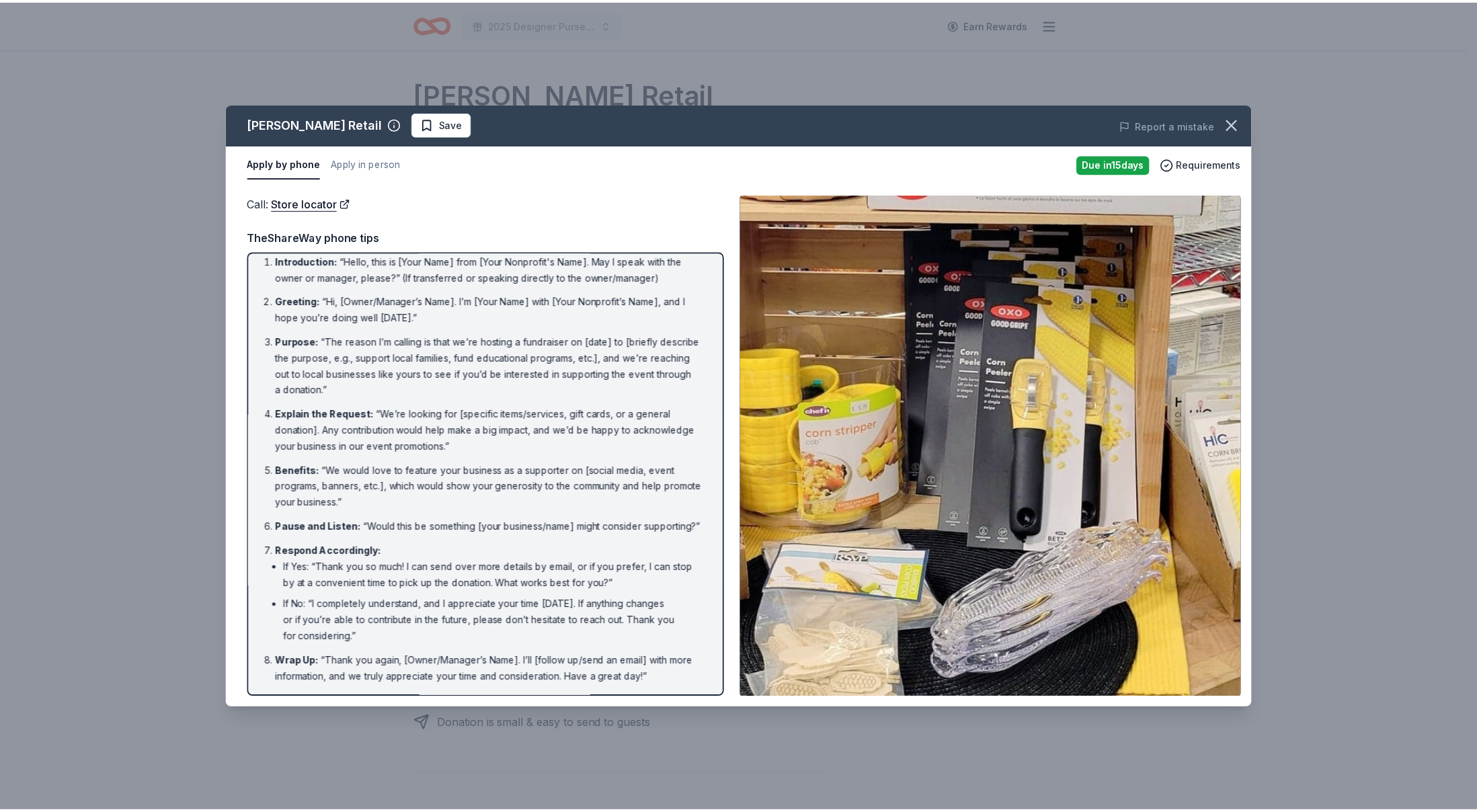
scroll to position [27, 0]
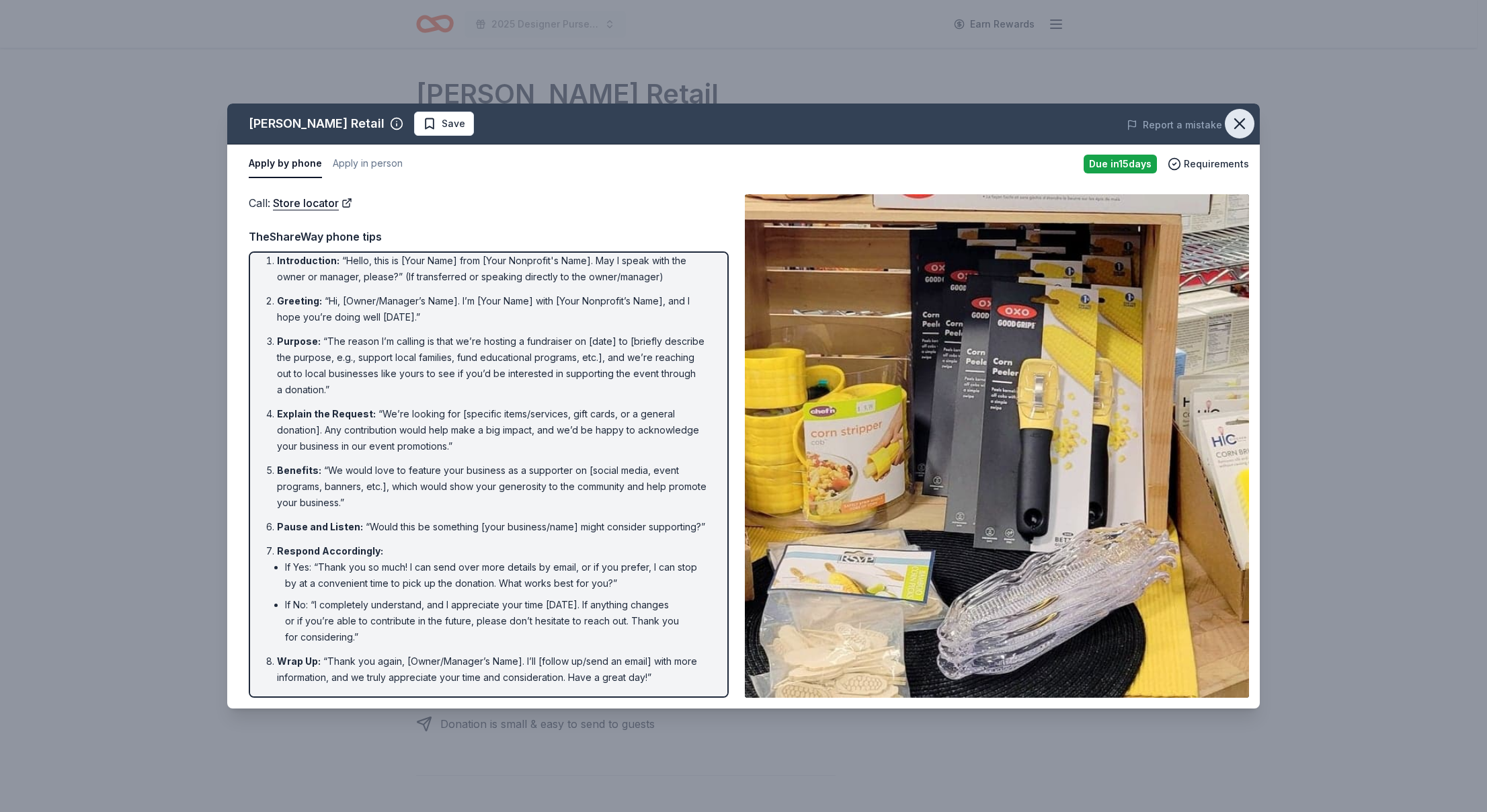
click at [1241, 112] on button "button" at bounding box center [1240, 124] width 30 height 30
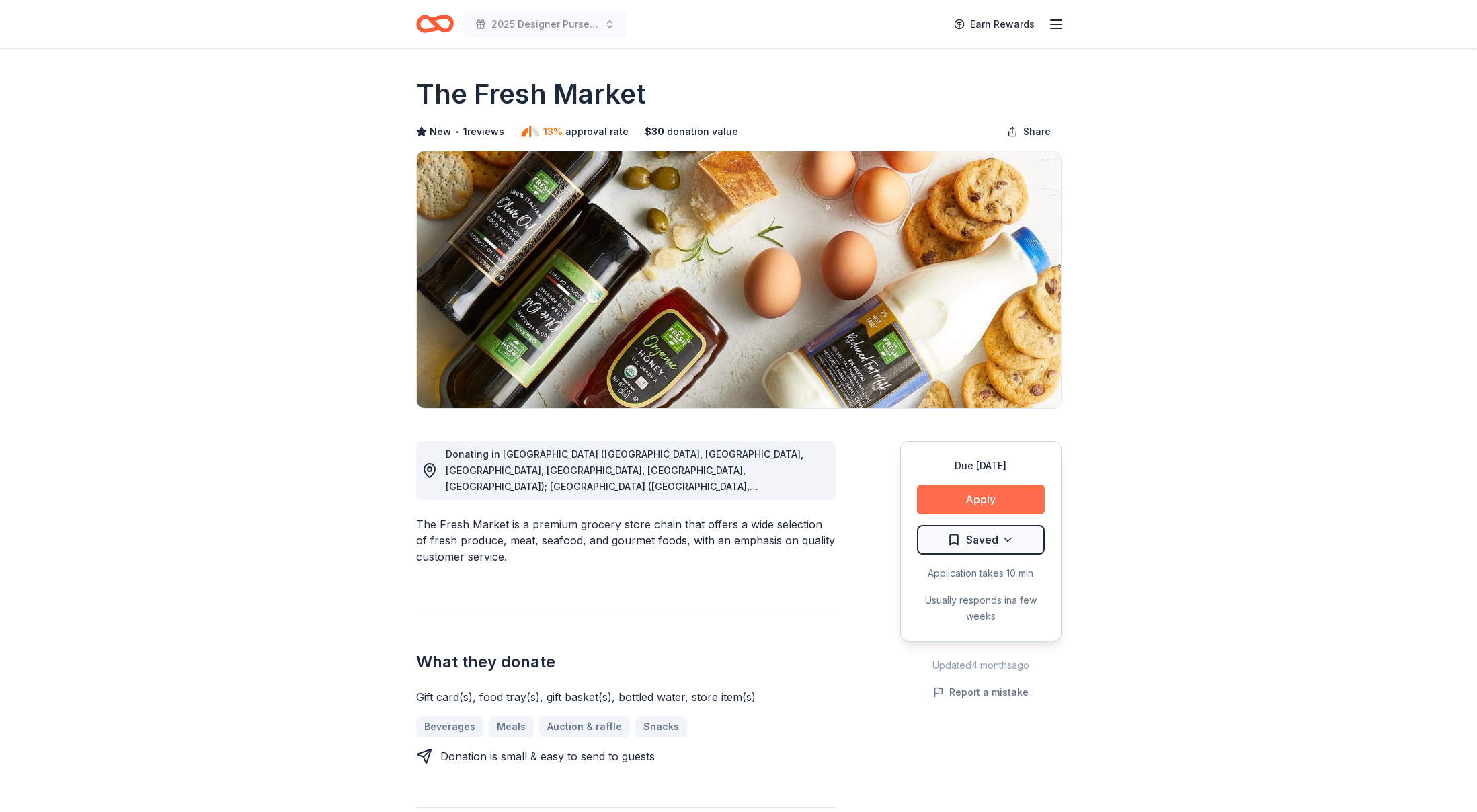
click at [949, 496] on button "Apply" at bounding box center [981, 499] width 128 height 30
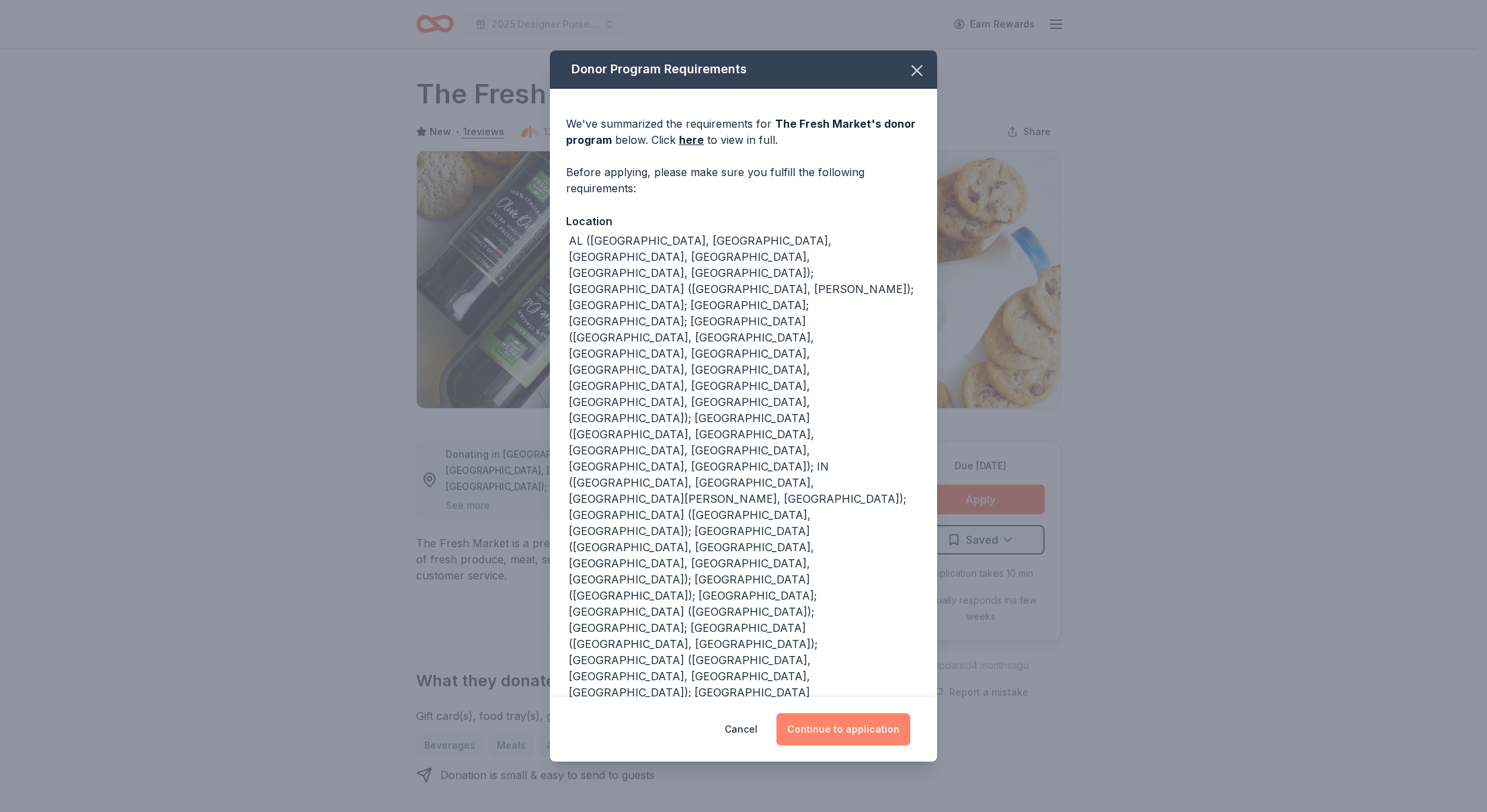
click at [827, 713] on button "Continue to application" at bounding box center [844, 729] width 134 height 32
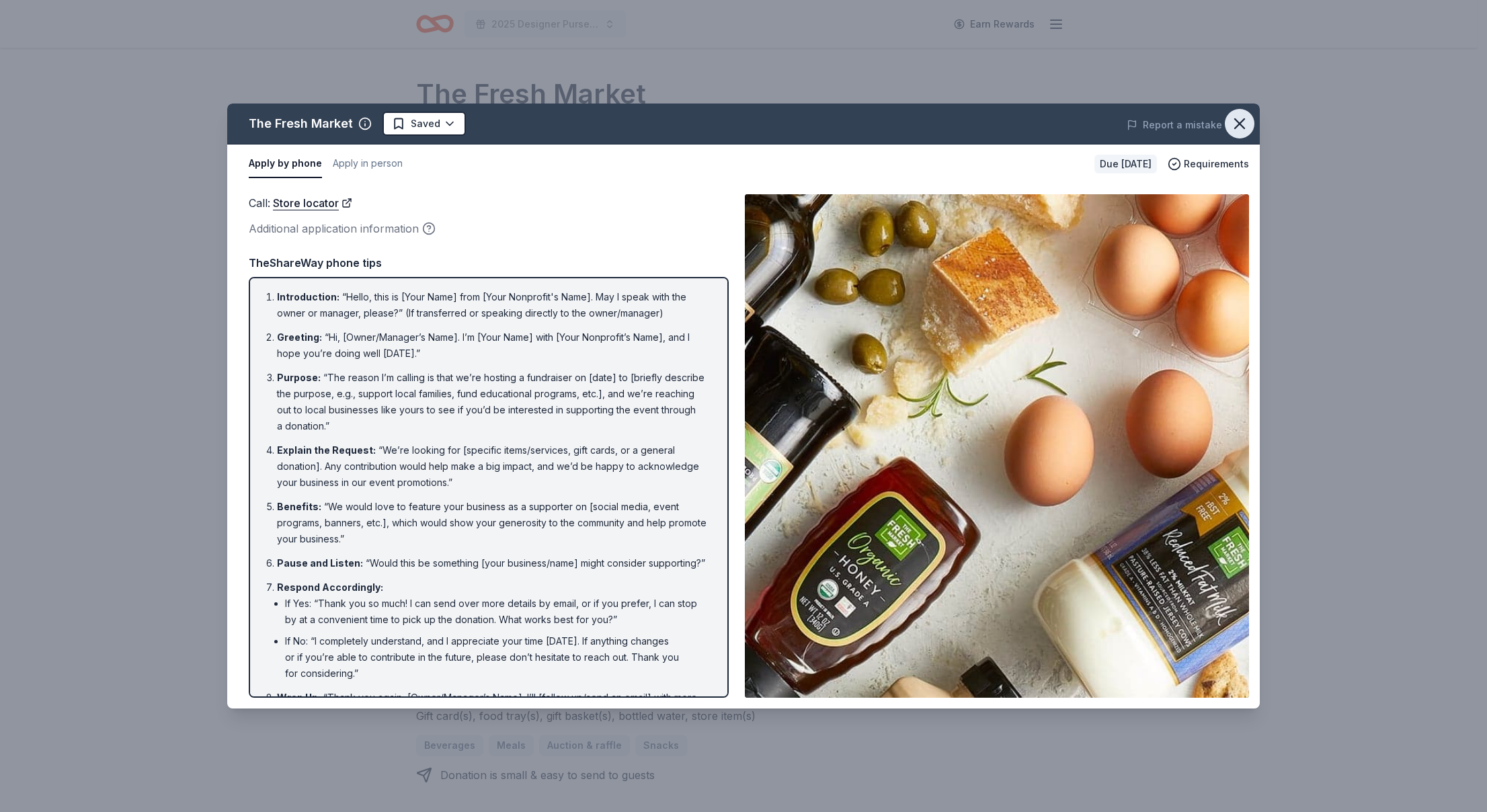
click at [1251, 119] on button "button" at bounding box center [1240, 124] width 30 height 30
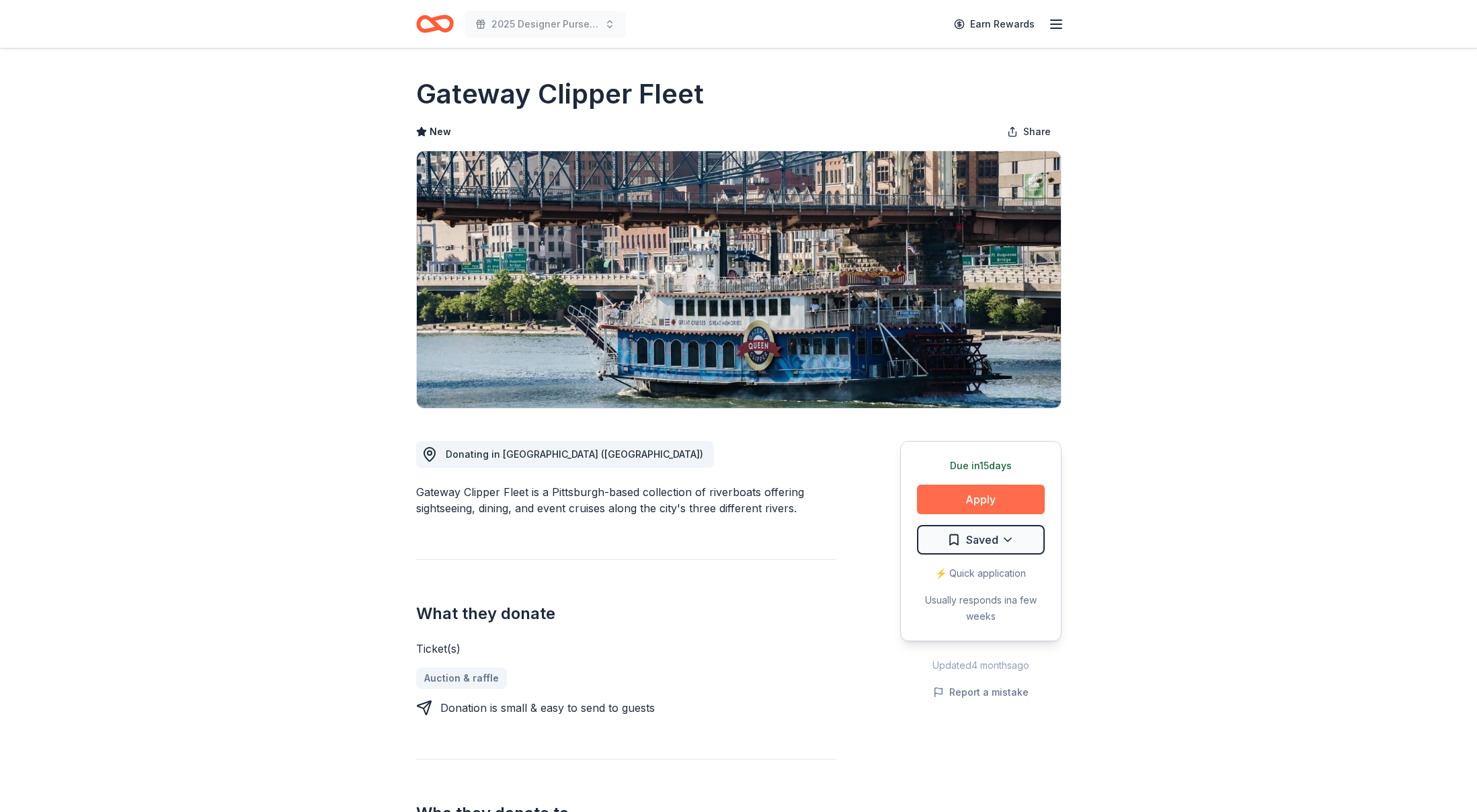
click at [963, 503] on button "Apply" at bounding box center [981, 499] width 128 height 30
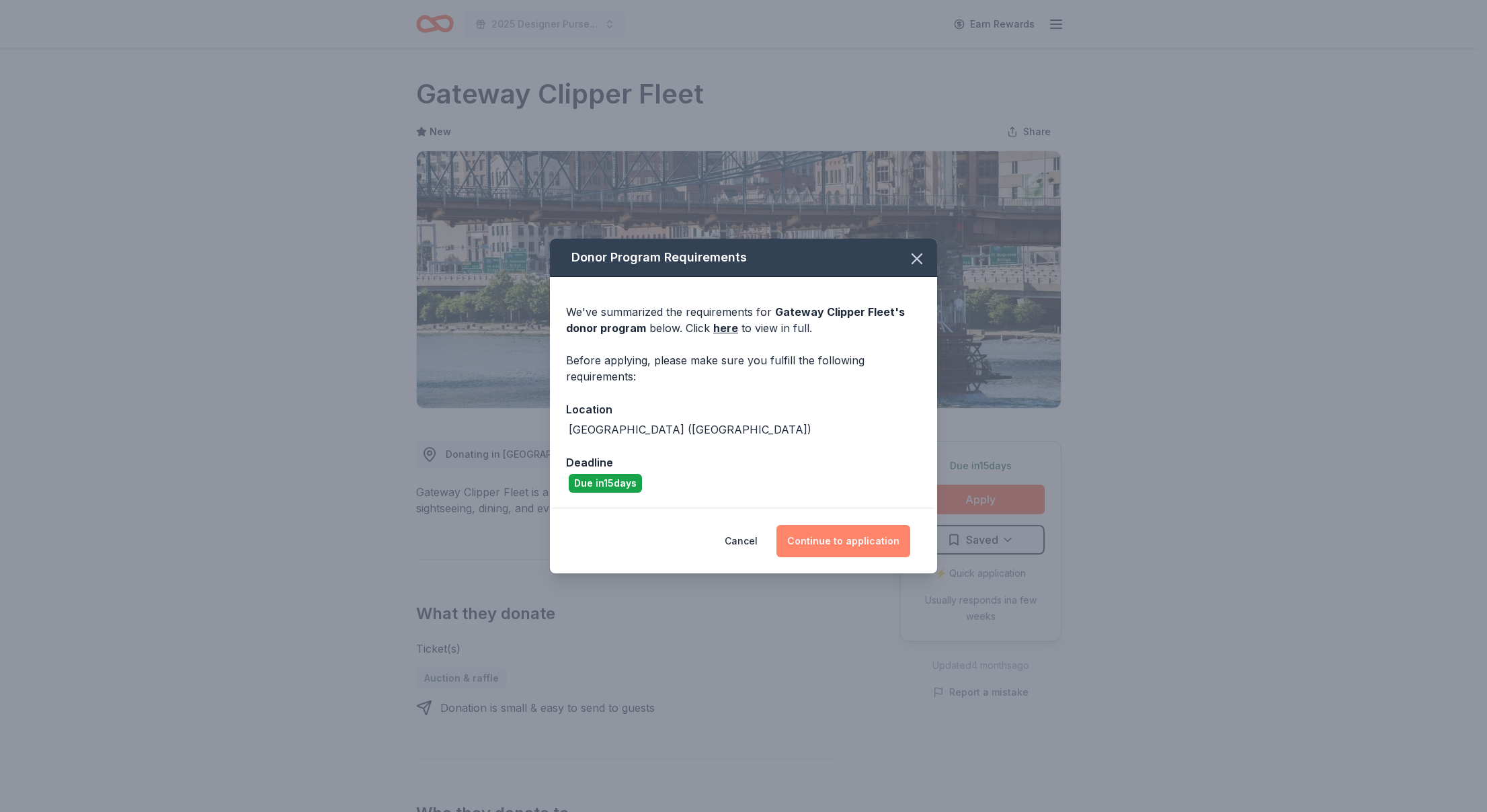
click at [803, 538] on button "Continue to application" at bounding box center [844, 541] width 134 height 32
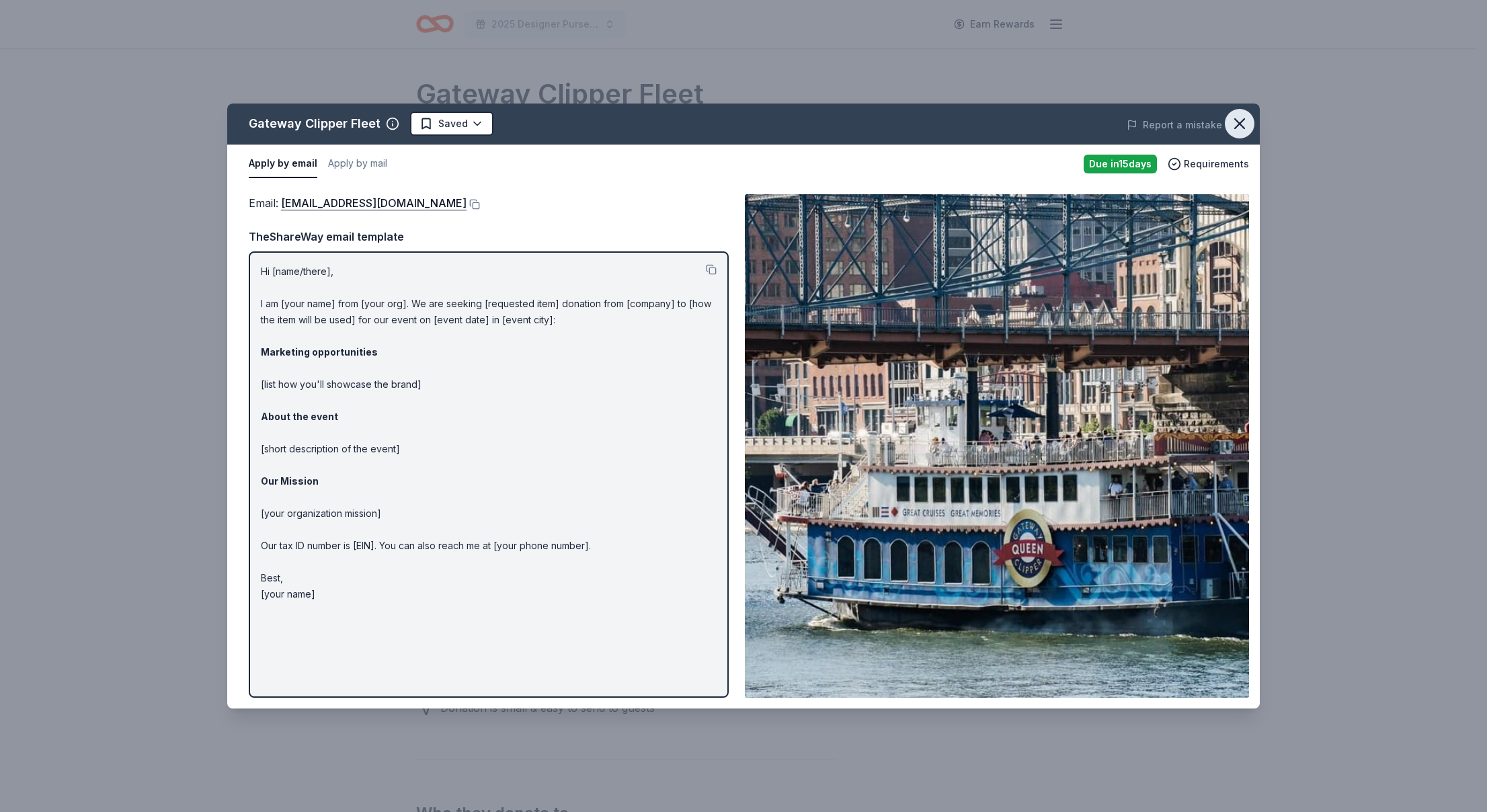
click at [1243, 115] on icon "button" at bounding box center [1239, 123] width 19 height 19
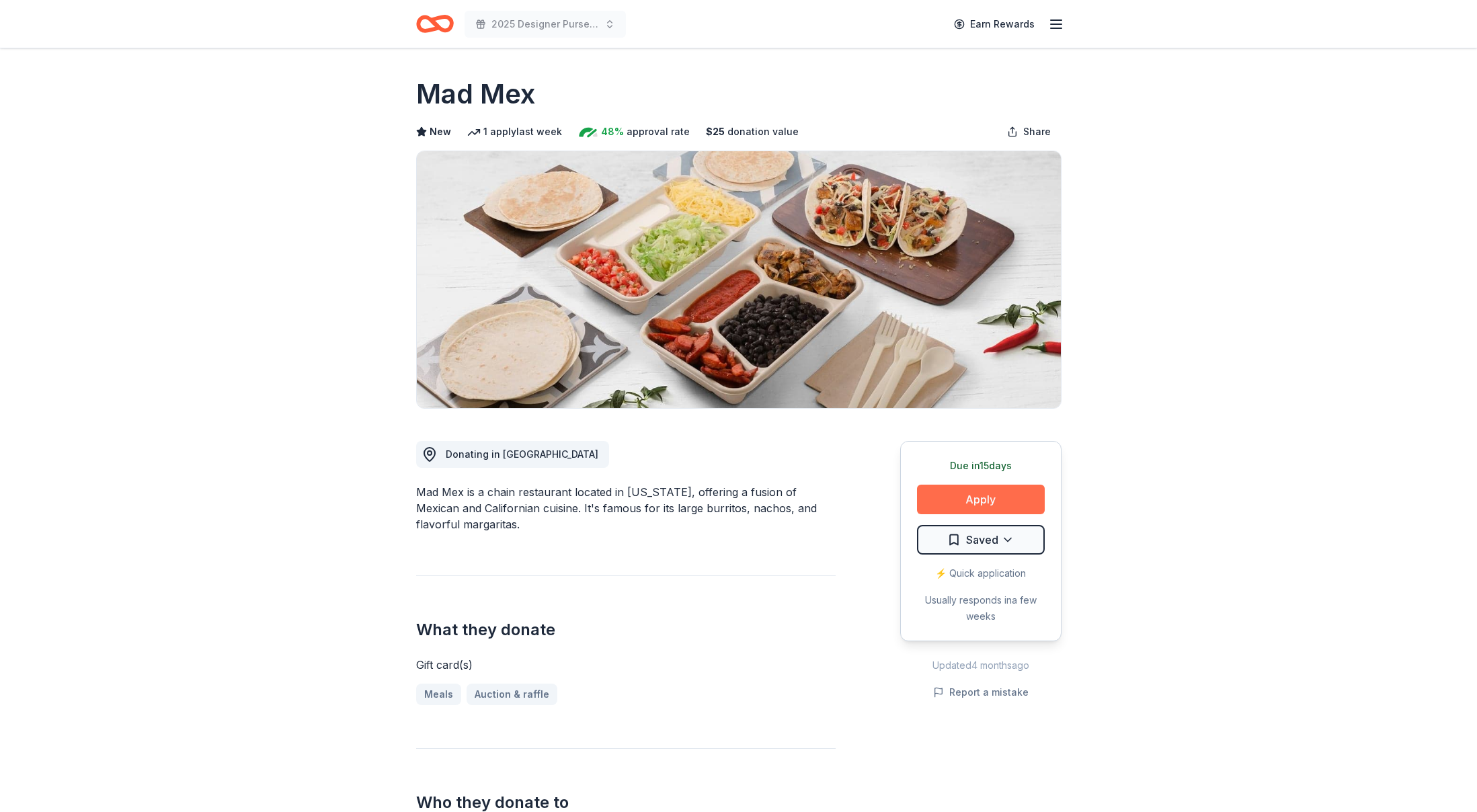
click at [975, 493] on button "Apply" at bounding box center [981, 499] width 128 height 30
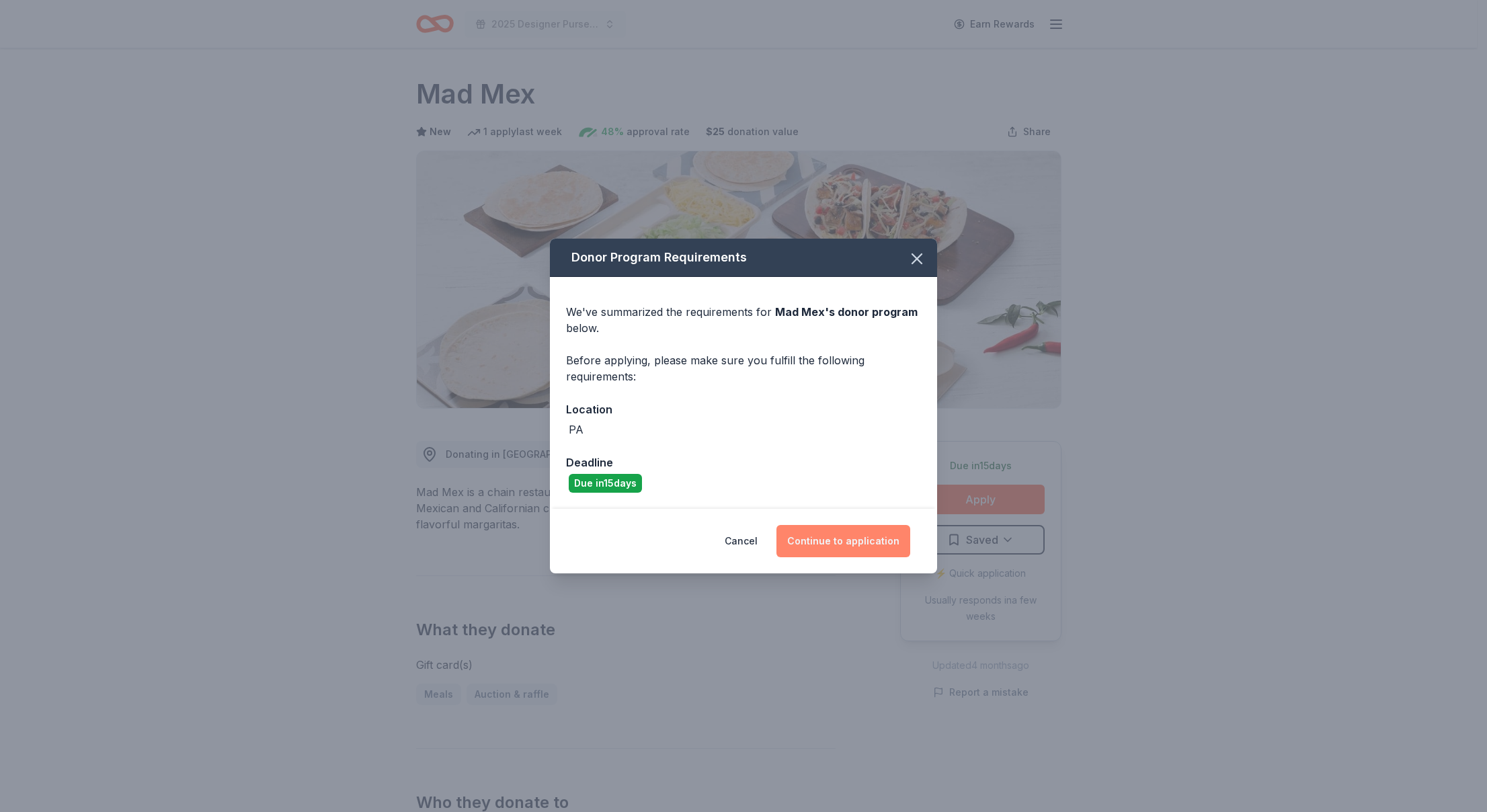
click at [874, 545] on button "Continue to application" at bounding box center [844, 541] width 134 height 32
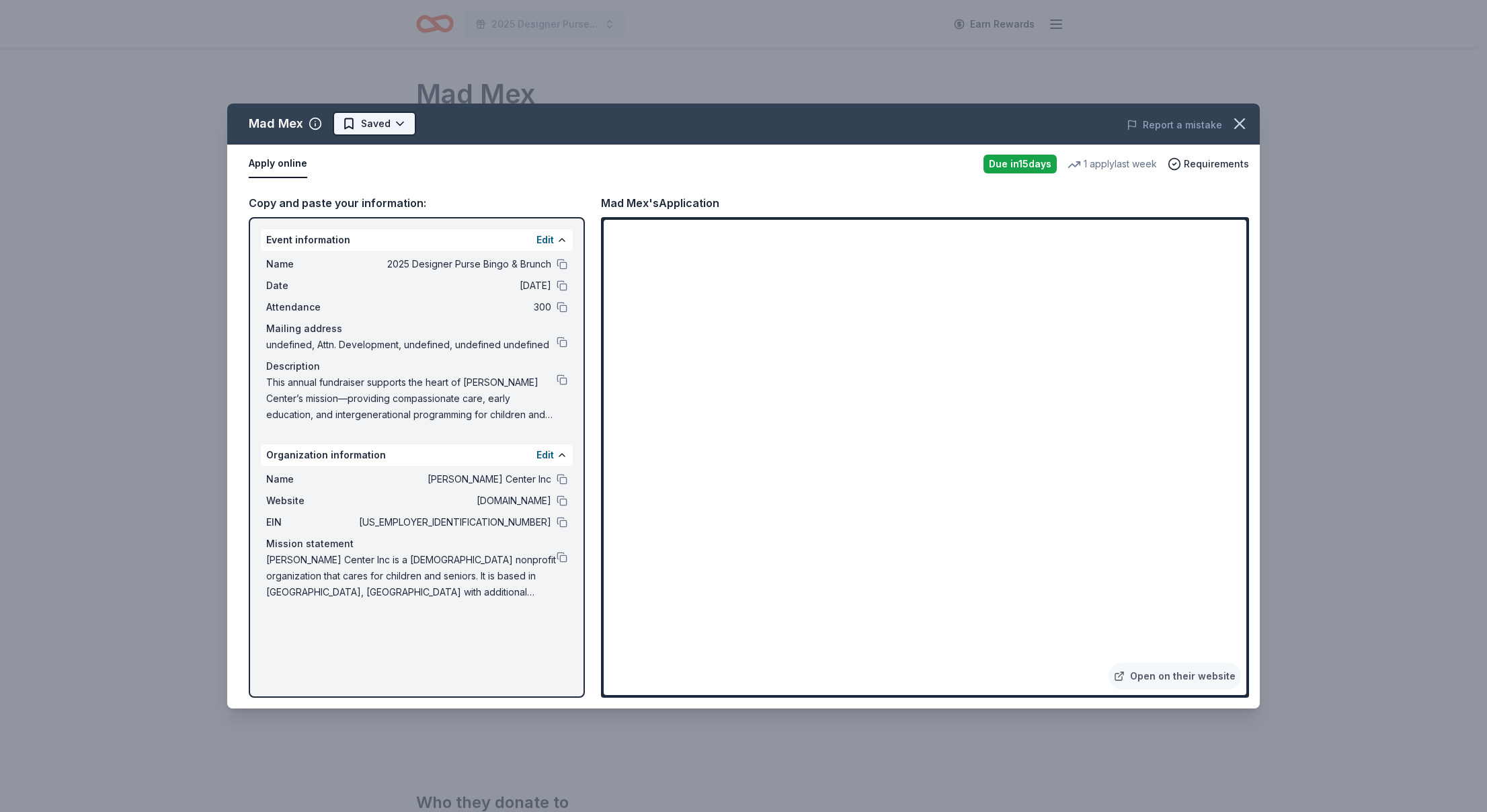
click at [412, 125] on html "2025 Designer Purse Bingo & Brunch Earn Rewards Due [DATE] Share Mad Mex New 1 …" at bounding box center [743, 406] width 1487 height 812
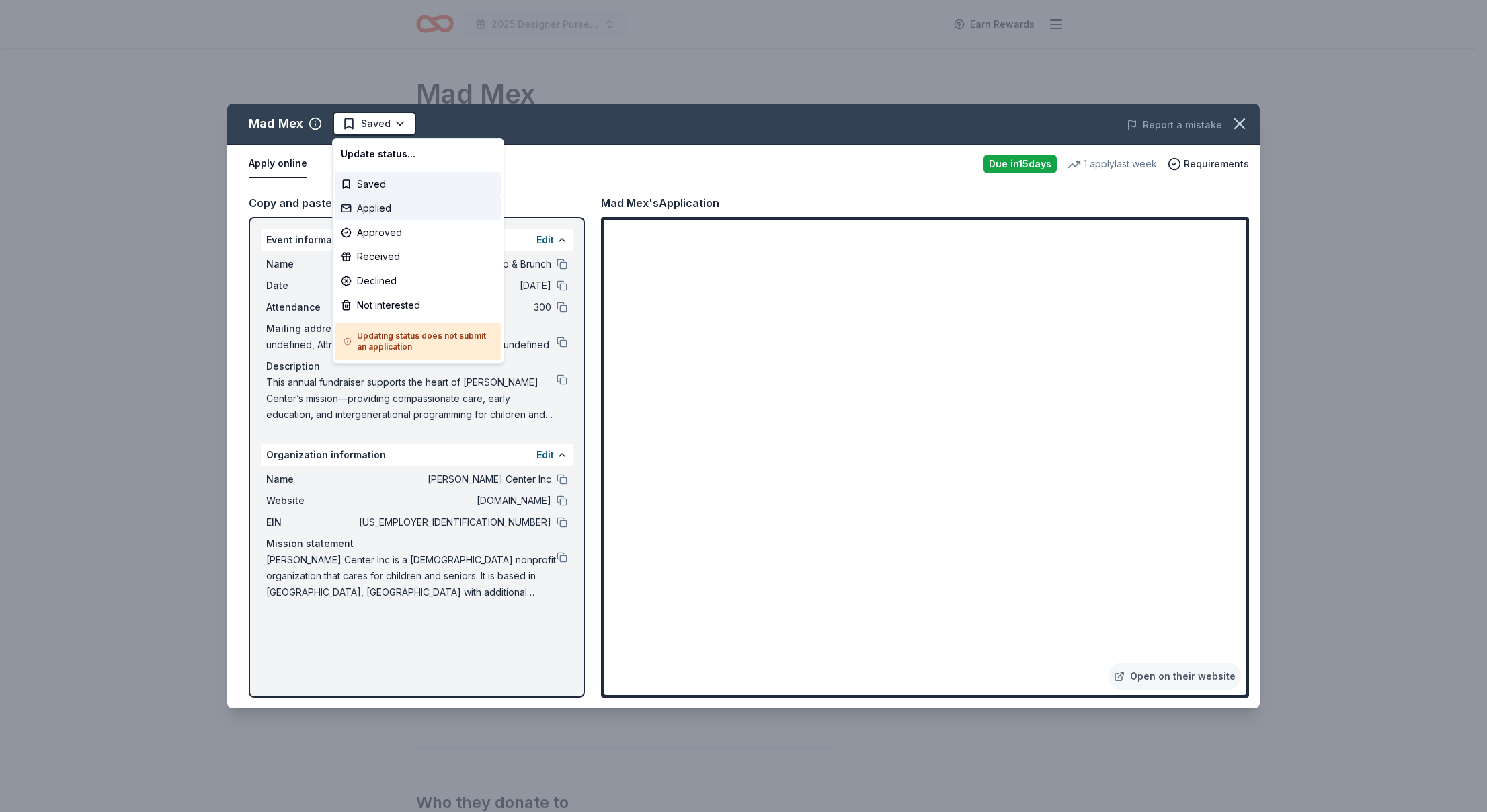
click at [393, 210] on div "Applied" at bounding box center [418, 208] width 165 height 24
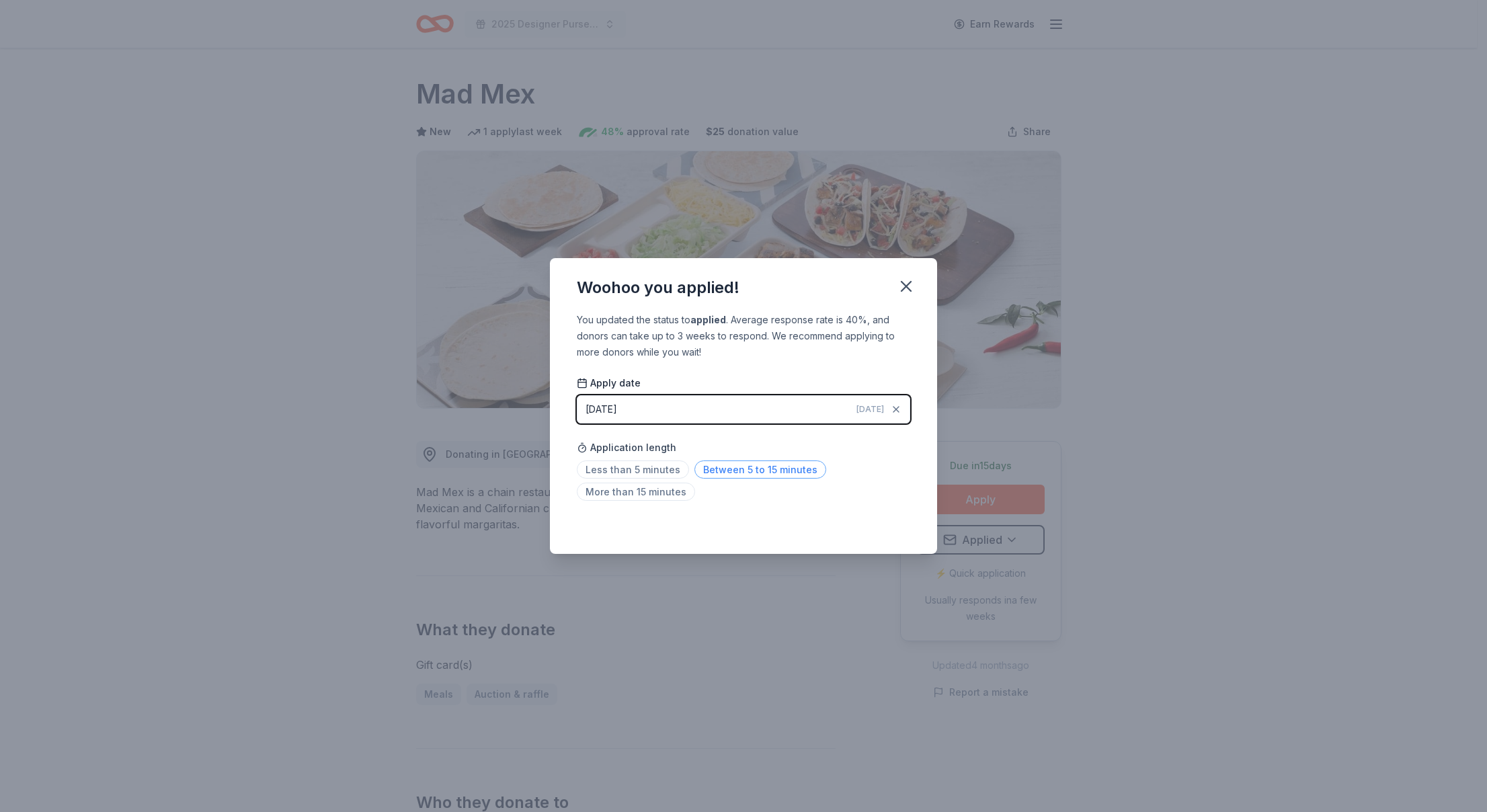
click at [736, 469] on span "Between 5 to 15 minutes" at bounding box center [760, 470] width 132 height 18
click at [1257, 395] on div "Woohoo you applied! You updated the status to applied . Average response rate i…" at bounding box center [743, 406] width 1487 height 812
click at [915, 280] on icon "button" at bounding box center [906, 286] width 19 height 19
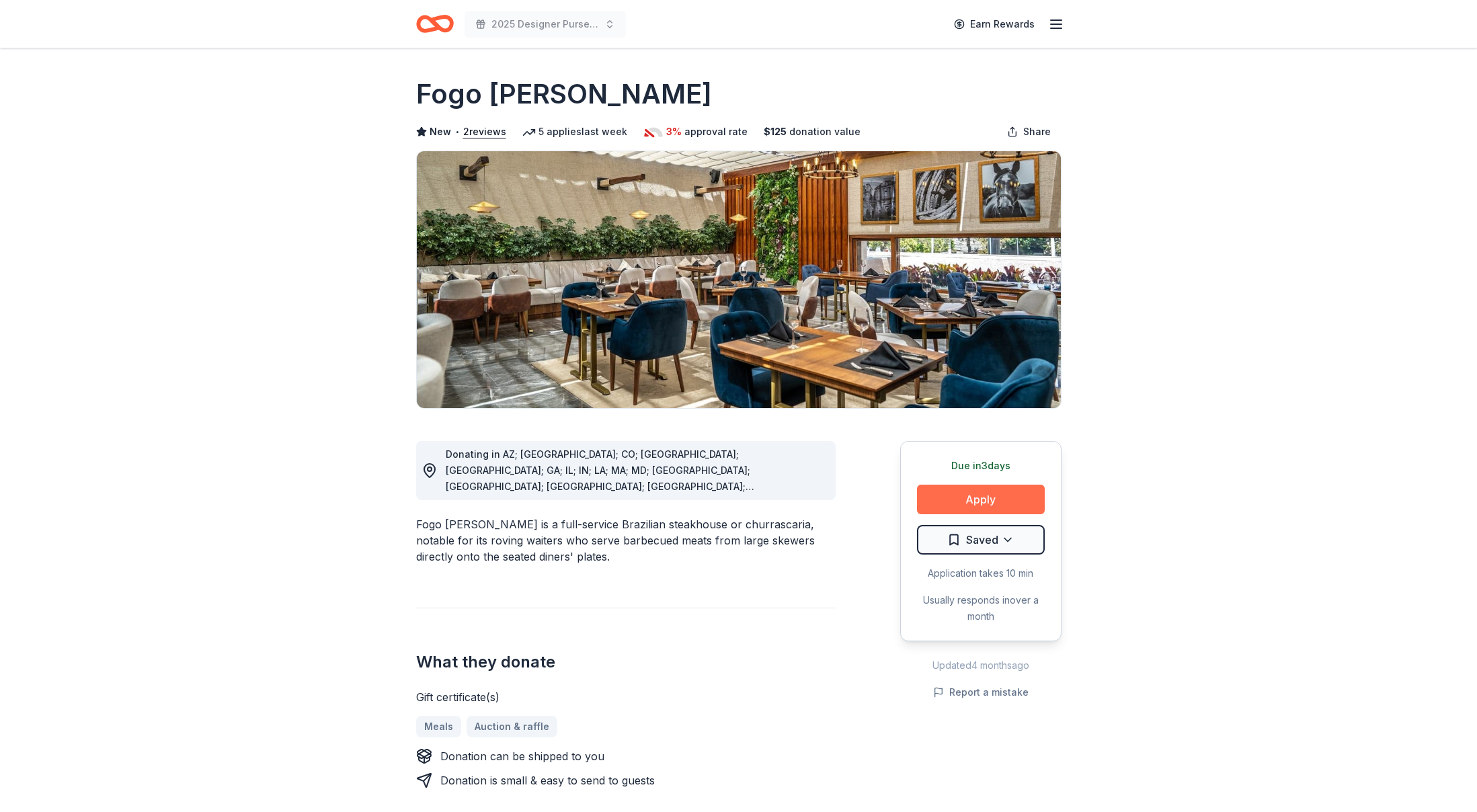
click at [954, 491] on button "Apply" at bounding box center [981, 499] width 128 height 30
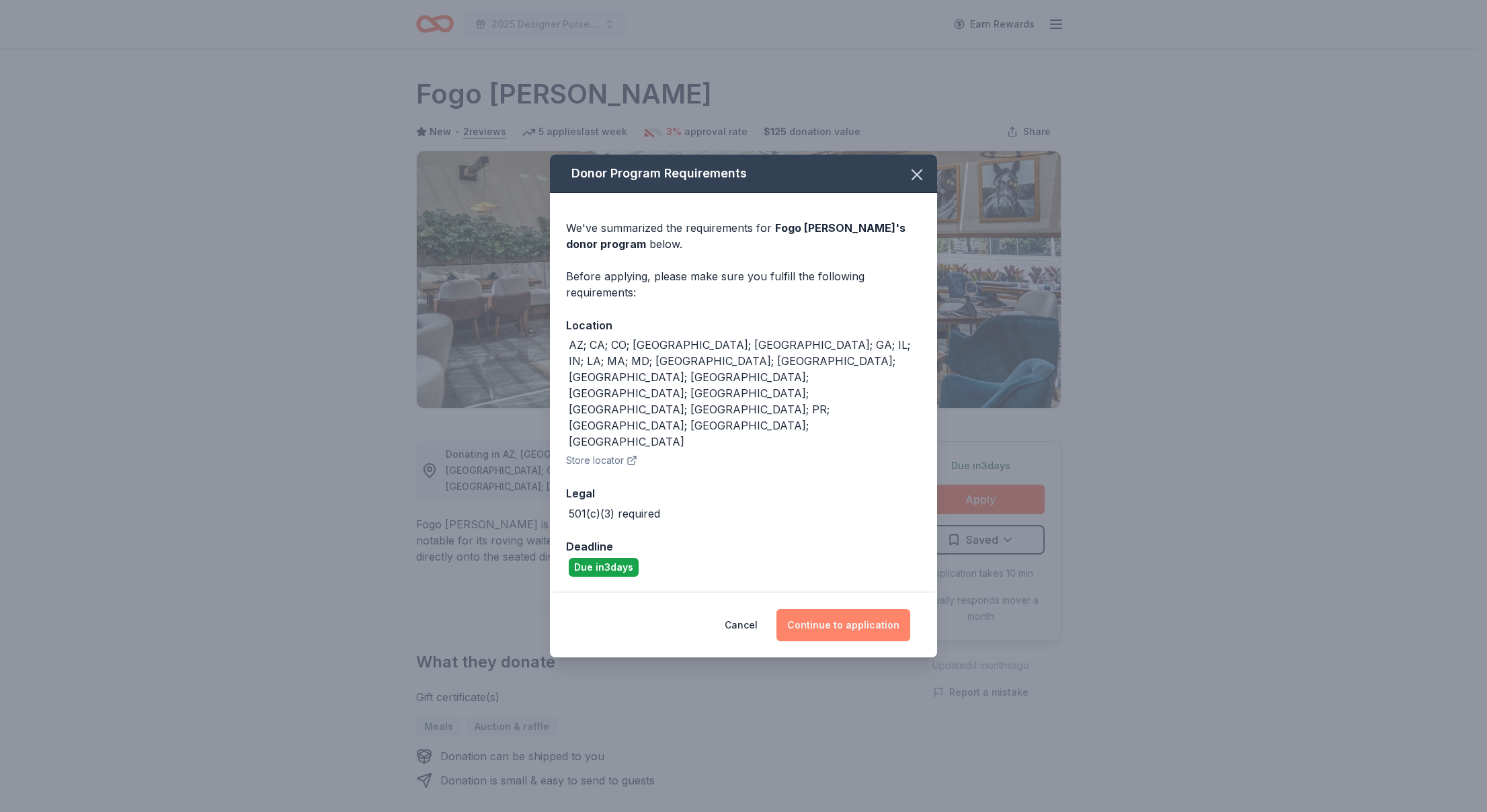
click at [835, 609] on button "Continue to application" at bounding box center [844, 625] width 134 height 32
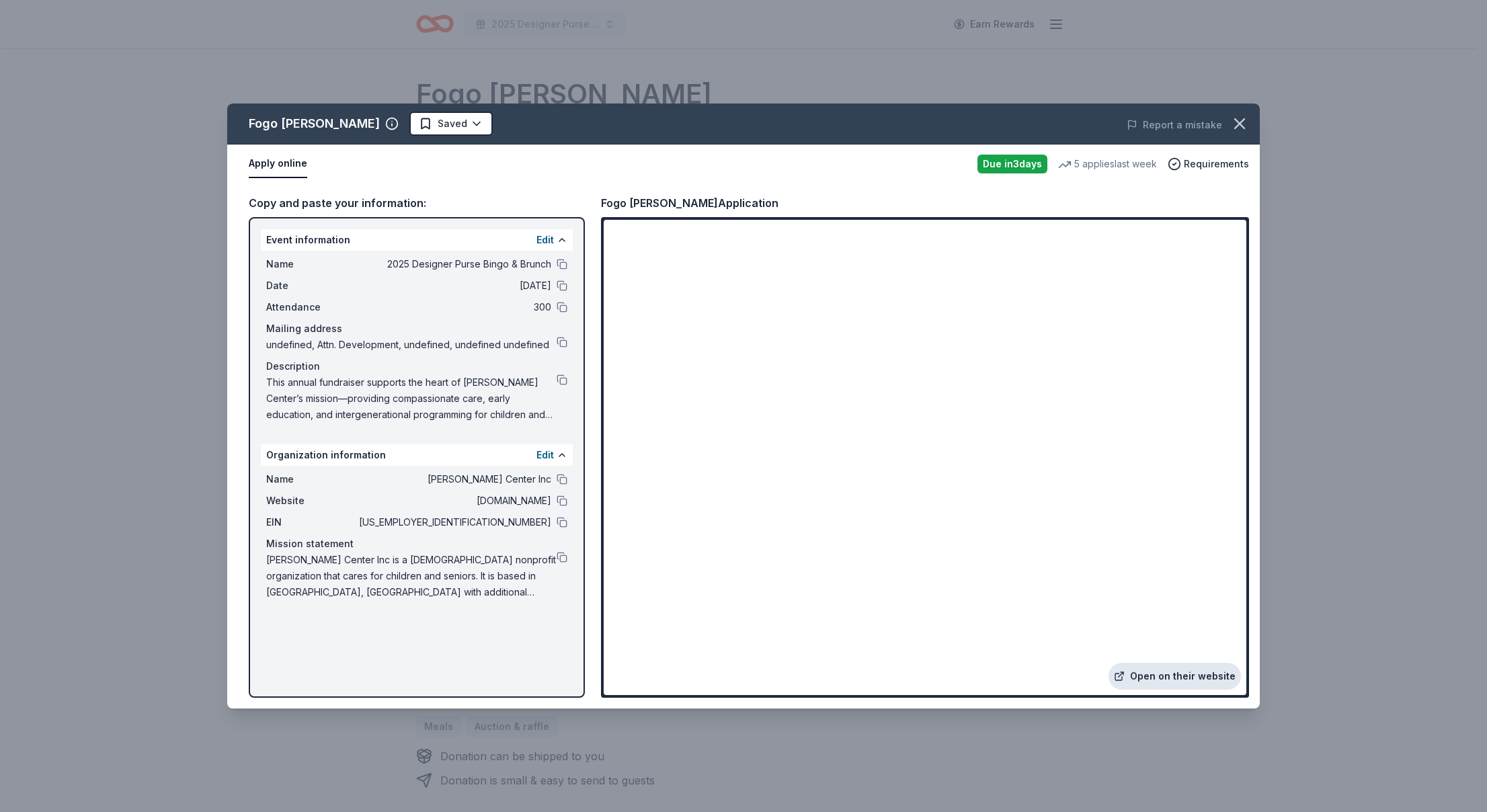
click at [1168, 673] on link "Open on their website" at bounding box center [1175, 676] width 132 height 27
click at [563, 375] on button at bounding box center [561, 380] width 11 height 11
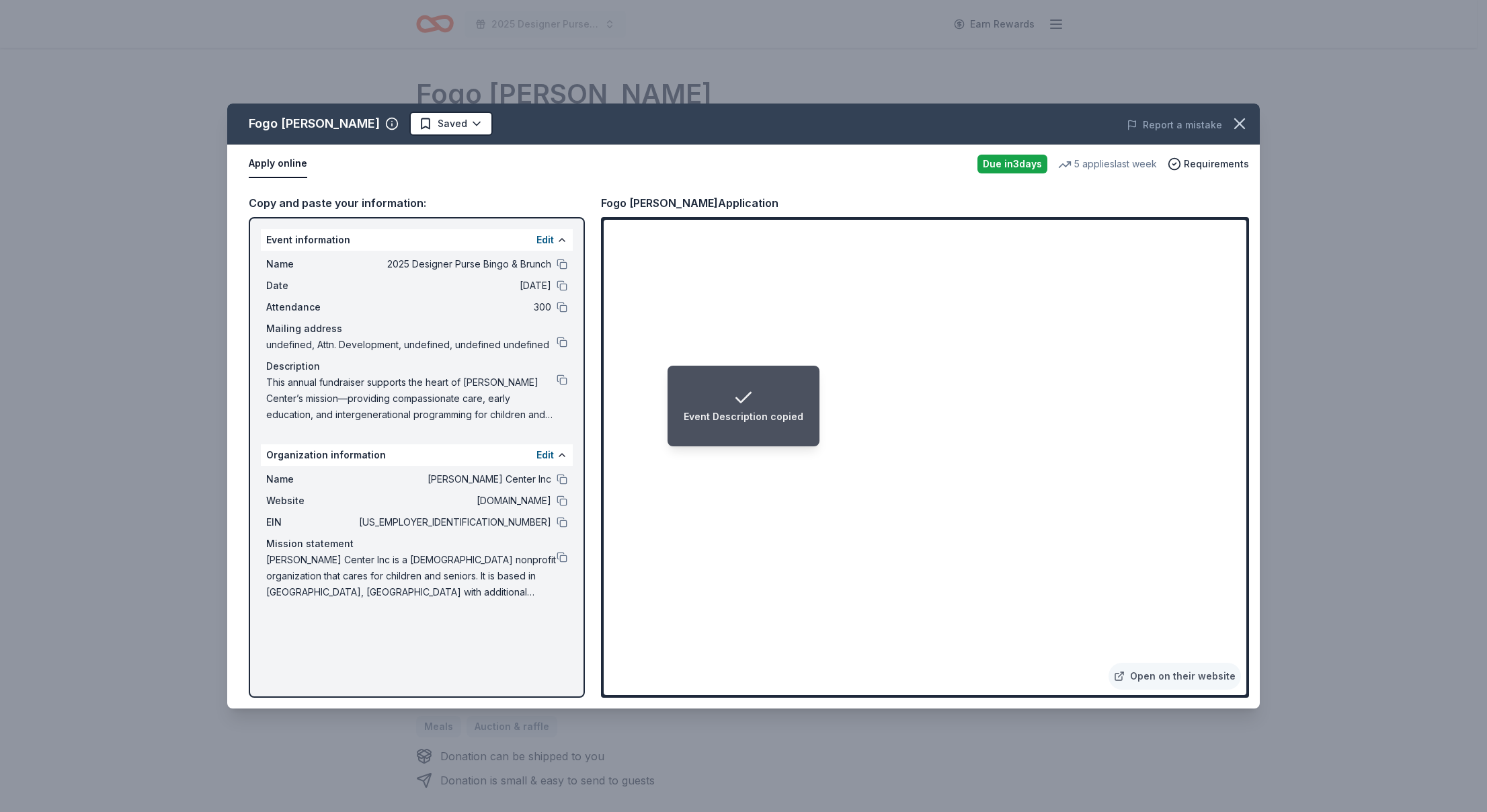
click at [429, 108] on div "Fogo [PERSON_NAME] Saved Report a mistake" at bounding box center [743, 124] width 1033 height 41
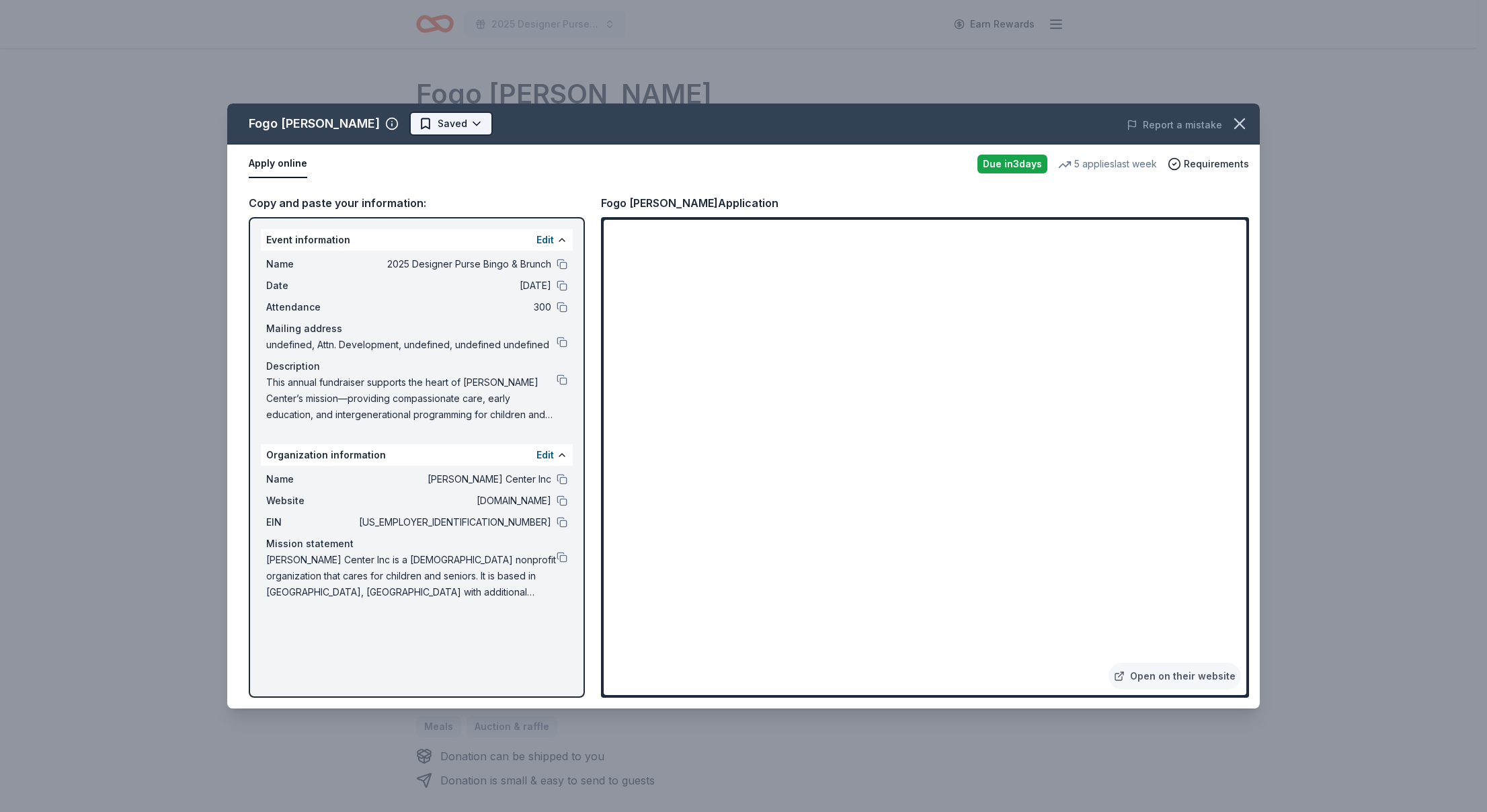
click at [424, 116] on html "2025 Designer Purse Bingo & Brunch Earn Rewards Due [DATE] Share Fogo [PERSON_N…" at bounding box center [743, 406] width 1487 height 812
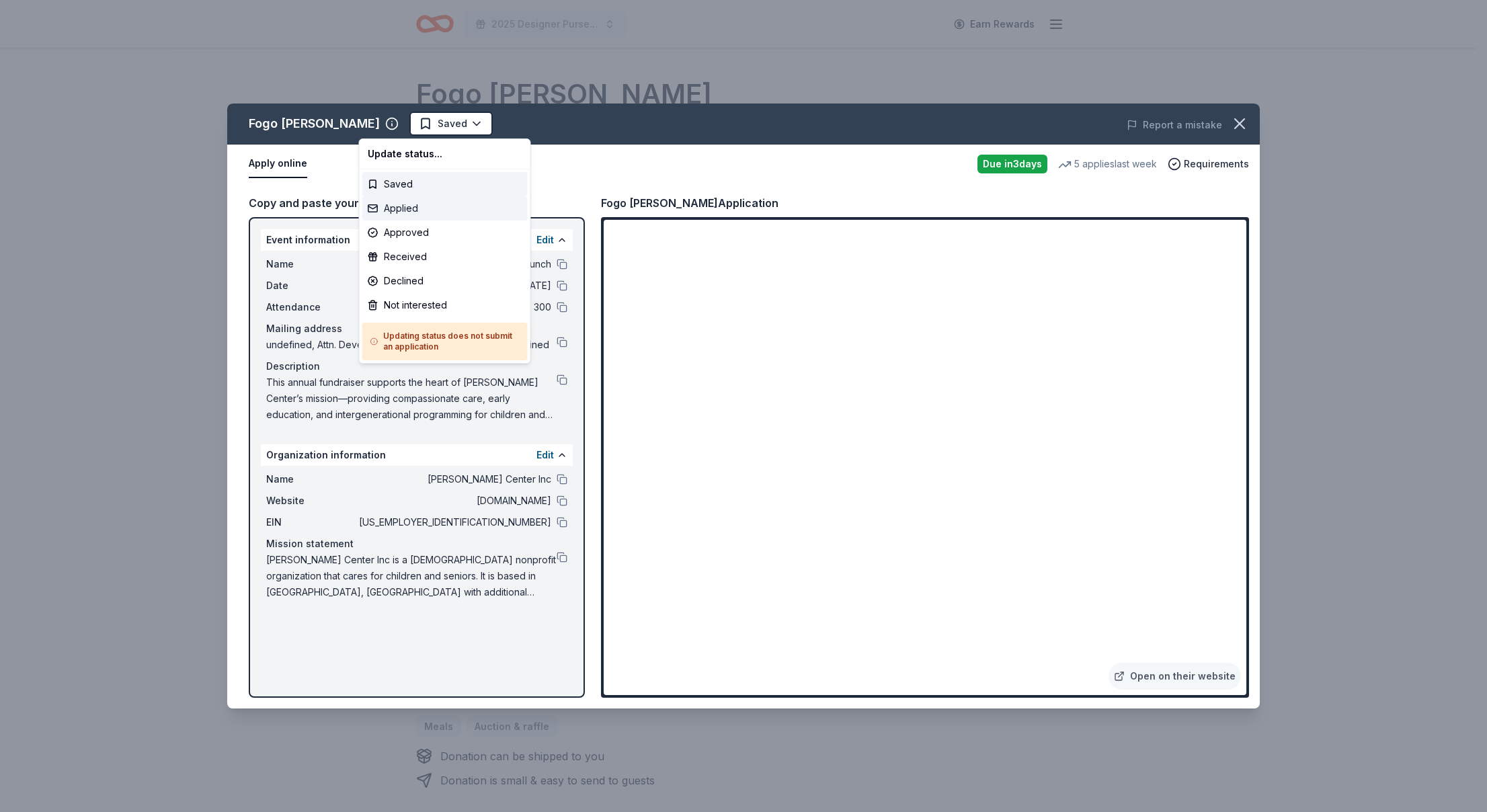
click at [455, 208] on div "Applied" at bounding box center [445, 208] width 165 height 24
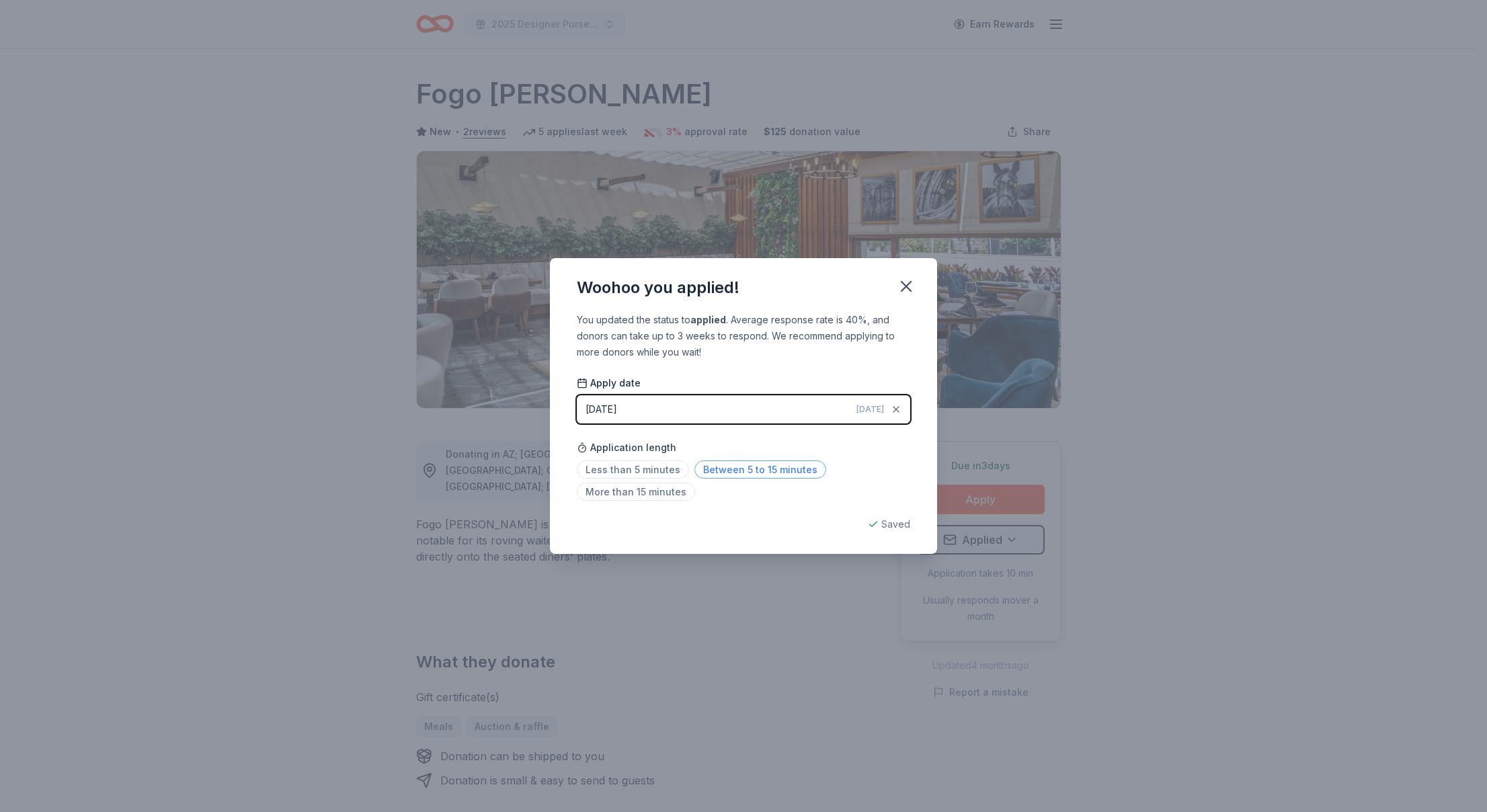
click at [727, 466] on span "Between 5 to 15 minutes" at bounding box center [760, 470] width 132 height 18
click at [910, 288] on icon "button" at bounding box center [906, 286] width 19 height 19
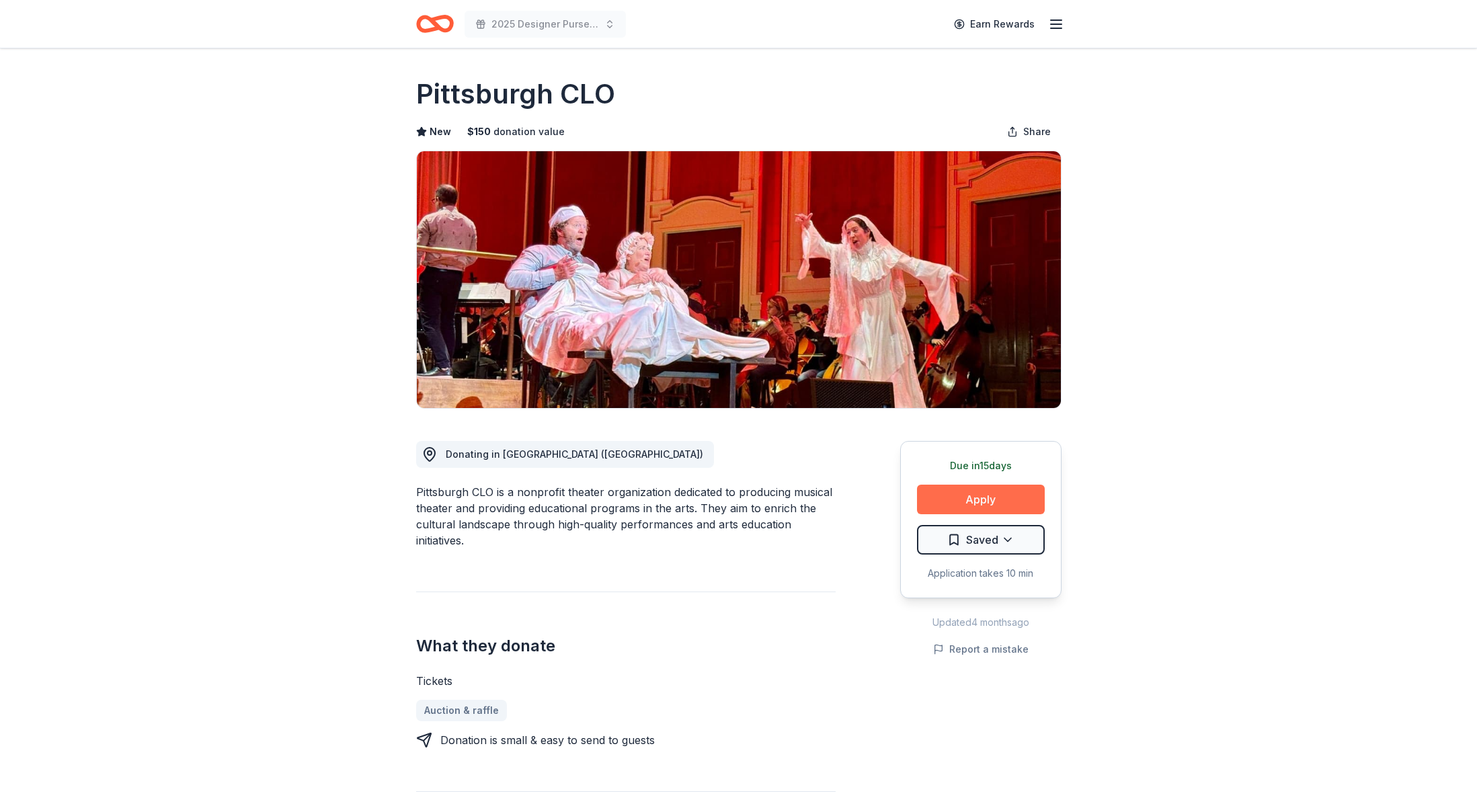
click at [970, 492] on button "Apply" at bounding box center [981, 499] width 128 height 30
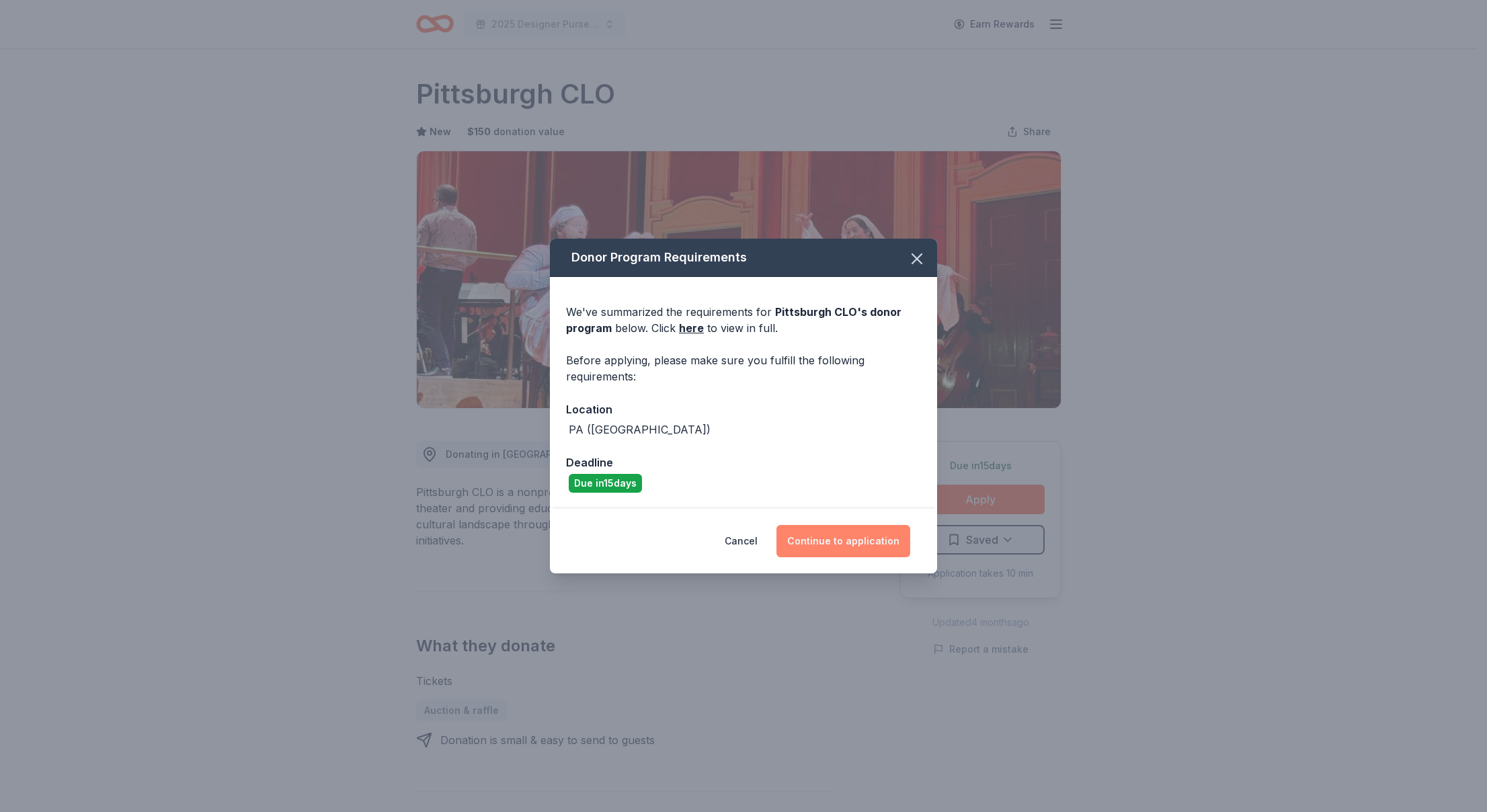
click at [842, 531] on button "Continue to application" at bounding box center [844, 541] width 134 height 32
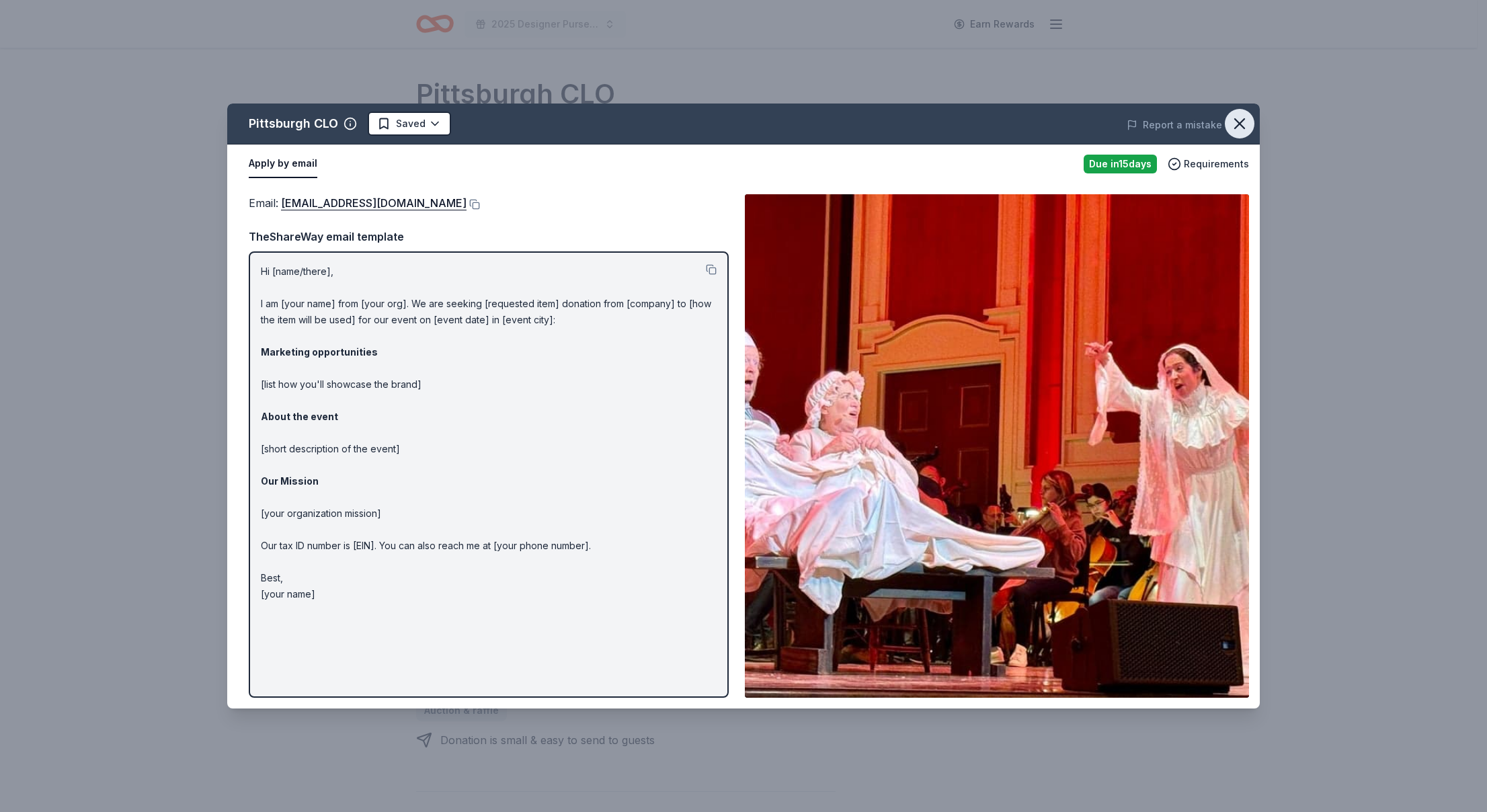
click at [1241, 122] on icon "button" at bounding box center [1239, 123] width 9 height 9
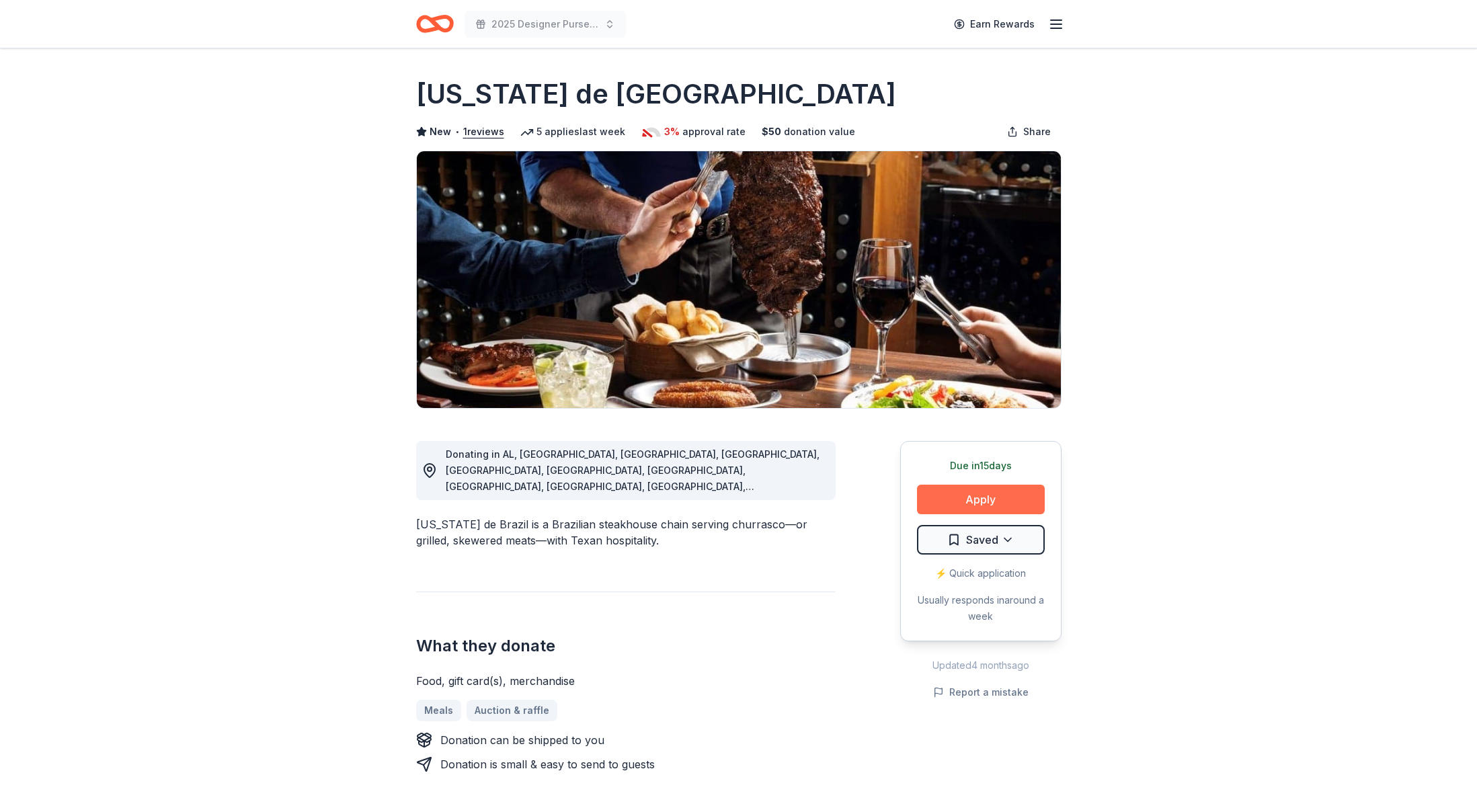
click at [967, 504] on button "Apply" at bounding box center [981, 499] width 128 height 30
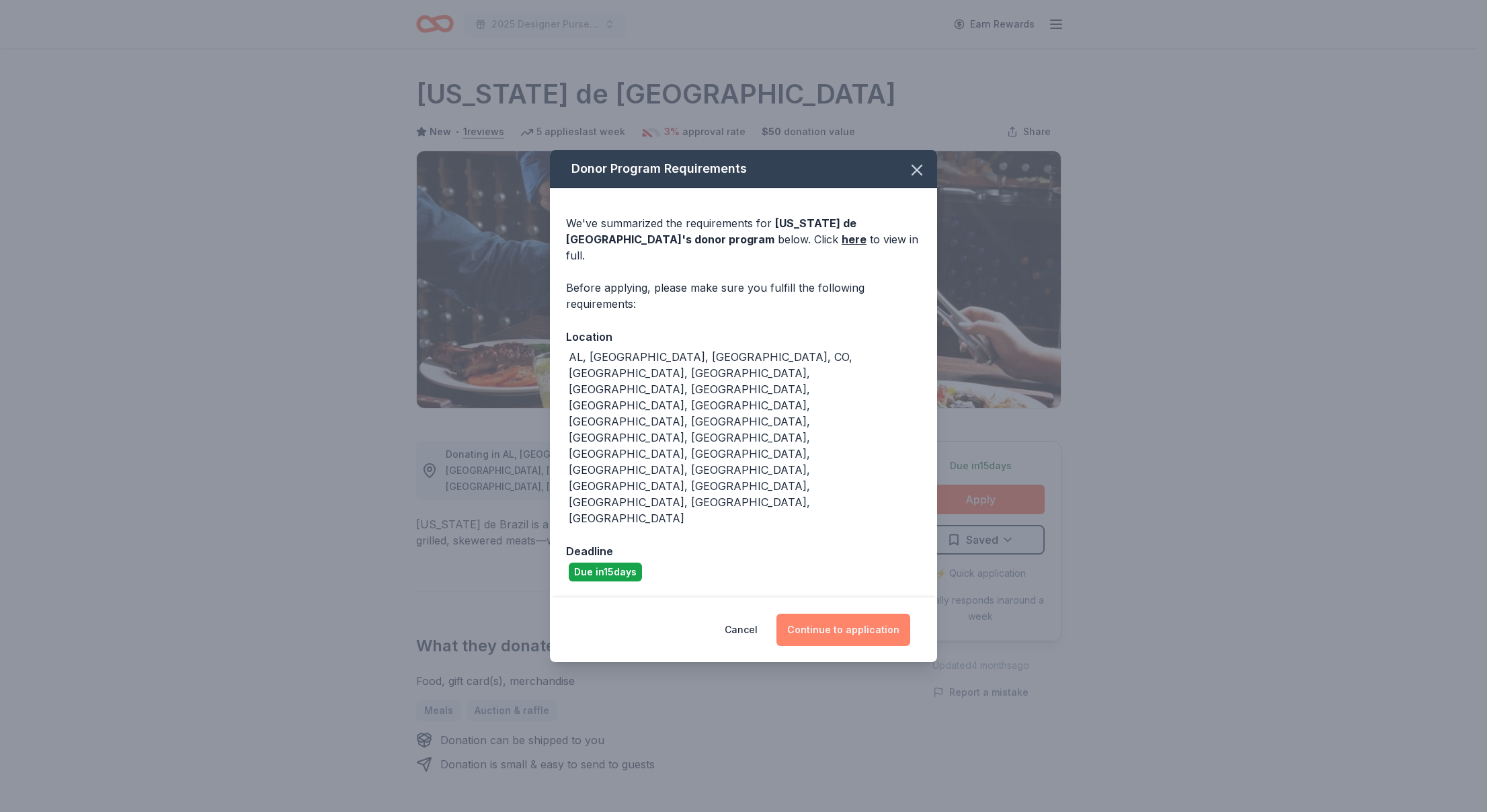
click at [843, 614] on button "Continue to application" at bounding box center [844, 630] width 134 height 32
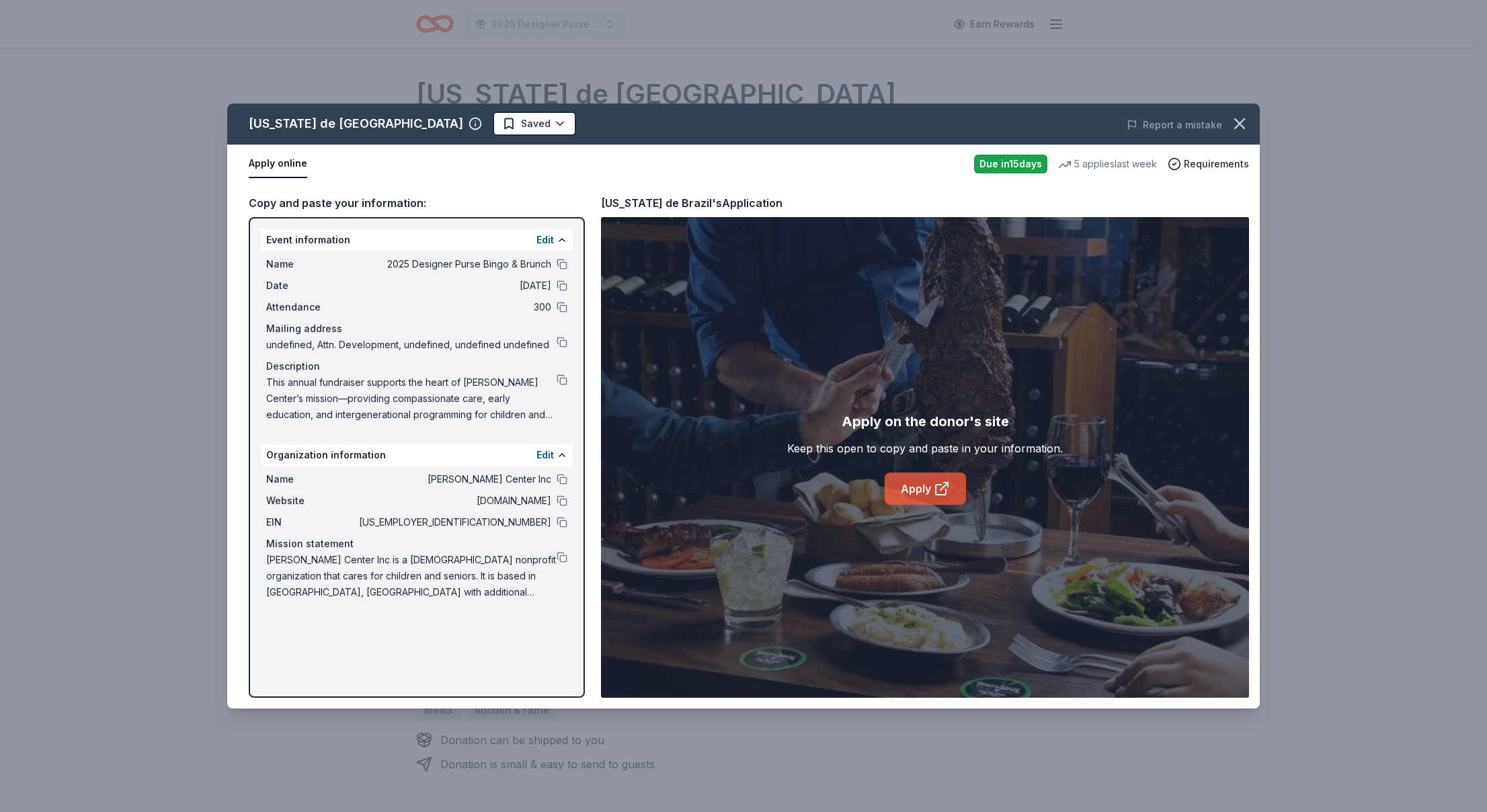
click at [947, 489] on icon at bounding box center [942, 489] width 17 height 17
click at [415, 128] on html "2025 Designer Purse Bingo & Brunch Earn Rewards Due in 15 days Share Texas de B…" at bounding box center [743, 406] width 1487 height 812
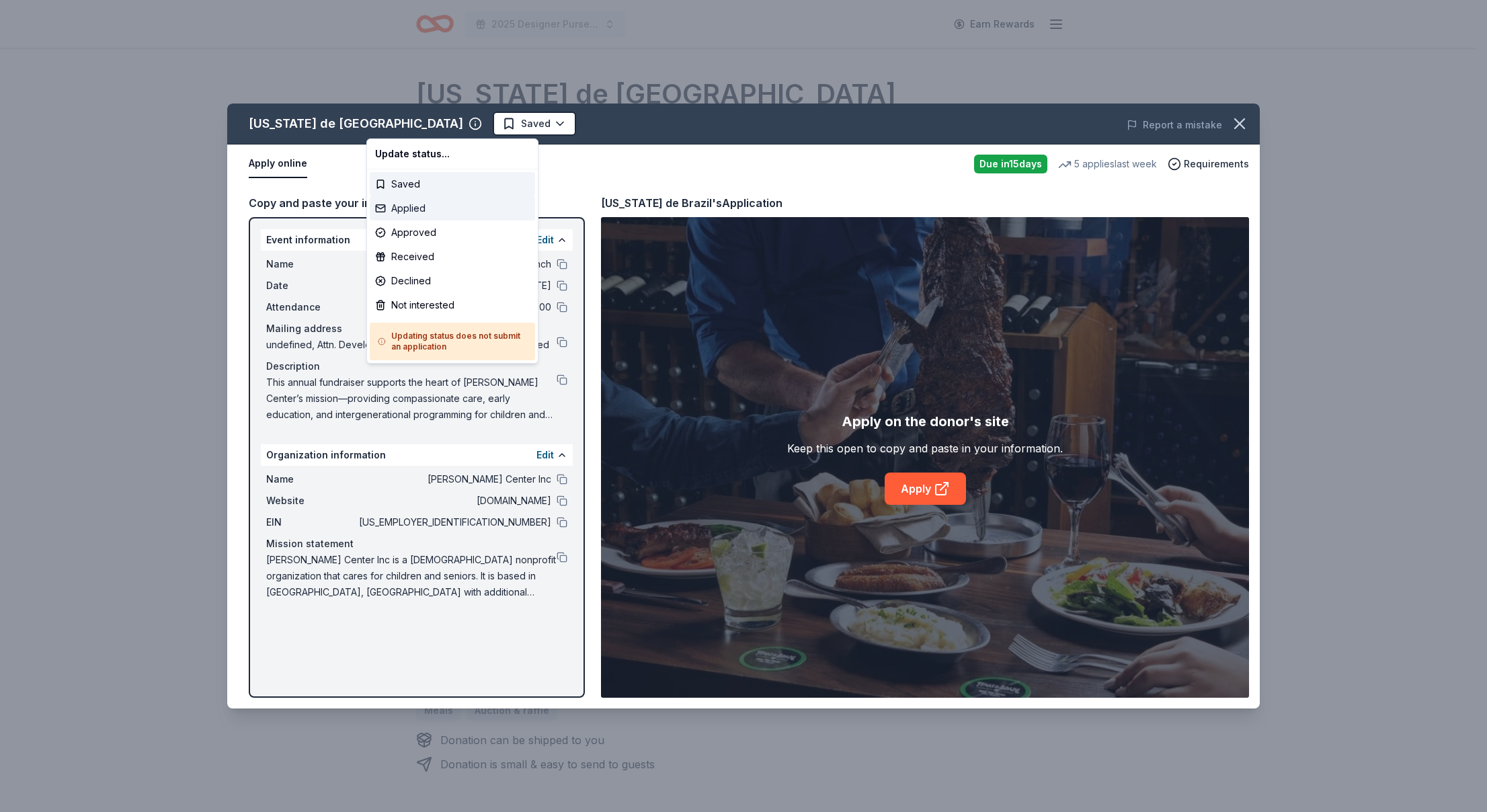
click at [443, 201] on div "Applied" at bounding box center [452, 208] width 165 height 24
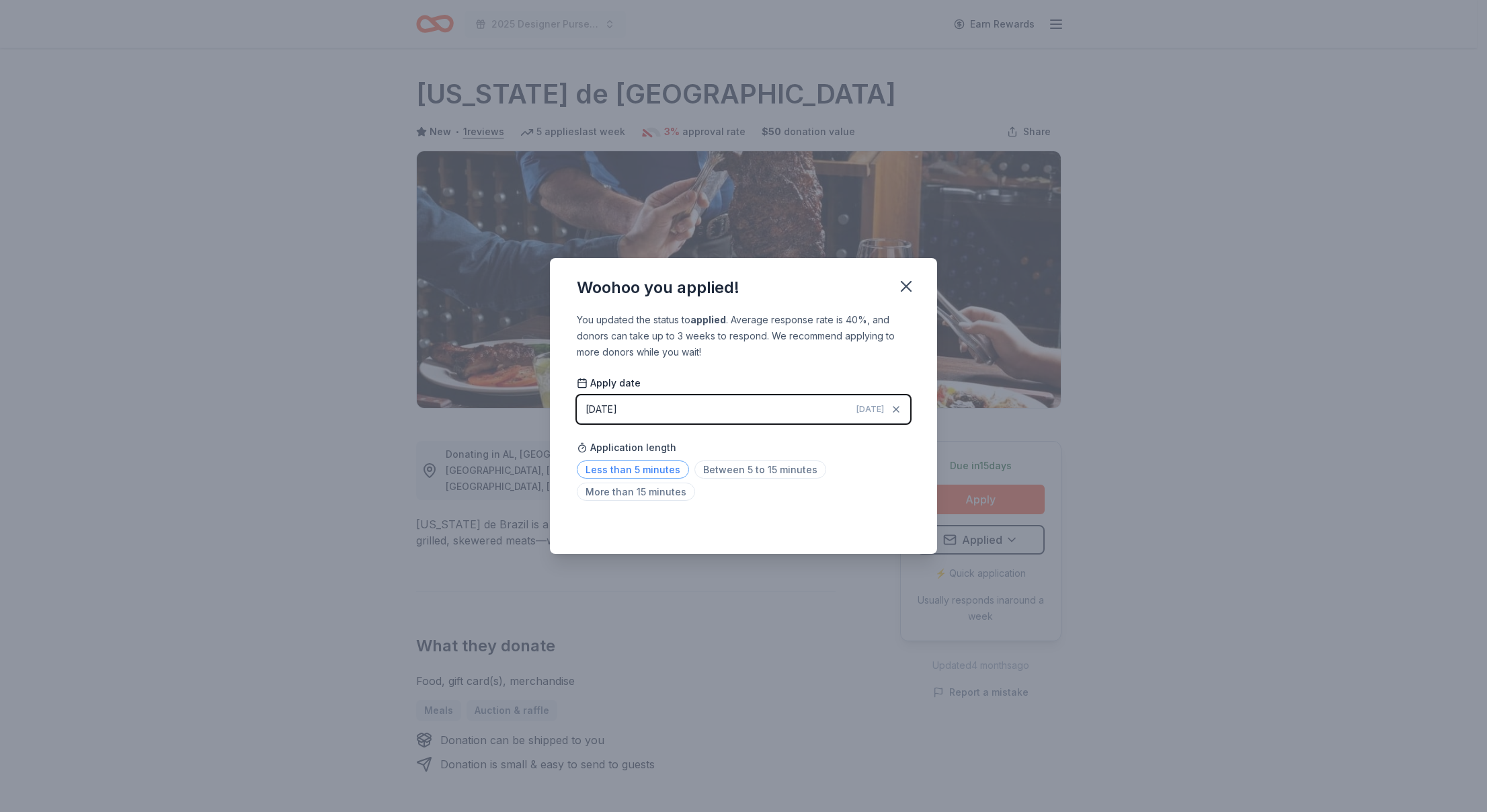
click at [661, 468] on span "Less than 5 minutes" at bounding box center [633, 470] width 112 height 18
click at [912, 280] on icon "button" at bounding box center [906, 286] width 19 height 19
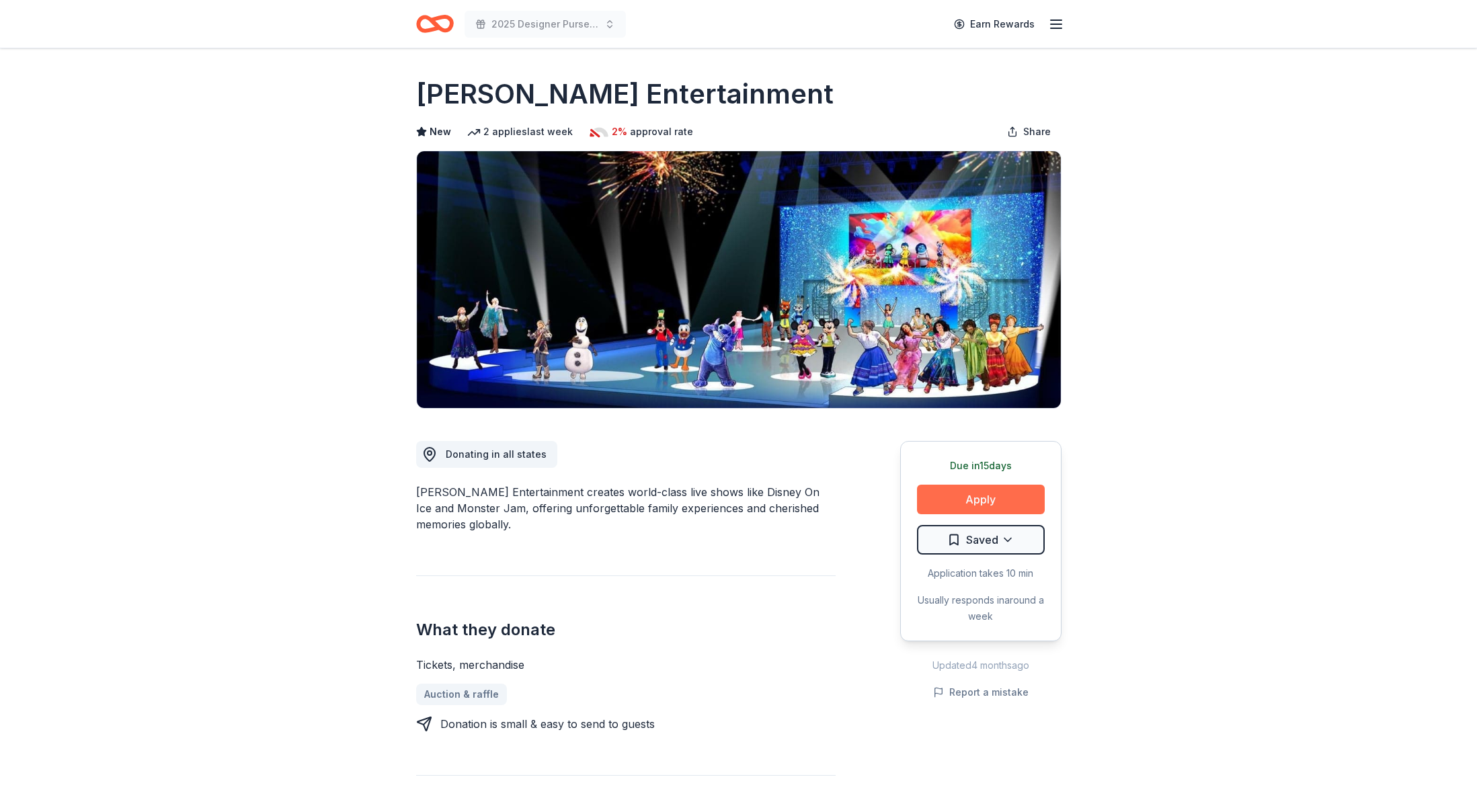
click at [982, 508] on button "Apply" at bounding box center [981, 499] width 128 height 30
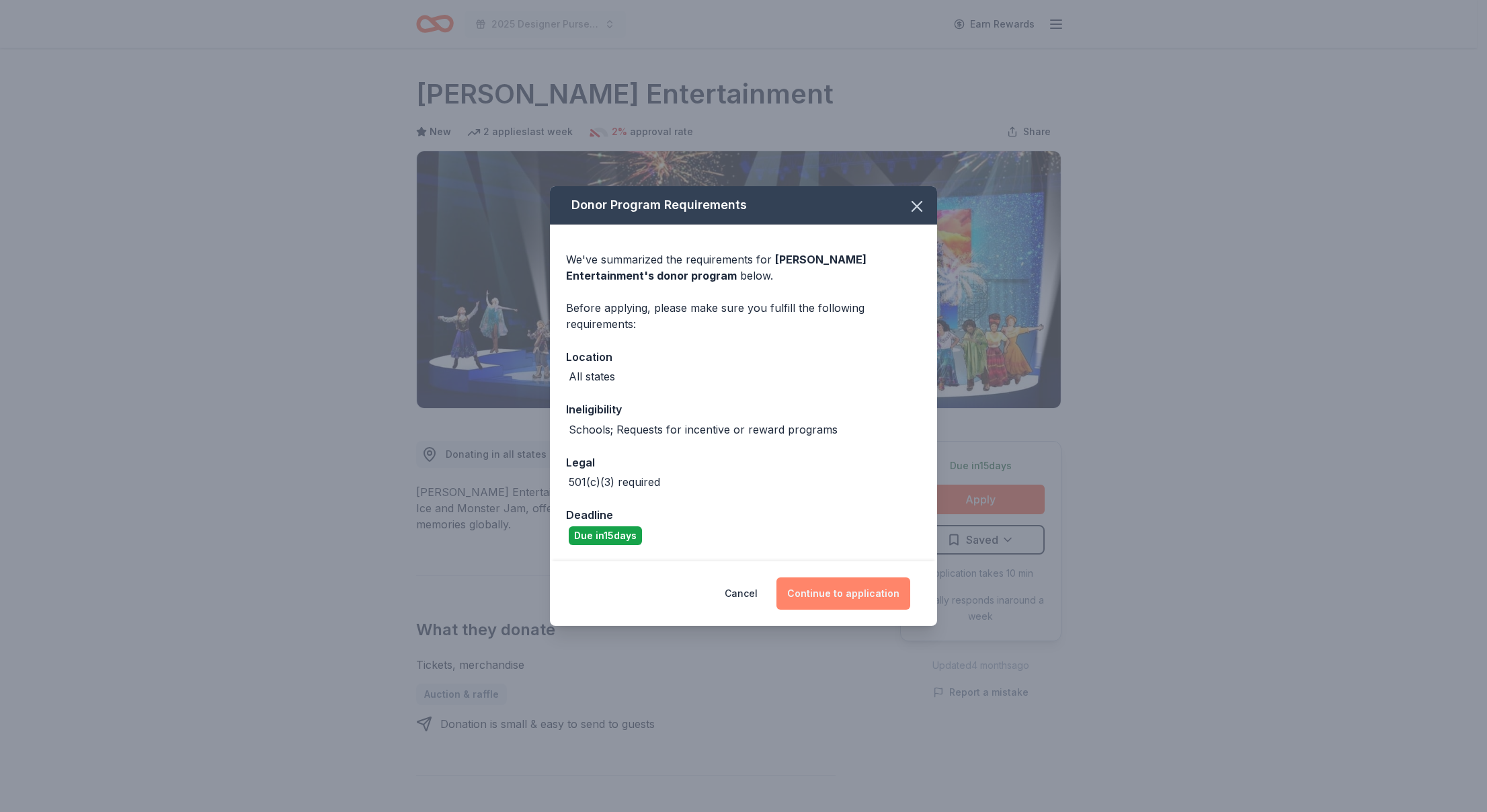
click at [868, 587] on button "Continue to application" at bounding box center [844, 593] width 134 height 32
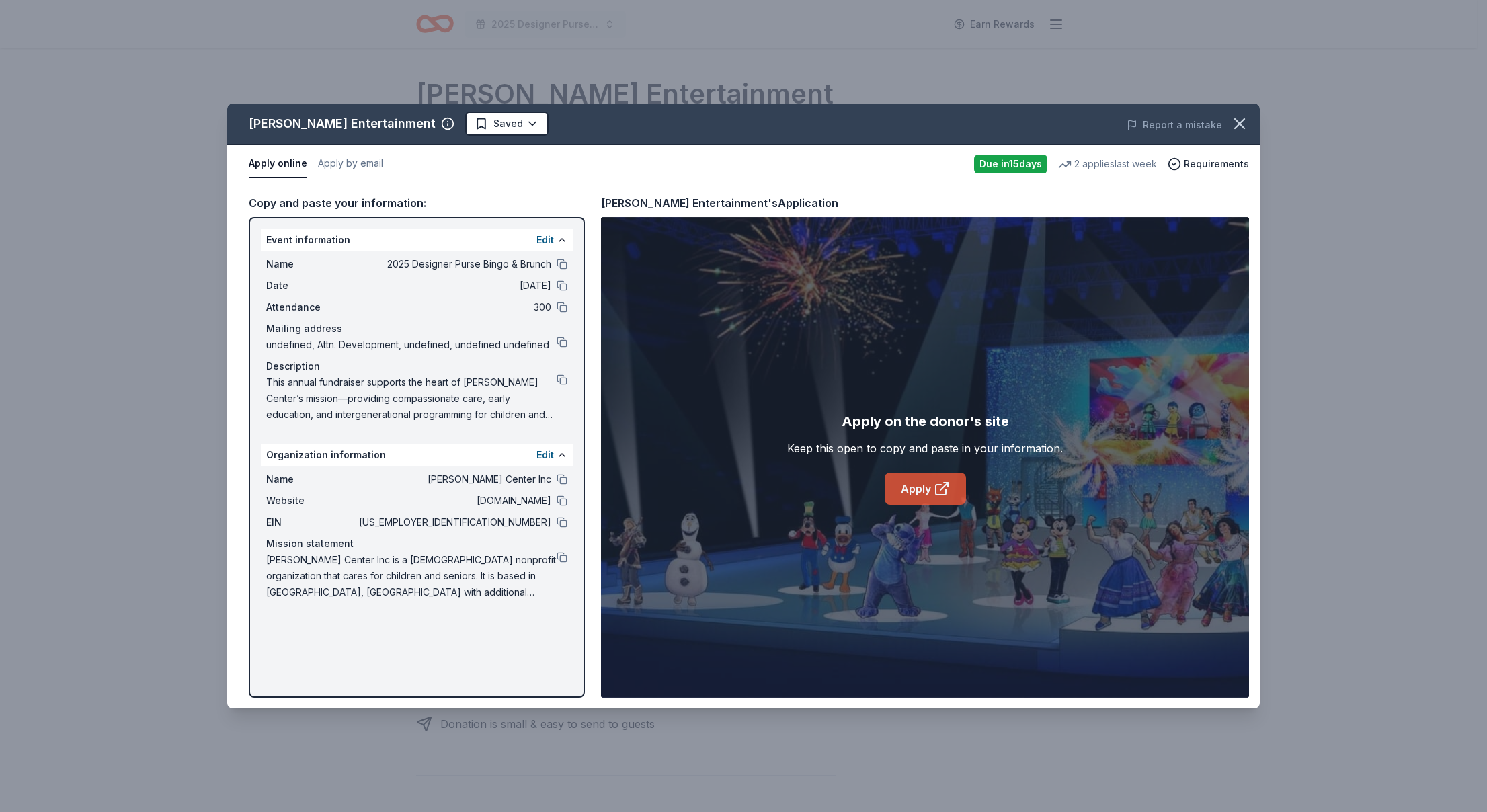
click at [910, 490] on link "Apply" at bounding box center [926, 489] width 82 height 32
click at [1238, 124] on icon "button" at bounding box center [1239, 123] width 19 height 19
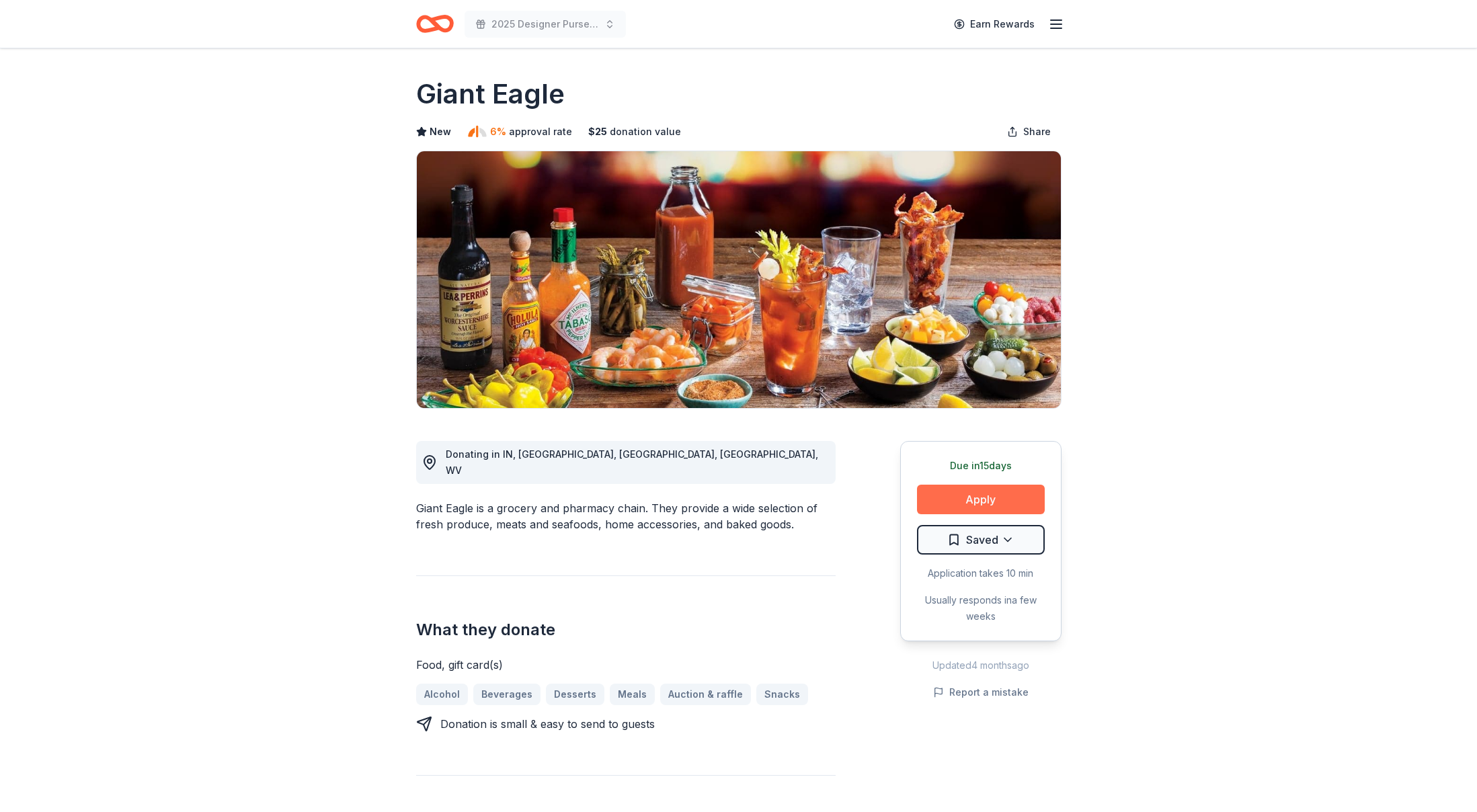
click at [969, 496] on button "Apply" at bounding box center [981, 499] width 128 height 30
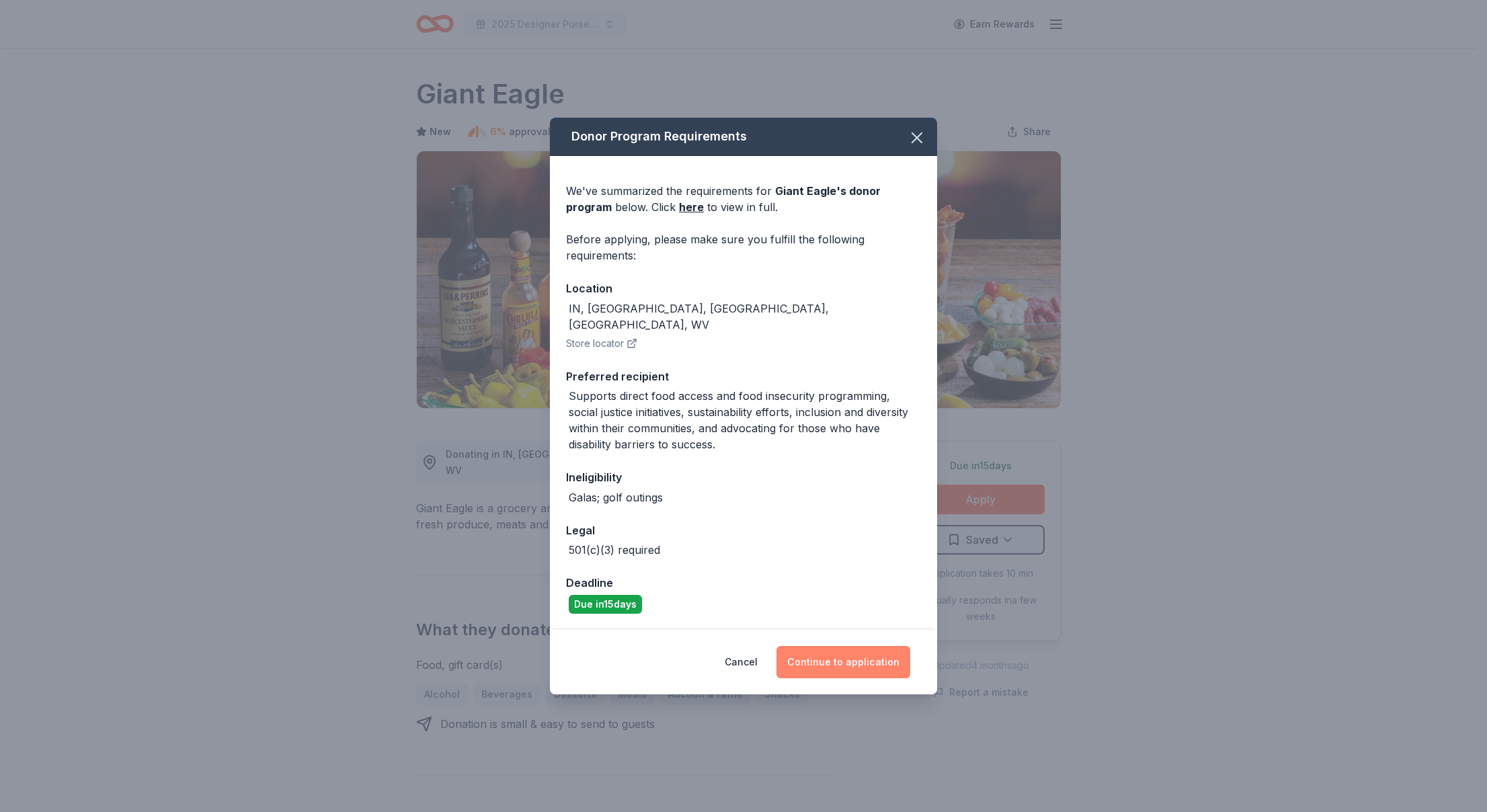
click at [863, 654] on button "Continue to application" at bounding box center [844, 662] width 134 height 32
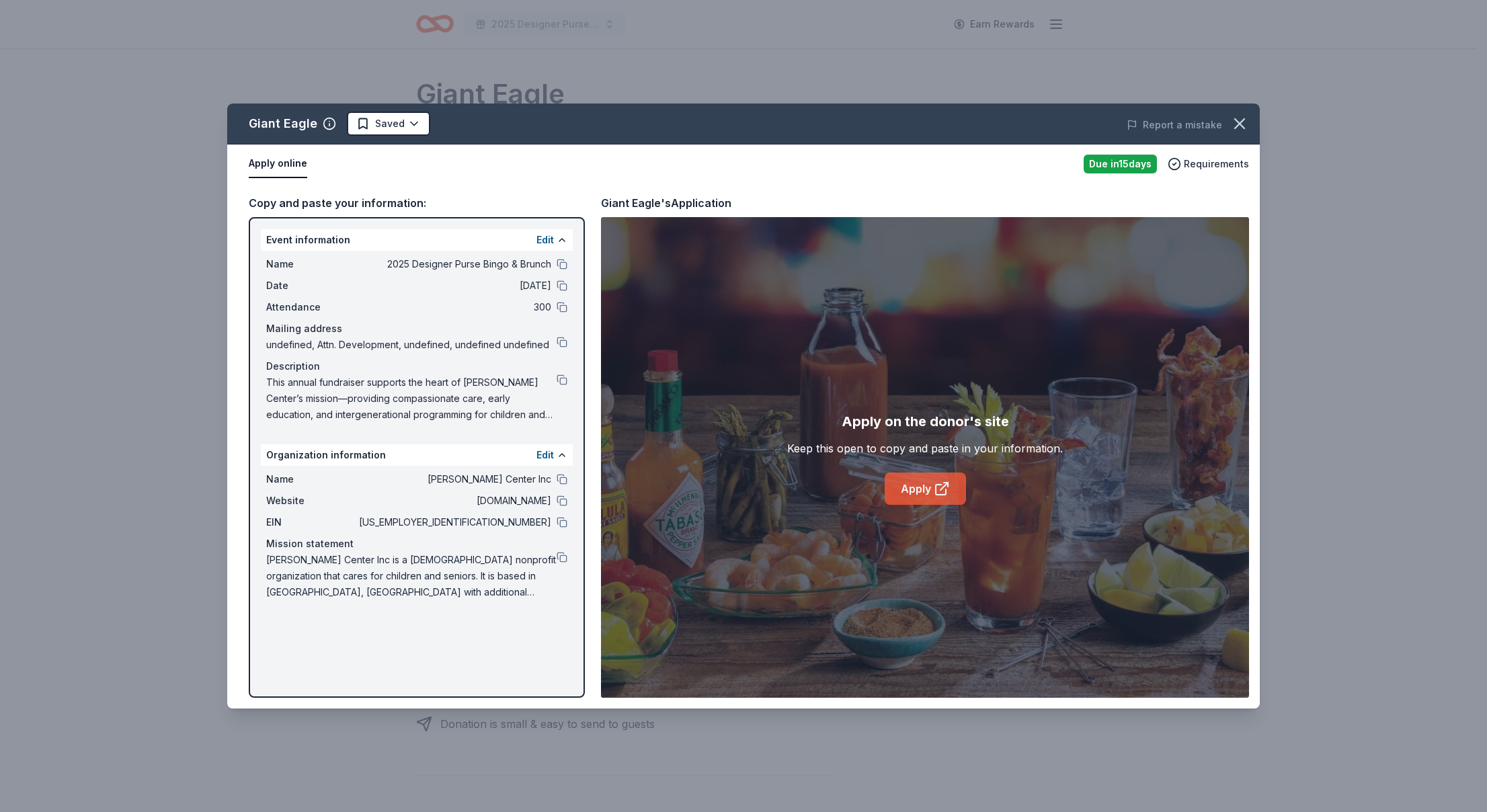
click at [913, 496] on link "Apply" at bounding box center [926, 489] width 82 height 32
click at [1245, 122] on icon "button" at bounding box center [1239, 123] width 19 height 19
